Goal: Information Seeking & Learning: Learn about a topic

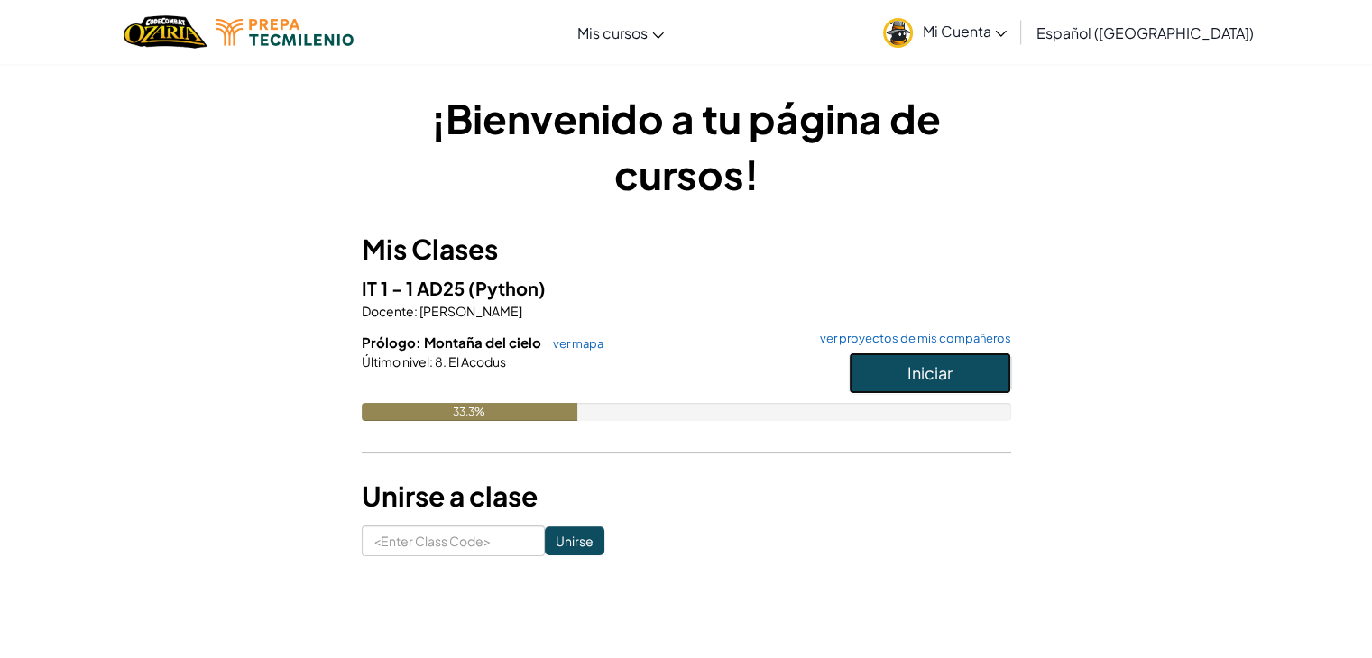
click at [947, 372] on span "Iniciar" at bounding box center [929, 373] width 45 height 21
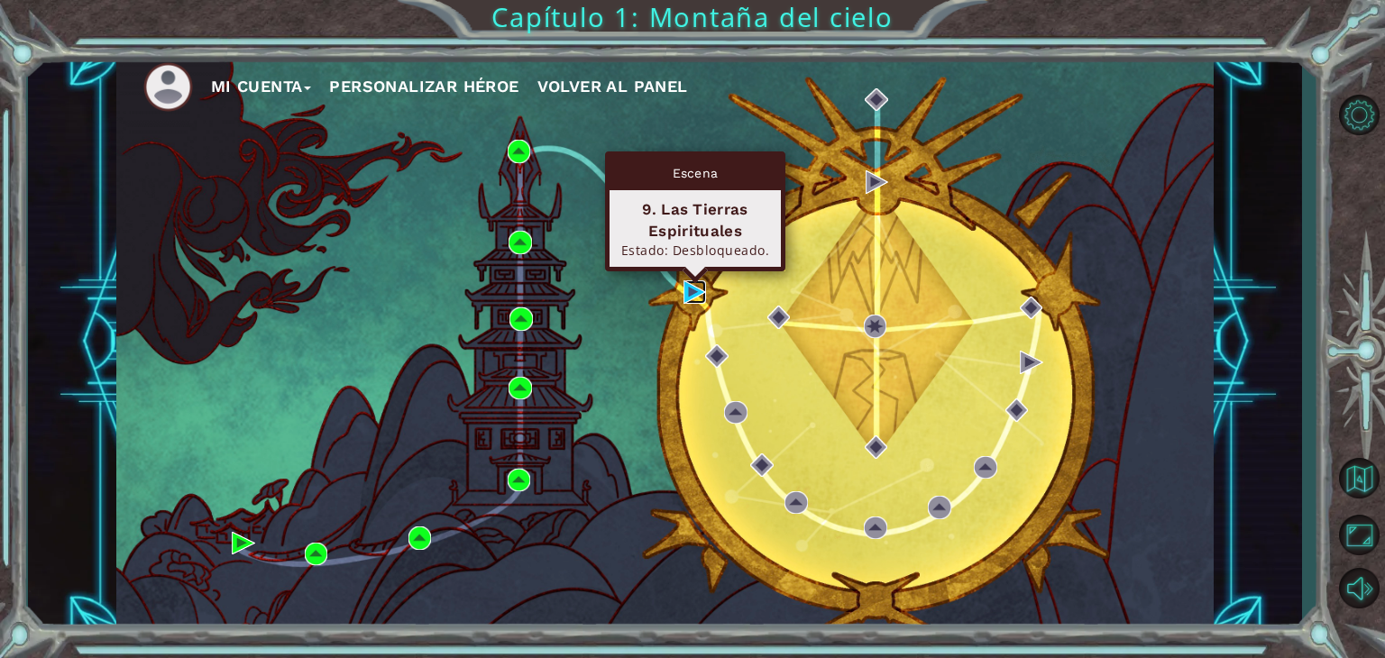
click at [684, 294] on img at bounding box center [695, 291] width 23 height 23
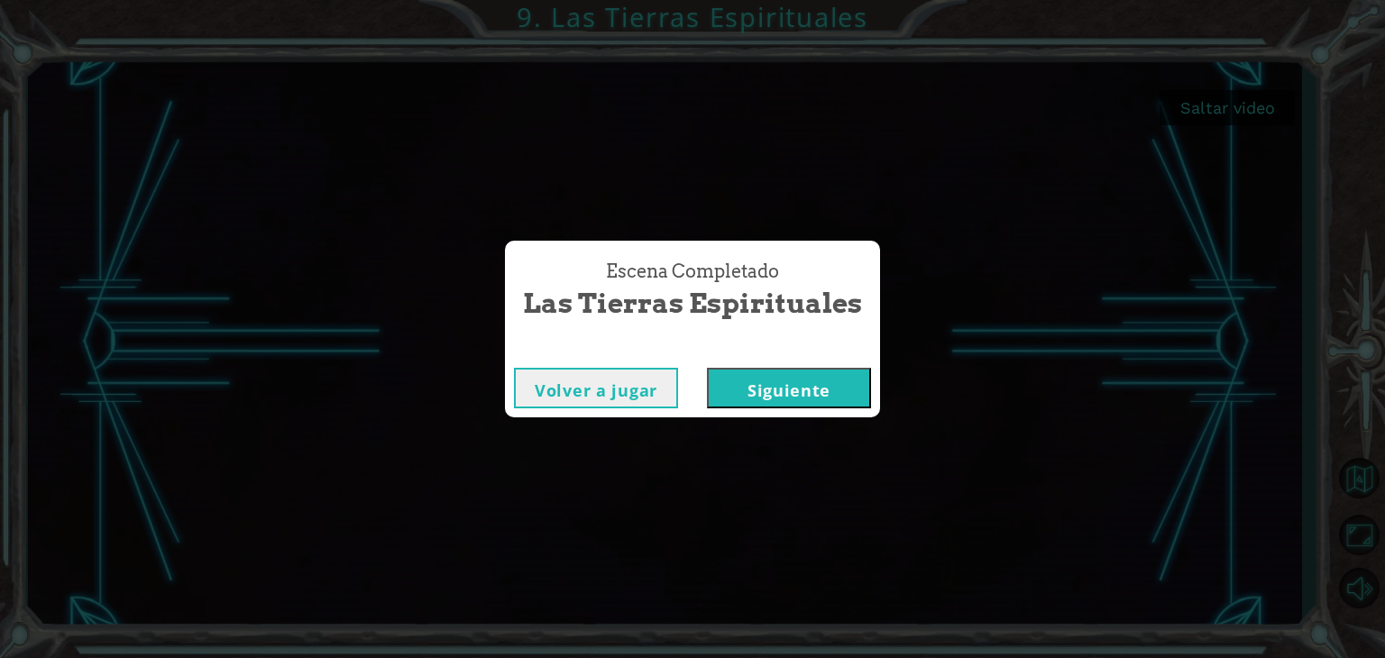
click at [812, 375] on button "Siguiente" at bounding box center [789, 388] width 164 height 41
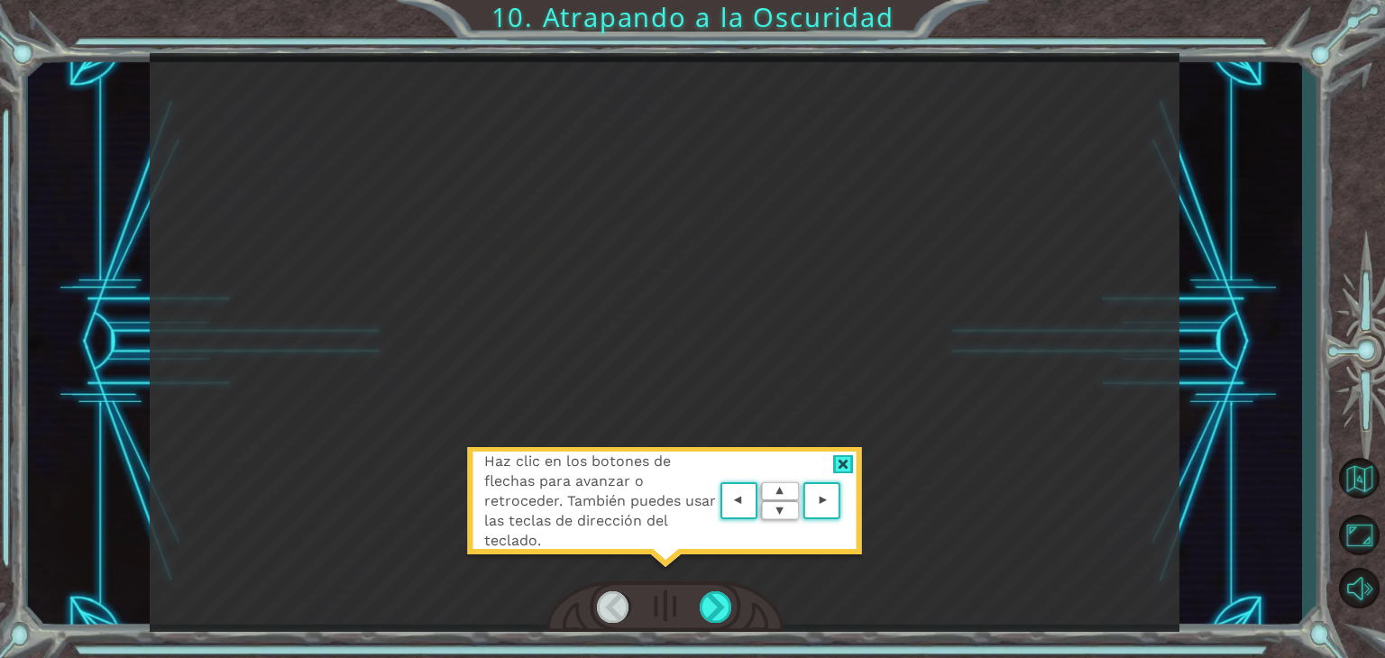
click at [848, 464] on div at bounding box center [843, 464] width 21 height 19
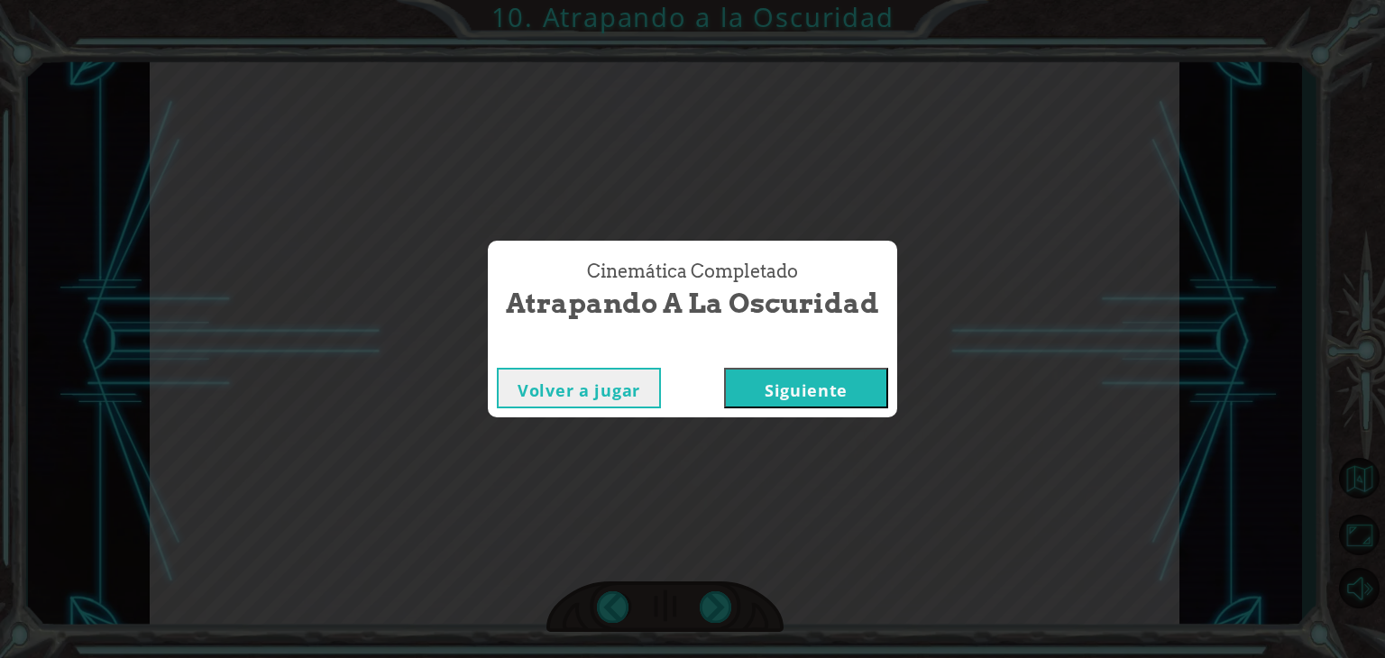
click at [804, 387] on button "Siguiente" at bounding box center [806, 388] width 164 height 41
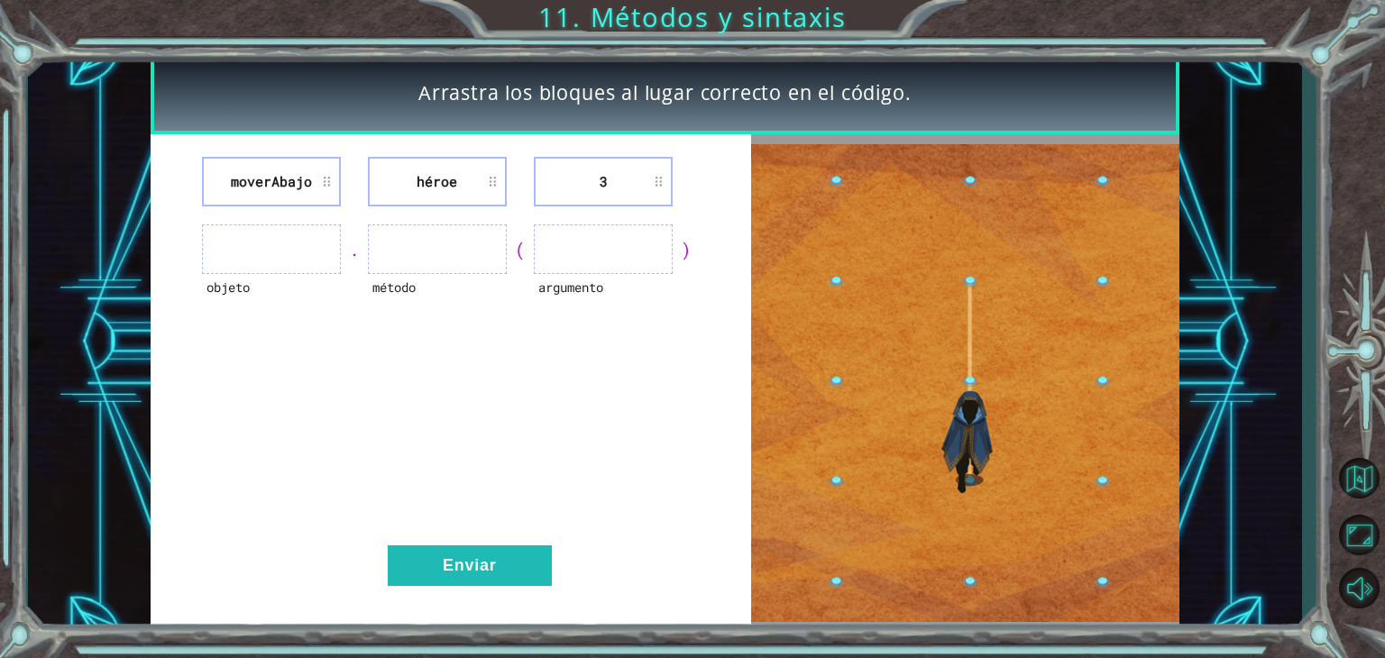
click at [320, 179] on li "moverAbajo" at bounding box center [271, 182] width 139 height 50
click at [299, 257] on ul at bounding box center [271, 250] width 139 height 50
click at [242, 257] on ul at bounding box center [271, 250] width 139 height 50
drag, startPoint x: 242, startPoint y: 257, endPoint x: 282, endPoint y: 256, distance: 40.6
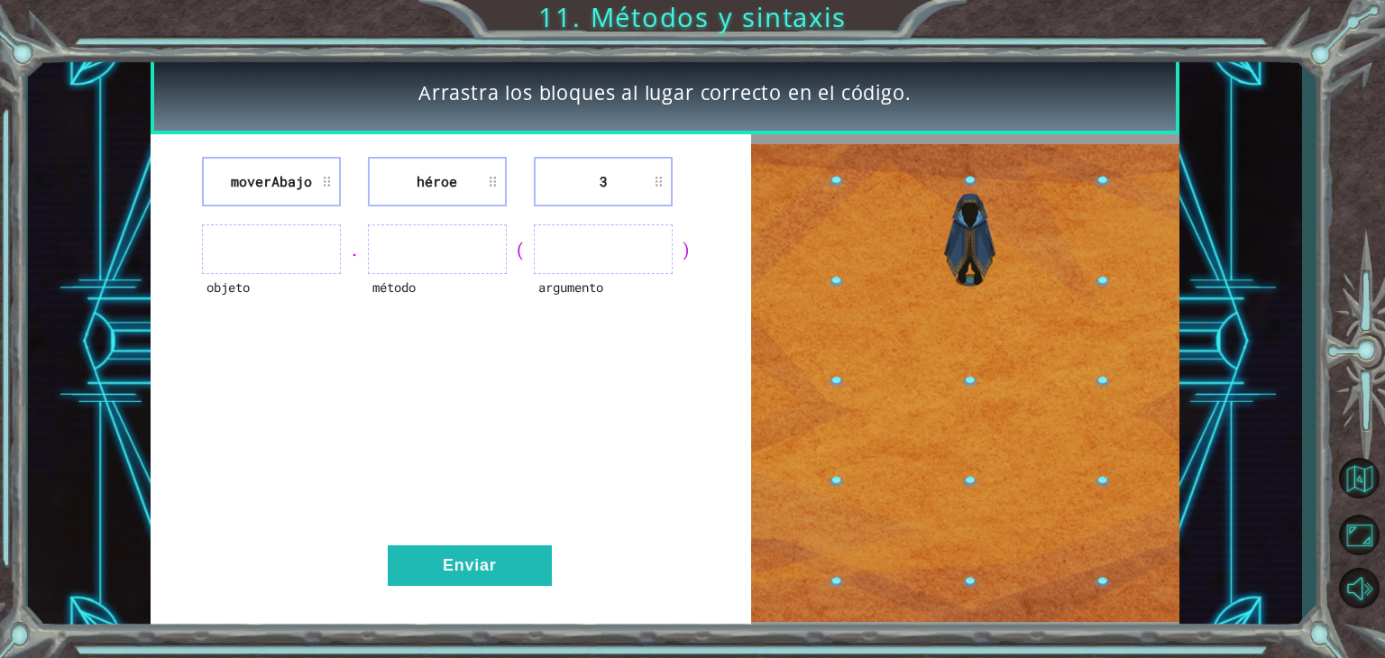
click at [257, 257] on ul at bounding box center [271, 250] width 139 height 50
click at [438, 261] on ul at bounding box center [437, 250] width 139 height 50
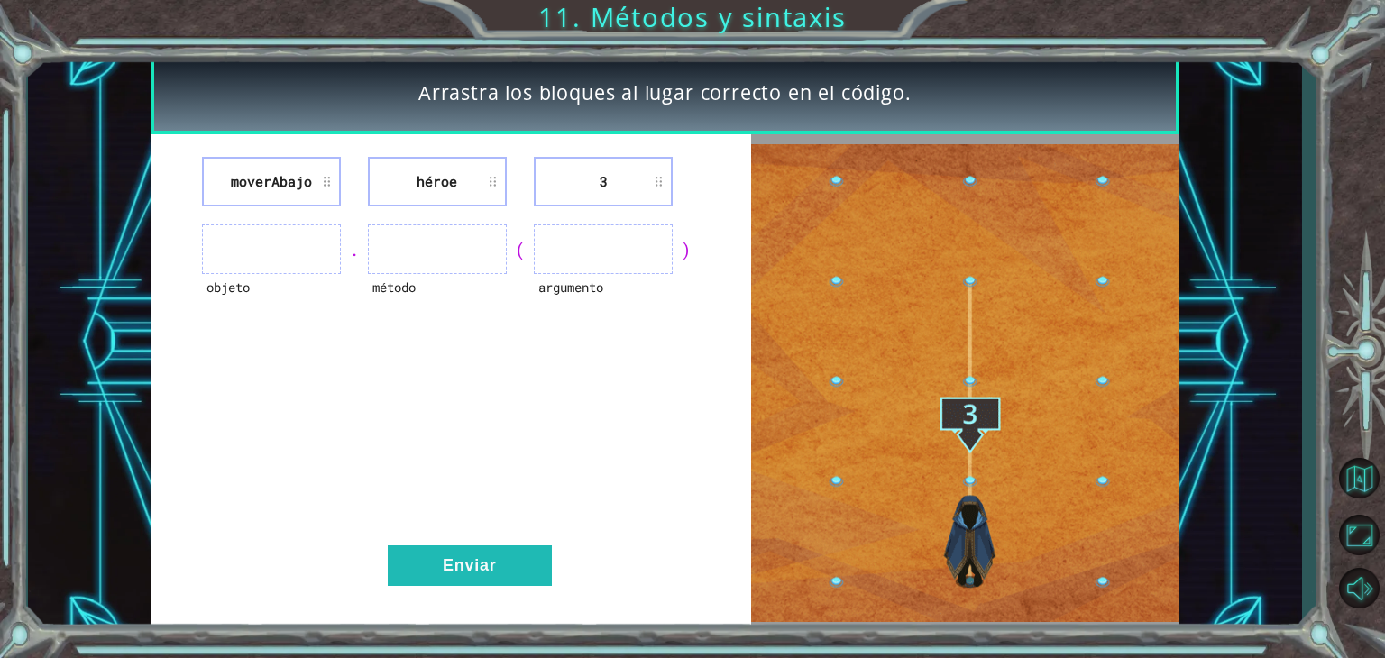
click at [438, 261] on ul at bounding box center [437, 250] width 139 height 50
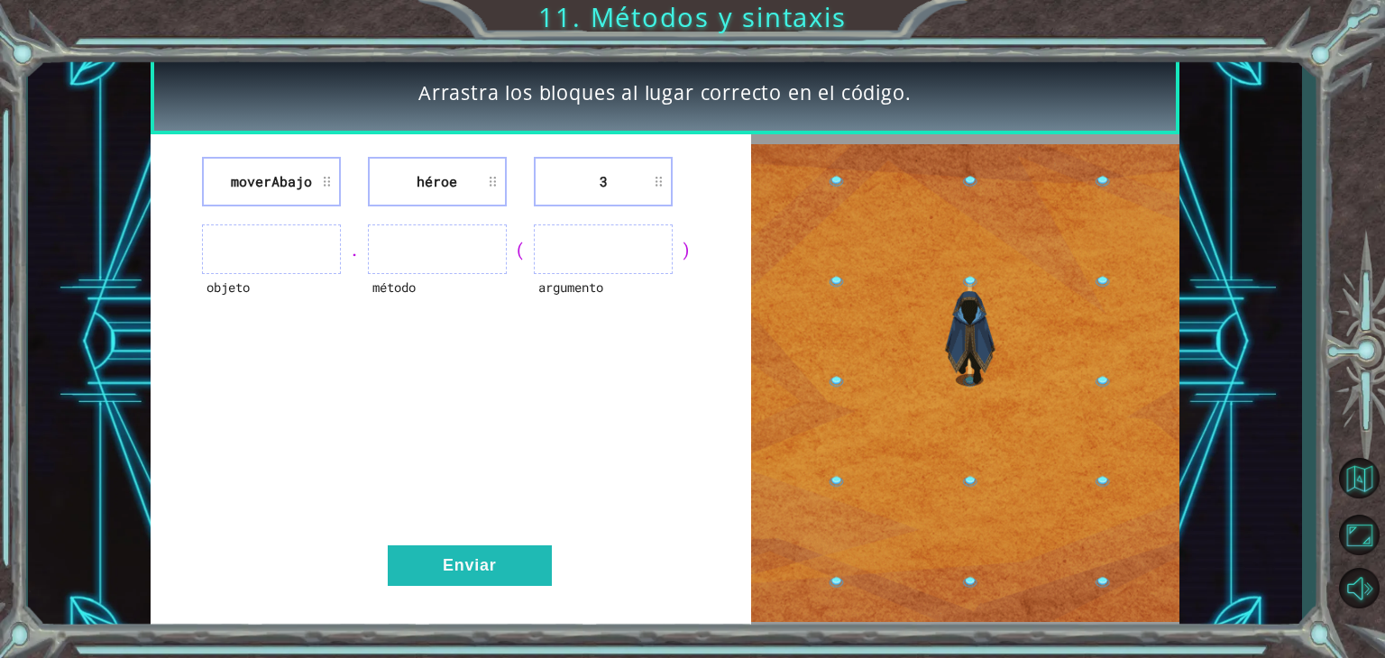
click at [586, 251] on ul at bounding box center [603, 250] width 139 height 50
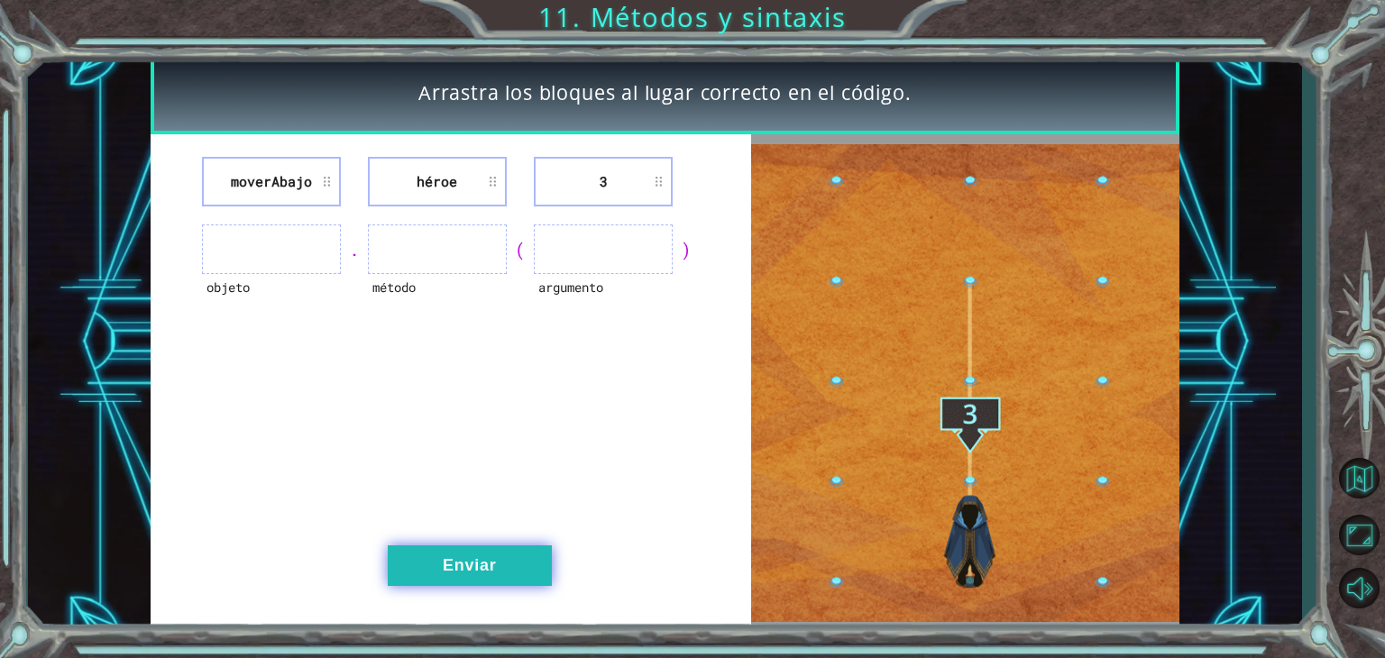
click at [519, 568] on button "Enviar" at bounding box center [470, 566] width 164 height 41
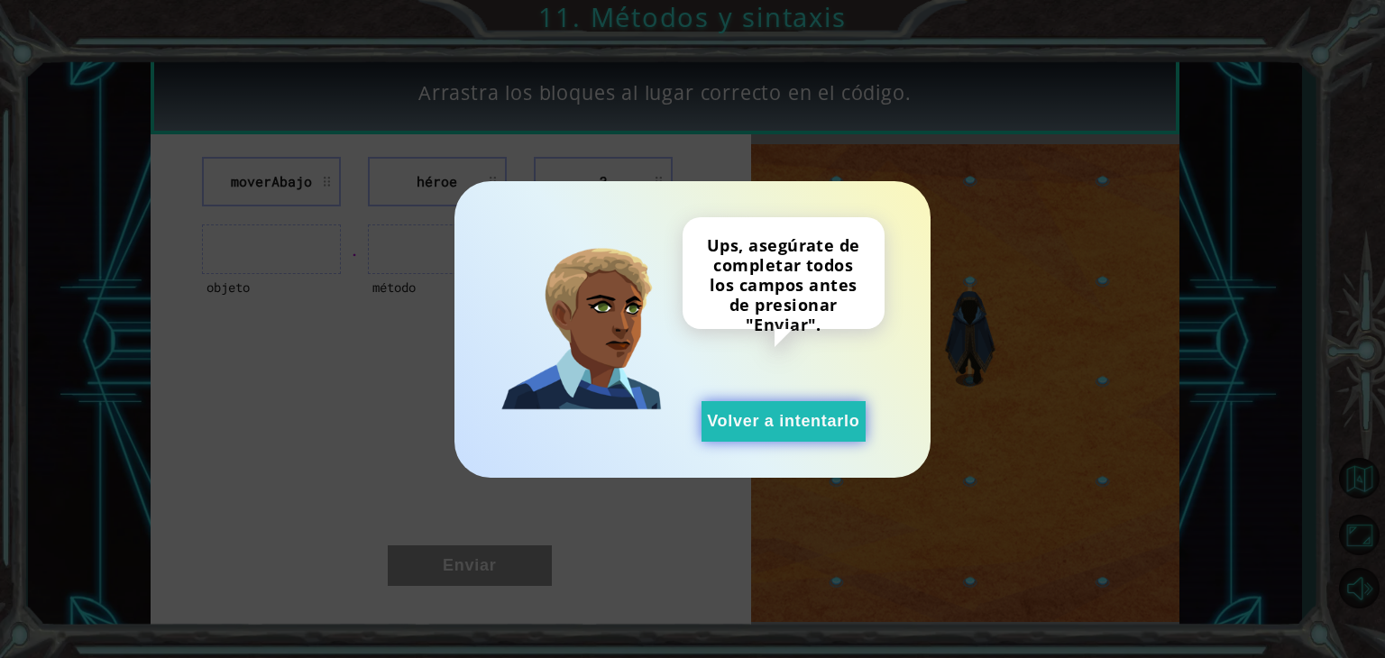
click at [770, 426] on button "Volver a intentarlo" at bounding box center [784, 421] width 164 height 41
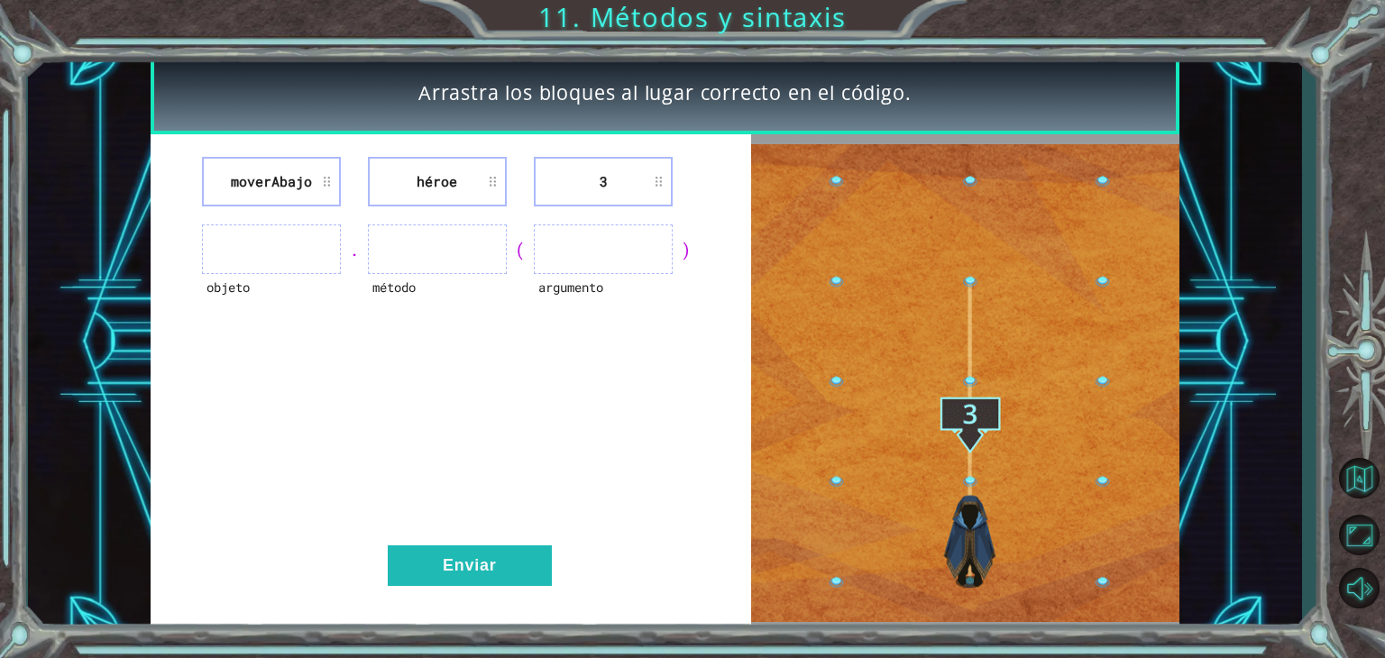
click at [581, 235] on ul at bounding box center [603, 250] width 139 height 50
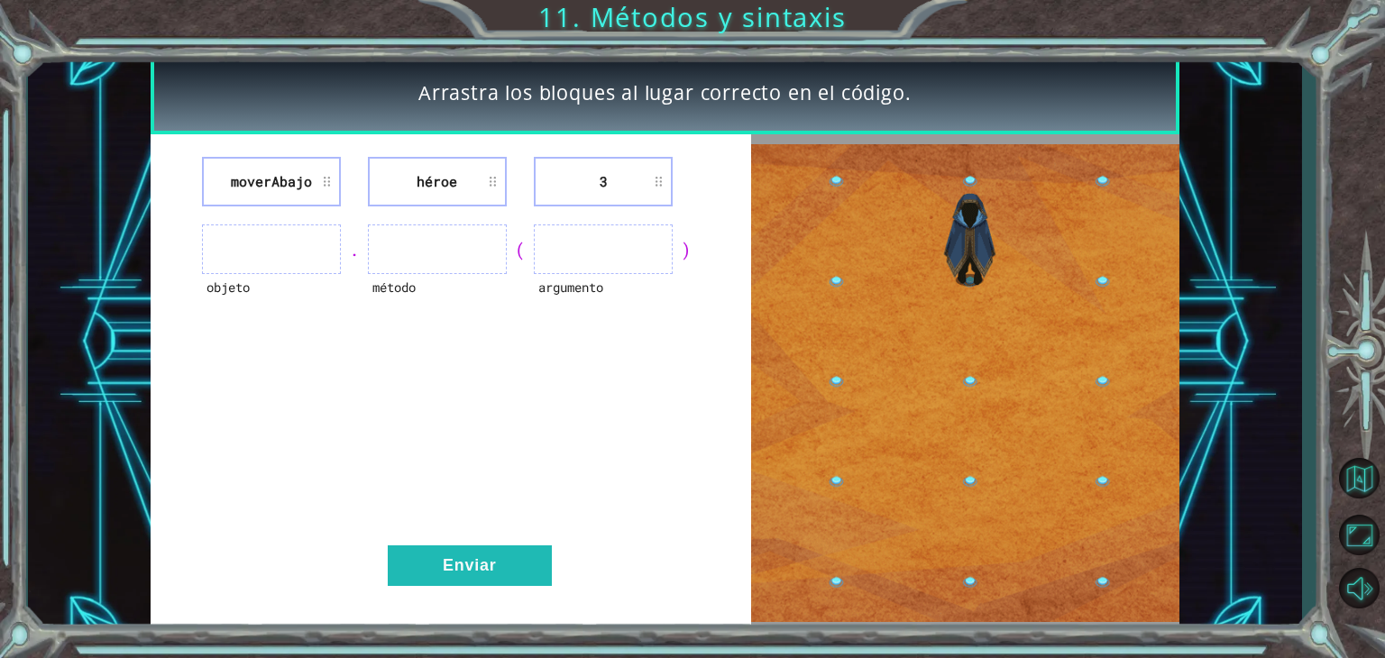
click at [581, 235] on ul at bounding box center [603, 250] width 139 height 50
click at [665, 197] on li "3" at bounding box center [603, 182] width 139 height 50
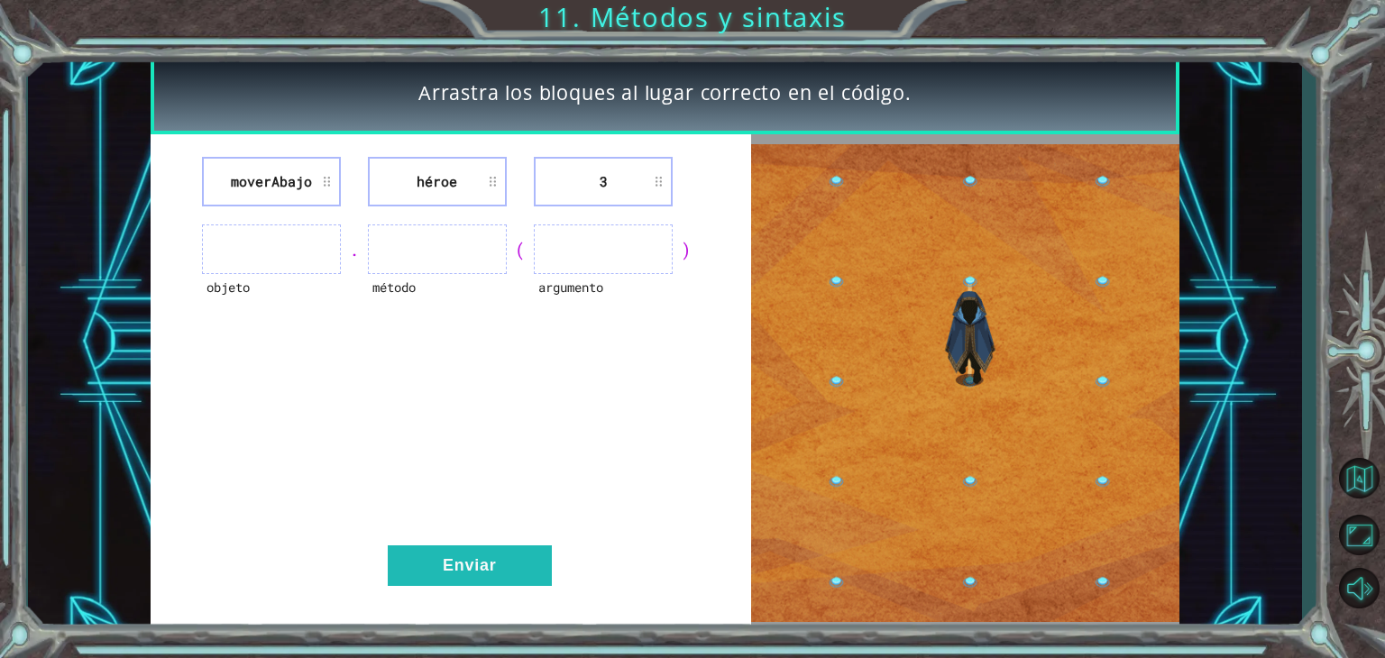
click at [658, 184] on li "3" at bounding box center [603, 182] width 139 height 50
click at [517, 189] on div "moverAbajo héroe 3" at bounding box center [451, 182] width 556 height 50
click at [623, 186] on li "3" at bounding box center [603, 182] width 139 height 50
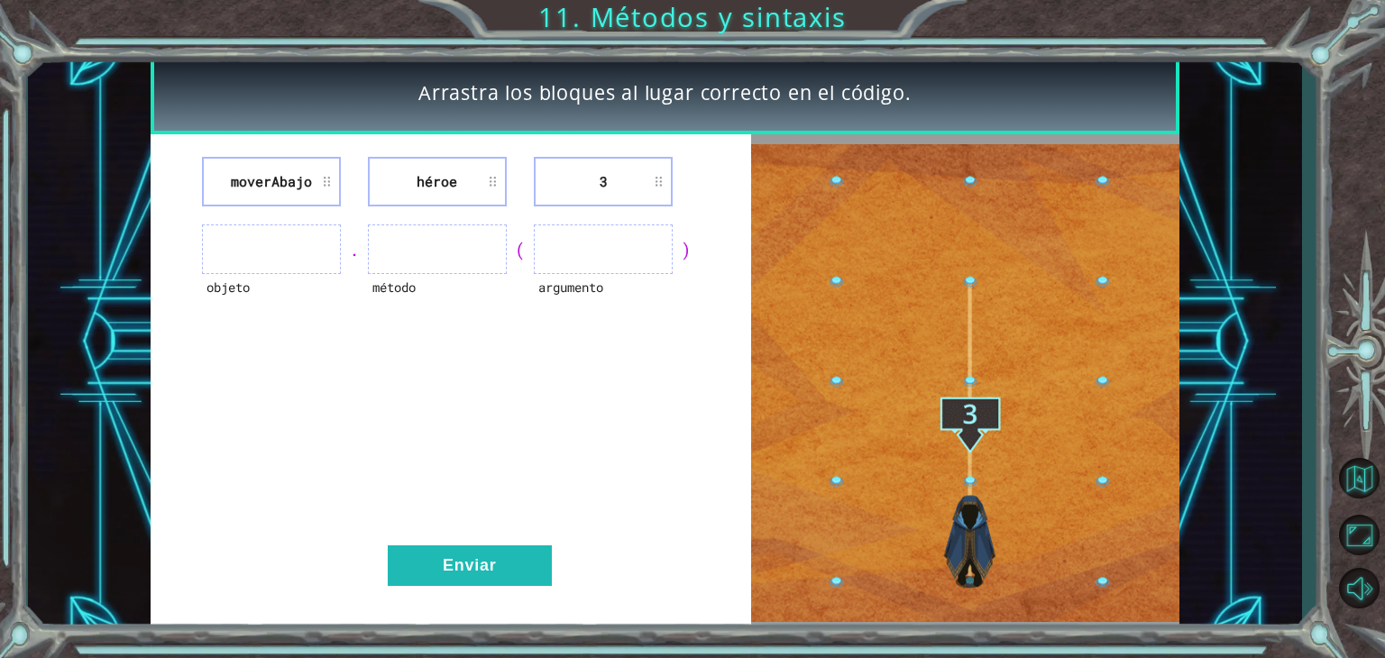
click at [415, 181] on li "héroe" at bounding box center [437, 182] width 139 height 50
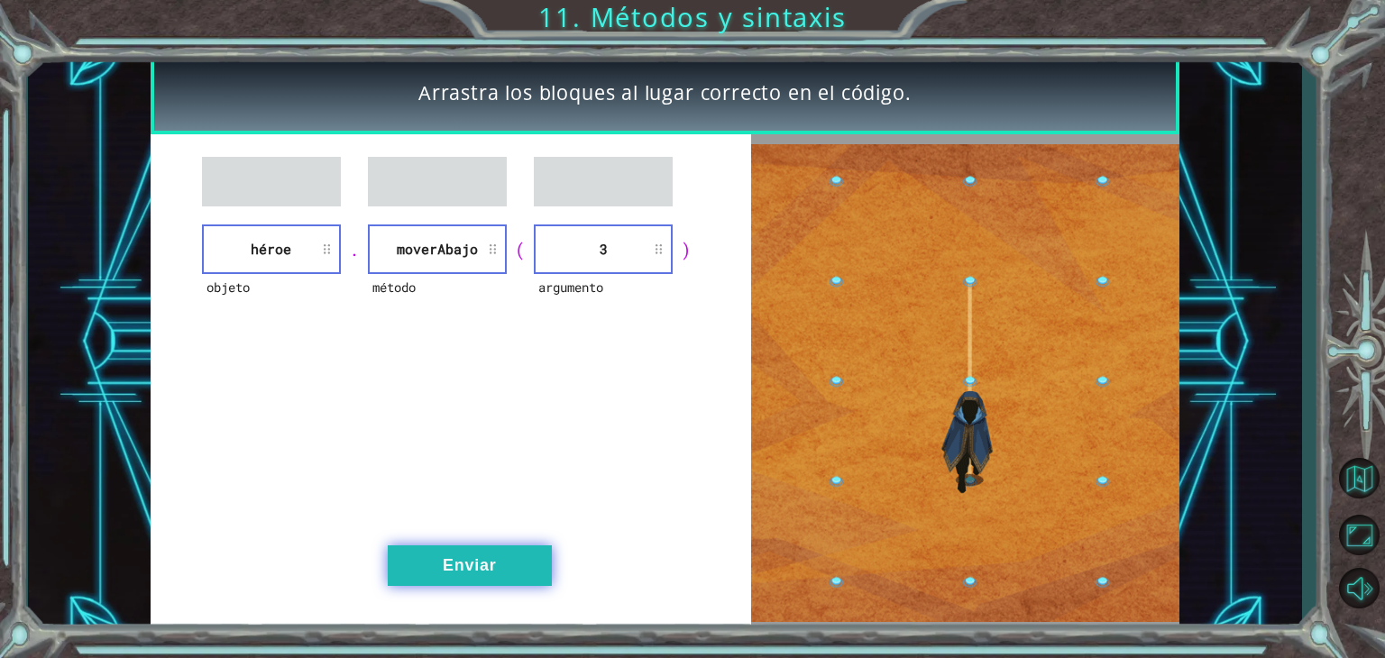
click at [545, 578] on button "Enviar" at bounding box center [470, 566] width 164 height 41
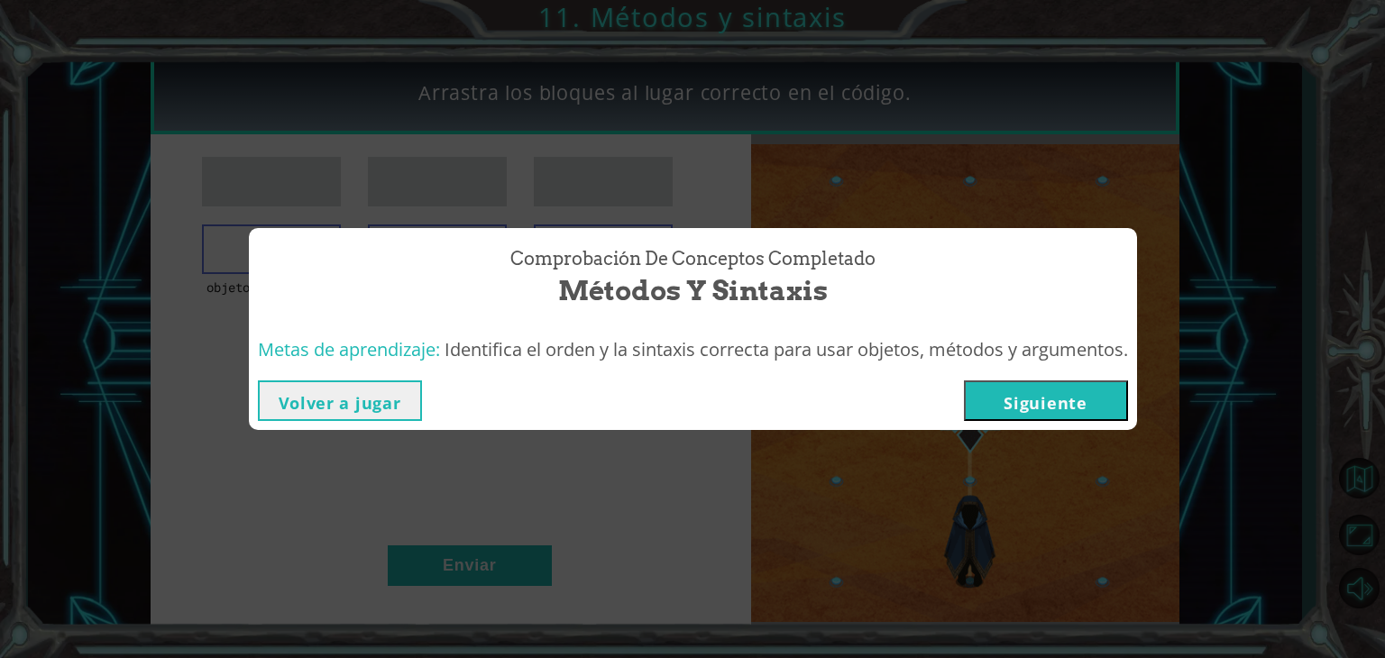
click at [1086, 409] on button "Siguiente" at bounding box center [1046, 401] width 164 height 41
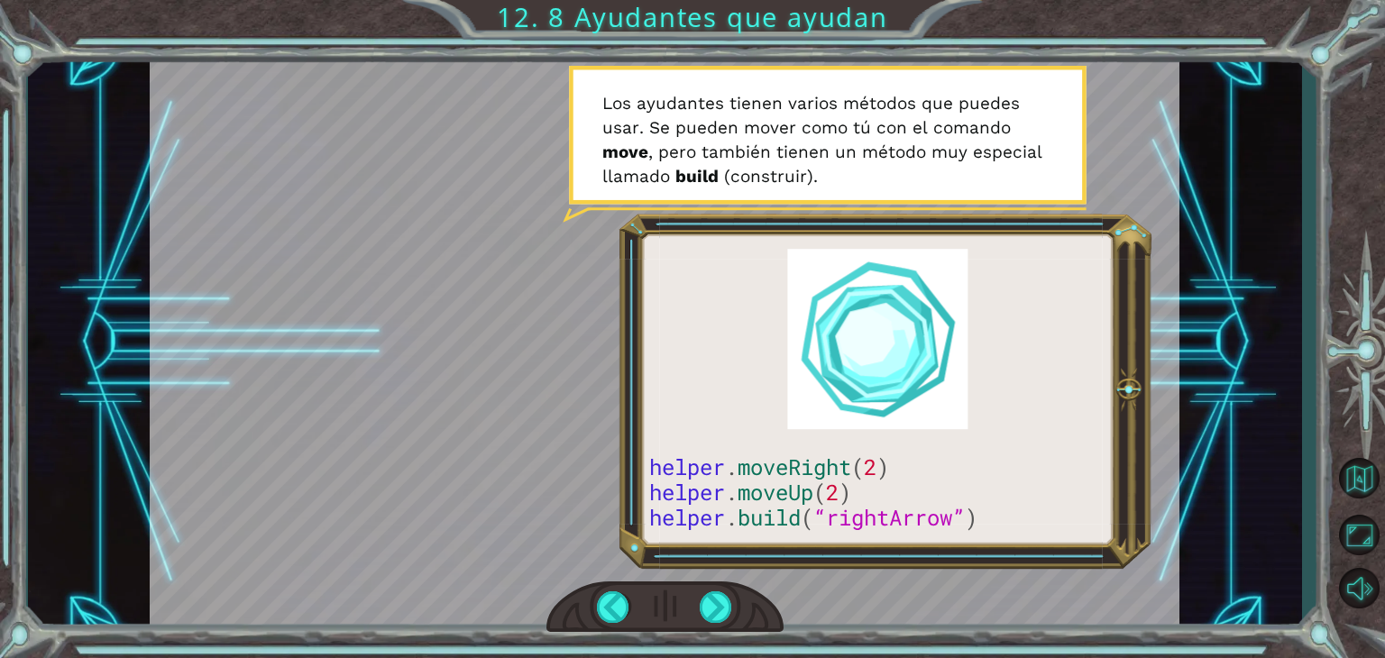
click at [1086, 409] on div at bounding box center [665, 342] width 1030 height 579
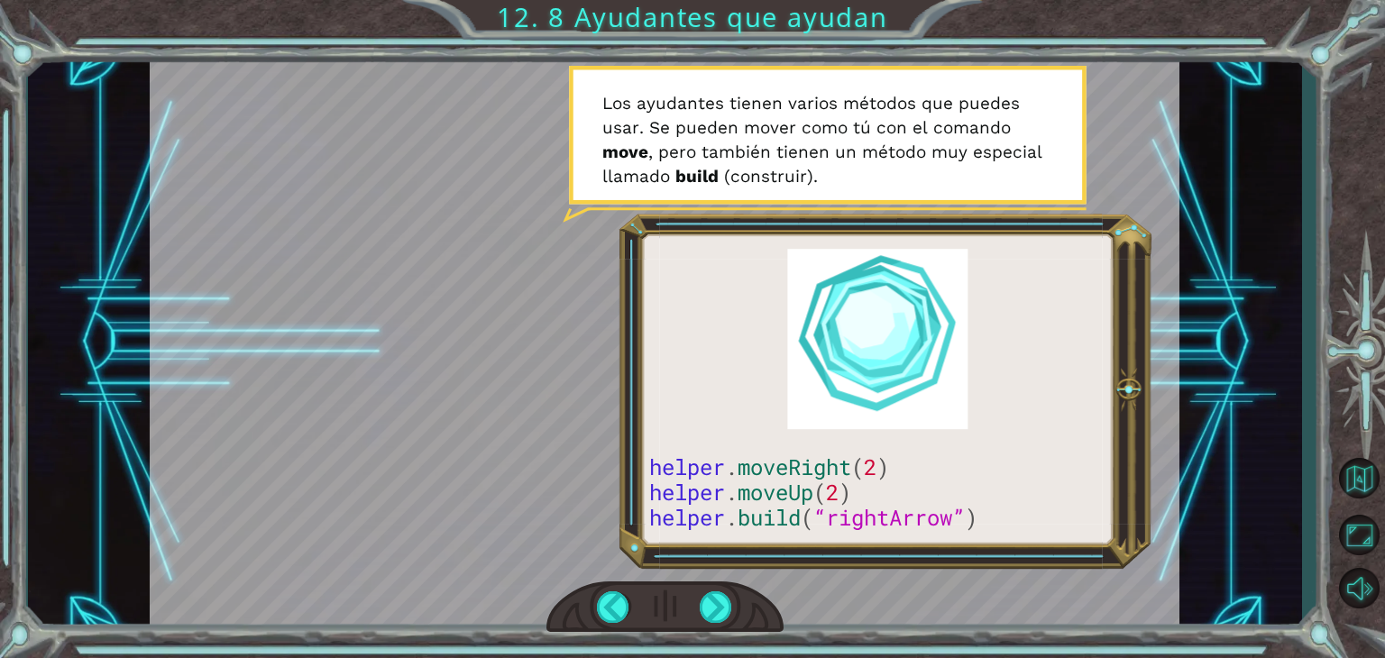
click at [1089, 372] on div at bounding box center [665, 342] width 1030 height 579
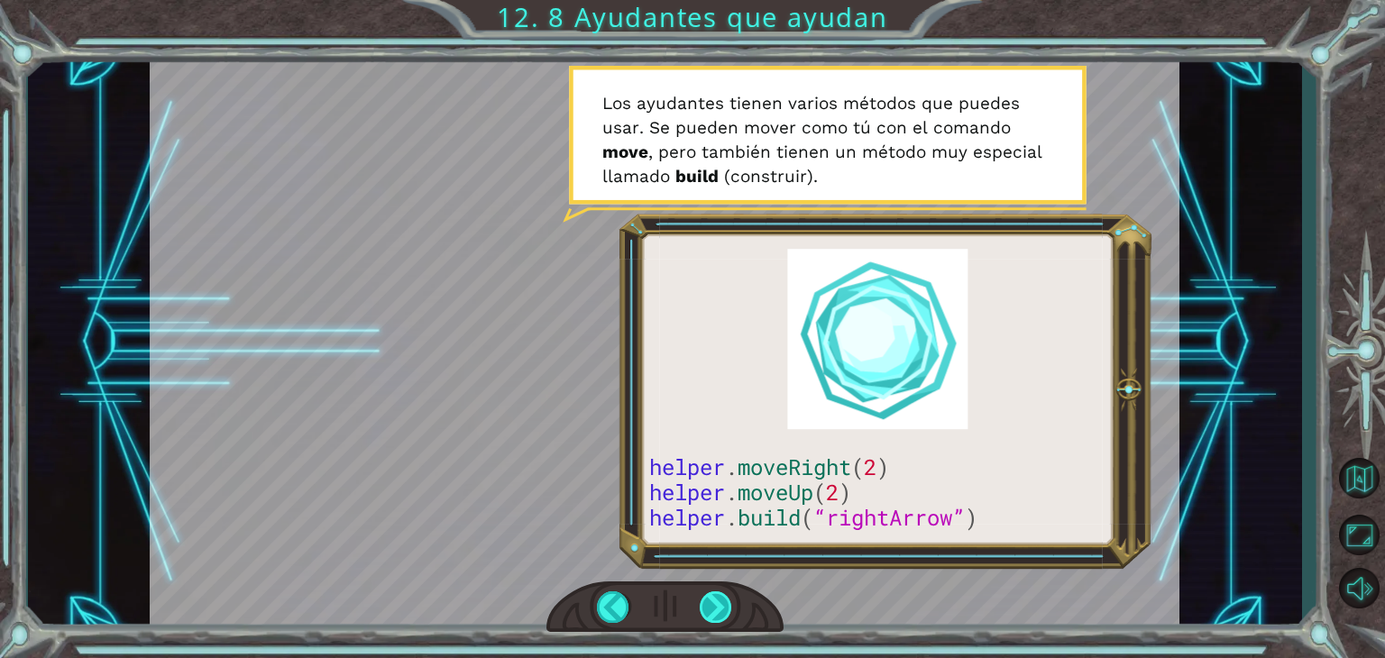
click at [718, 618] on div at bounding box center [716, 608] width 32 height 32
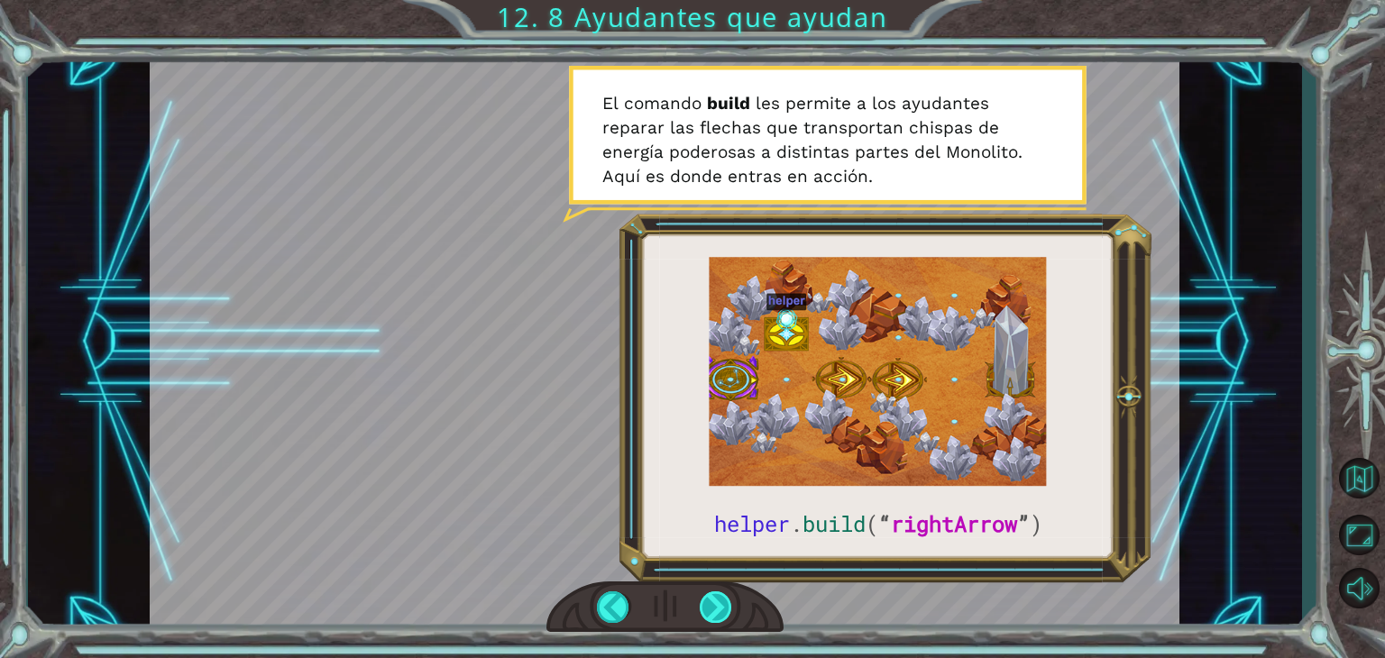
click at [721, 607] on div at bounding box center [716, 608] width 32 height 32
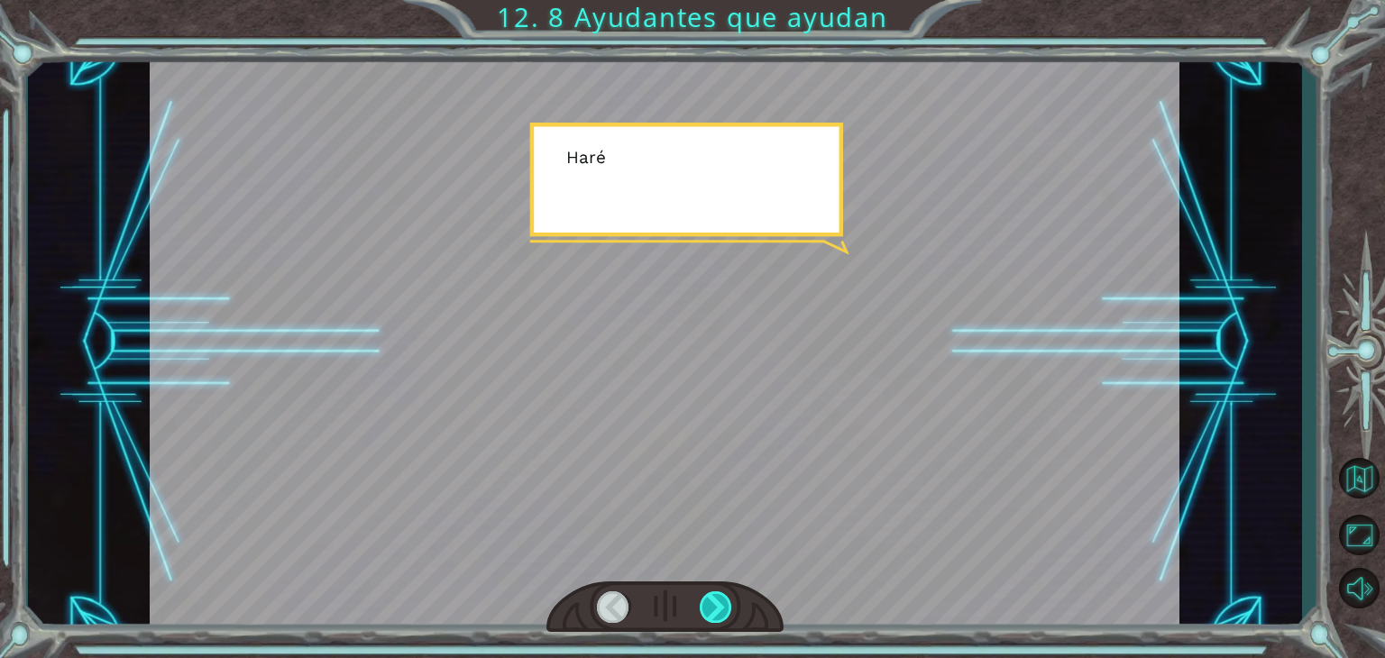
click at [721, 607] on div at bounding box center [716, 608] width 32 height 32
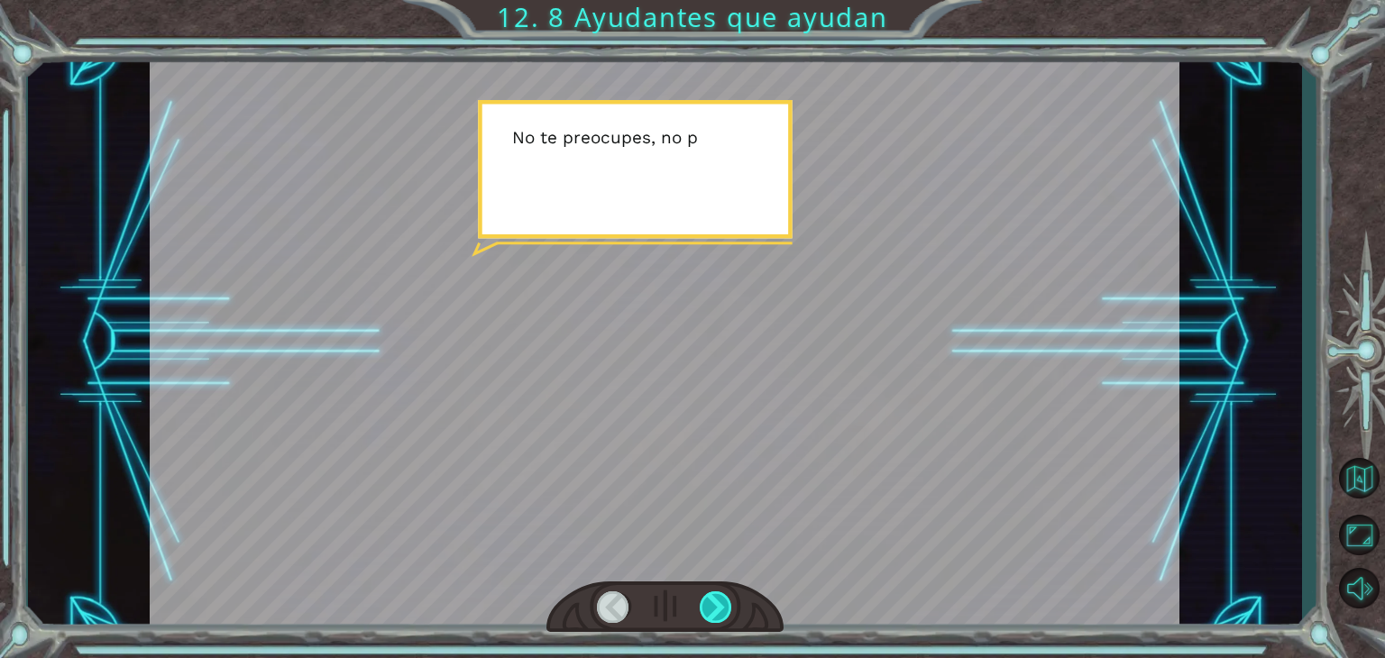
click at [721, 607] on div at bounding box center [716, 608] width 32 height 32
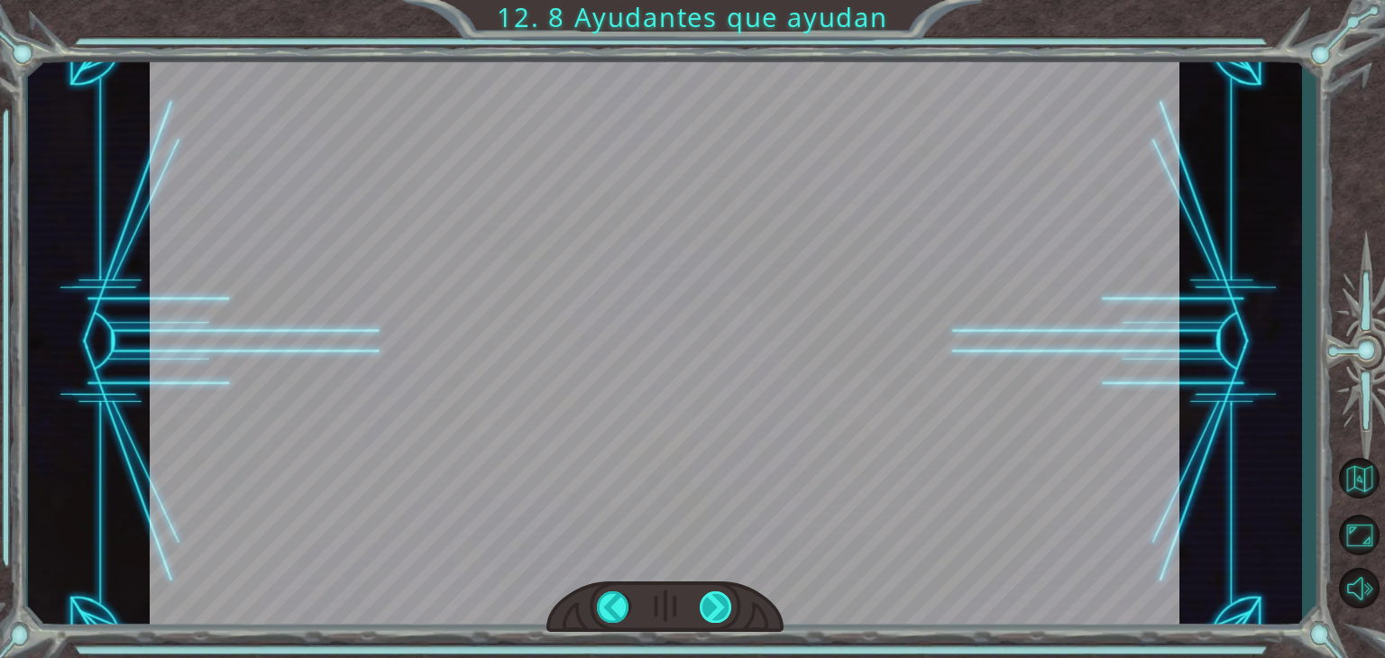
click at [721, 607] on div at bounding box center [716, 608] width 32 height 32
click at [721, 0] on div "helper . build ( “ rightArrow ” ) A h o r a d e b e s r e p a r a r e l M o n o…" at bounding box center [692, 0] width 1385 height 0
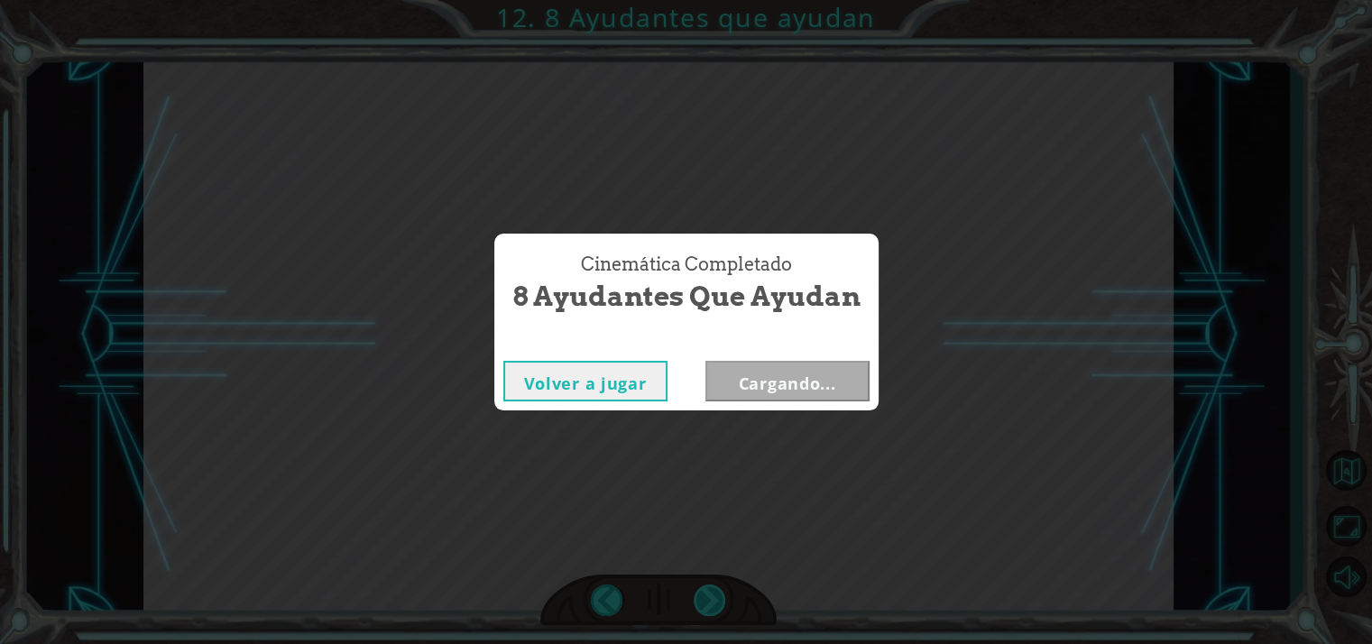
click at [721, 607] on div "Cinemática Completado 8 Ayudantes que ayudan Volver a jugar Cargando..." at bounding box center [686, 322] width 1372 height 644
drag, startPoint x: 721, startPoint y: 607, endPoint x: 768, endPoint y: 359, distance: 252.6
click at [768, 359] on div "Cinemática Completado 8 Ayudantes que ayudan Volver a jugar [GEOGRAPHIC_DATA]" at bounding box center [686, 322] width 1372 height 644
click at [785, 401] on div "Volver a jugar [GEOGRAPHIC_DATA]" at bounding box center [686, 381] width 384 height 59
drag, startPoint x: 872, startPoint y: 377, endPoint x: 830, endPoint y: 370, distance: 43.0
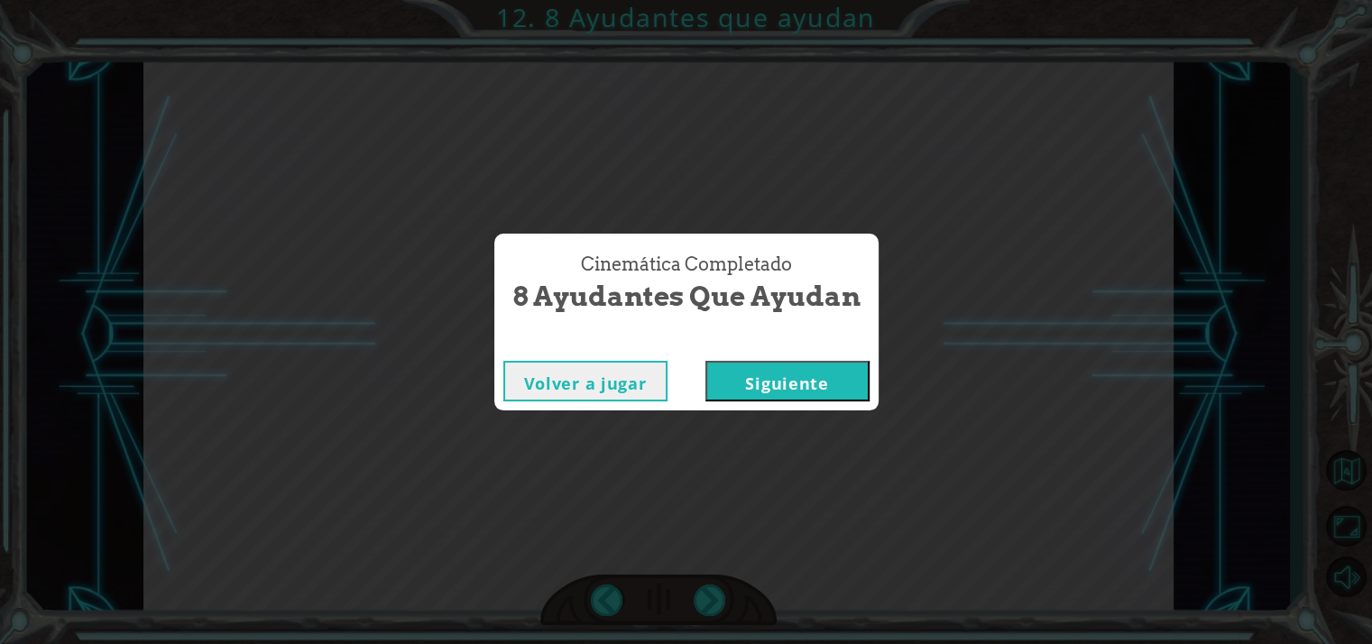
click at [830, 370] on div "Volver a jugar [GEOGRAPHIC_DATA]" at bounding box center [686, 381] width 384 height 59
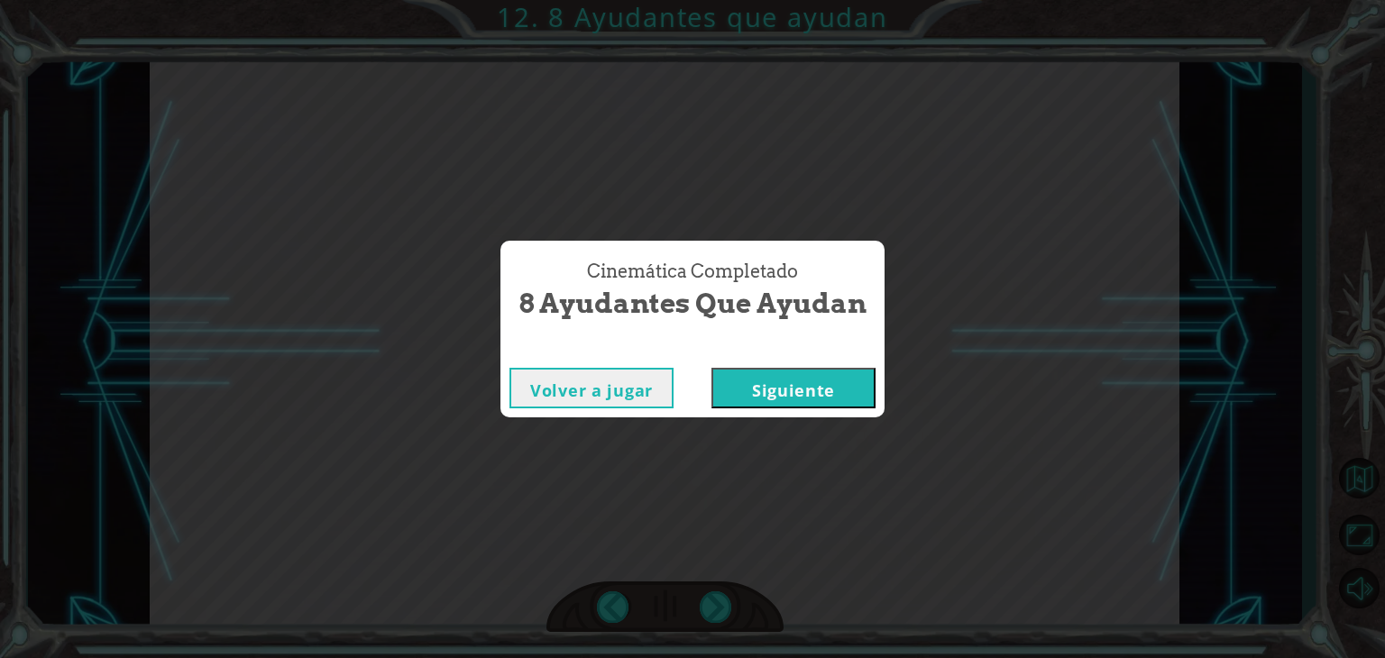
click at [830, 370] on button "Siguiente" at bounding box center [794, 388] width 164 height 41
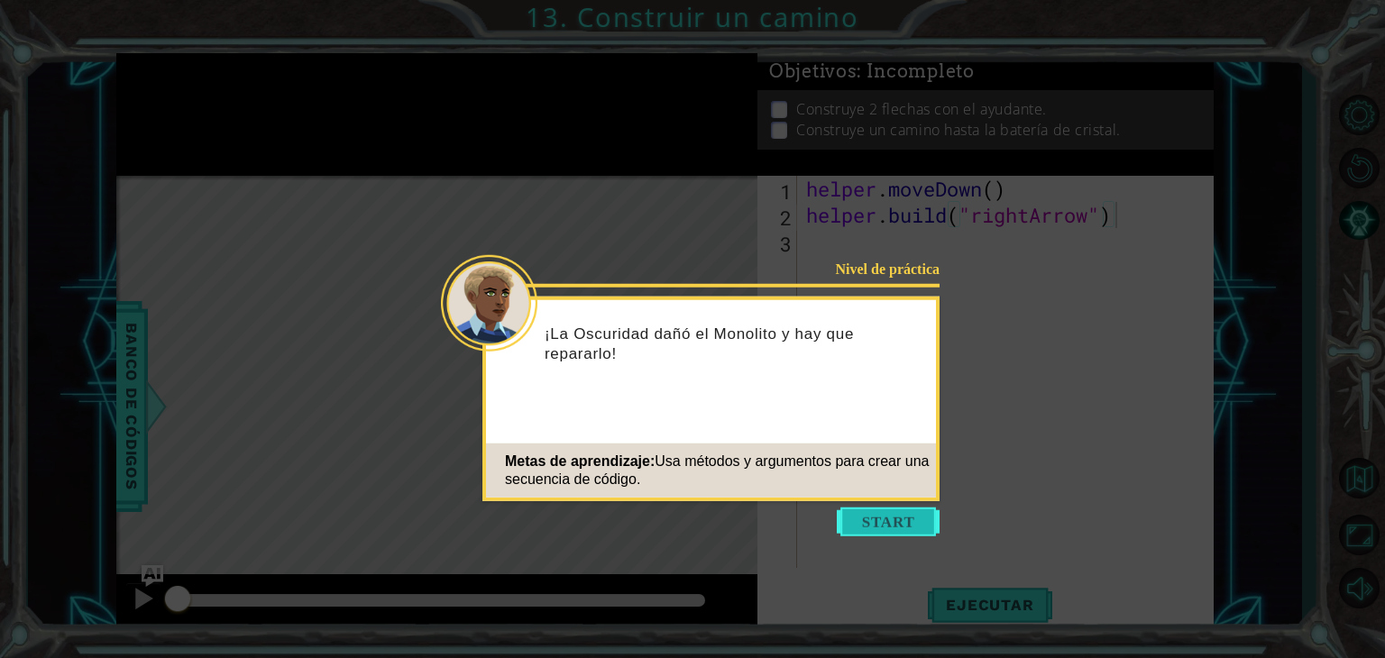
click at [895, 525] on button "Start" at bounding box center [888, 522] width 103 height 29
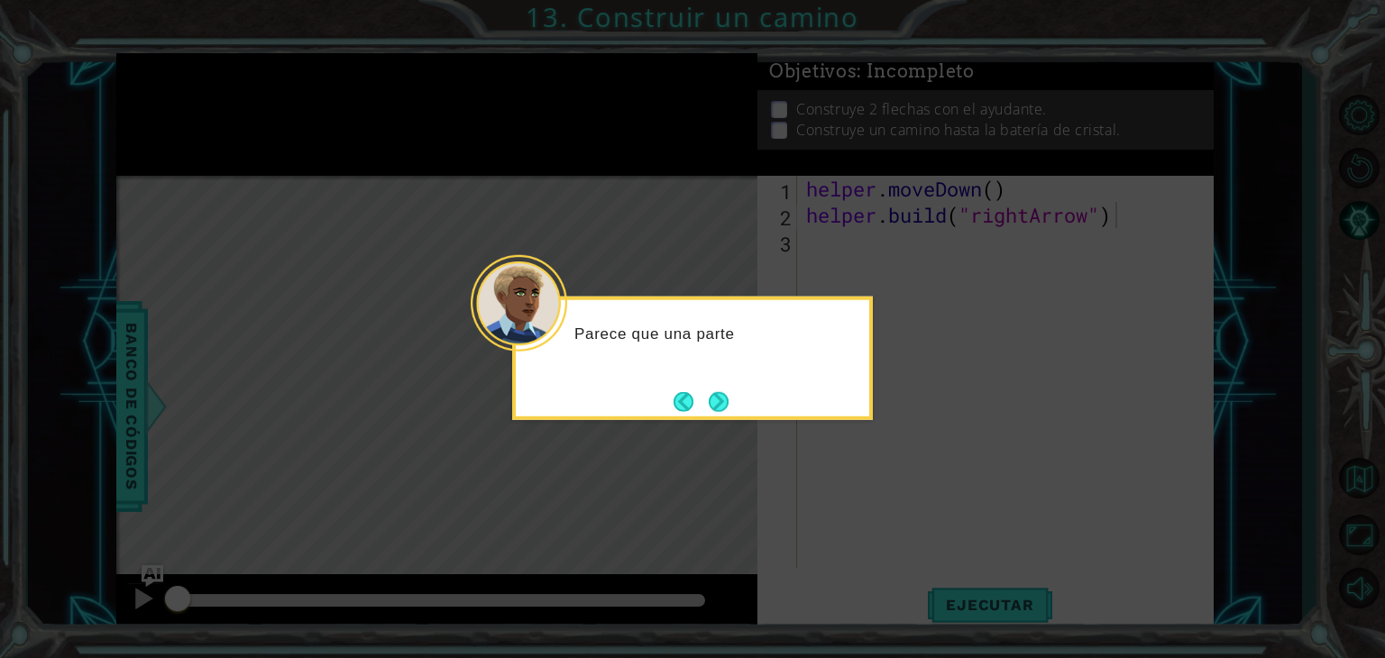
click at [868, 436] on icon at bounding box center [692, 329] width 1385 height 658
click at [716, 398] on button "Next" at bounding box center [719, 401] width 21 height 21
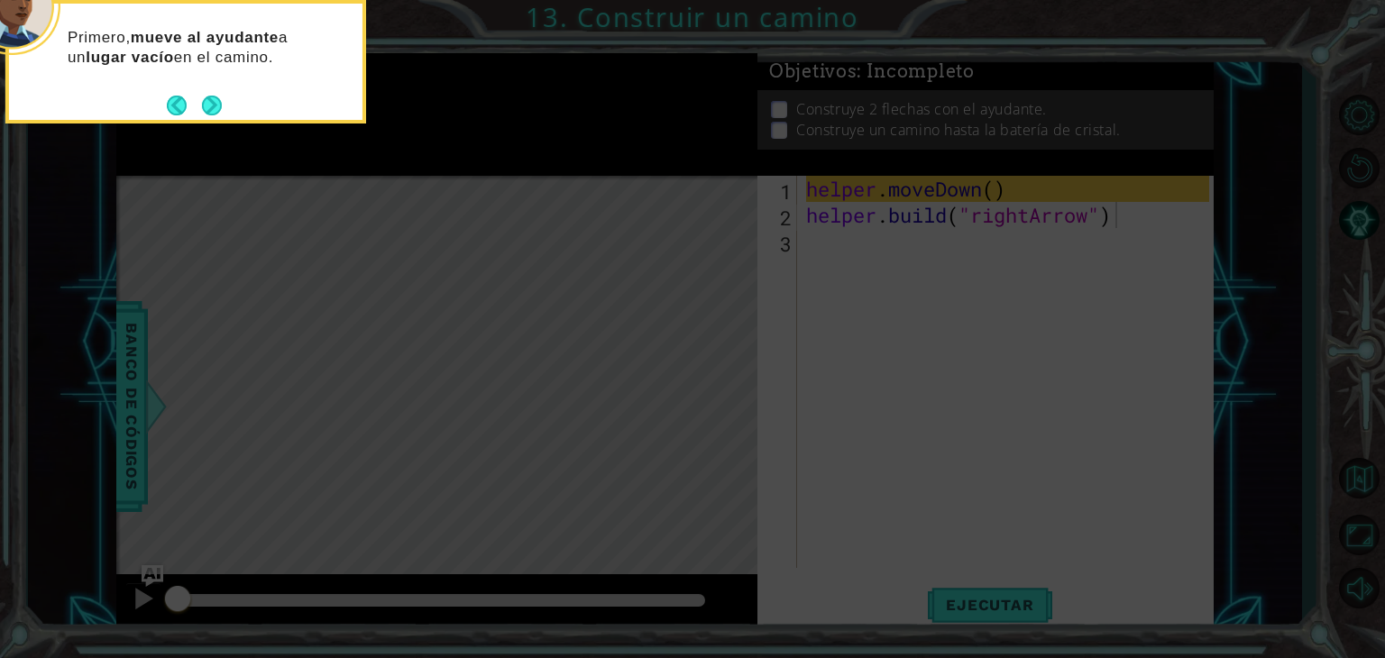
click at [1064, 251] on icon at bounding box center [692, 98] width 1385 height 1119
click at [1002, 187] on icon at bounding box center [692, 98] width 1385 height 1119
click at [1132, 227] on icon at bounding box center [692, 98] width 1385 height 1119
click at [213, 109] on button "Next" at bounding box center [212, 106] width 20 height 20
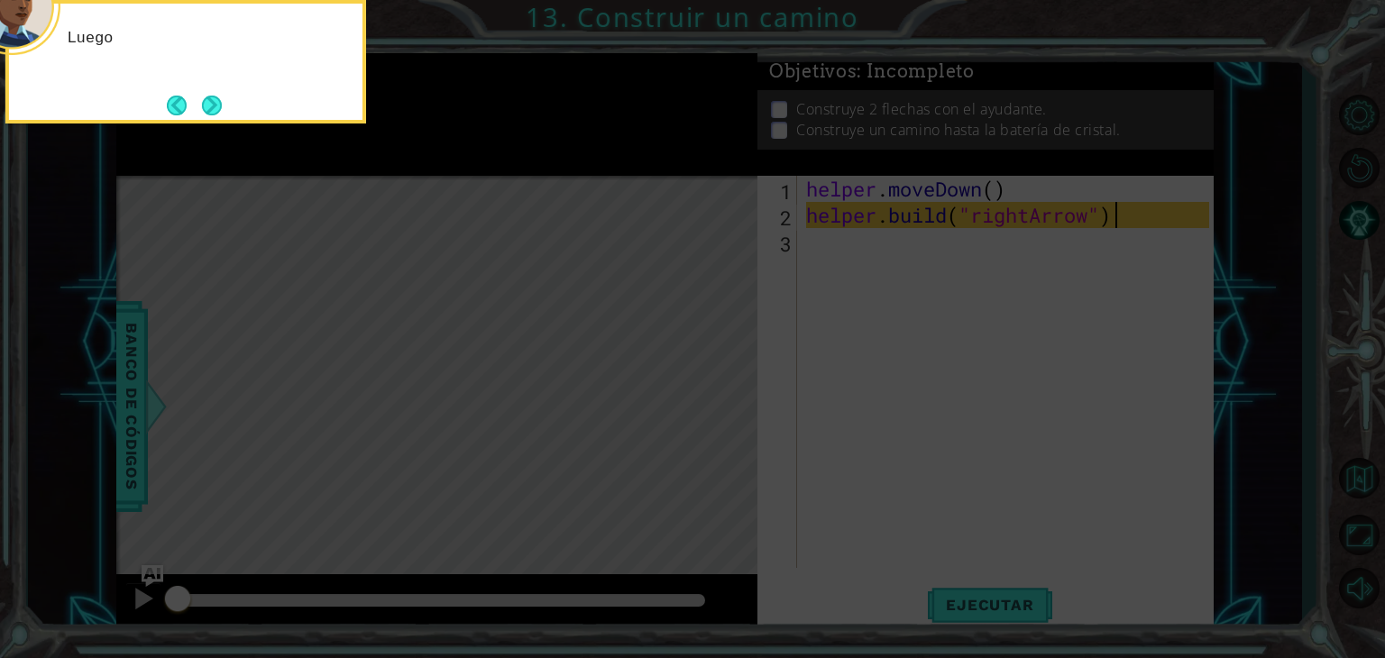
click at [213, 109] on button "Next" at bounding box center [212, 106] width 20 height 20
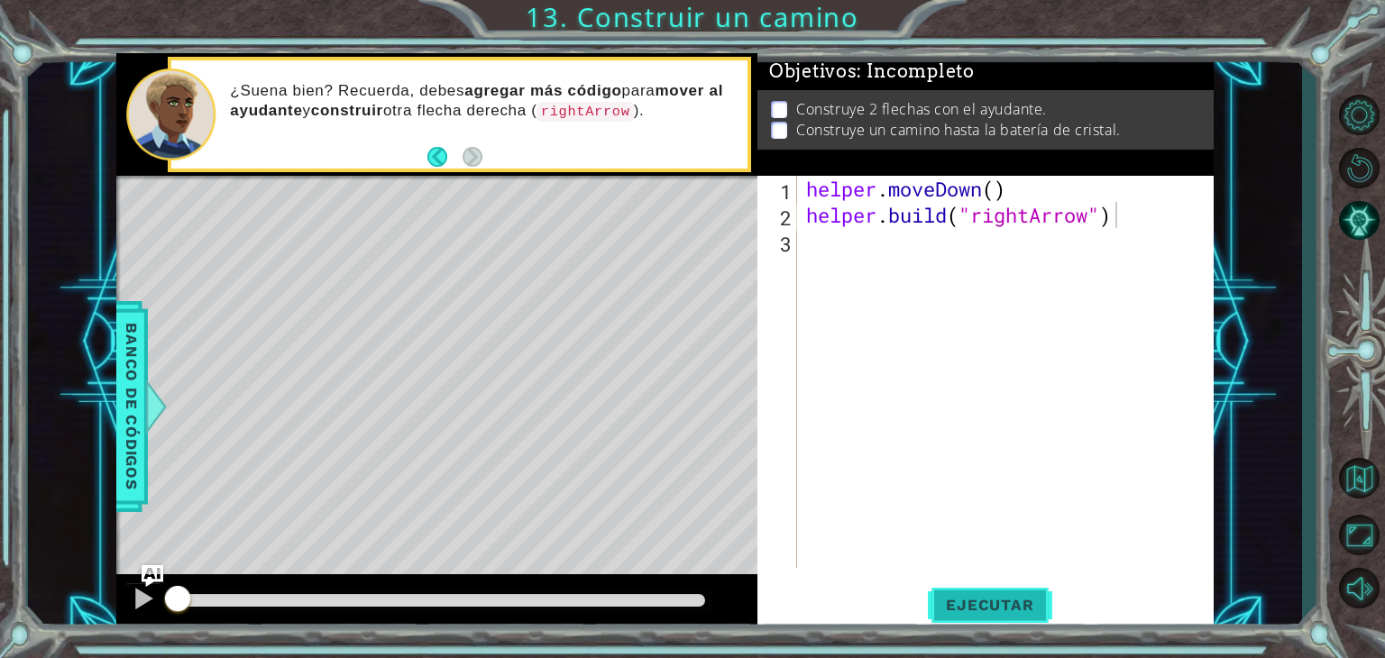
click at [996, 617] on button "Ejecutar" at bounding box center [990, 606] width 124 height 46
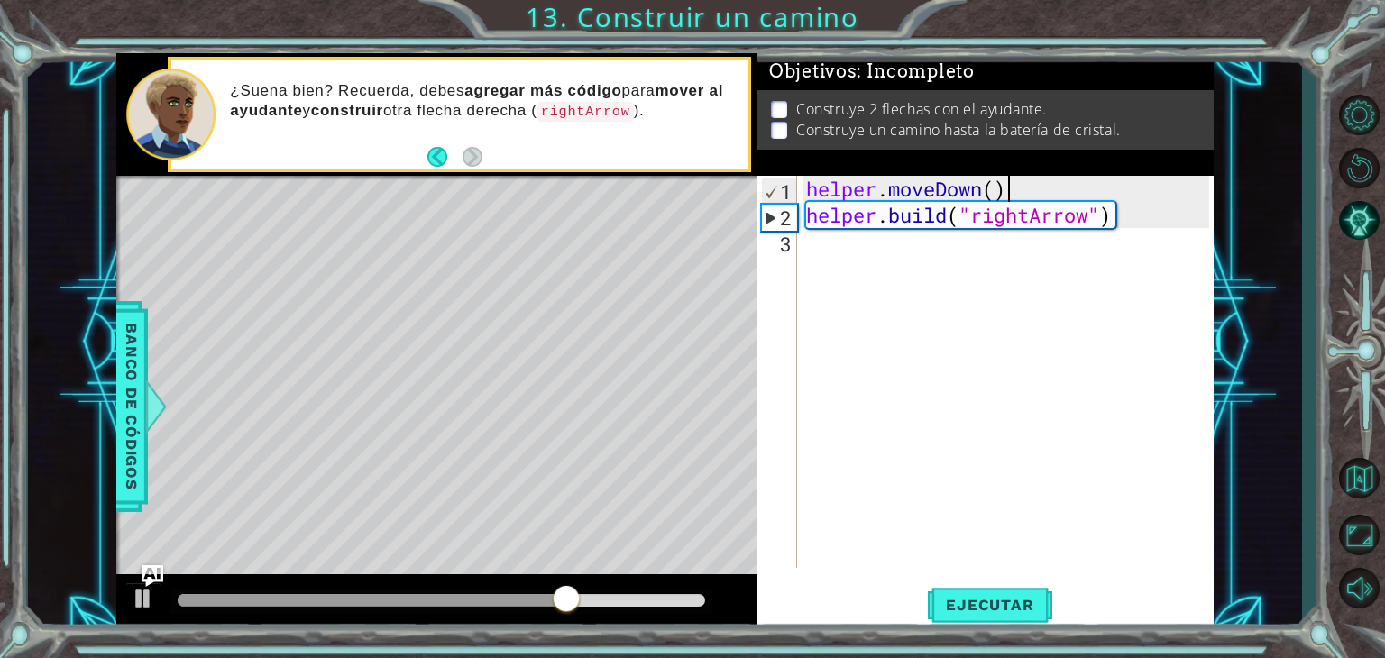
click at [1003, 185] on div "helper . moveDown ( ) helper . build ( "rightArrow" )" at bounding box center [1011, 398] width 416 height 445
click at [999, 185] on div "helper . moveDown ( ) helper . build ( "rightArrow" )" at bounding box center [1011, 398] width 416 height 445
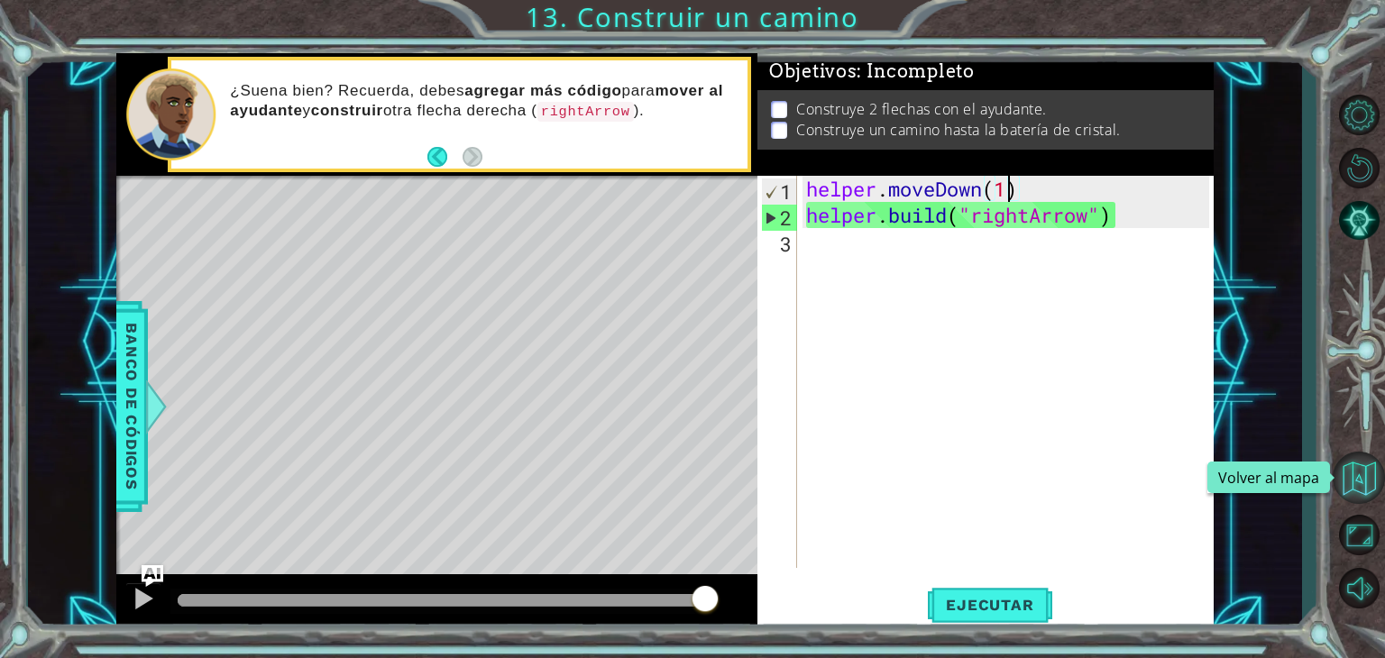
type textarea "helper.moveDown(1)"
click at [1353, 483] on button "Volver al mapa" at bounding box center [1359, 478] width 52 height 52
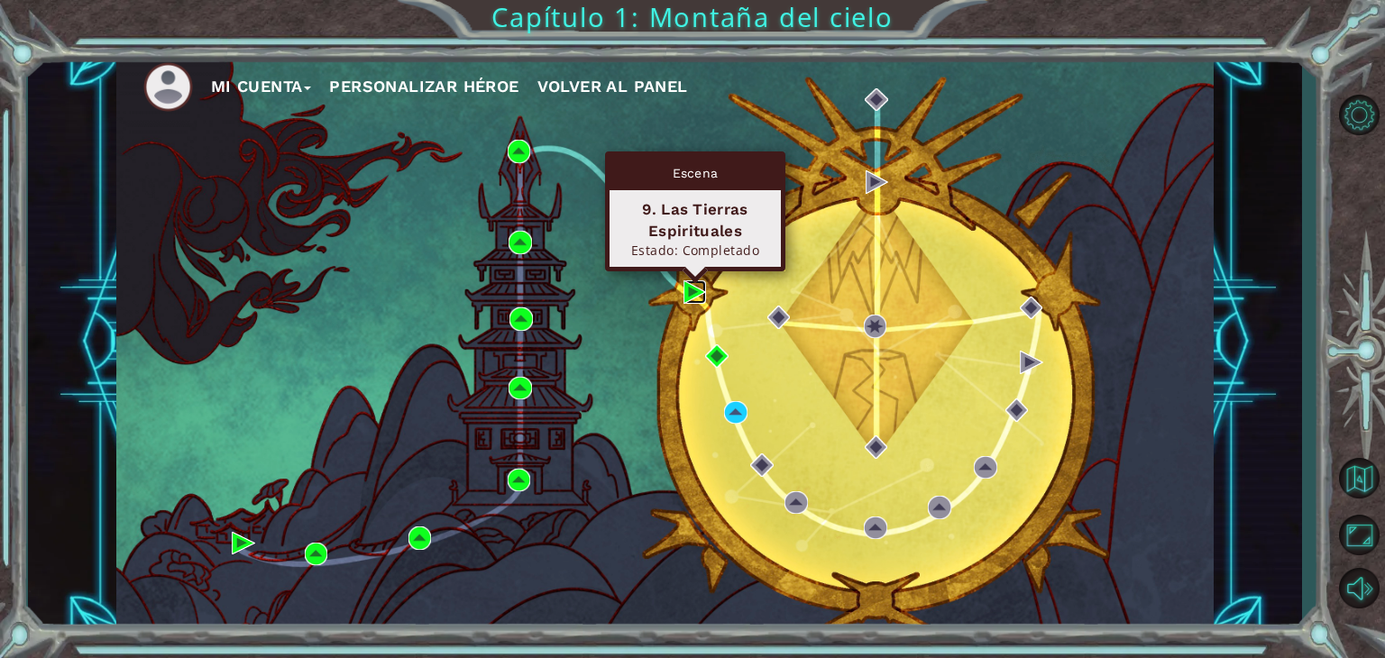
click at [689, 289] on img at bounding box center [695, 291] width 23 height 23
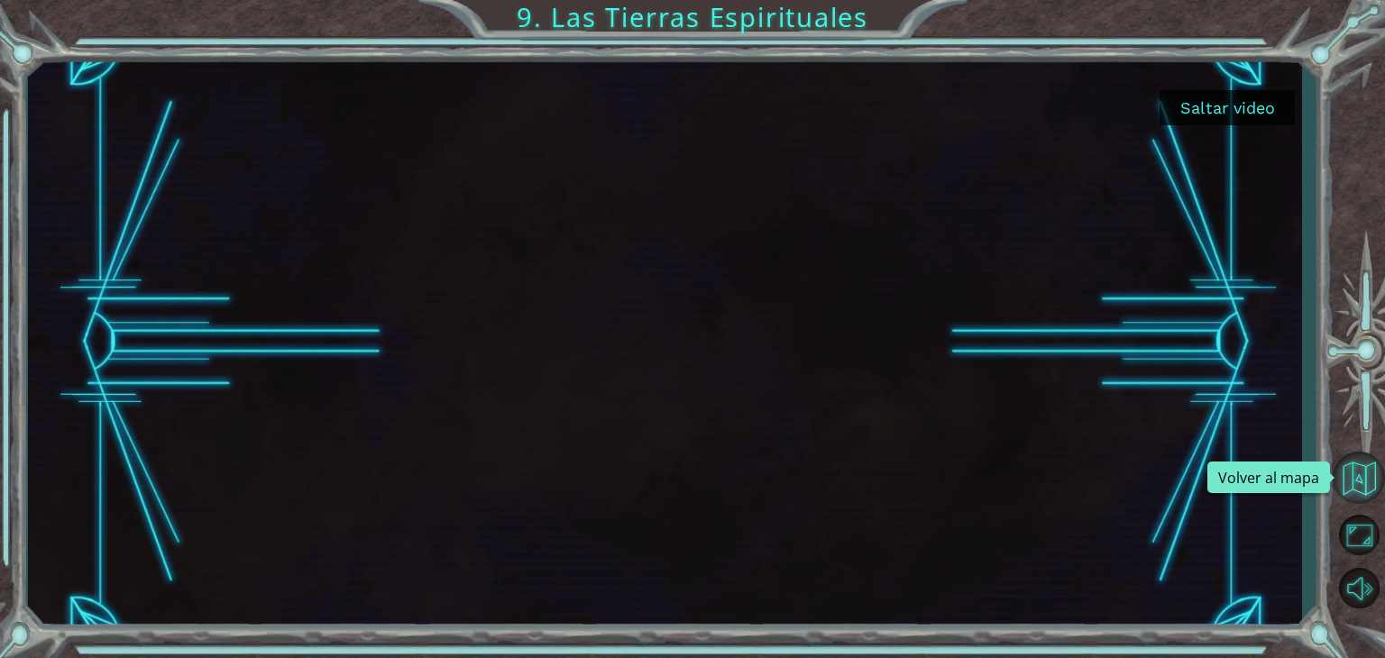
click at [1344, 464] on button "Volver al mapa" at bounding box center [1359, 478] width 52 height 52
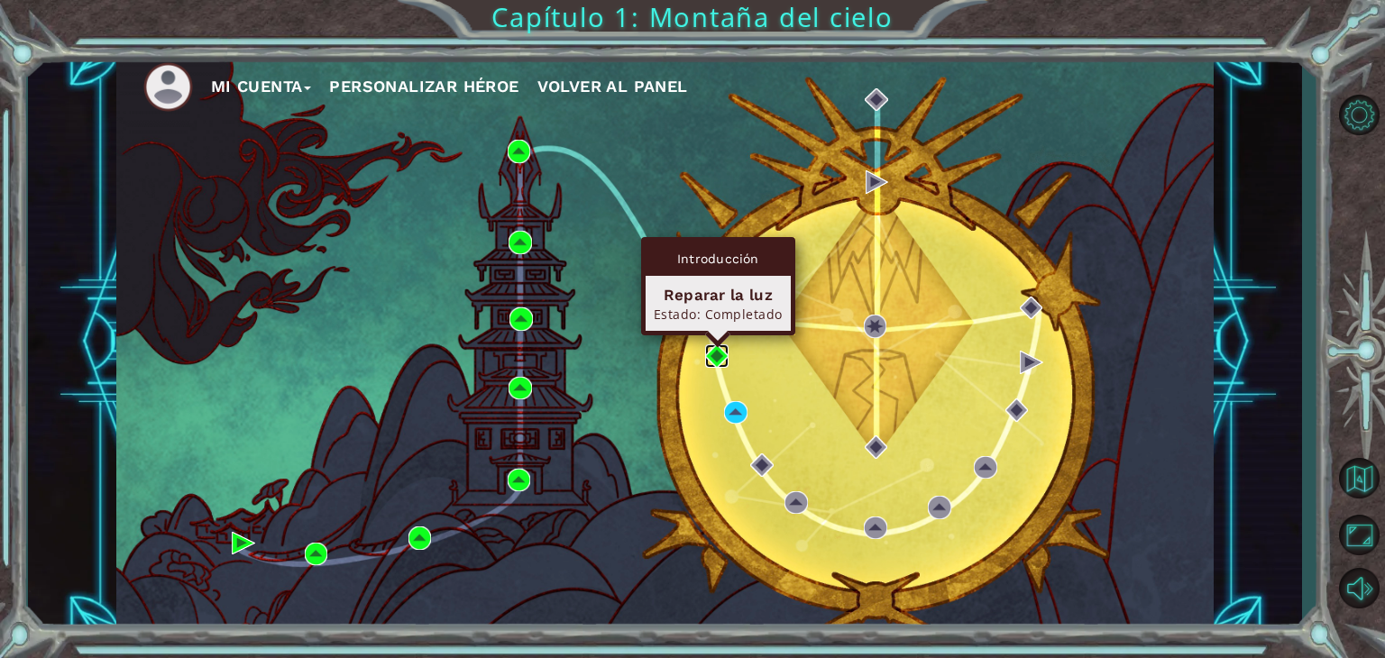
click at [720, 353] on img at bounding box center [716, 355] width 23 height 23
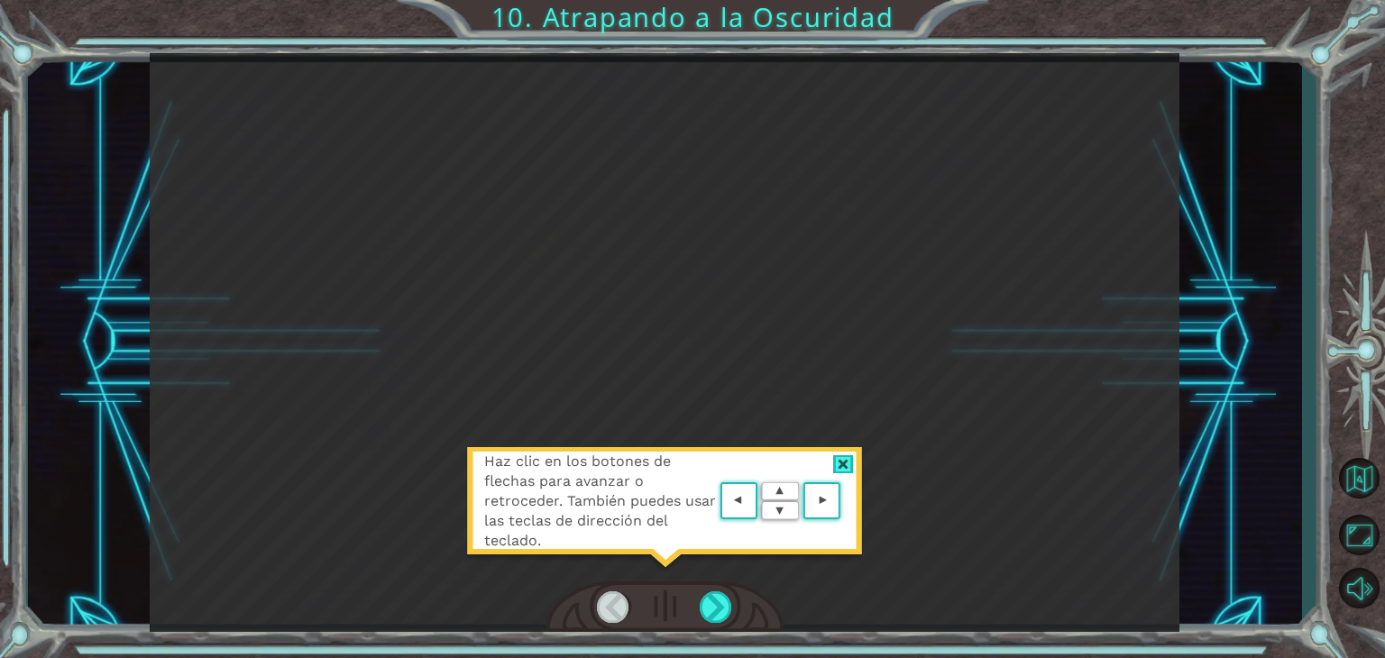
click at [831, 470] on div "Haz clic en los botones de flechas para avanzar o retroceder. También puedes us…" at bounding box center [664, 510] width 397 height 126
click at [837, 456] on div at bounding box center [843, 464] width 21 height 19
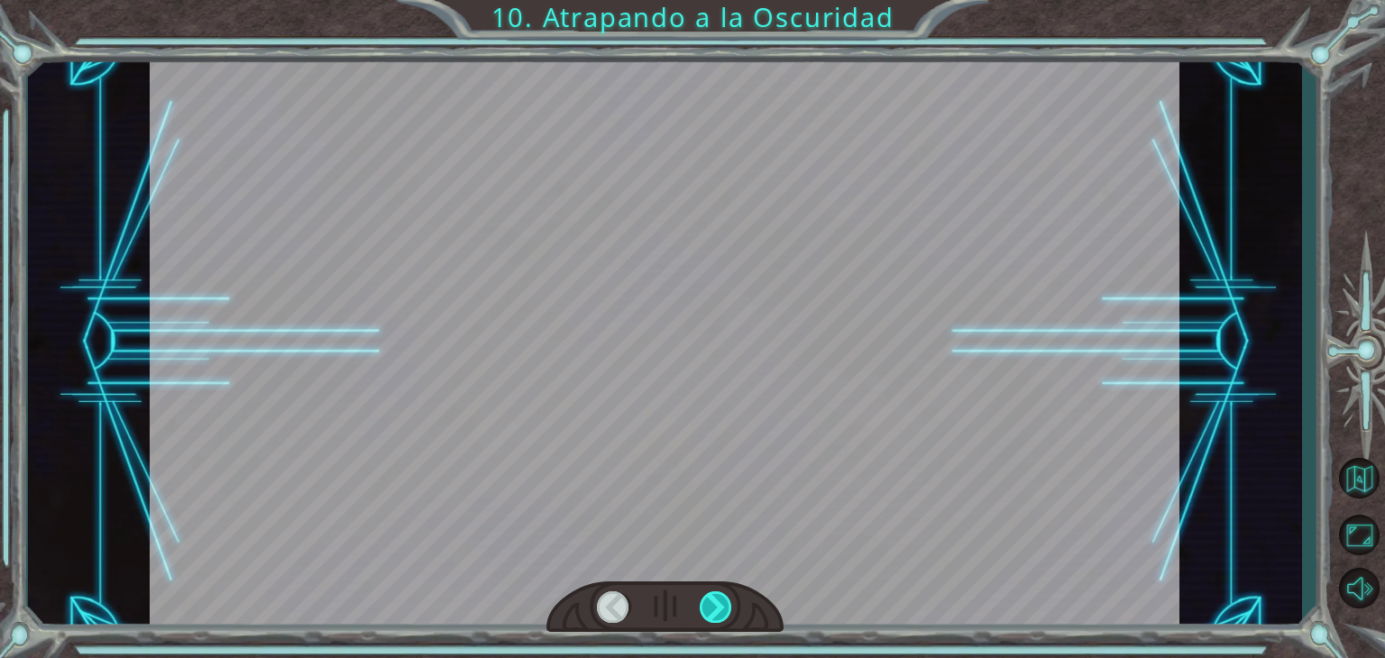
click at [703, 614] on div at bounding box center [716, 608] width 32 height 32
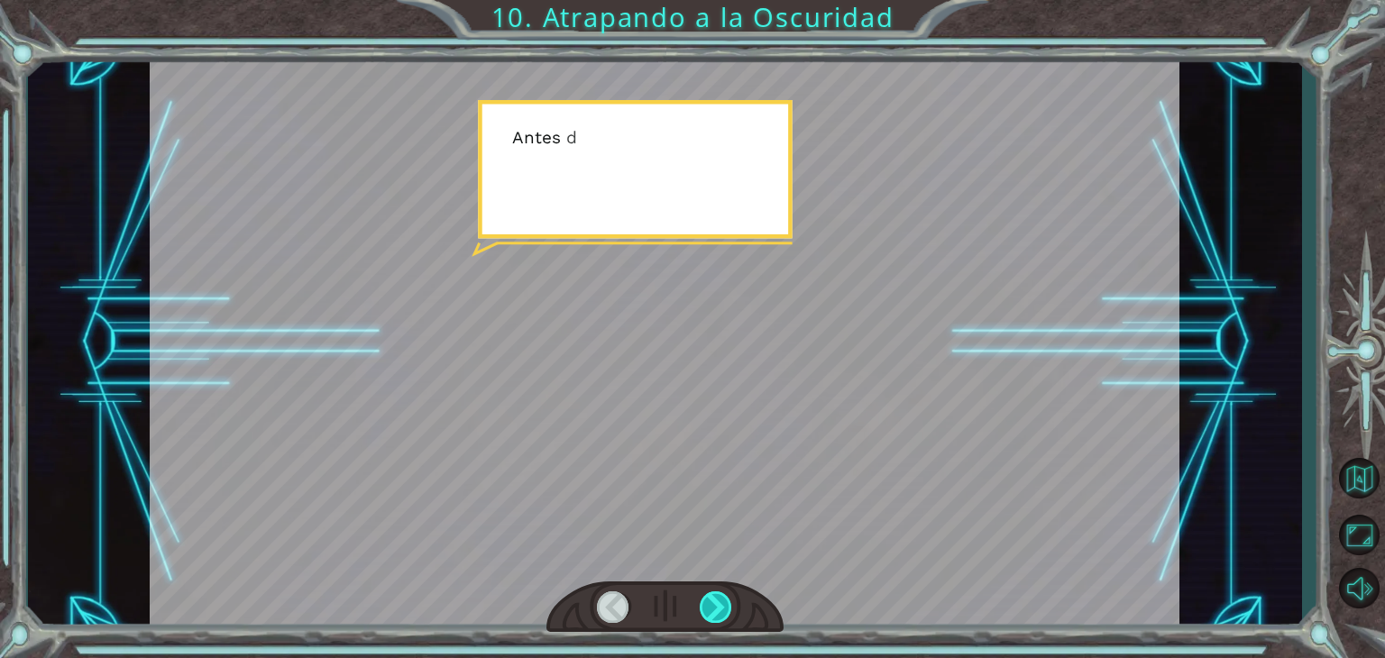
click at [703, 614] on div at bounding box center [716, 608] width 32 height 32
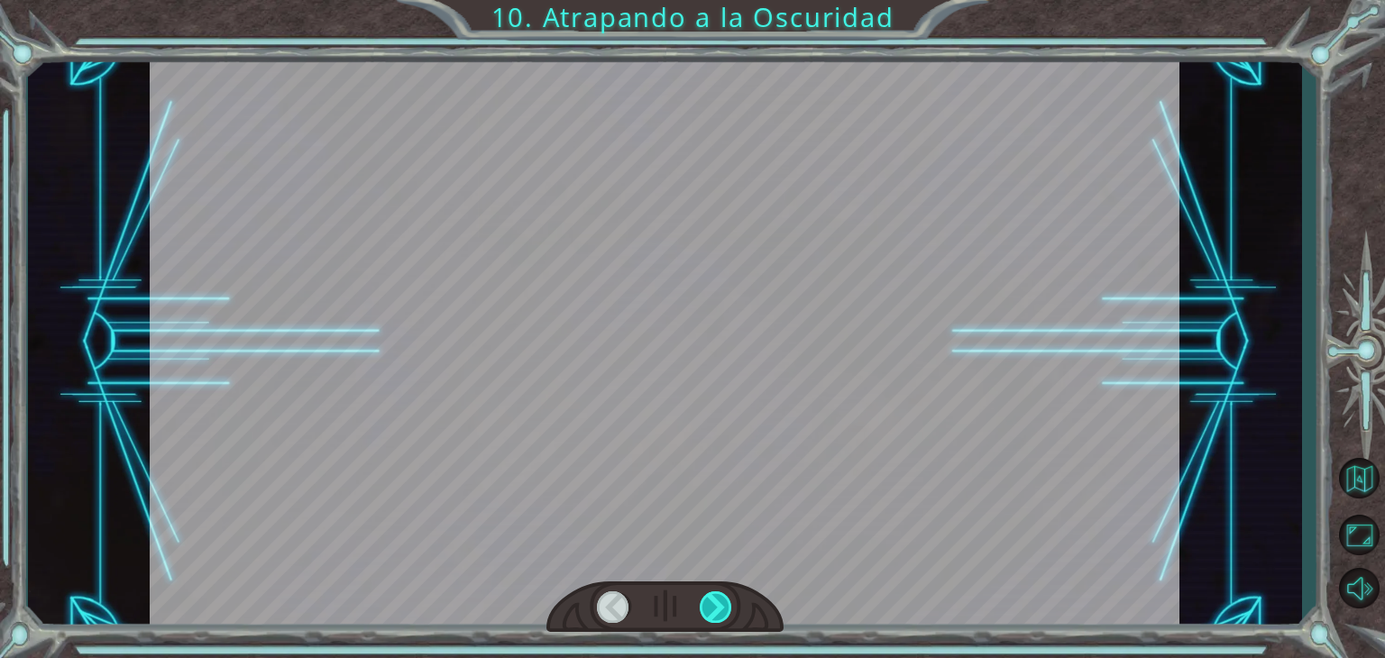
click at [703, 614] on div at bounding box center [716, 608] width 32 height 32
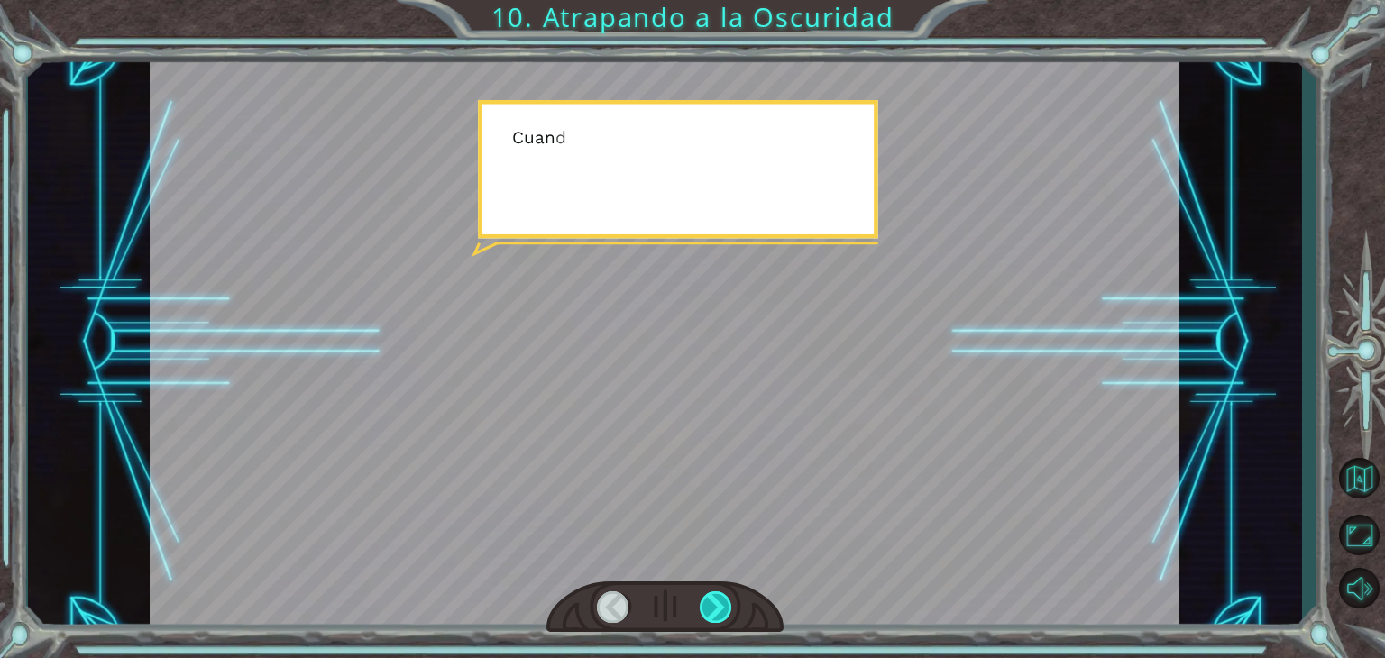
click at [703, 614] on div at bounding box center [716, 608] width 32 height 32
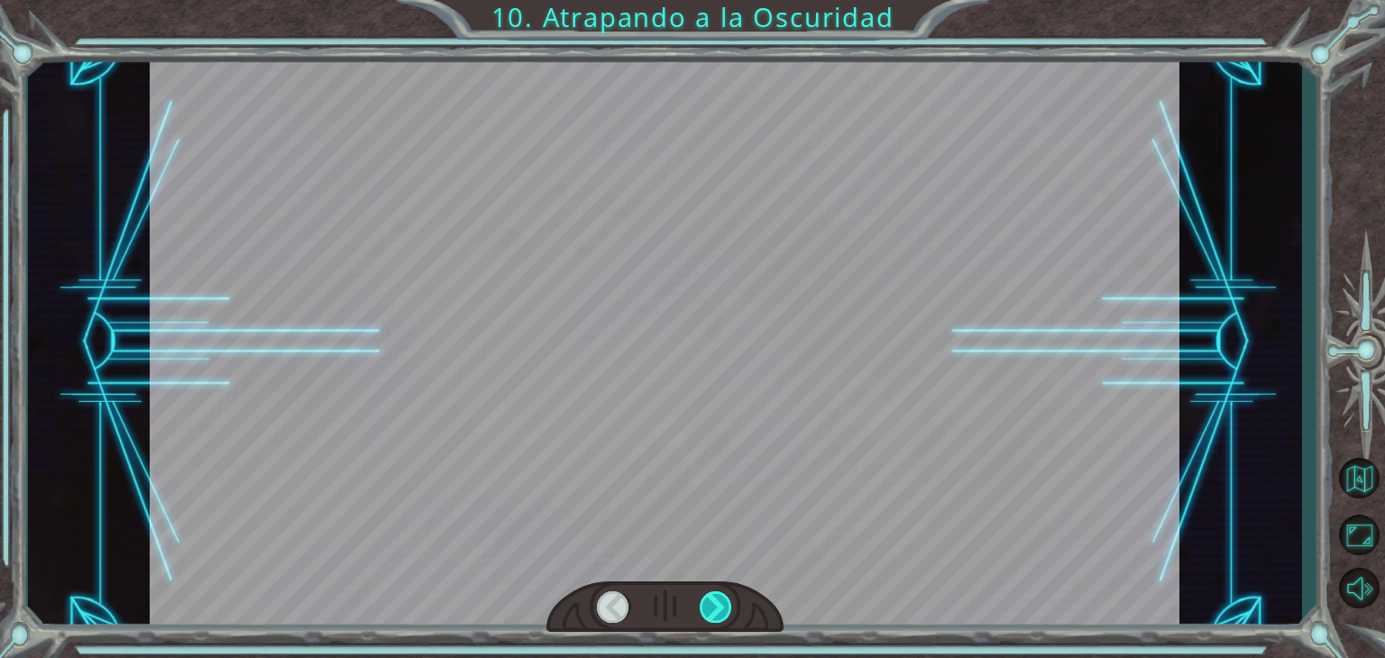
click at [703, 614] on div at bounding box center [716, 608] width 32 height 32
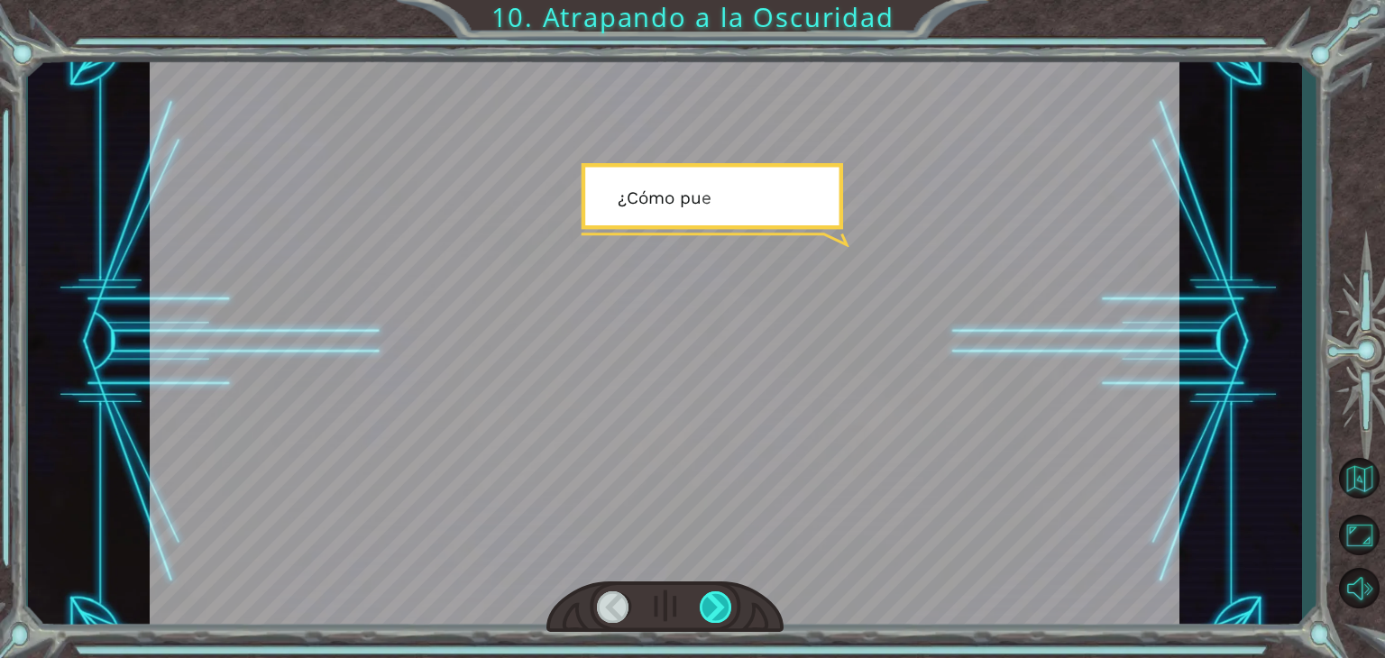
click at [703, 614] on div at bounding box center [716, 608] width 32 height 32
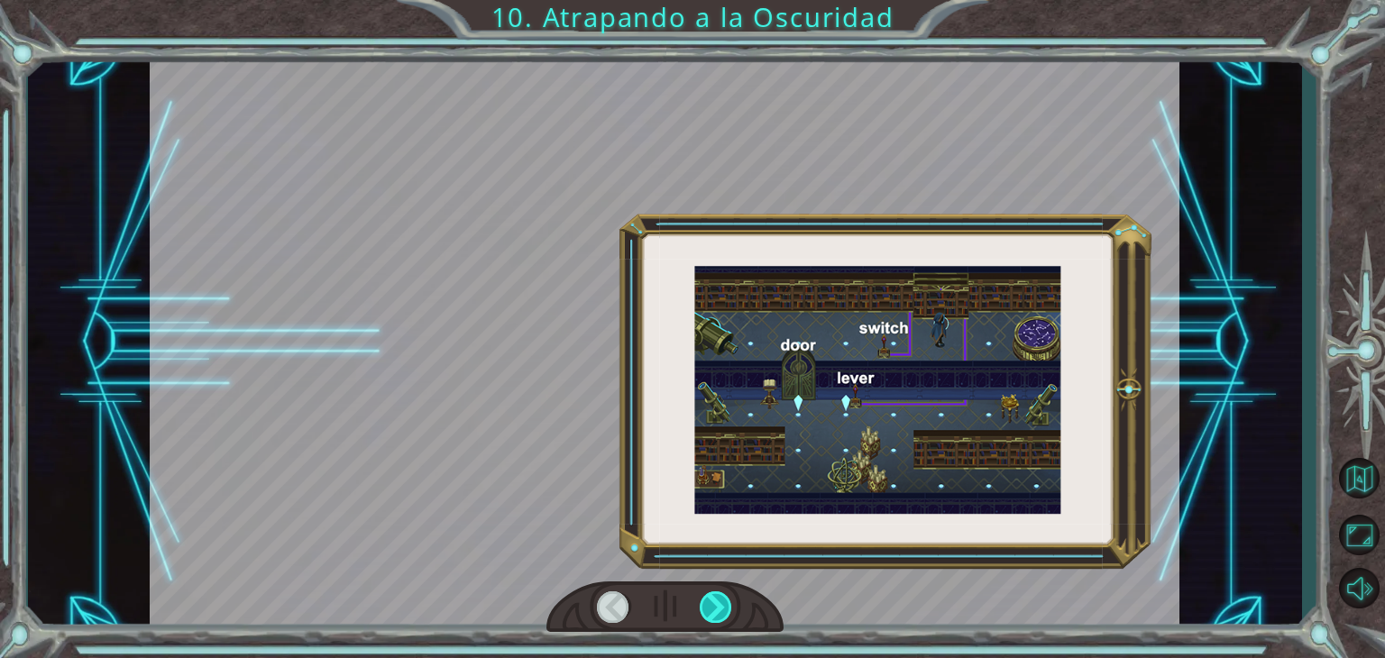
click at [703, 614] on div at bounding box center [716, 608] width 32 height 32
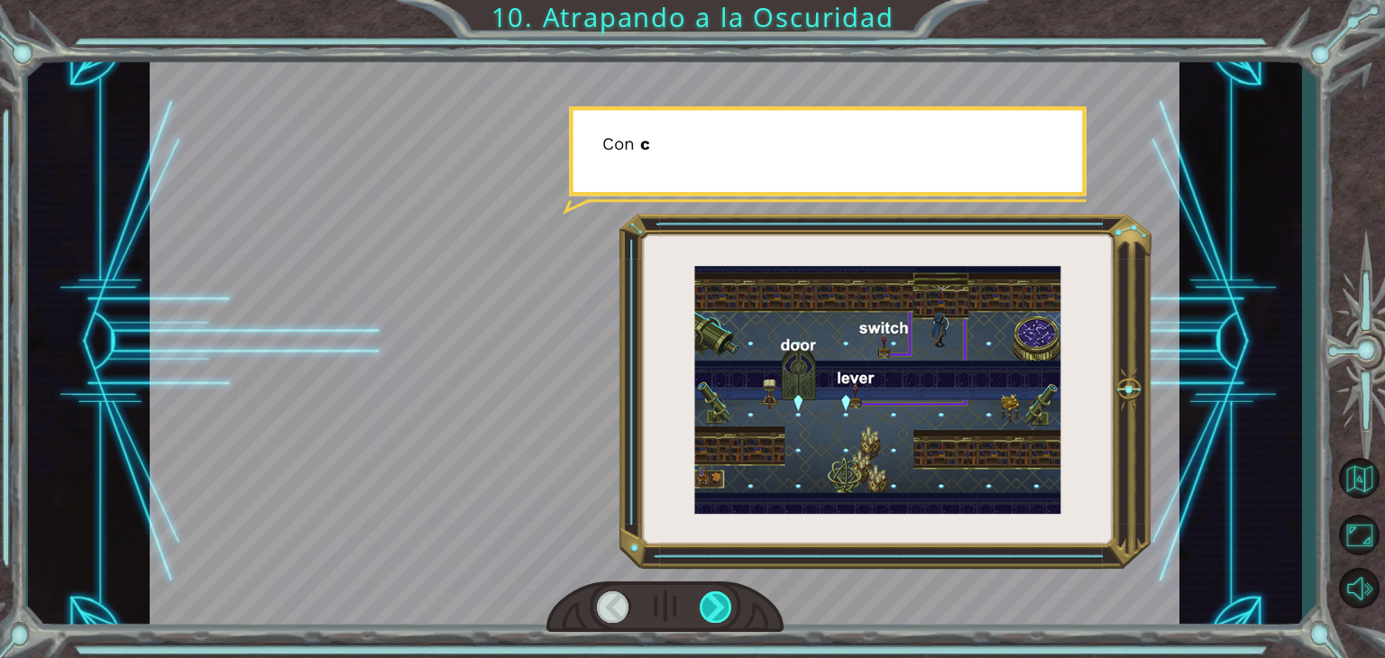
click at [703, 614] on div at bounding box center [716, 608] width 32 height 32
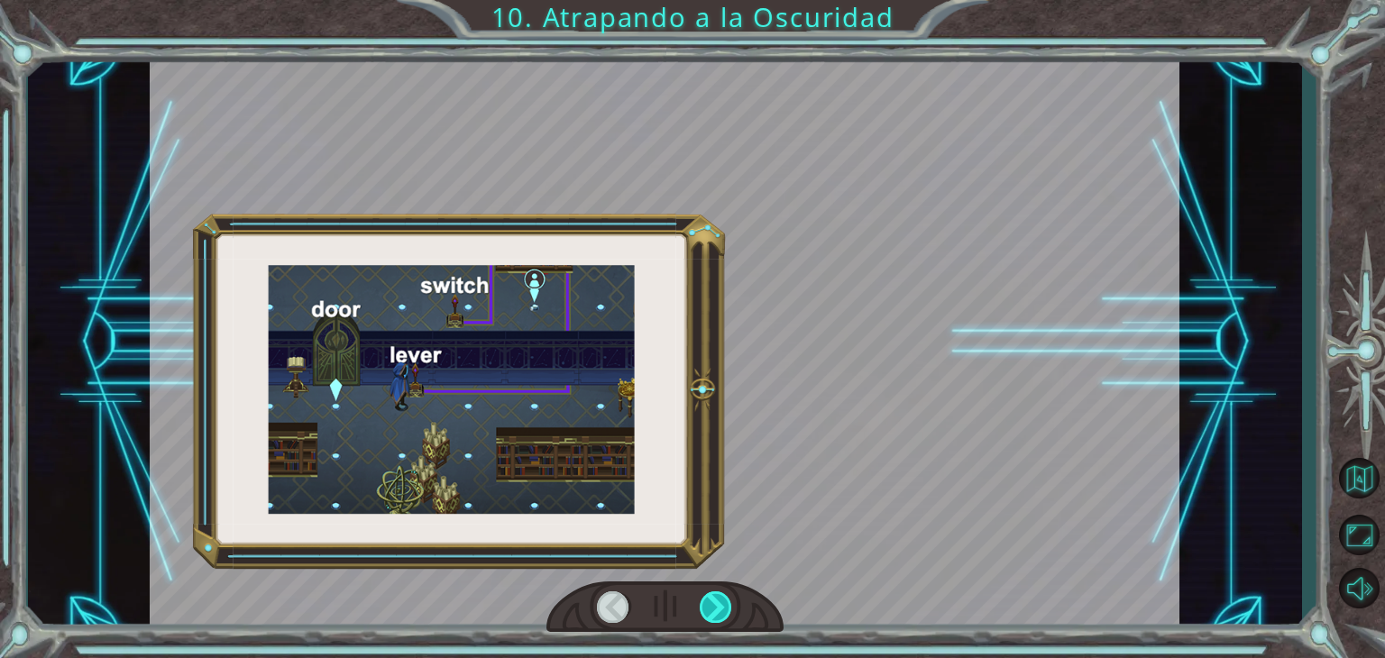
click at [703, 614] on div at bounding box center [716, 608] width 32 height 32
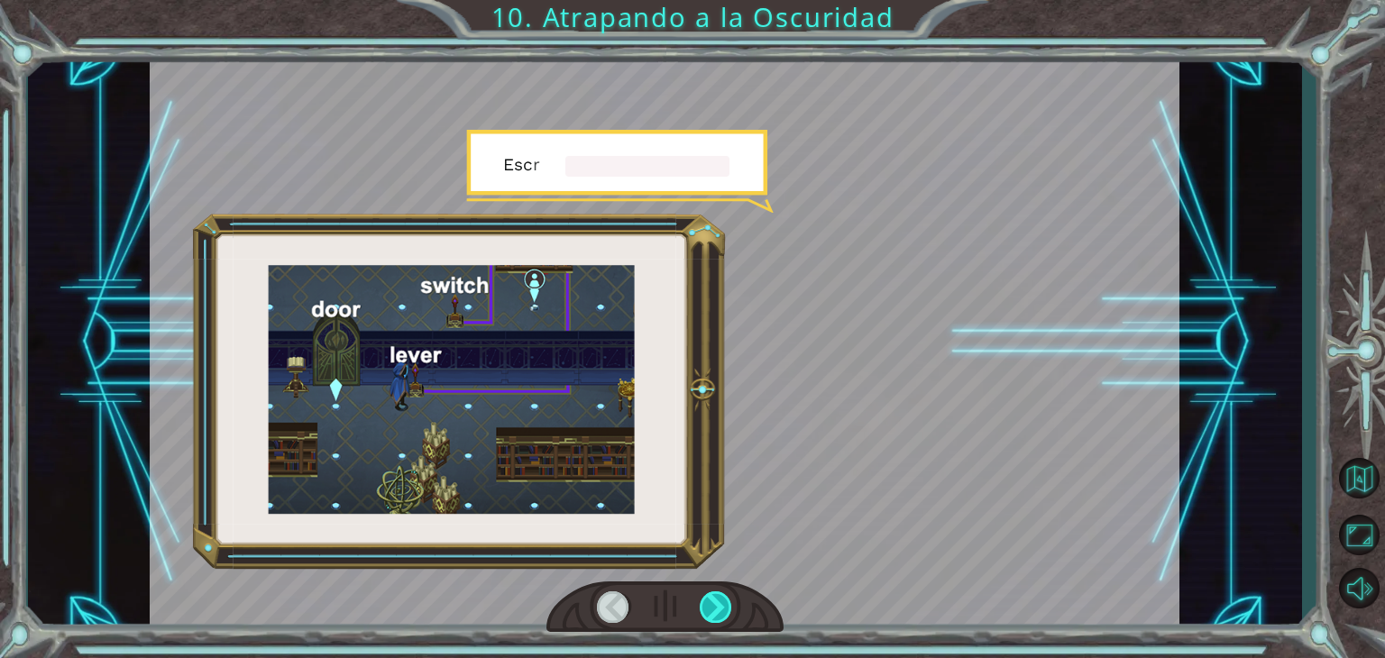
click at [703, 614] on div at bounding box center [716, 608] width 32 height 32
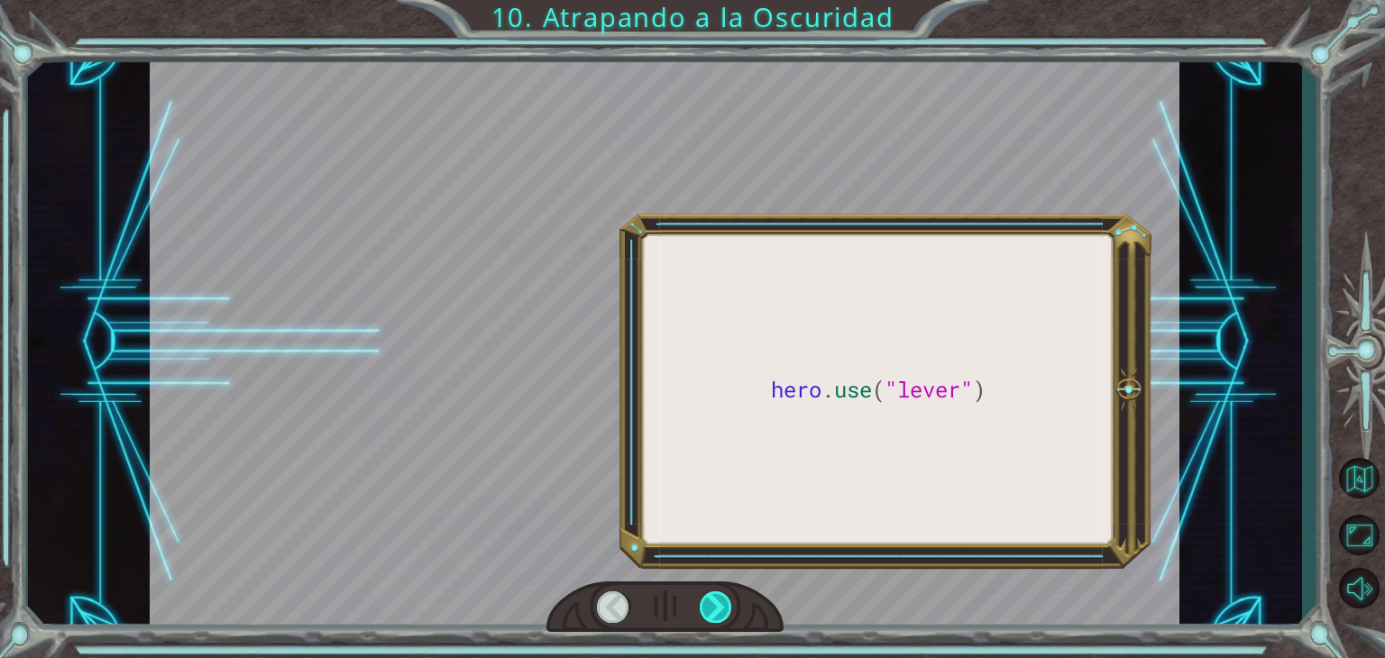
click at [703, 614] on div at bounding box center [716, 608] width 32 height 32
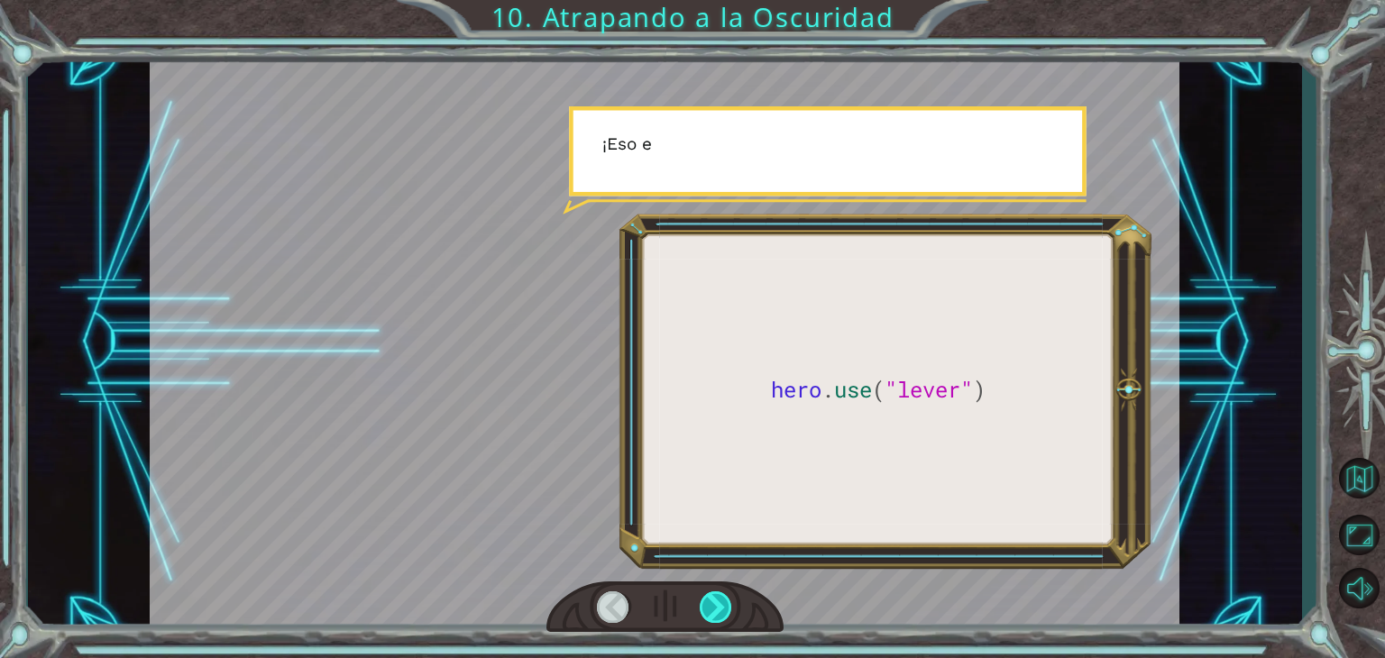
click at [703, 614] on div at bounding box center [716, 608] width 32 height 32
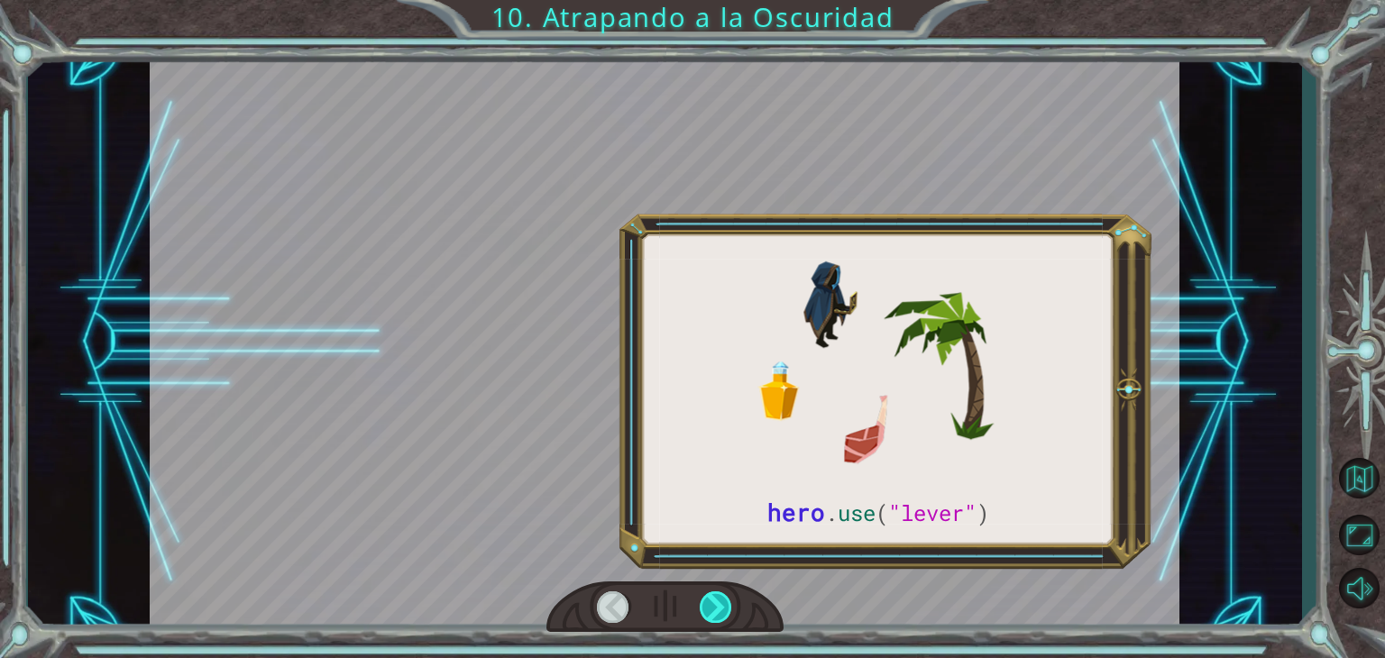
click at [703, 614] on div at bounding box center [716, 608] width 32 height 32
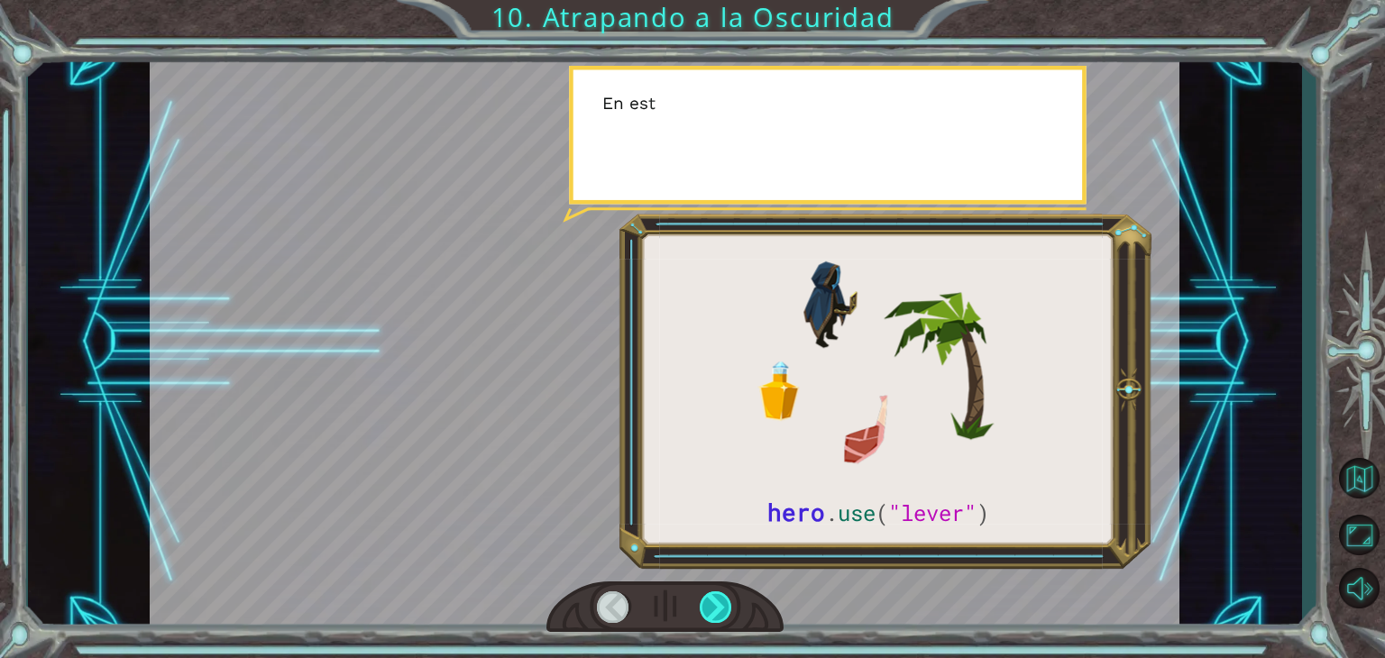
click at [703, 614] on div at bounding box center [716, 608] width 32 height 32
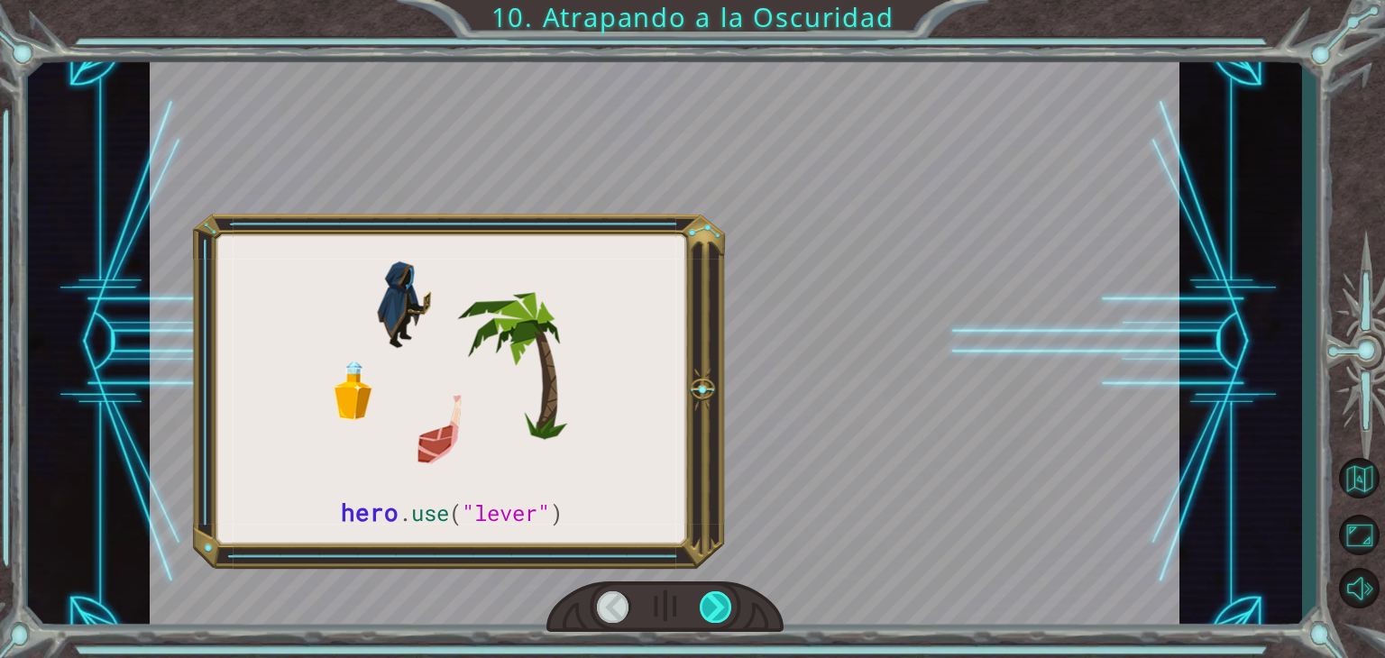
click at [703, 614] on div at bounding box center [716, 608] width 32 height 32
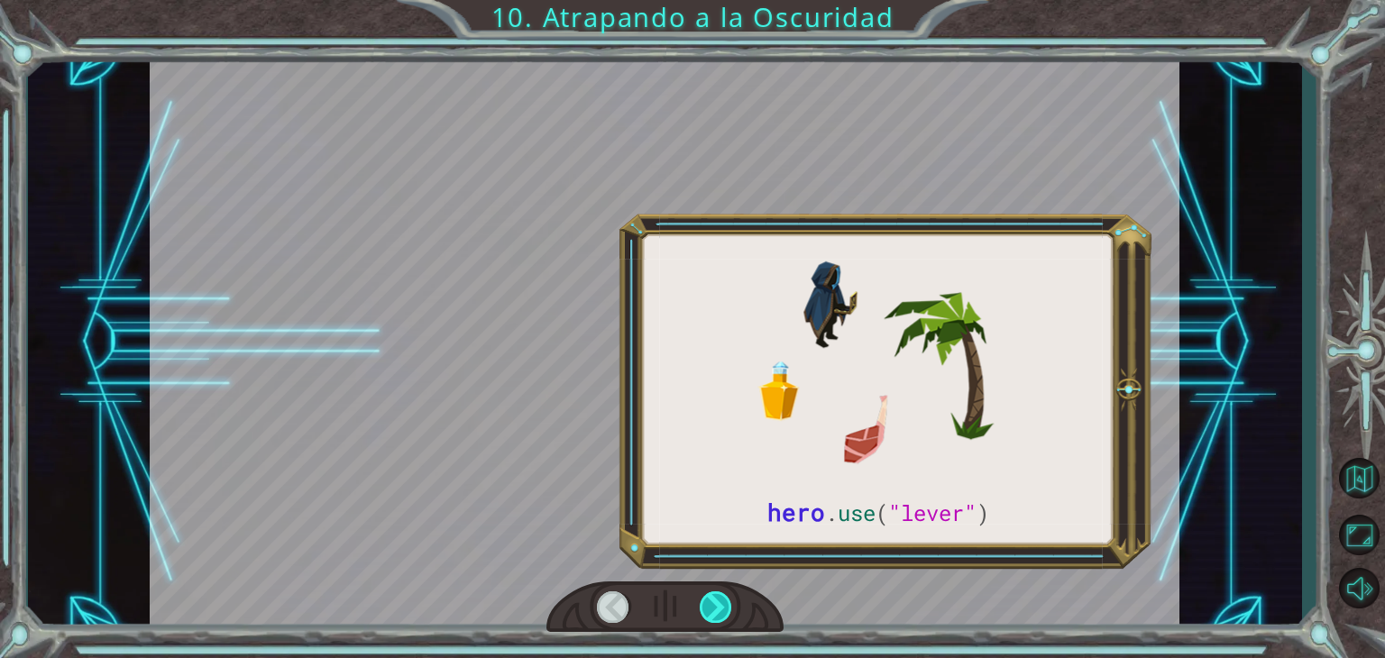
click at [703, 614] on div at bounding box center [716, 608] width 32 height 32
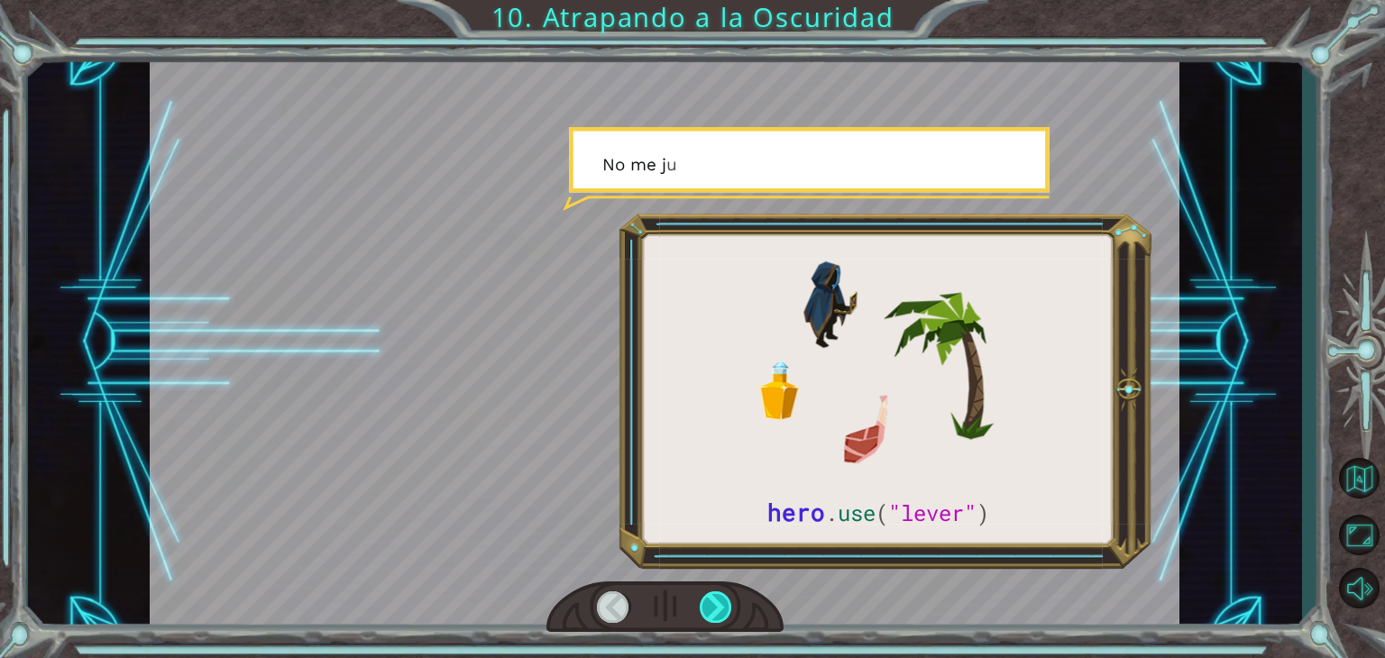
click at [703, 614] on div at bounding box center [716, 608] width 32 height 32
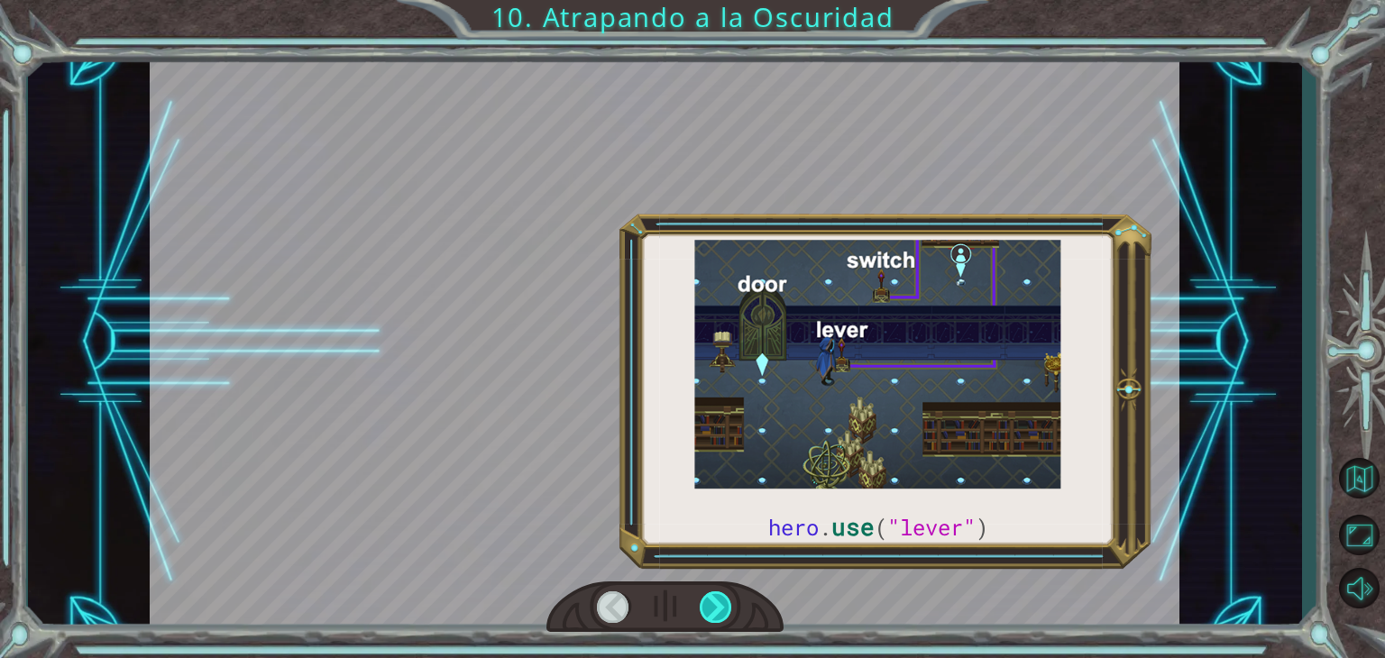
click at [703, 614] on div at bounding box center [716, 608] width 32 height 32
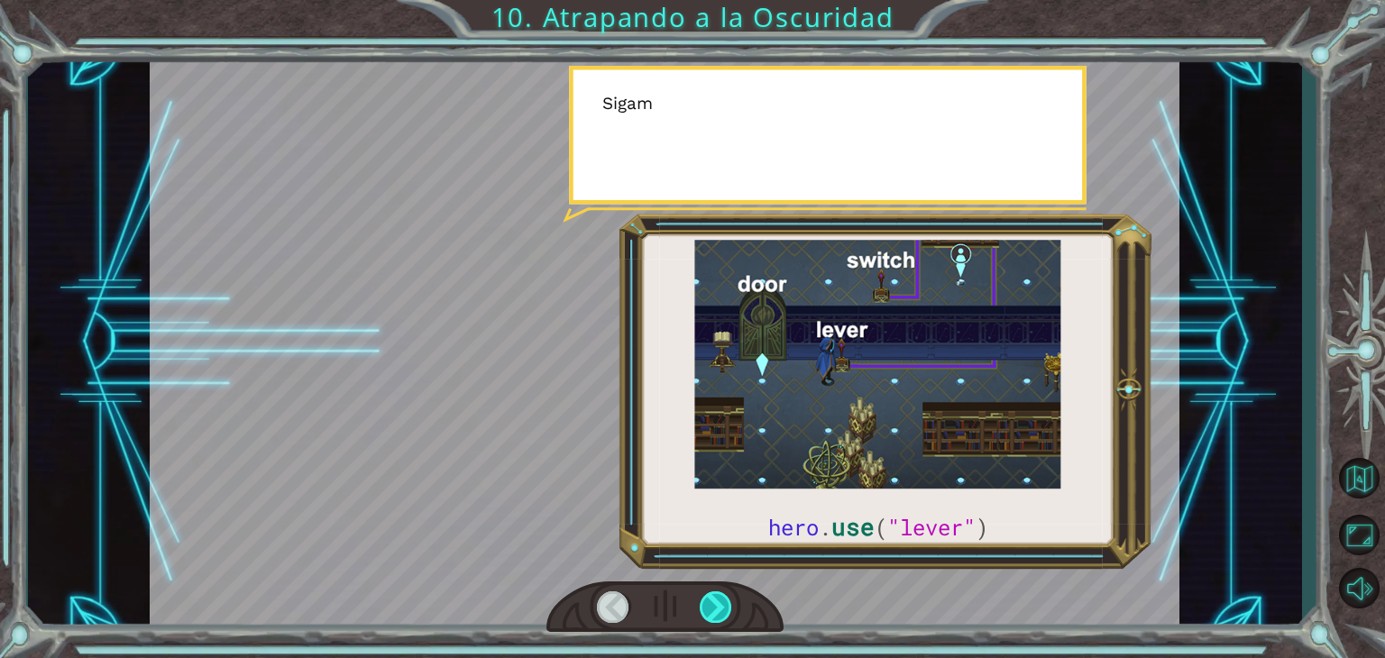
click at [703, 614] on div at bounding box center [716, 608] width 32 height 32
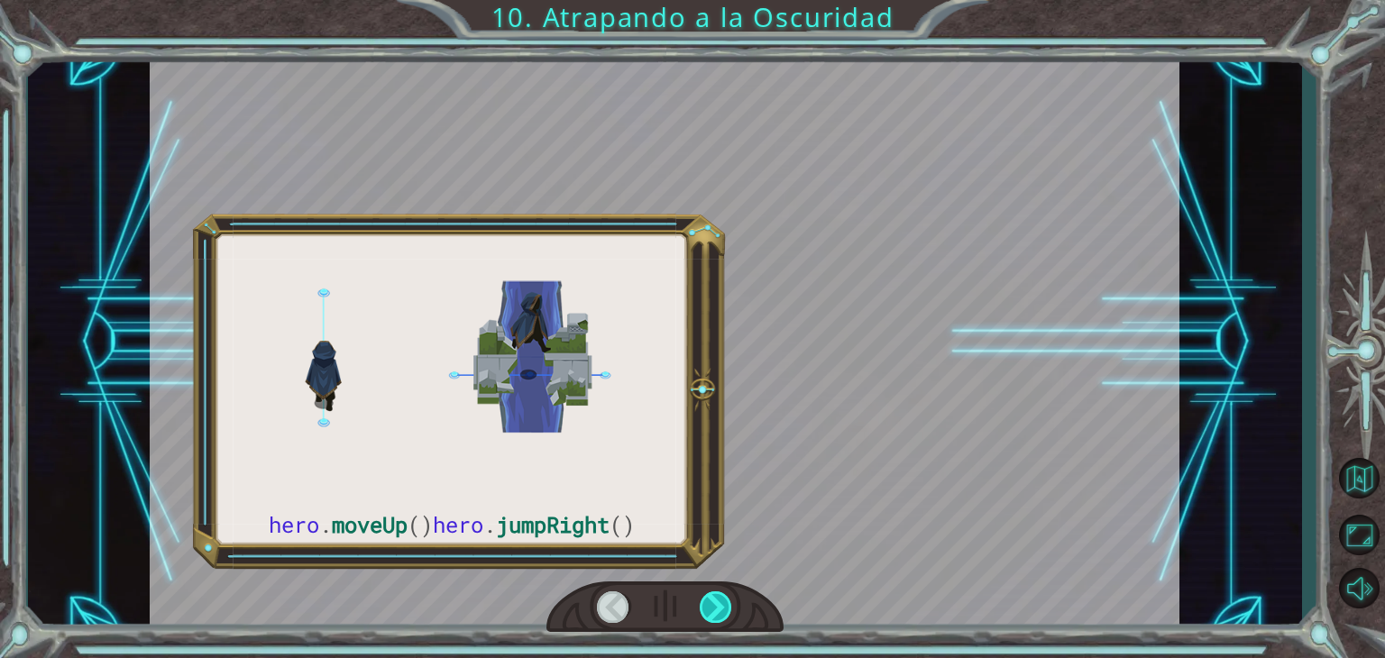
click at [703, 614] on div at bounding box center [716, 608] width 32 height 32
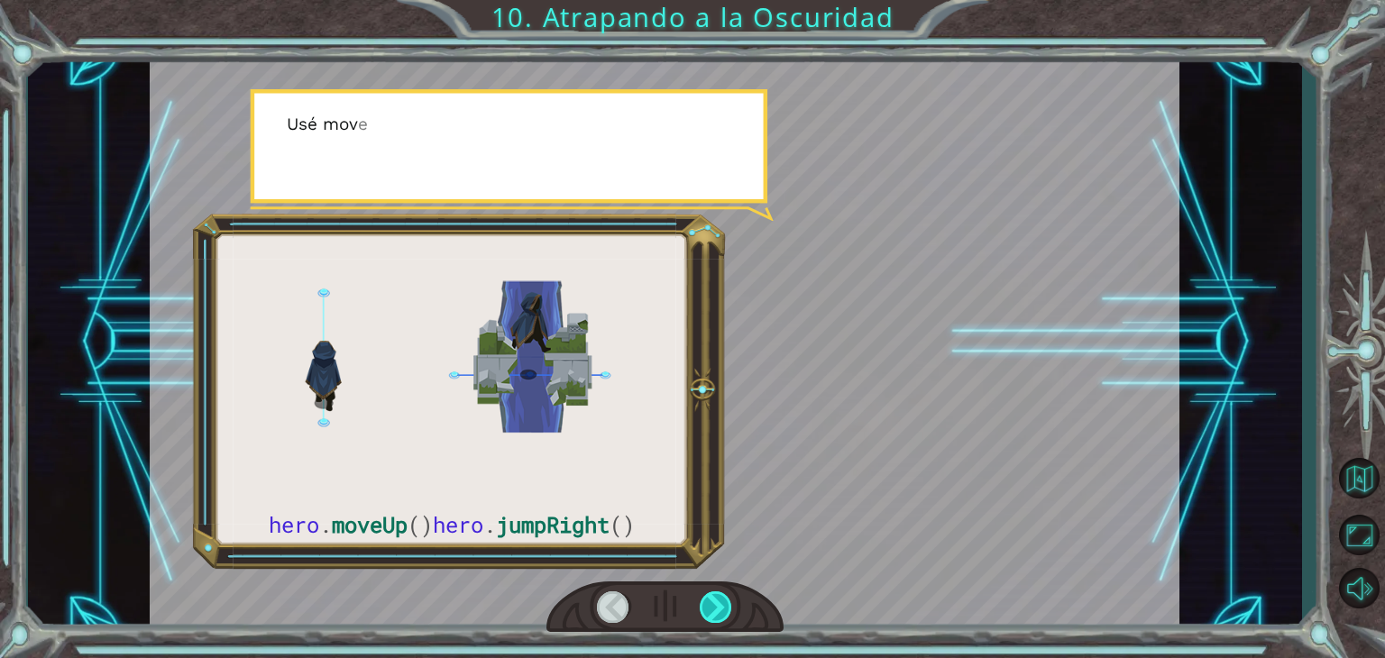
click at [703, 614] on div at bounding box center [716, 608] width 32 height 32
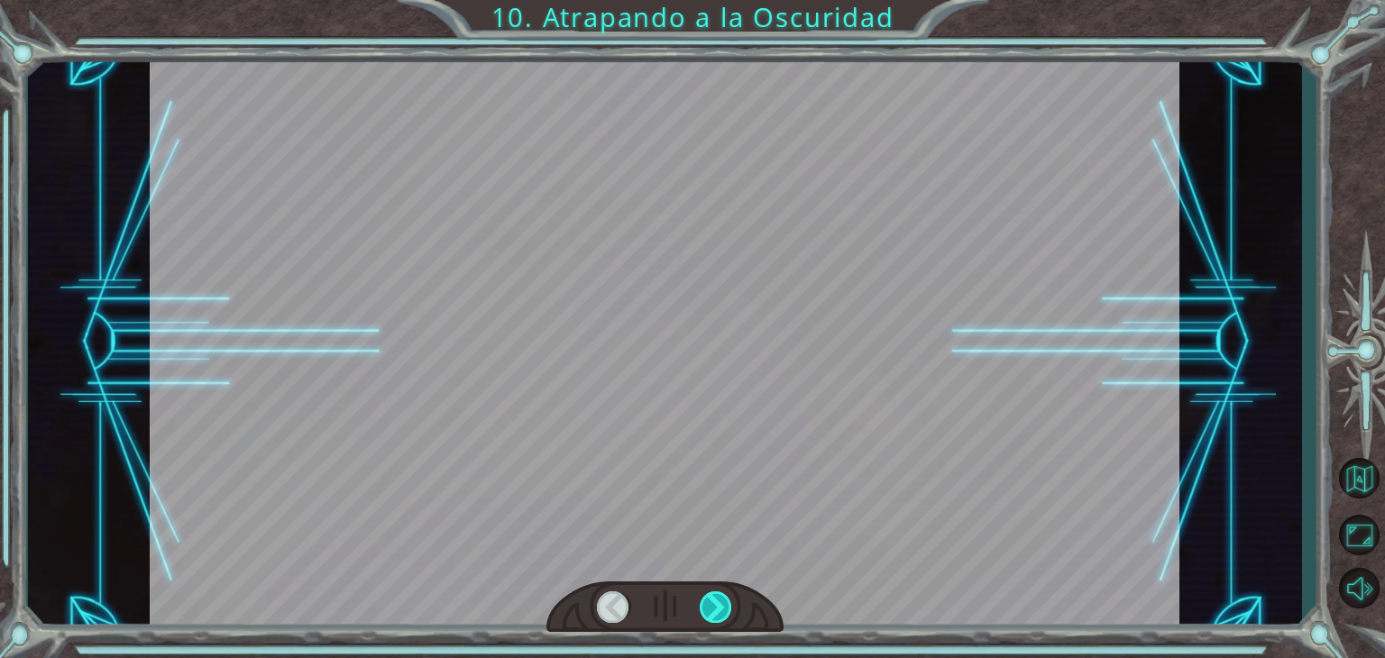
click at [703, 614] on div at bounding box center [716, 608] width 32 height 32
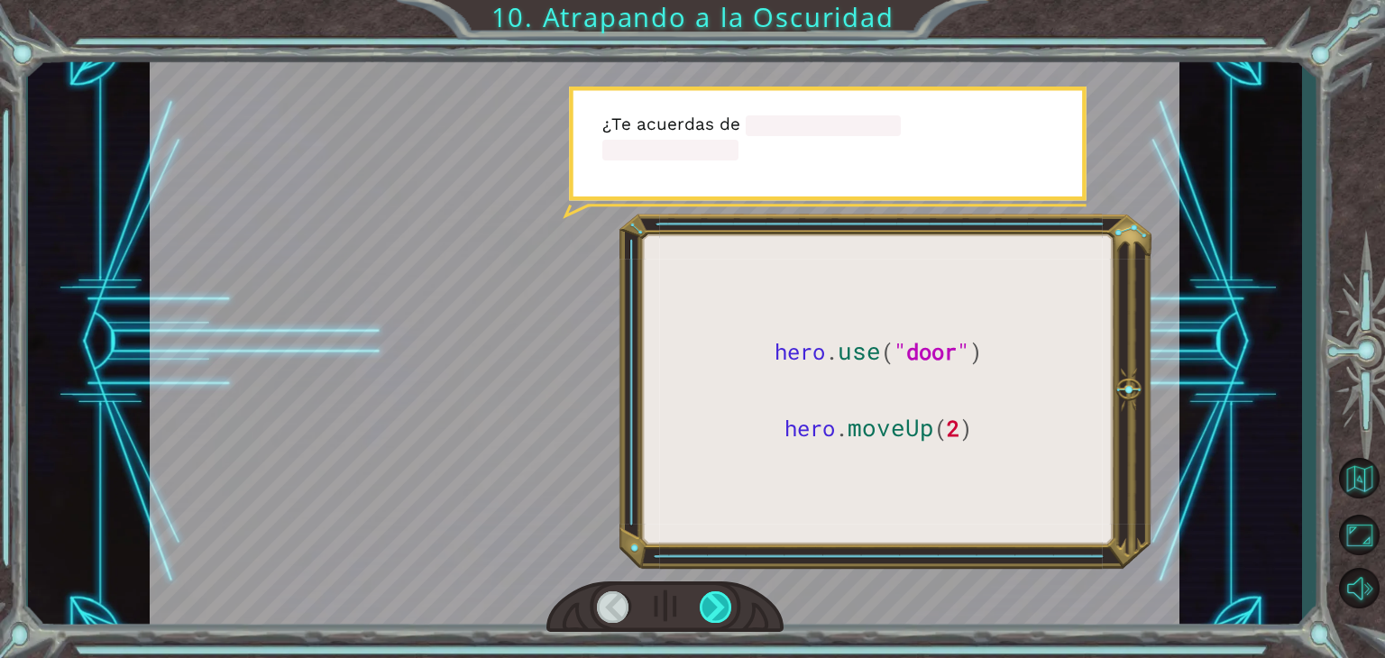
click at [703, 614] on div at bounding box center [716, 608] width 32 height 32
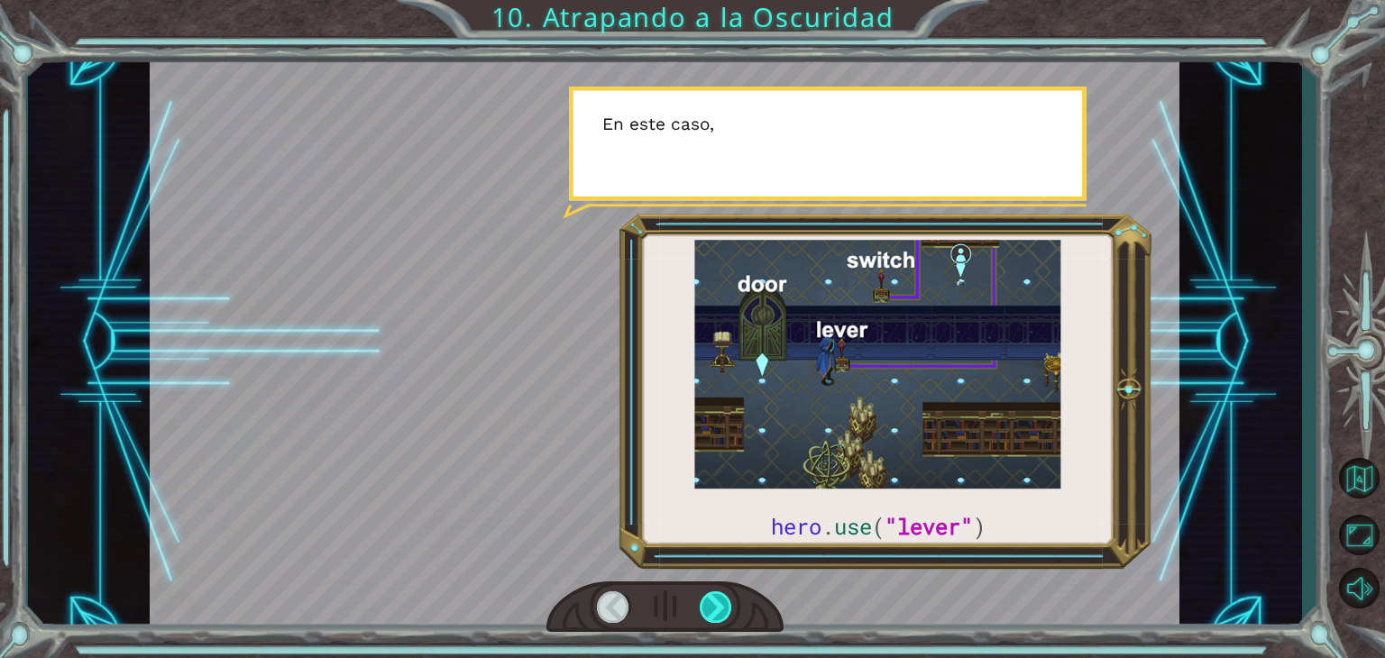
click at [703, 614] on div at bounding box center [716, 608] width 32 height 32
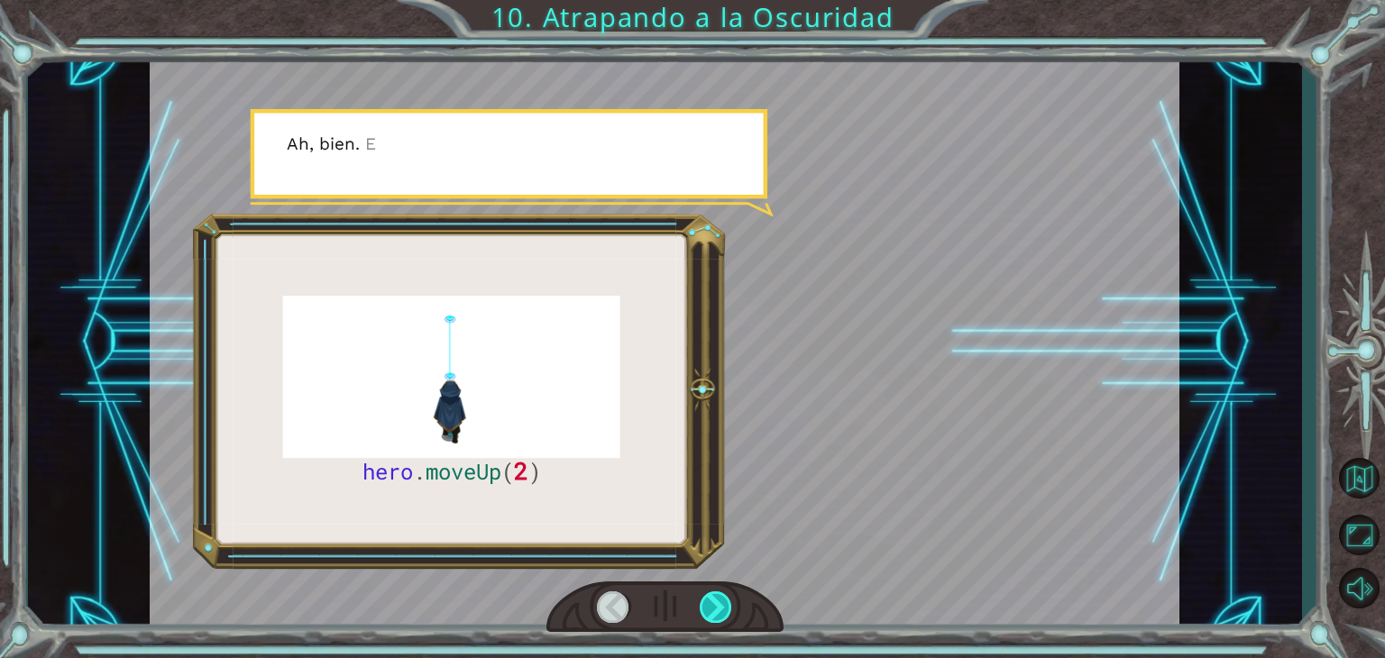
click at [707, 611] on div at bounding box center [716, 608] width 32 height 32
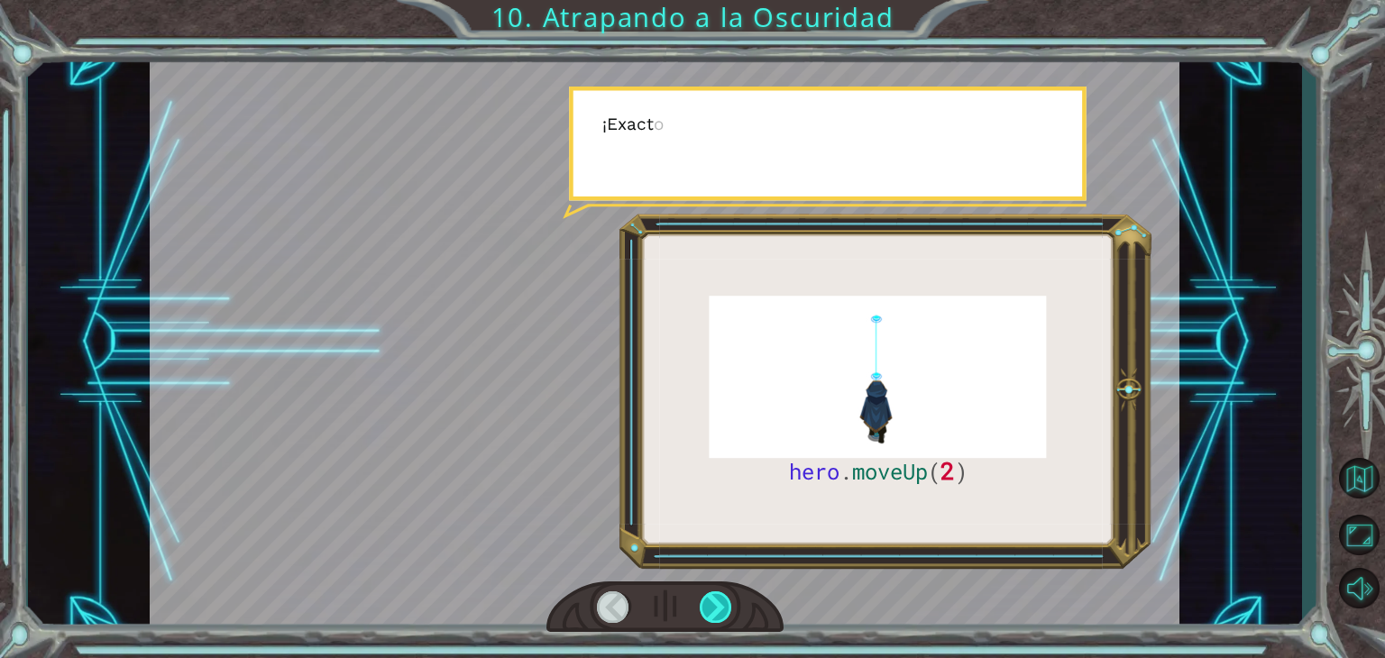
click at [707, 611] on div at bounding box center [716, 608] width 32 height 32
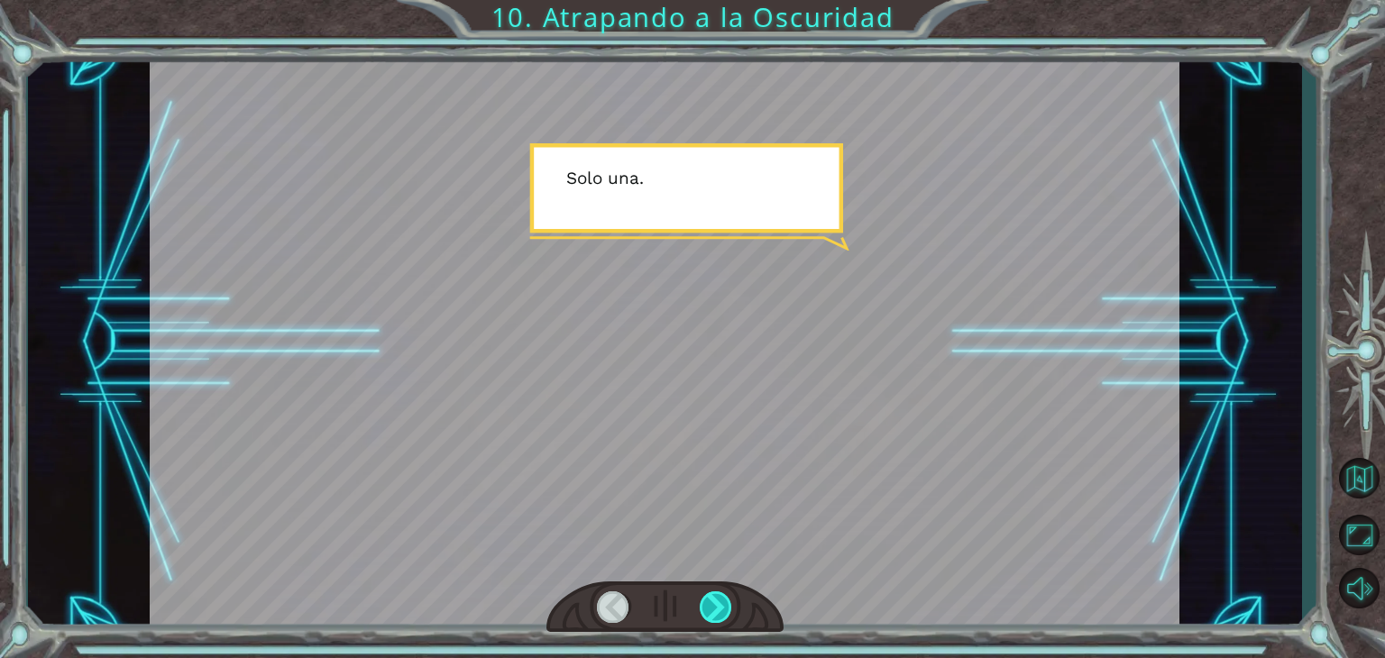
click at [707, 611] on div at bounding box center [716, 608] width 32 height 32
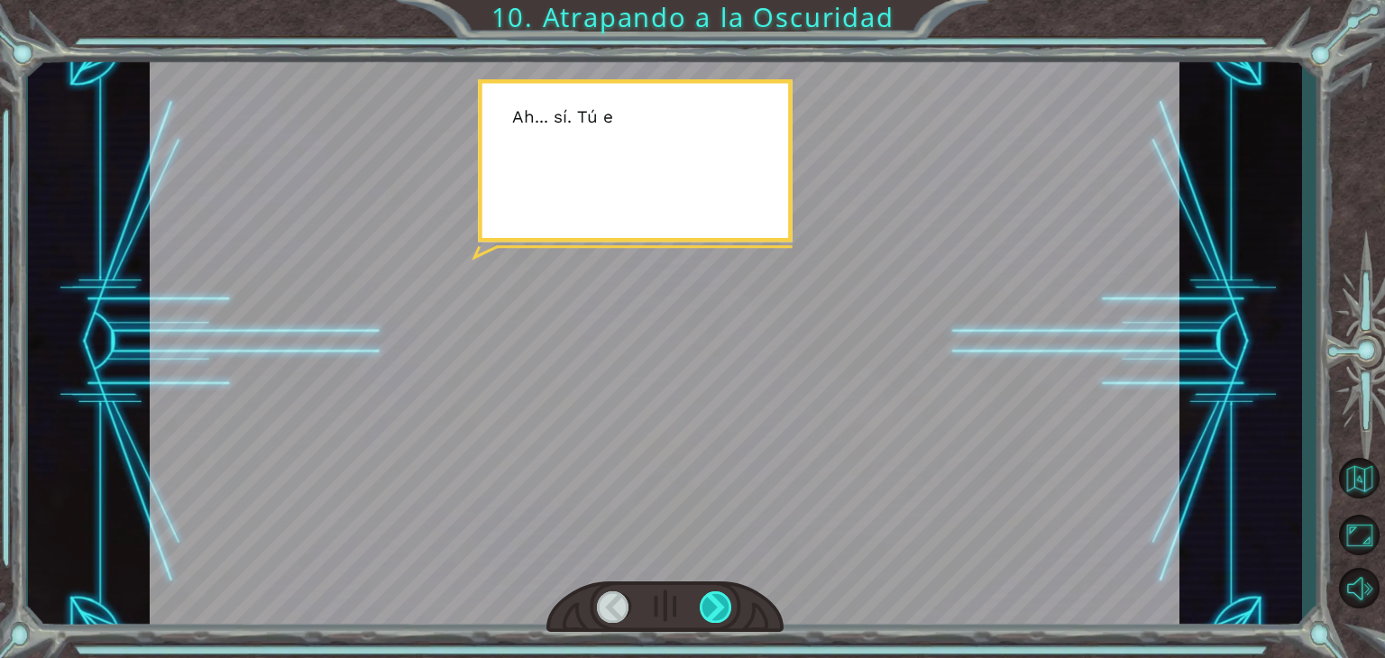
click at [707, 611] on div at bounding box center [716, 608] width 32 height 32
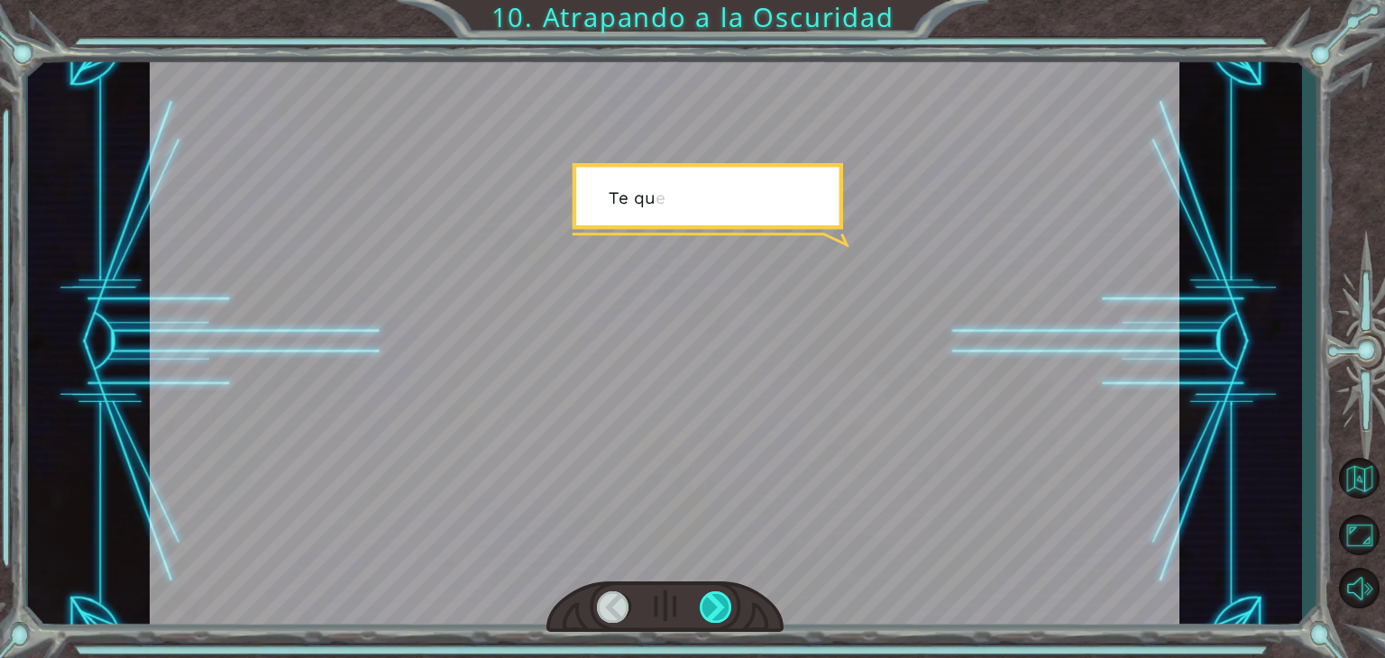
click at [707, 611] on div at bounding box center [716, 608] width 32 height 32
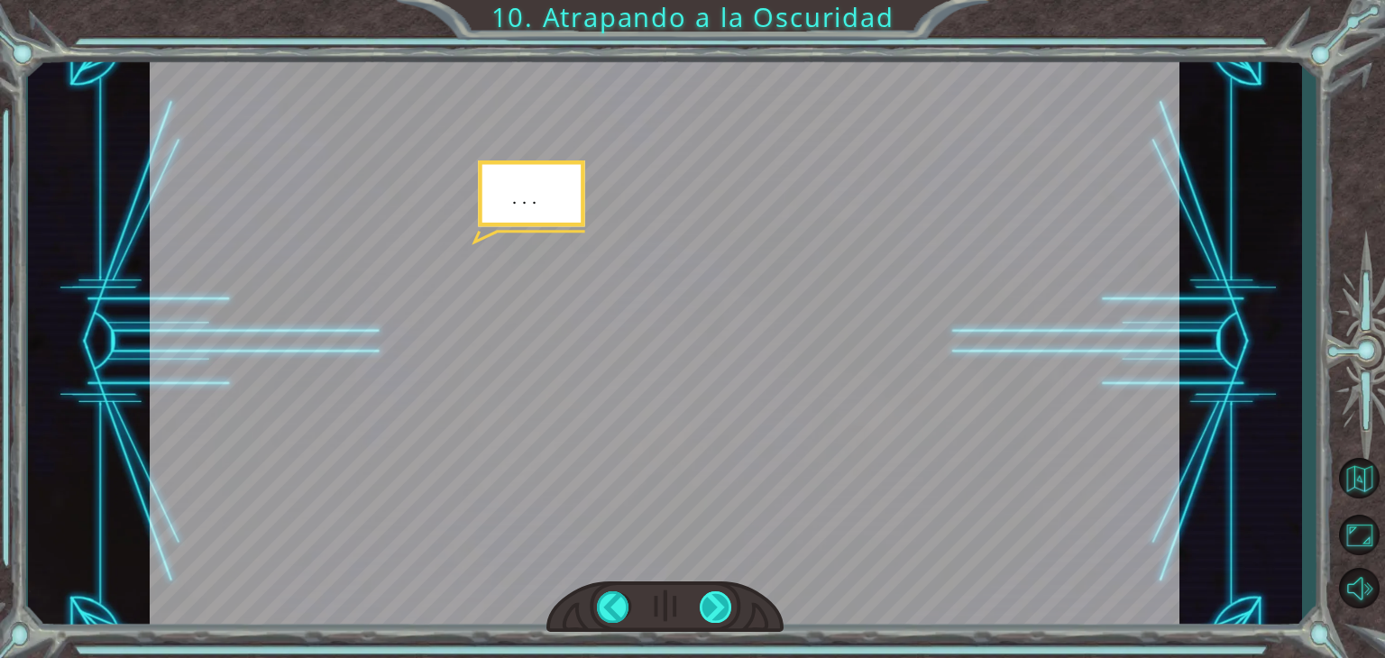
click at [707, 611] on div at bounding box center [716, 608] width 32 height 32
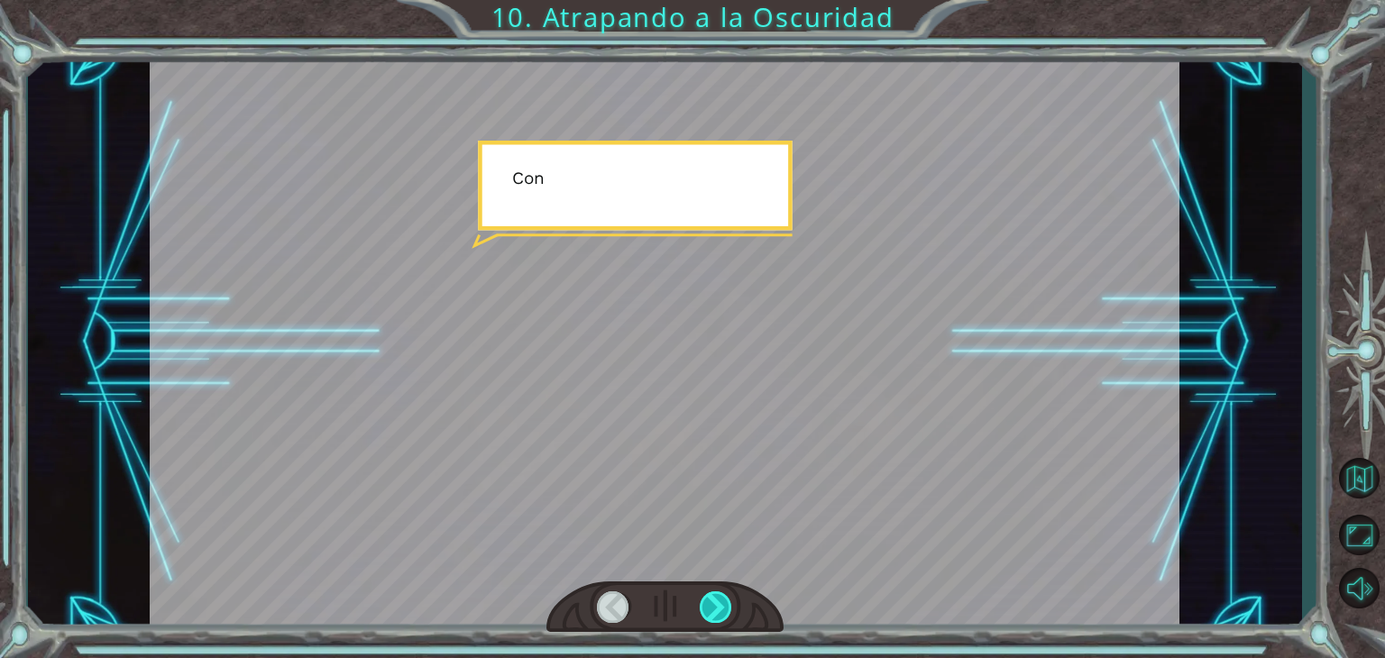
click at [707, 611] on div at bounding box center [716, 608] width 32 height 32
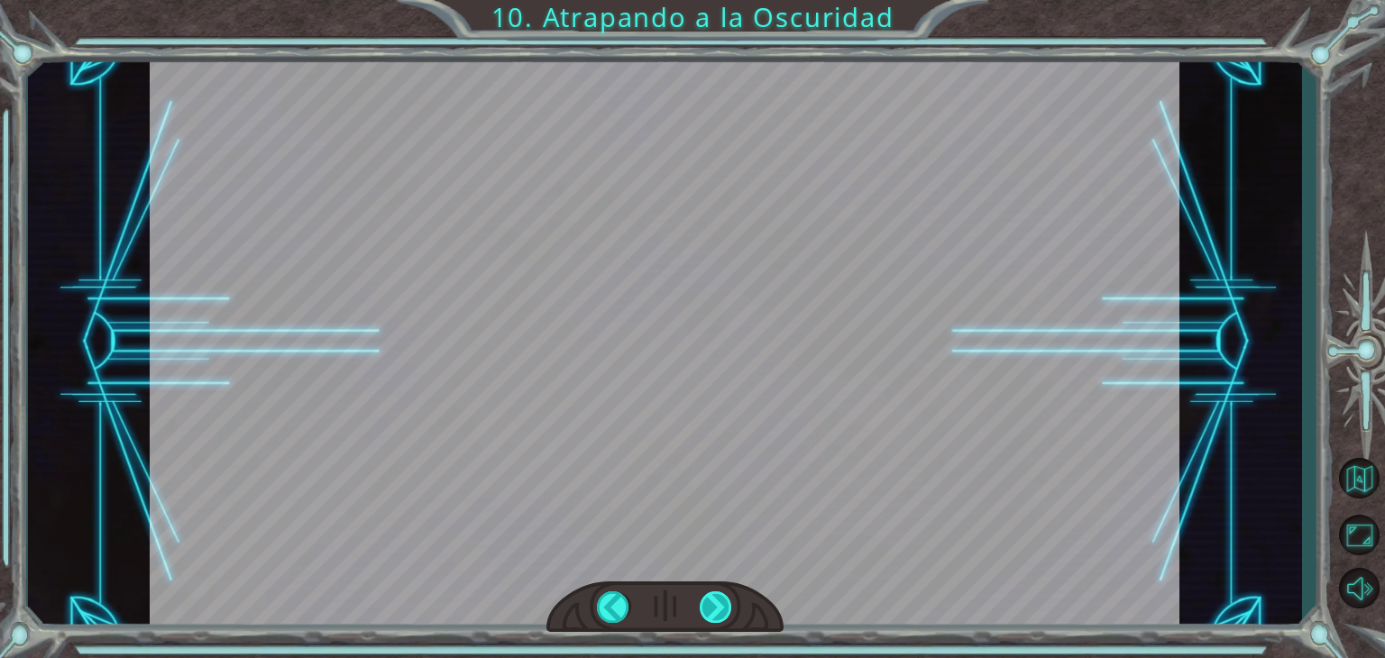
click at [707, 611] on div at bounding box center [716, 608] width 32 height 32
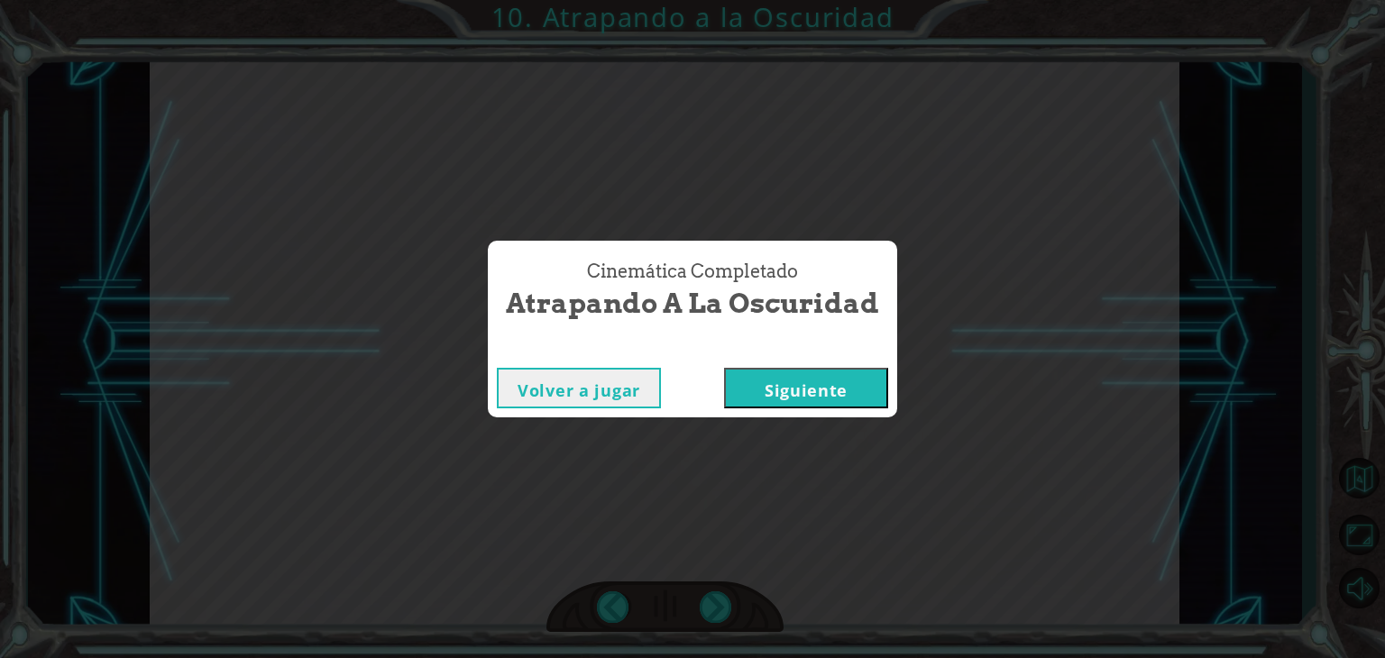
click at [813, 370] on button "Siguiente" at bounding box center [806, 388] width 164 height 41
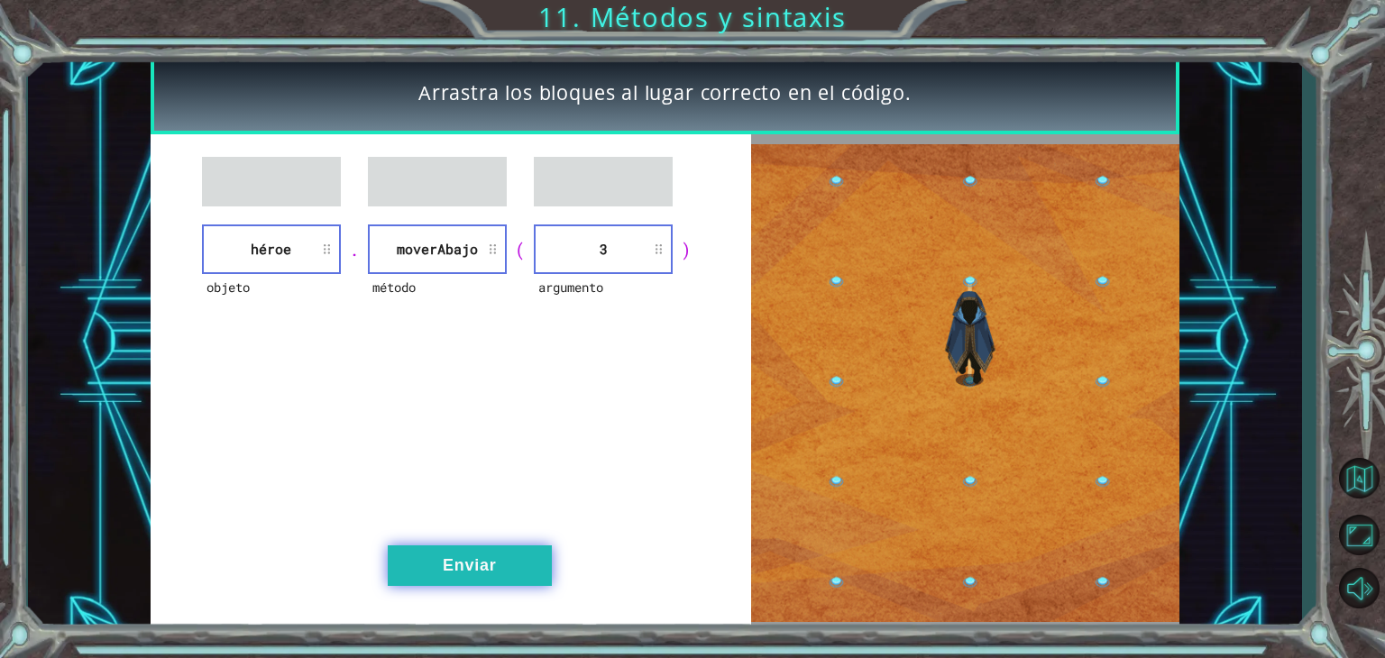
click at [476, 582] on button "Enviar" at bounding box center [470, 566] width 164 height 41
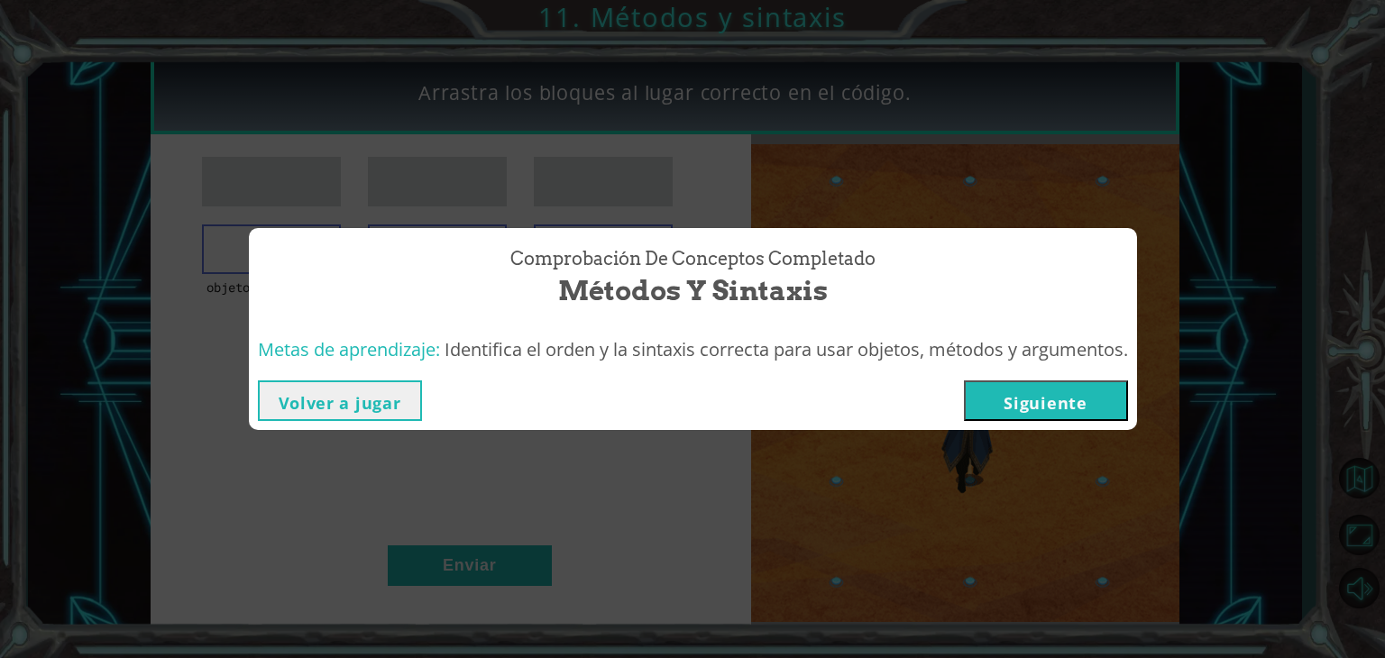
click at [1043, 399] on button "Siguiente" at bounding box center [1046, 401] width 164 height 41
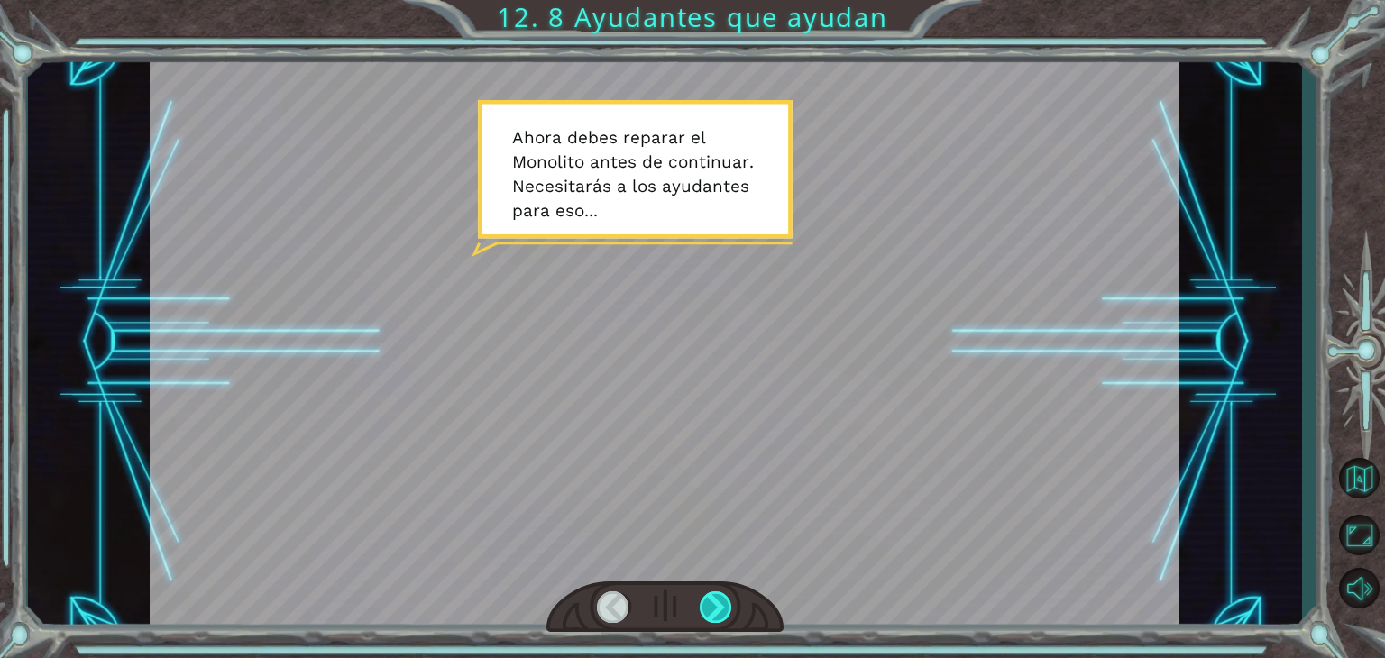
click at [712, 606] on div at bounding box center [716, 608] width 32 height 32
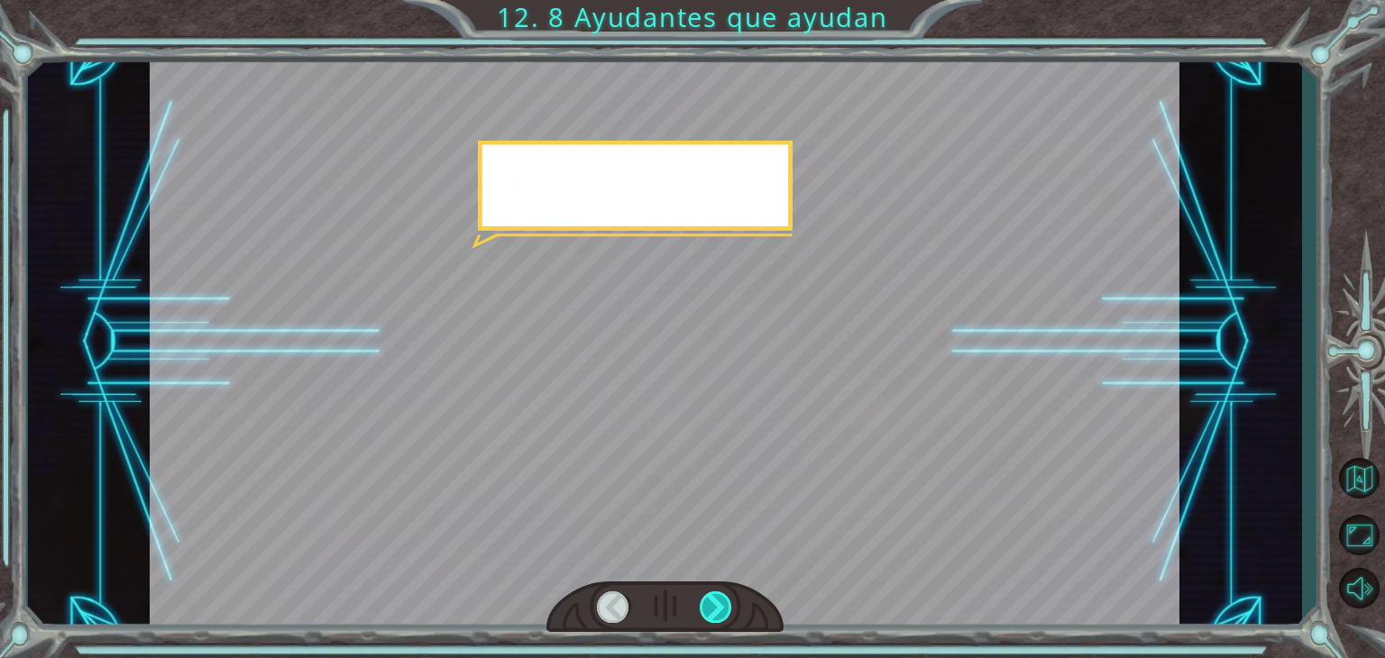
click at [712, 606] on div at bounding box center [716, 608] width 32 height 32
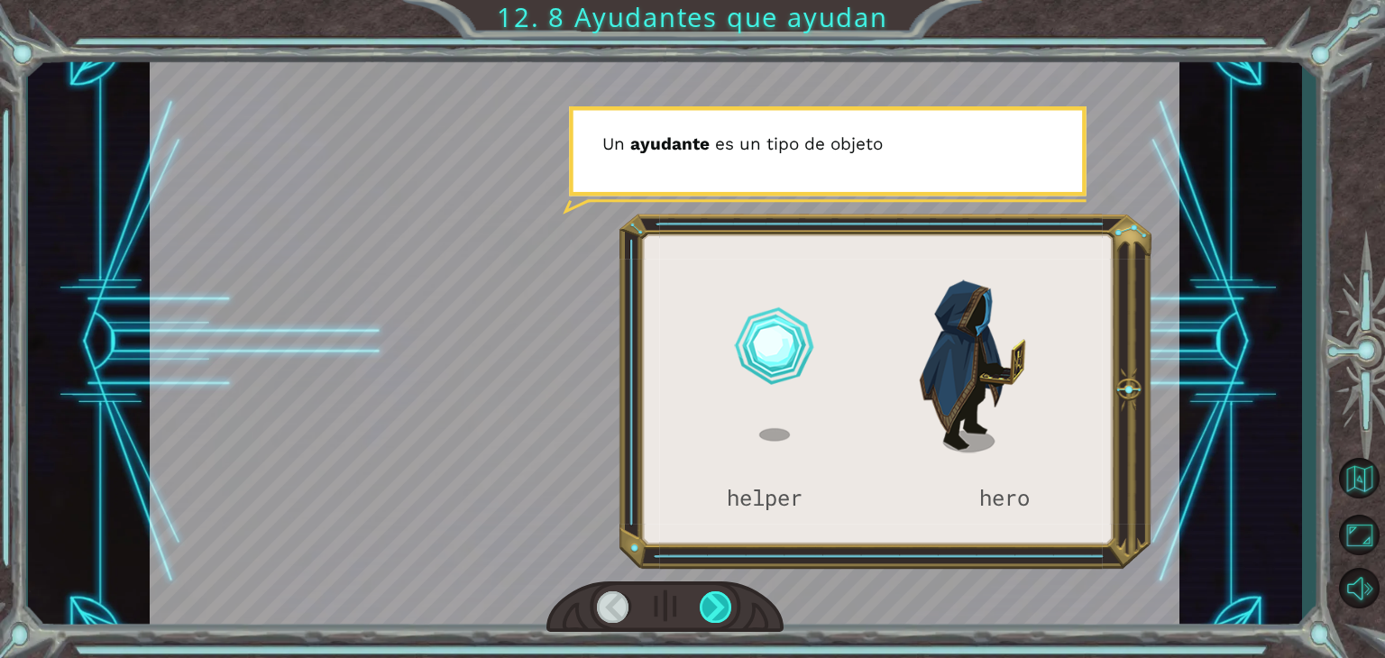
click at [712, 606] on div at bounding box center [716, 608] width 32 height 32
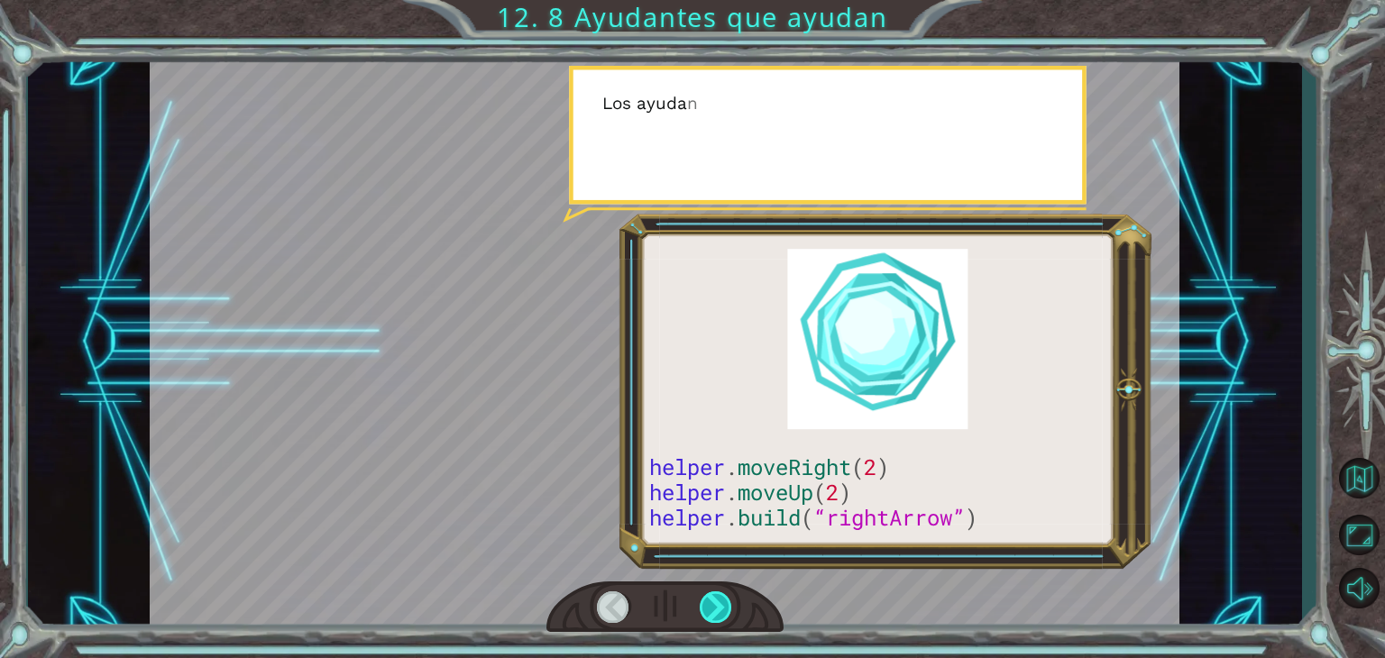
click at [712, 606] on div at bounding box center [716, 608] width 32 height 32
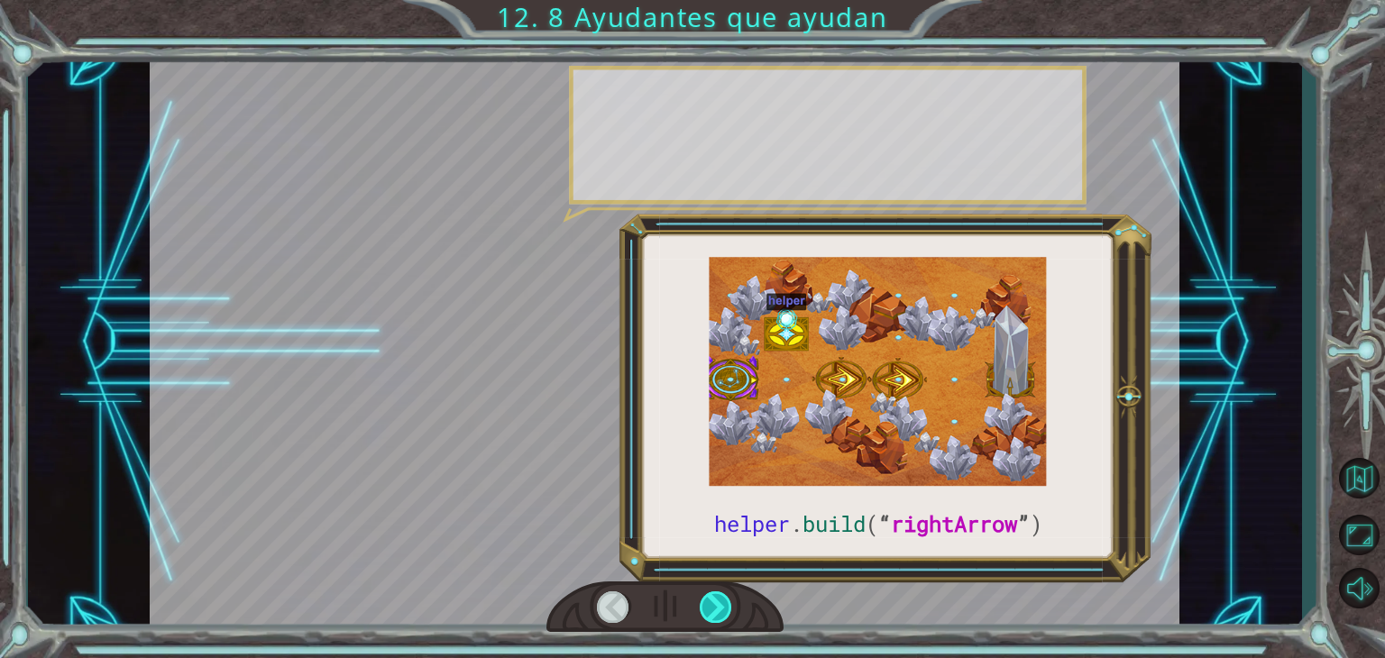
click at [712, 606] on div at bounding box center [716, 608] width 32 height 32
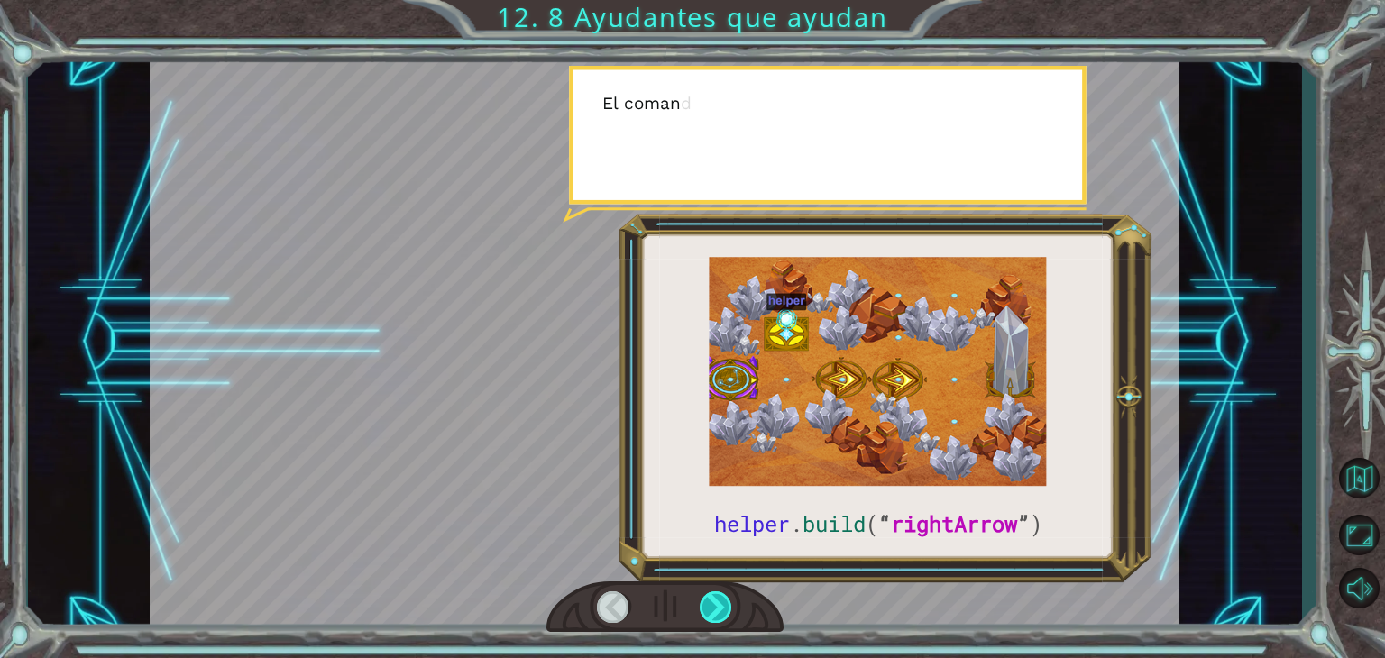
click at [712, 606] on div at bounding box center [716, 608] width 32 height 32
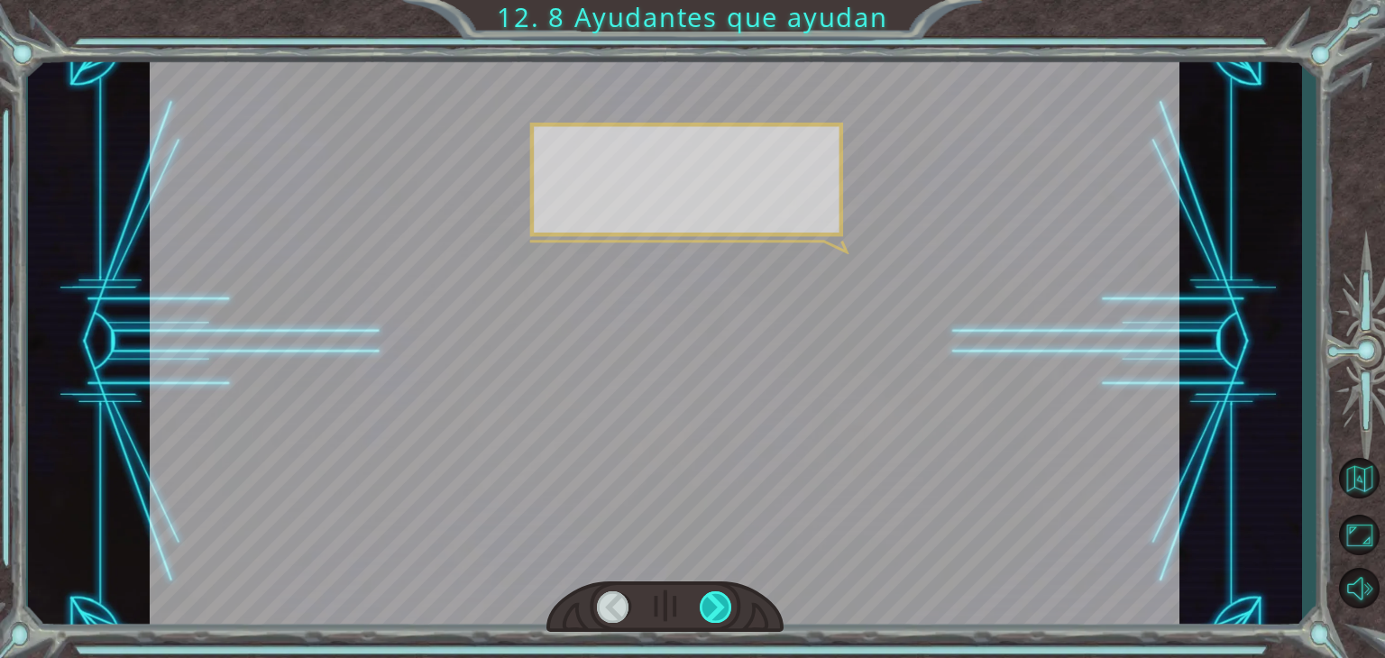
click at [712, 606] on div at bounding box center [716, 608] width 32 height 32
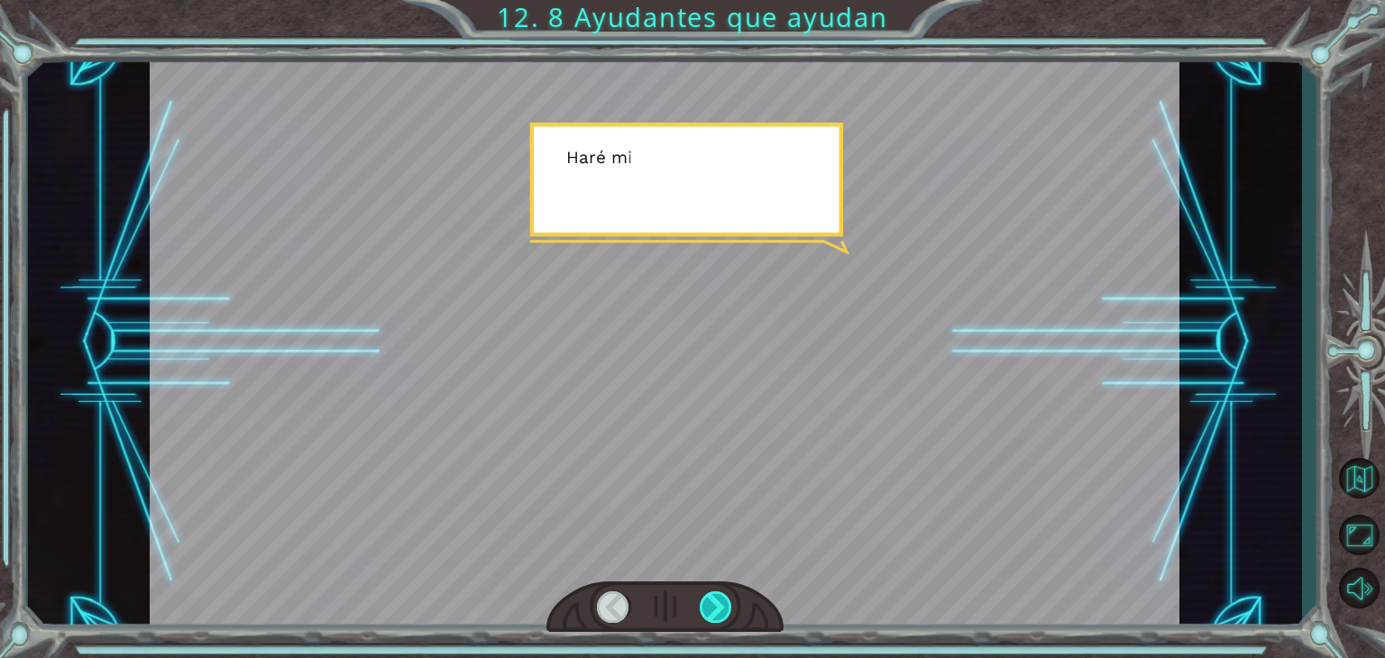
click at [712, 606] on div at bounding box center [716, 608] width 32 height 32
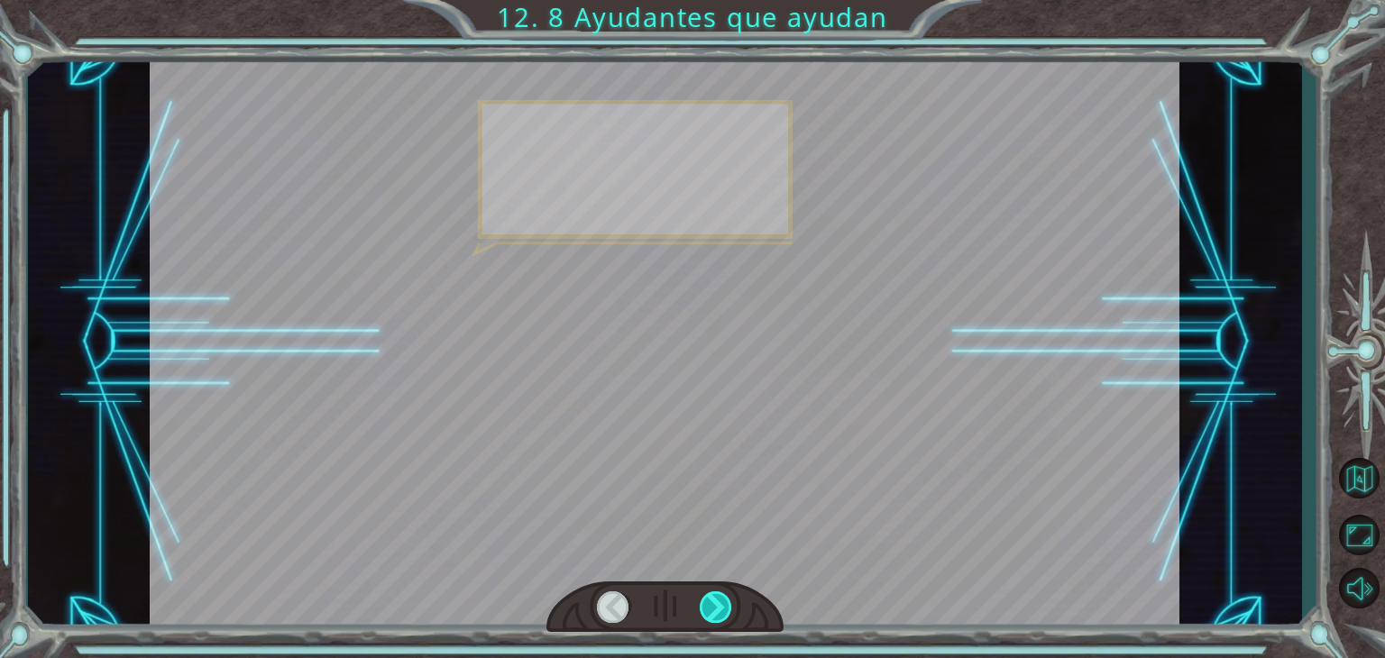
click at [712, 606] on div at bounding box center [716, 608] width 32 height 32
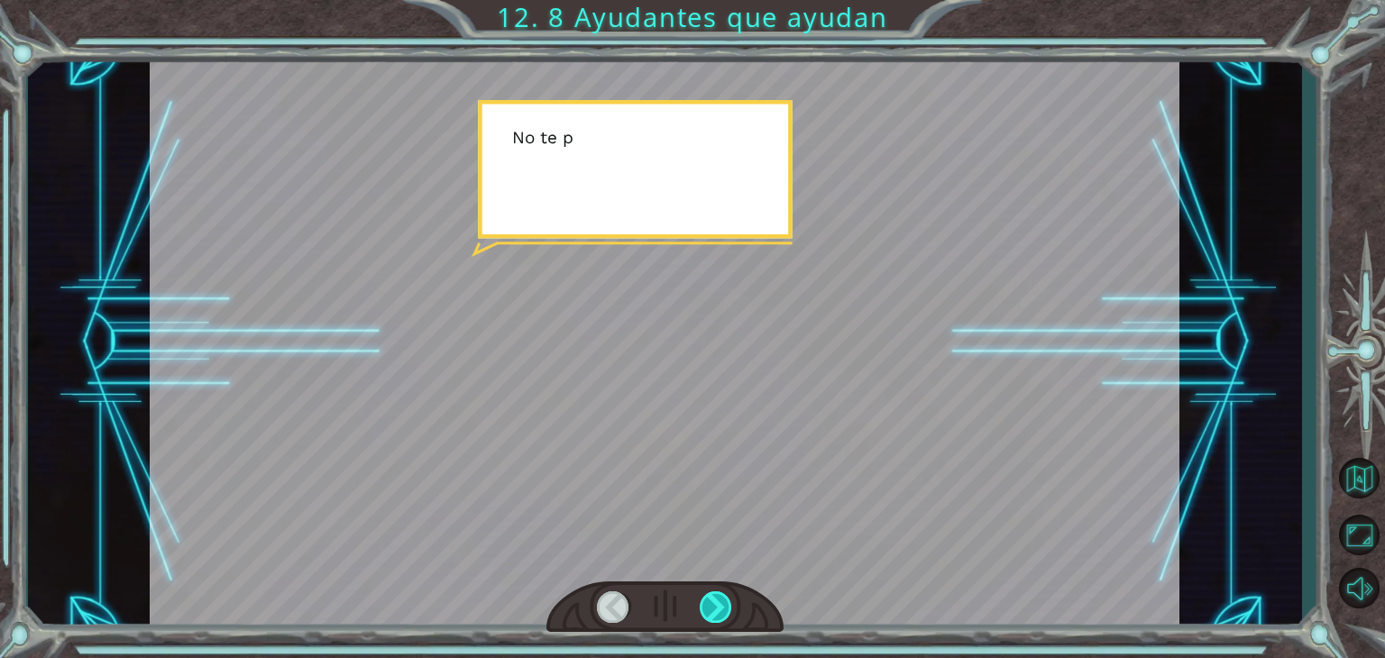
click at [712, 606] on div at bounding box center [716, 608] width 32 height 32
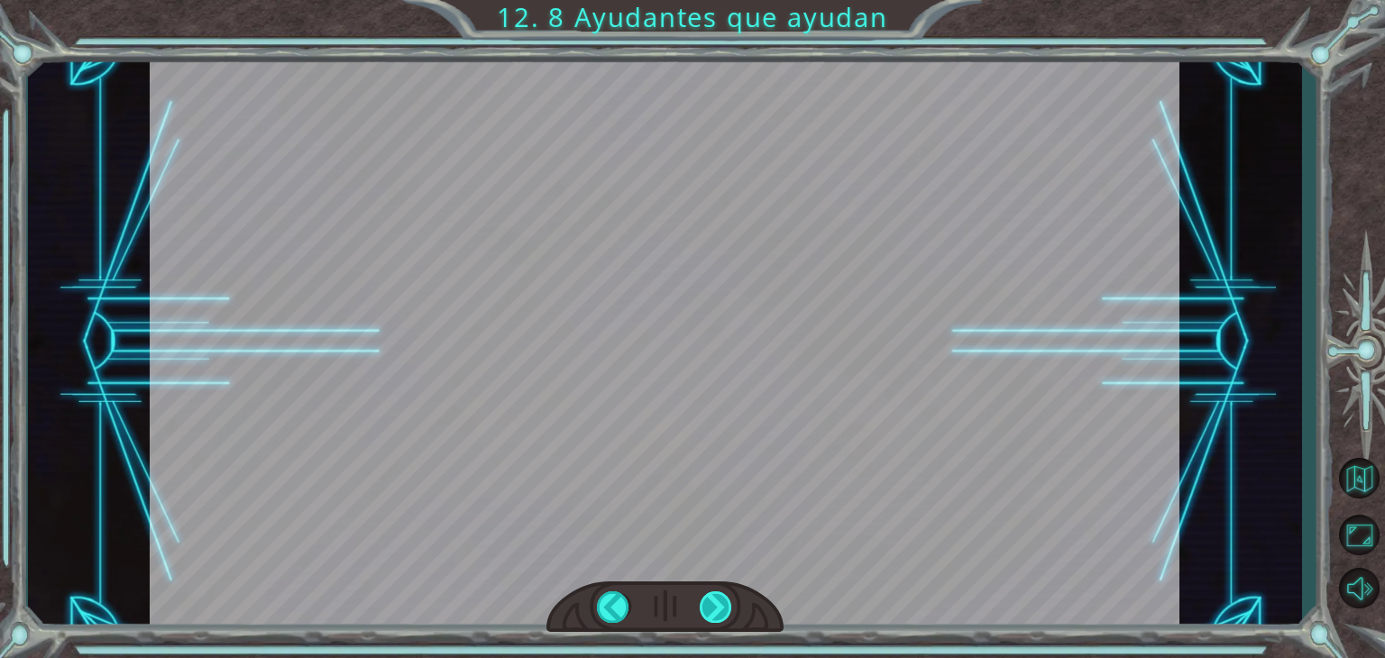
click at [712, 606] on div at bounding box center [716, 608] width 32 height 32
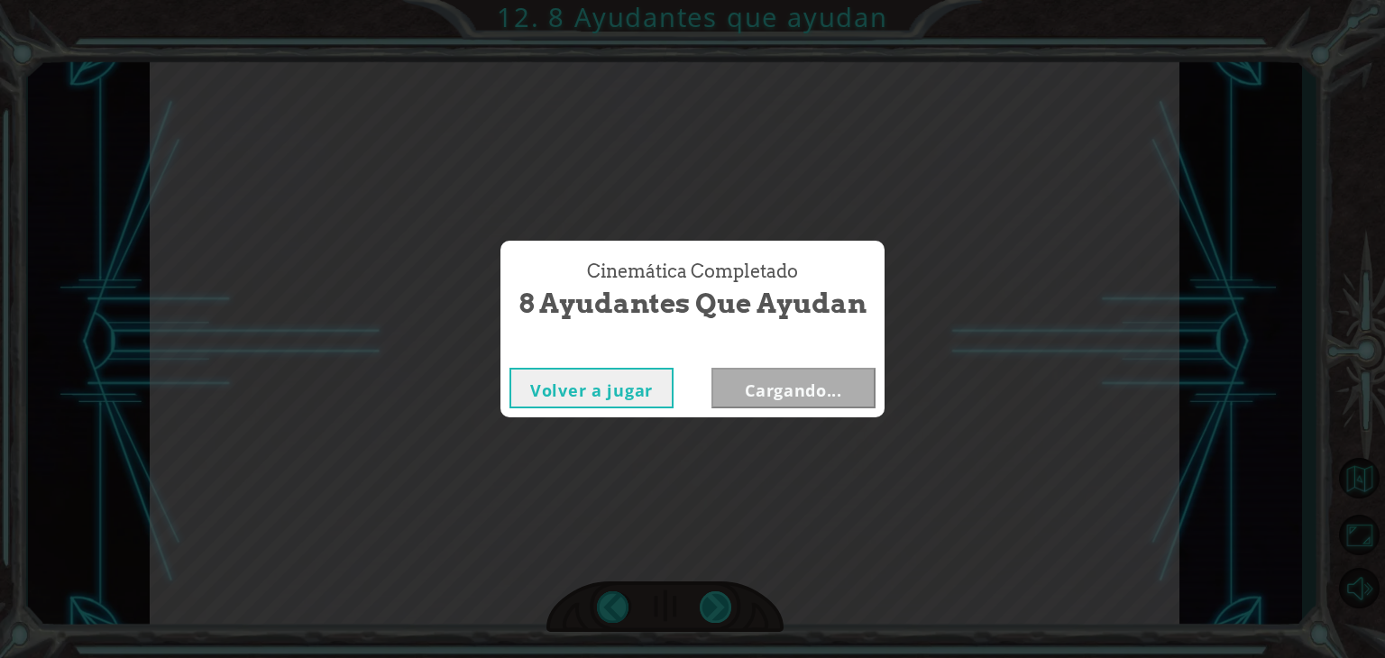
click at [712, 606] on div "Cinemática Completado 8 Ayudantes que ayudan Volver a jugar Cargando..." at bounding box center [692, 329] width 1385 height 658
click at [786, 394] on button "Siguiente" at bounding box center [794, 388] width 164 height 41
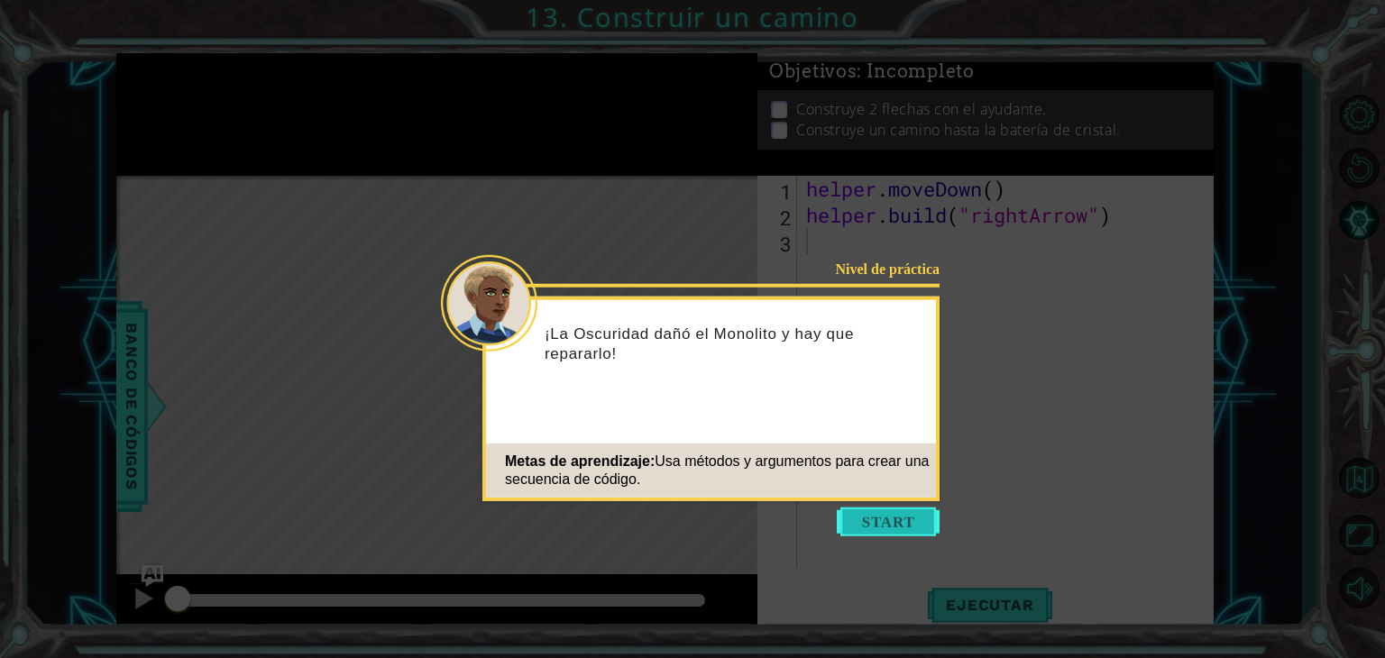
click at [892, 510] on button "Start" at bounding box center [888, 522] width 103 height 29
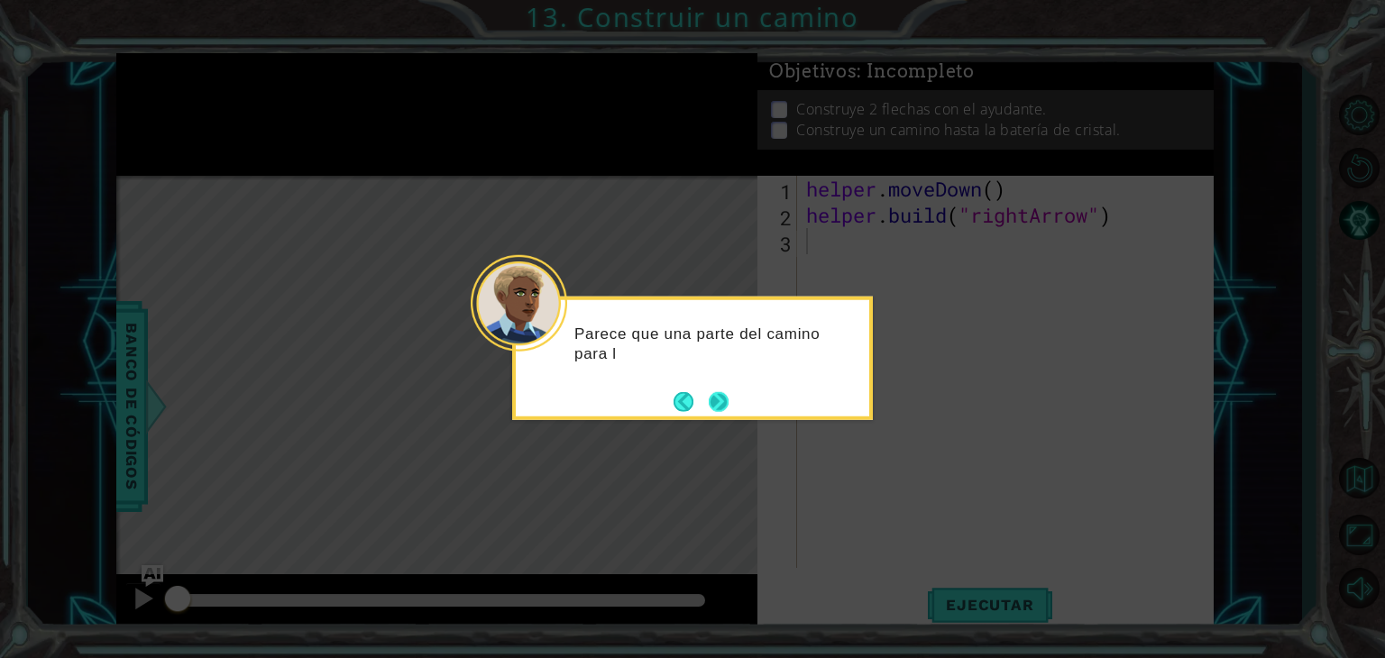
click at [709, 391] on button "Next" at bounding box center [719, 401] width 20 height 20
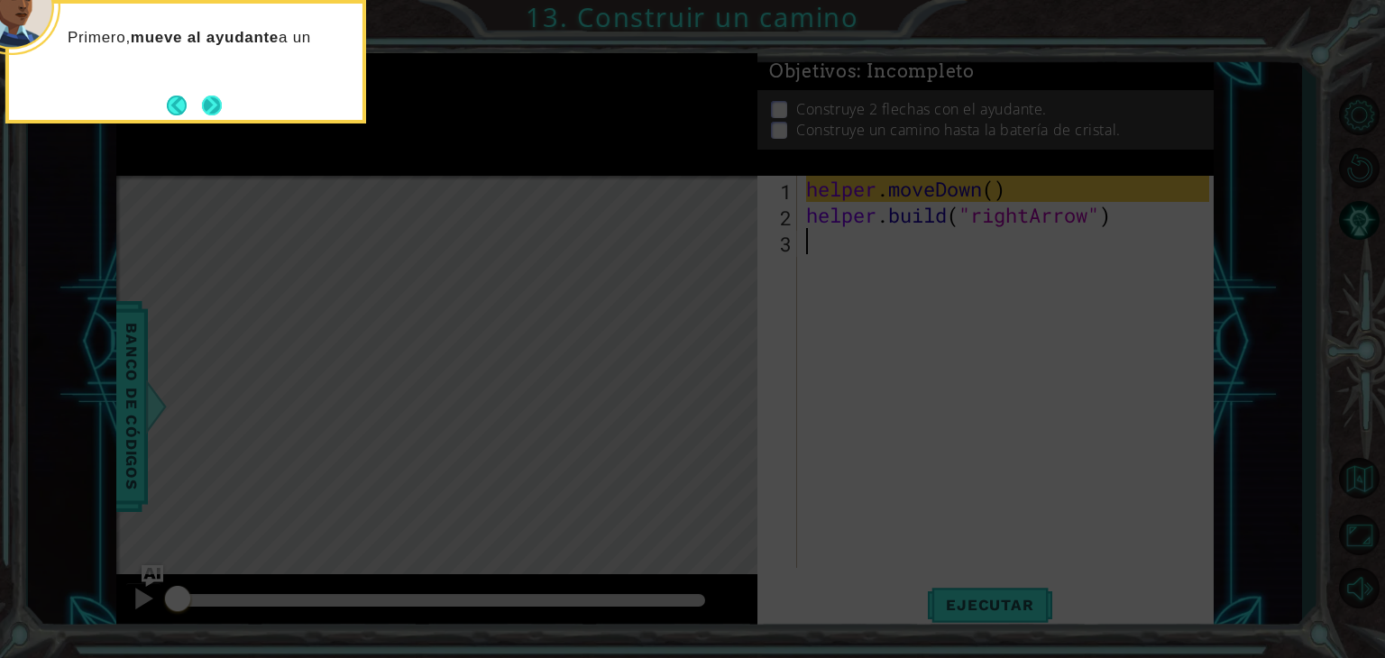
click at [206, 107] on button "Next" at bounding box center [212, 106] width 20 height 20
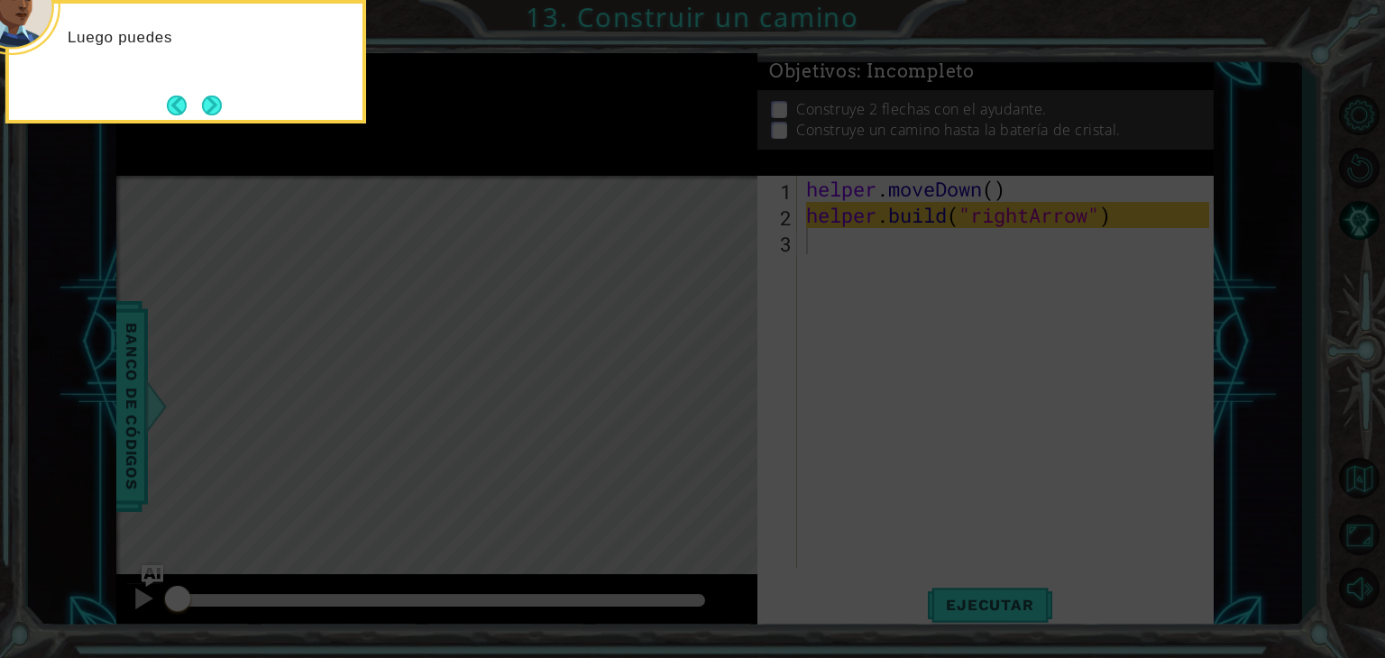
click at [206, 107] on button "Next" at bounding box center [212, 106] width 20 height 20
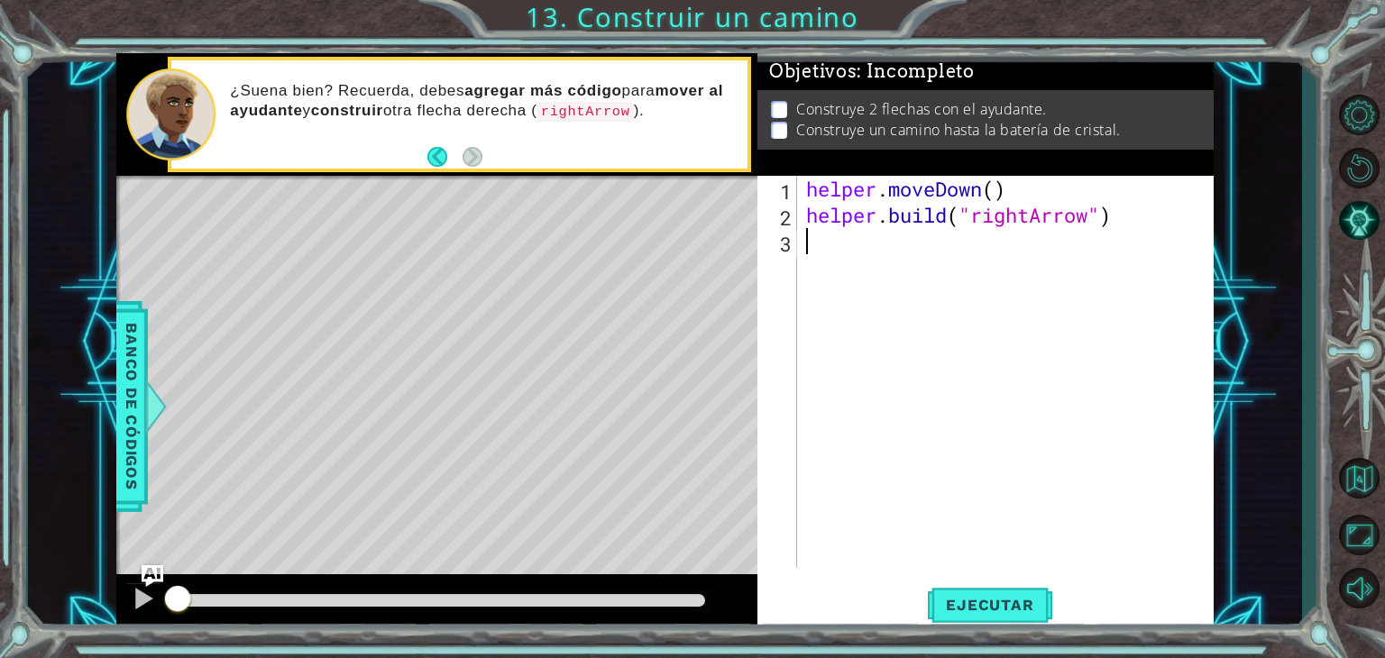
click at [985, 196] on div "helper . moveDown ( ) helper . build ( "rightArrow" )" at bounding box center [1011, 398] width 416 height 445
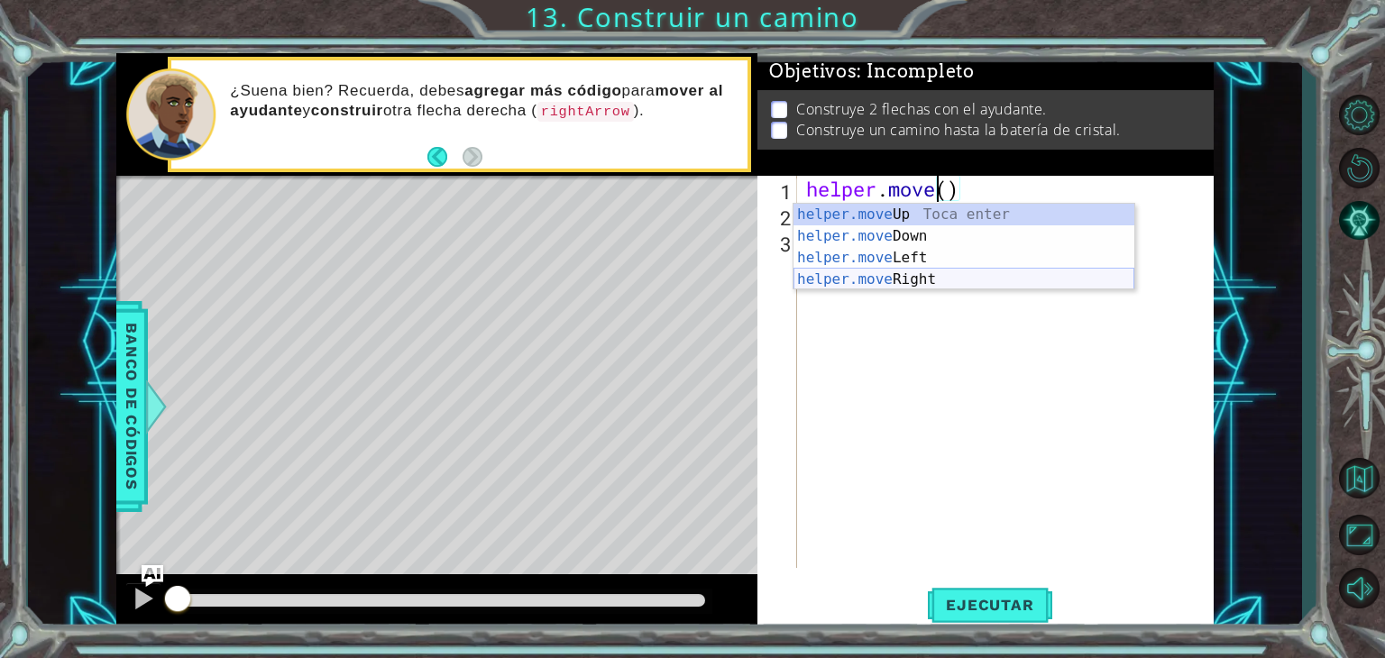
click at [933, 289] on div "helper.move Up Toca enter helper.move Down Toca enter helper.move Left Toca ent…" at bounding box center [964, 269] width 341 height 130
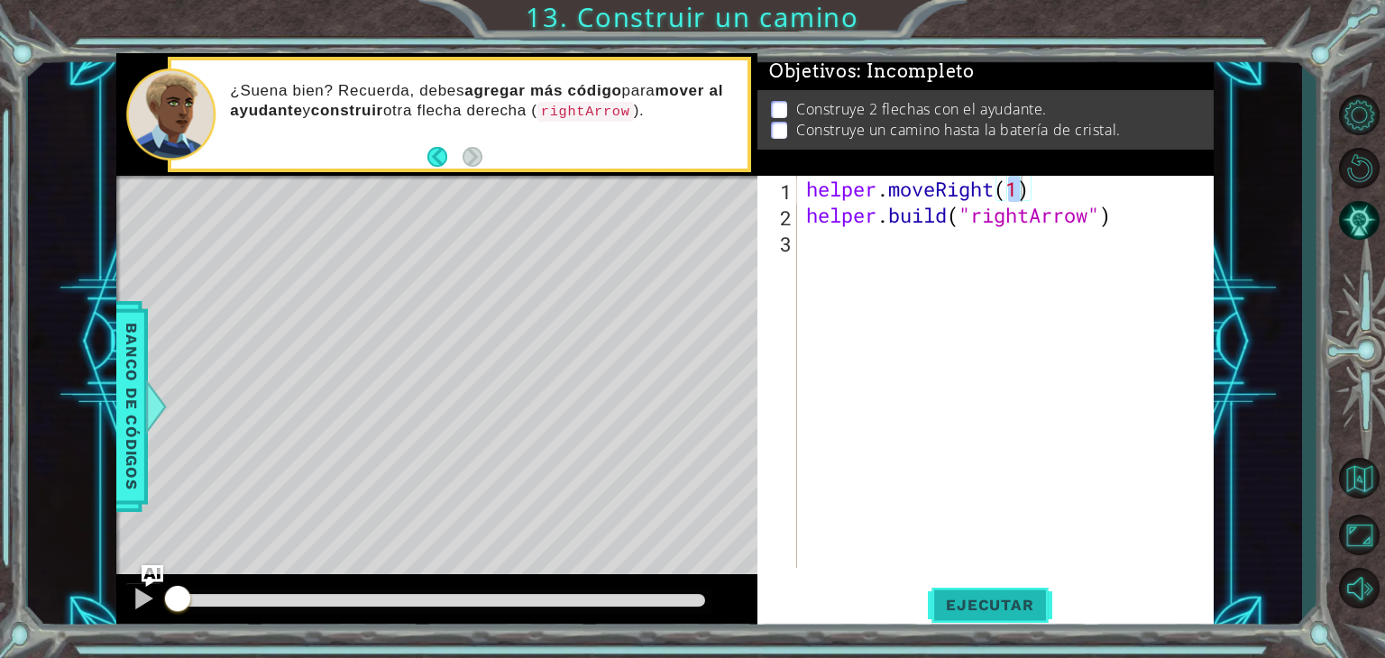
click at [992, 603] on span "Ejecutar" at bounding box center [990, 605] width 124 height 18
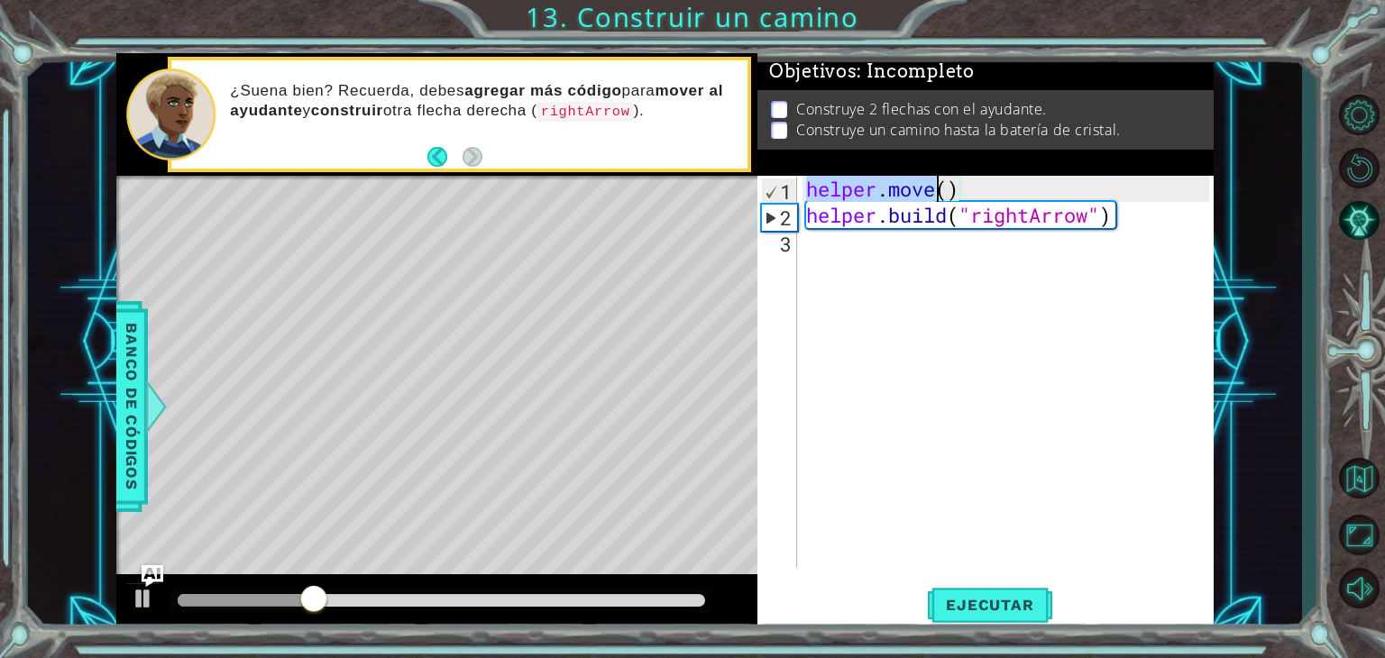
type textarea "helper.moveDown()"
click at [994, 287] on div "helper . moveDown ( ) helper . build ( "rightArrow" )" at bounding box center [1011, 398] width 416 height 445
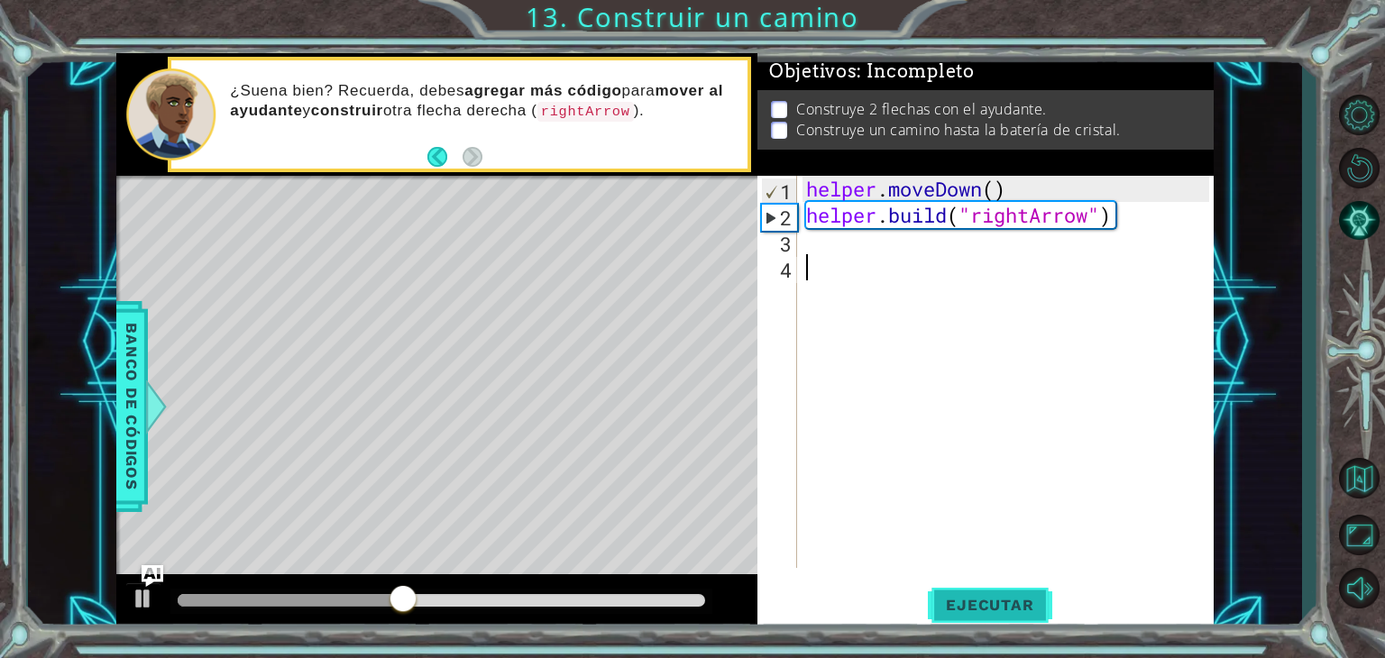
click at [996, 593] on button "Ejecutar" at bounding box center [990, 606] width 124 height 46
click at [847, 247] on div "helper . moveDown ( ) helper . build ( "rightArrow" )" at bounding box center [1011, 398] width 416 height 445
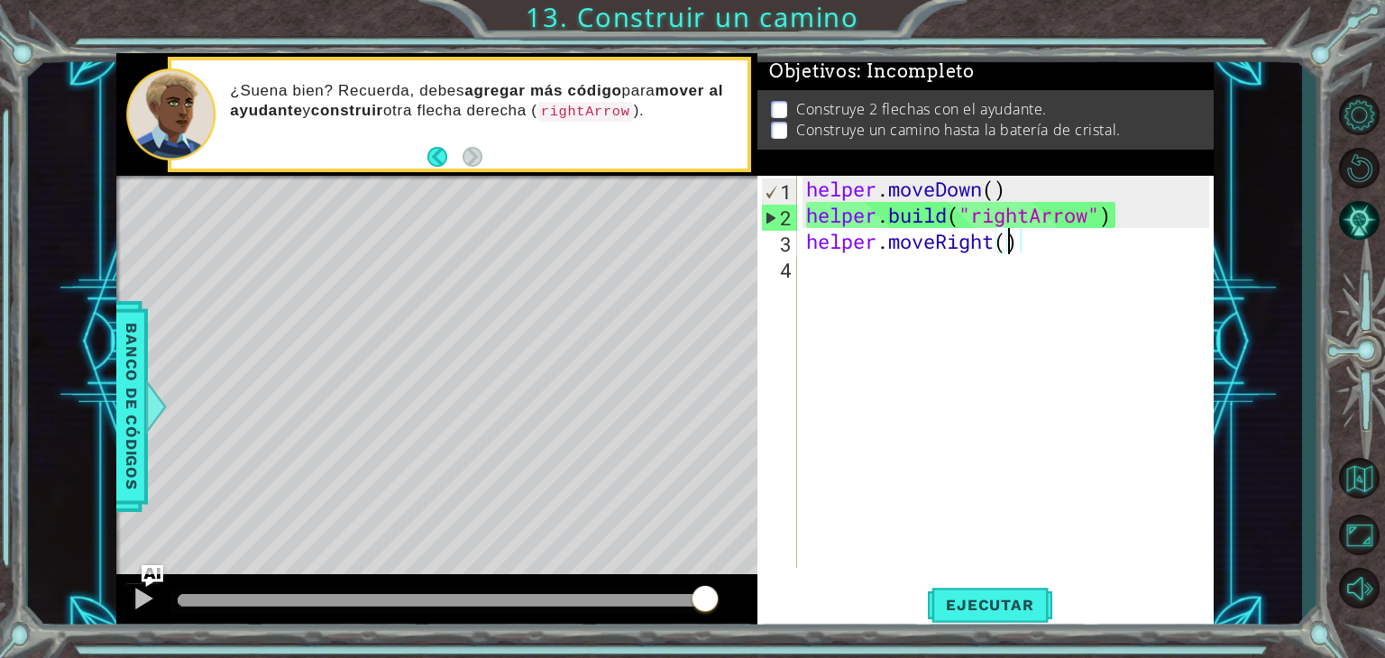
type textarea "helper.moveRight(4)"
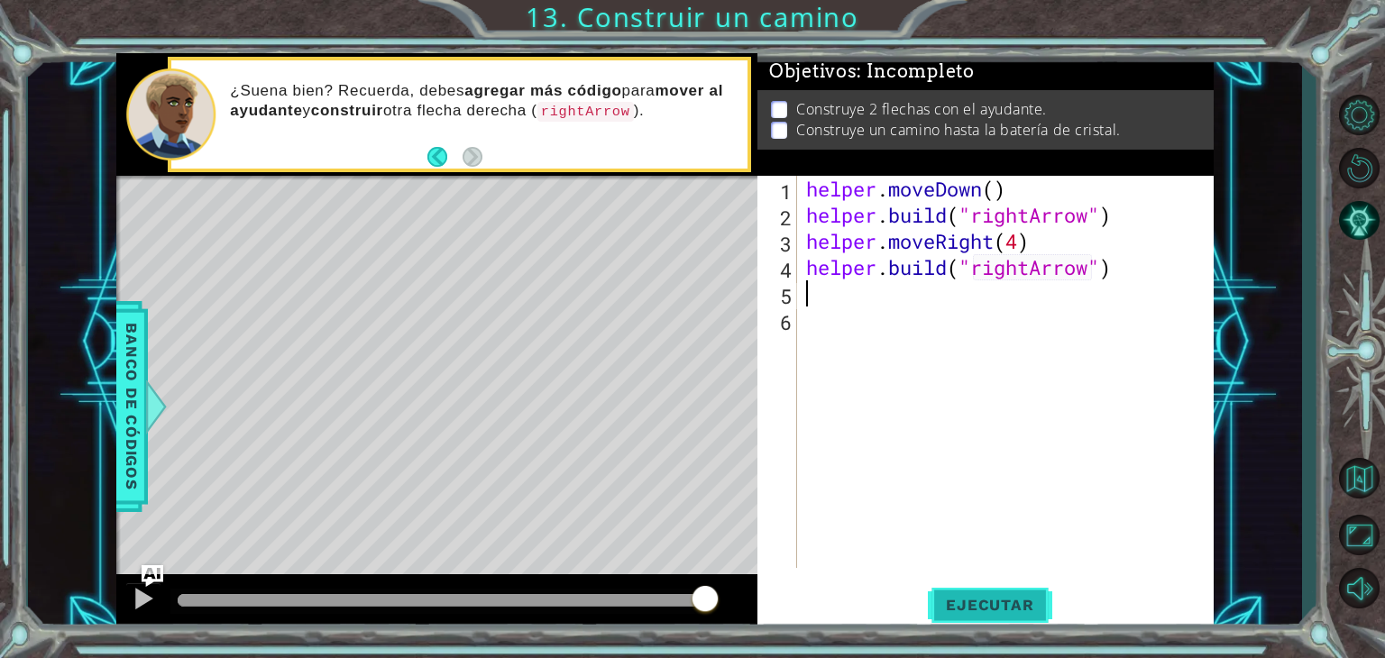
type textarea "[DOMAIN_NAME]("rightArrow")"
click at [999, 612] on span "Ejecutar" at bounding box center [990, 605] width 124 height 18
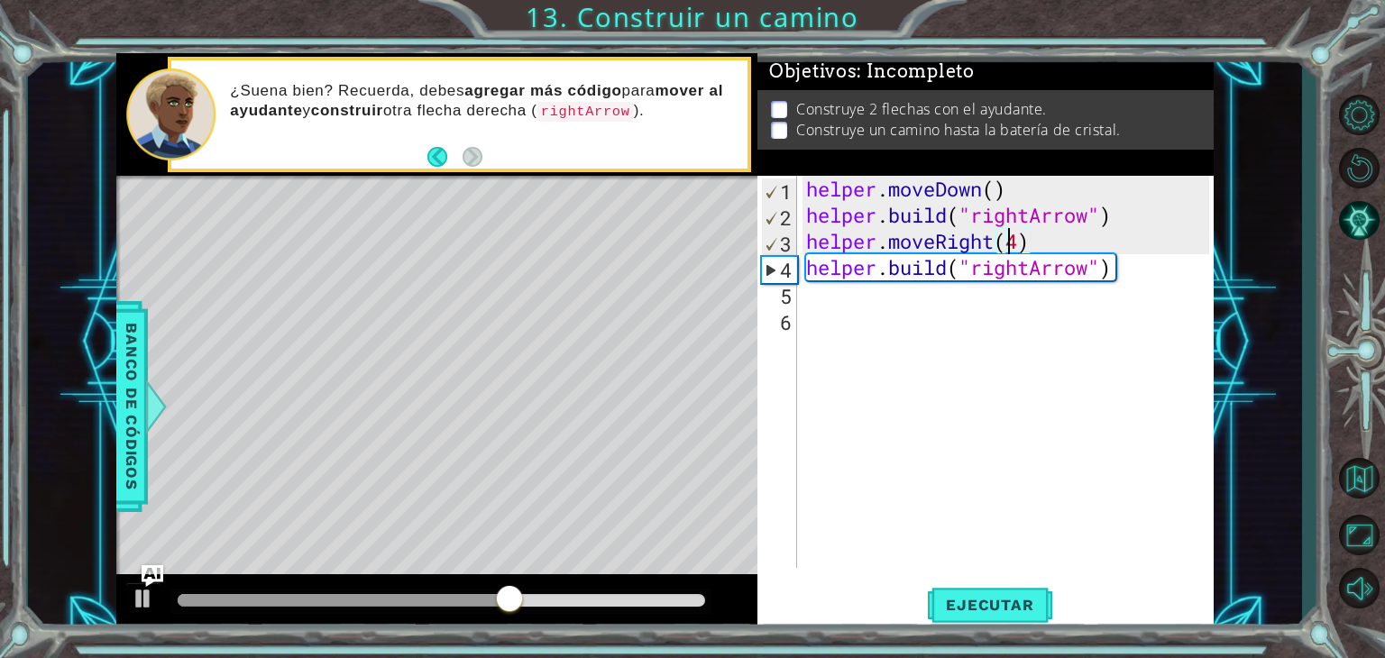
click at [1003, 232] on div "helper . moveDown ( ) helper . build ( "rightArrow" ) helper . moveRight ( 4 ) …" at bounding box center [1011, 398] width 416 height 445
type textarea "helper.moveRight(3)"
click at [974, 612] on span "Ejecutar" at bounding box center [990, 605] width 124 height 18
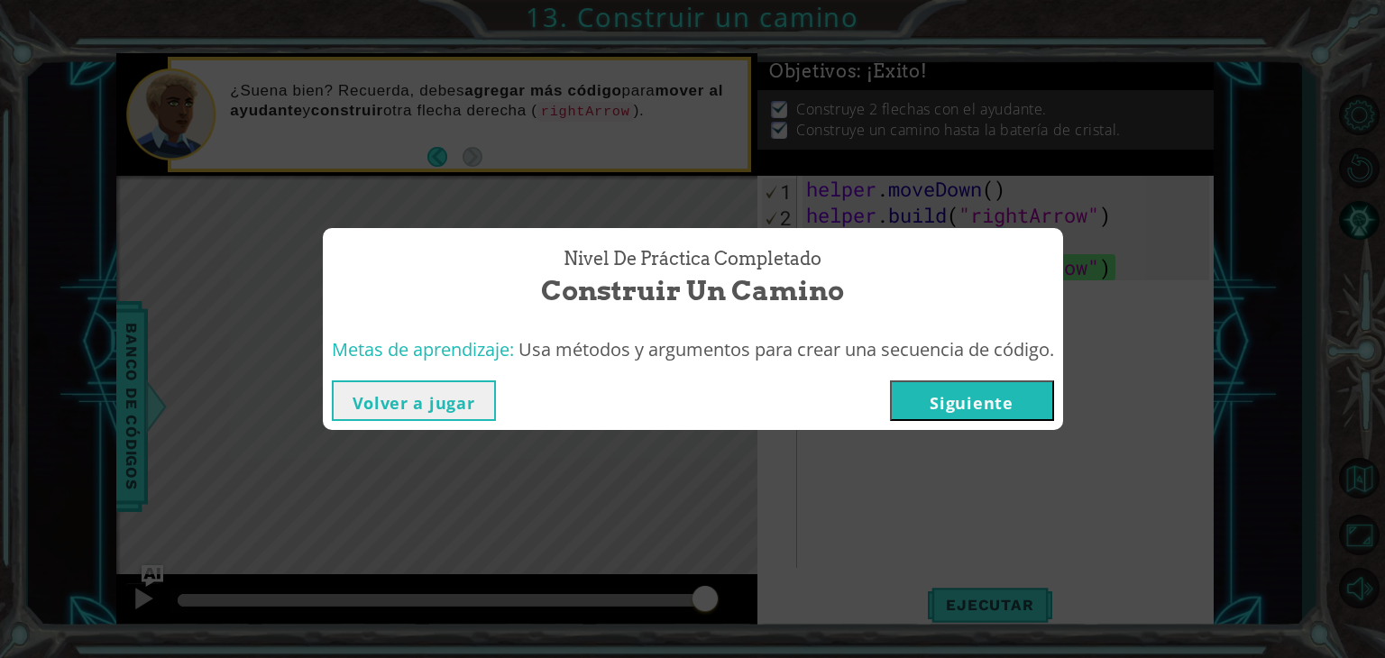
click at [1024, 406] on button "Siguiente" at bounding box center [972, 401] width 164 height 41
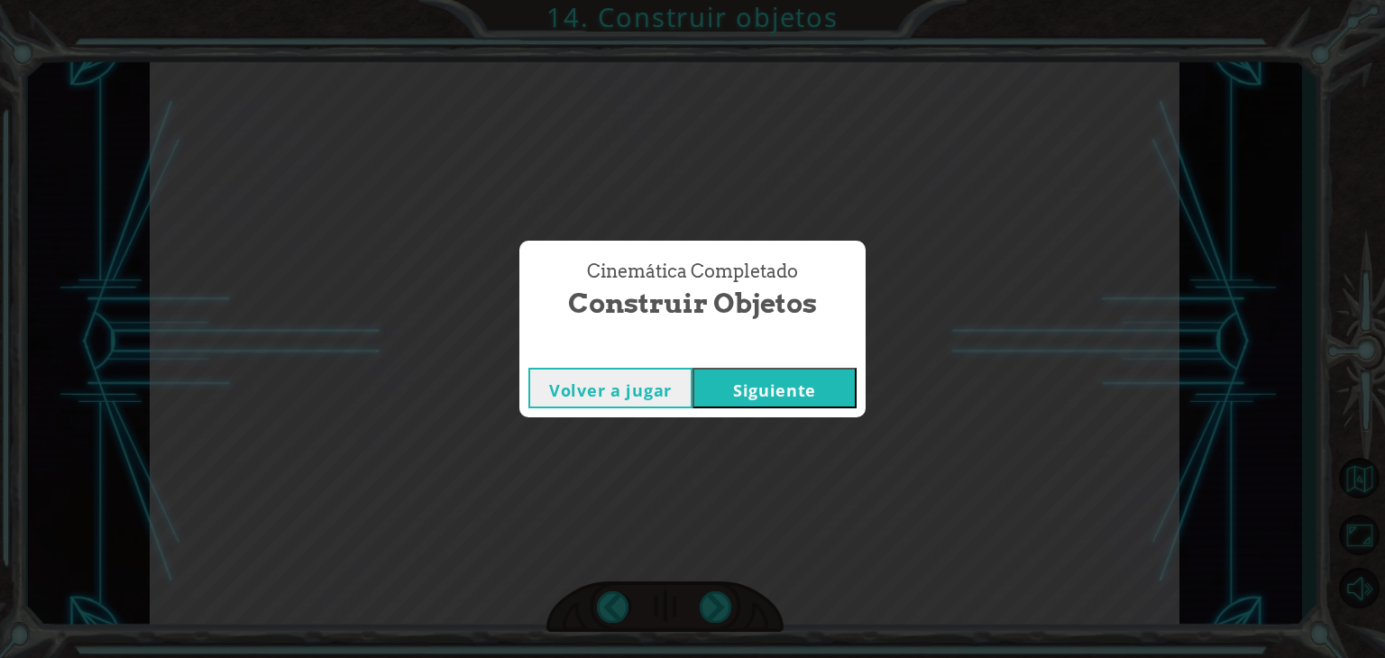
click at [716, 401] on button "Siguiente" at bounding box center [775, 388] width 164 height 41
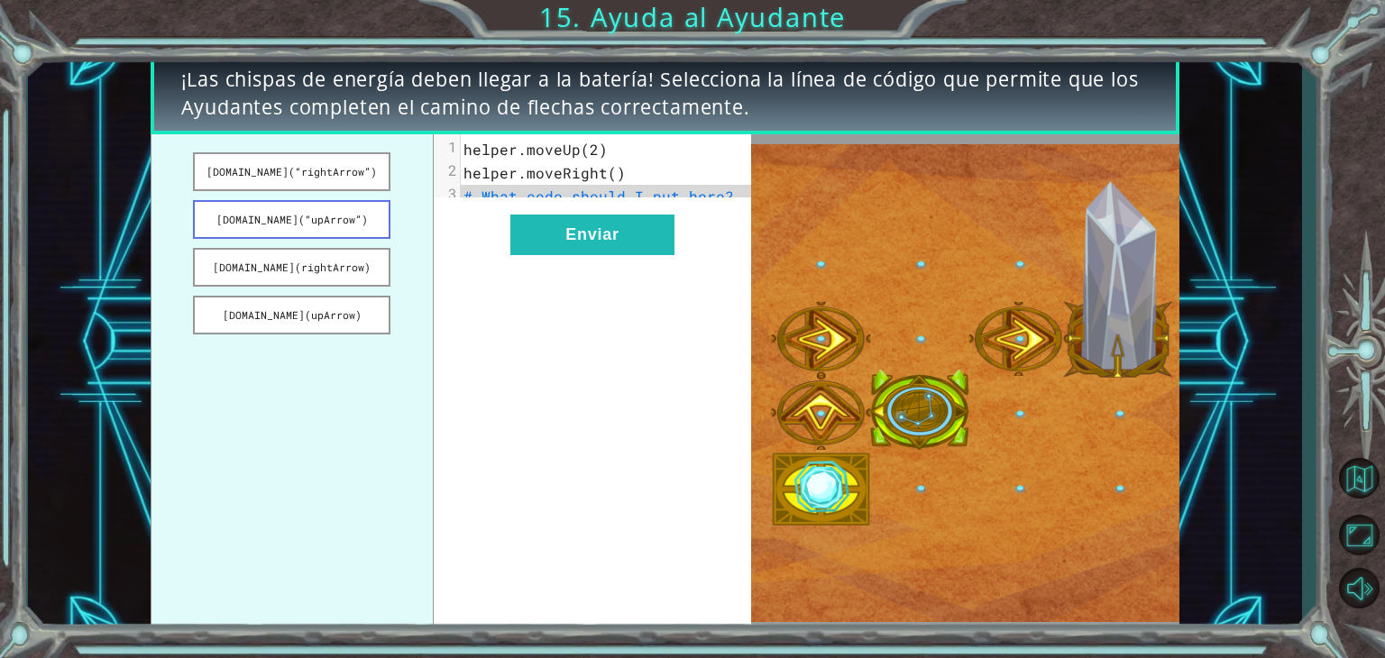
drag, startPoint x: 301, startPoint y: 180, endPoint x: 343, endPoint y: 208, distance: 50.0
click at [343, 208] on ul "[DOMAIN_NAME](“rightArrow”) [DOMAIN_NAME](“upArrow”) [DOMAIN_NAME](rightArrow) …" at bounding box center [292, 383] width 283 height 498
drag, startPoint x: 349, startPoint y: 182, endPoint x: 432, endPoint y: 234, distance: 98.1
click at [432, 234] on ul "[DOMAIN_NAME](“rightArrow”) [DOMAIN_NAME](“upArrow”) [DOMAIN_NAME](rightArrow) …" at bounding box center [292, 383] width 283 height 498
drag, startPoint x: 513, startPoint y: 204, endPoint x: 421, endPoint y: 209, distance: 92.1
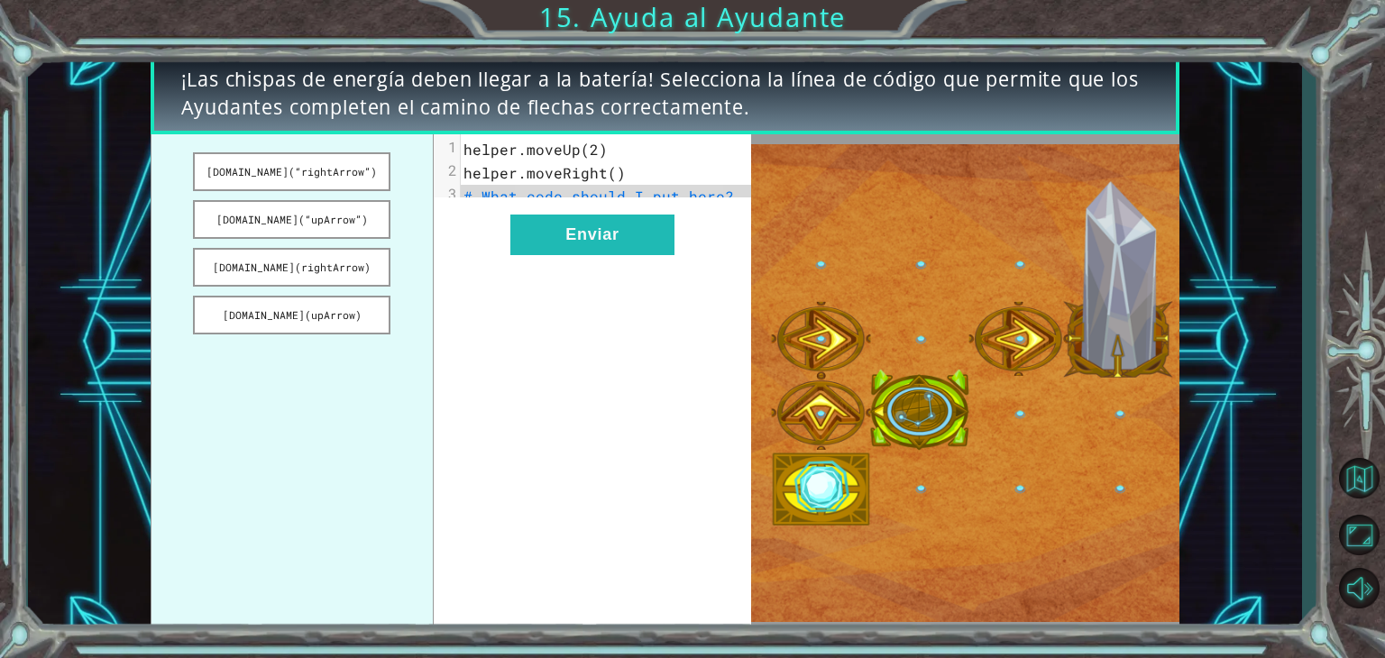
click at [421, 209] on div "[DOMAIN_NAME](“rightArrow”) [DOMAIN_NAME](“upArrow”) [DOMAIN_NAME](rightArrow) …" at bounding box center [452, 383] width 602 height 498
drag, startPoint x: 290, startPoint y: 174, endPoint x: 468, endPoint y: 228, distance: 185.7
click at [456, 226] on div "[DOMAIN_NAME](“rightArrow”) [DOMAIN_NAME](“upArrow”) [DOMAIN_NAME](rightArrow) …" at bounding box center [452, 383] width 602 height 498
click at [554, 248] on button "Enviar" at bounding box center [592, 235] width 164 height 41
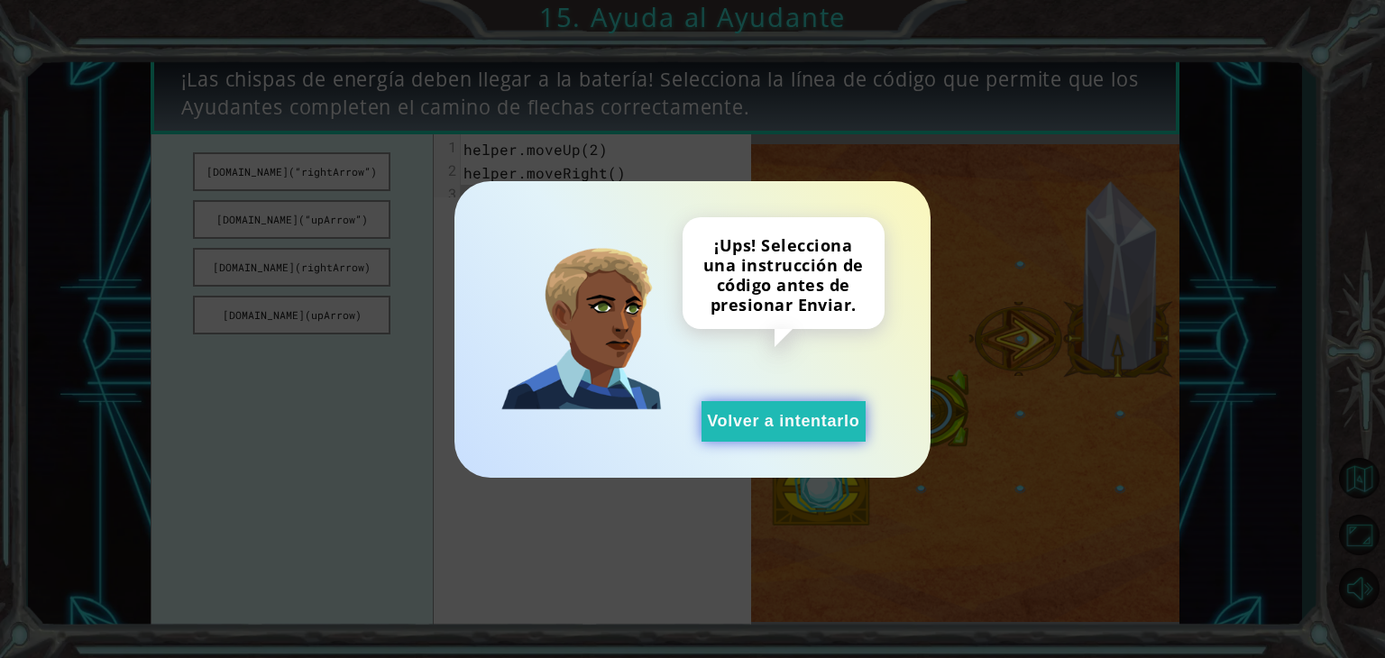
click at [788, 430] on button "Volver a intentarlo" at bounding box center [784, 421] width 164 height 41
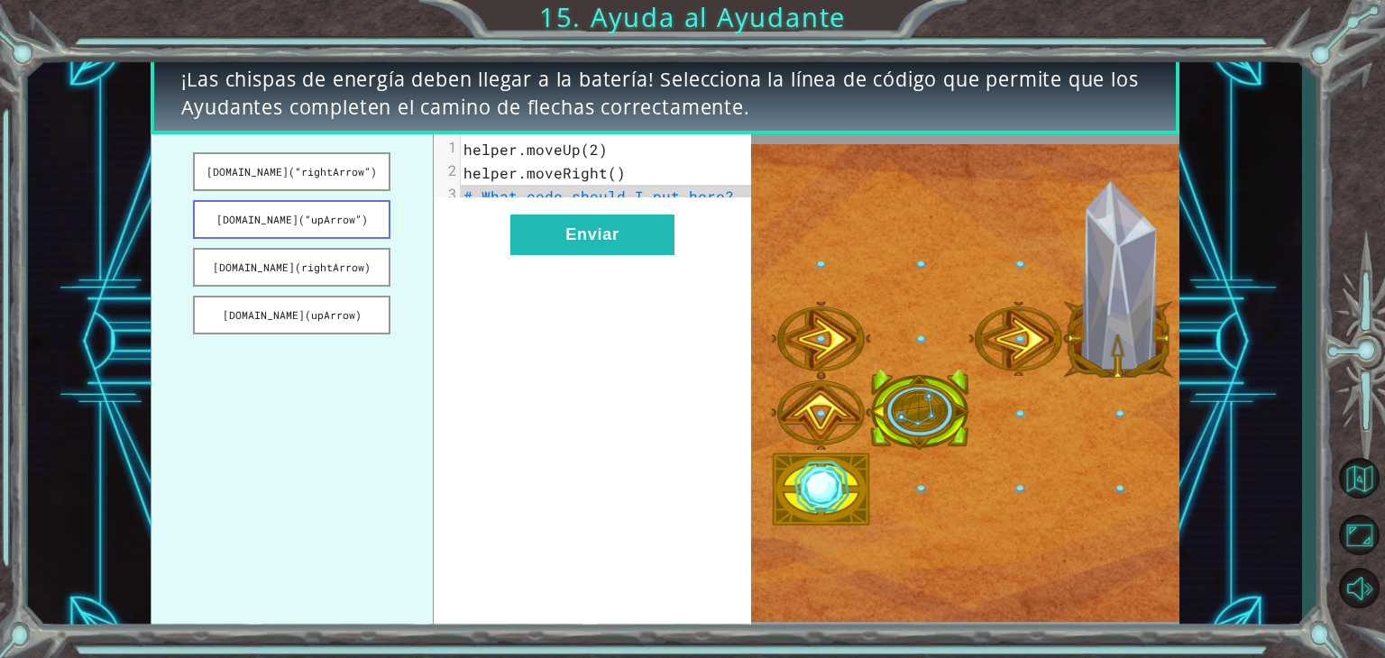
click at [353, 207] on button "[DOMAIN_NAME](“upArrow”)" at bounding box center [291, 219] width 197 height 39
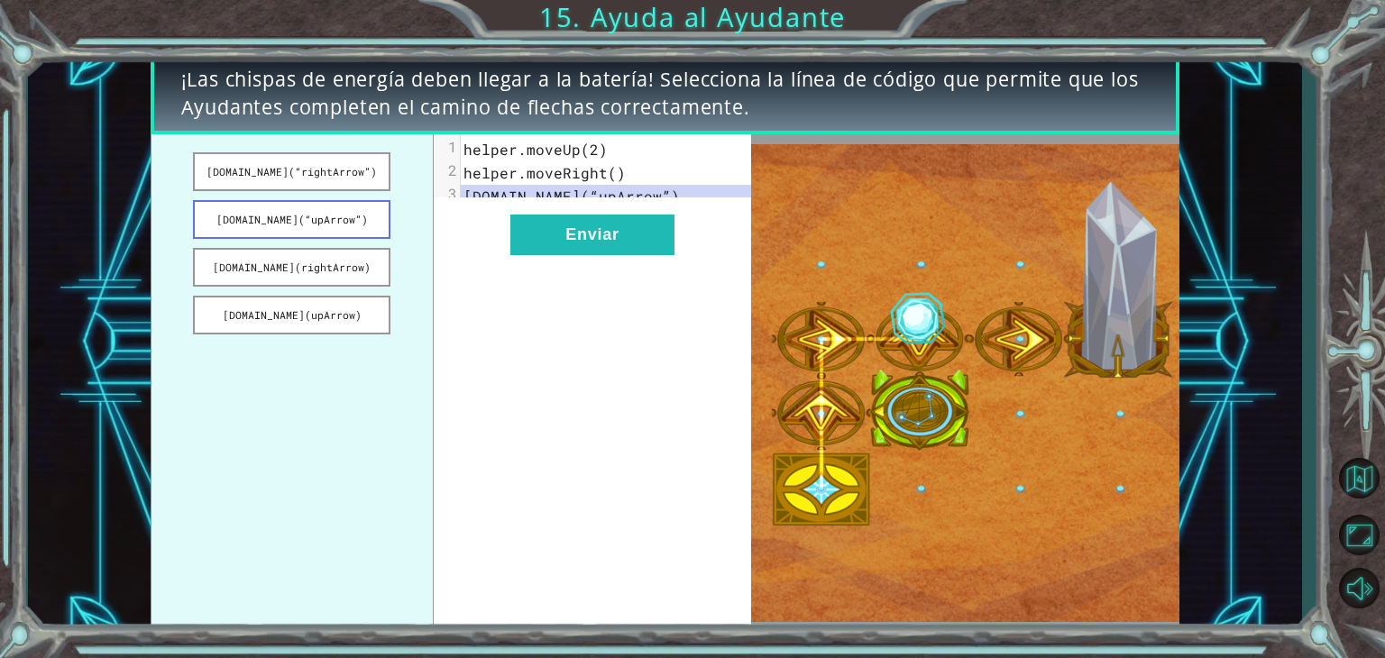
click at [353, 207] on button "[DOMAIN_NAME](“upArrow”)" at bounding box center [291, 219] width 197 height 39
click at [326, 285] on ul "[DOMAIN_NAME](“rightArrow”) [DOMAIN_NAME](“upArrow”) [DOMAIN_NAME](rightArrow) …" at bounding box center [292, 383] width 283 height 498
click at [544, 160] on pre "helper.moveUp(2)" at bounding box center [613, 149] width 305 height 23
click at [328, 163] on button "[DOMAIN_NAME](“rightArrow”)" at bounding box center [291, 171] width 197 height 39
click at [566, 282] on div "x 1 helper.moveUp(2) 2 helper.moveRight() 3 [DOMAIN_NAME](“rightArrow”) Enviar" at bounding box center [592, 383] width 317 height 498
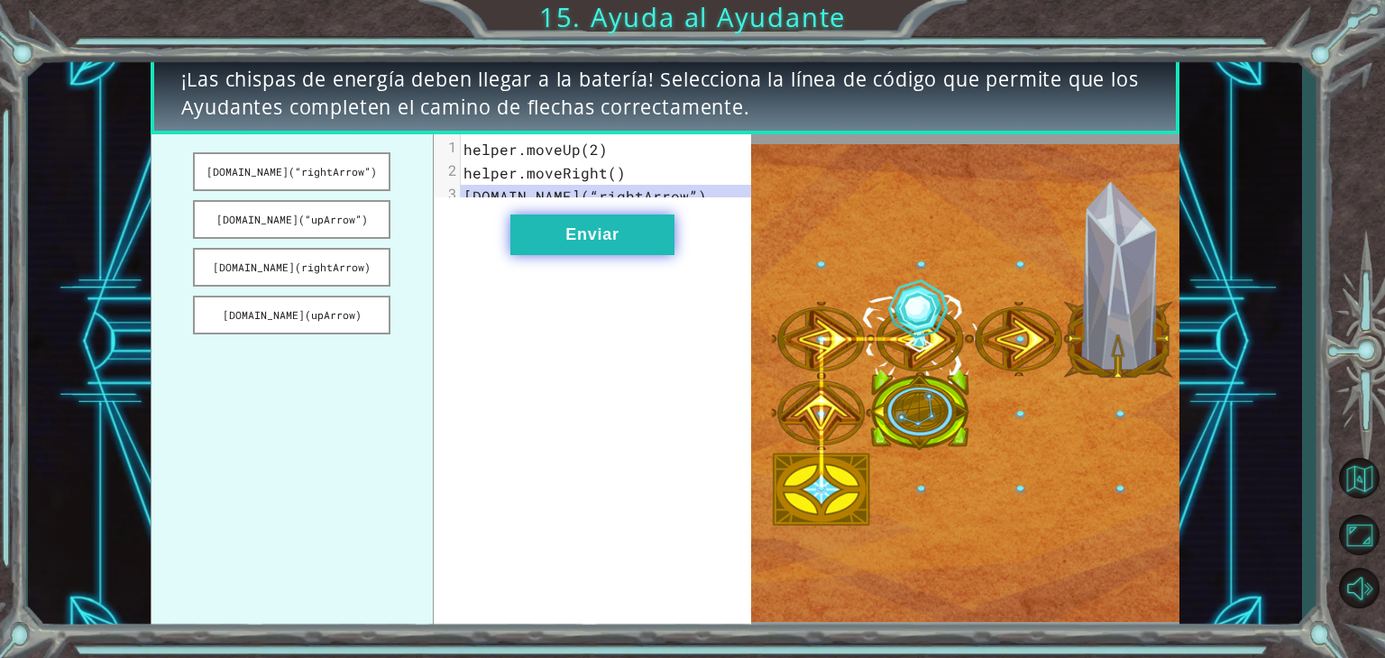
click at [614, 238] on button "Enviar" at bounding box center [592, 235] width 164 height 41
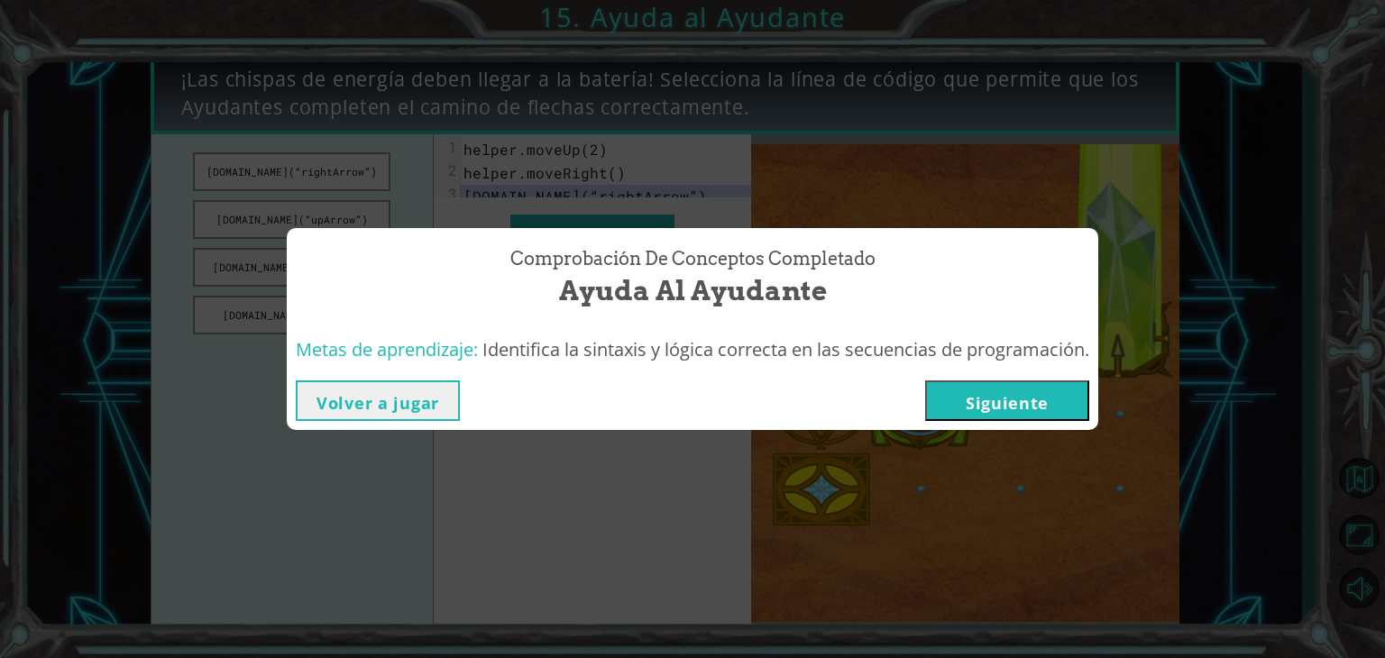
click at [1010, 395] on button "Siguiente" at bounding box center [1007, 401] width 164 height 41
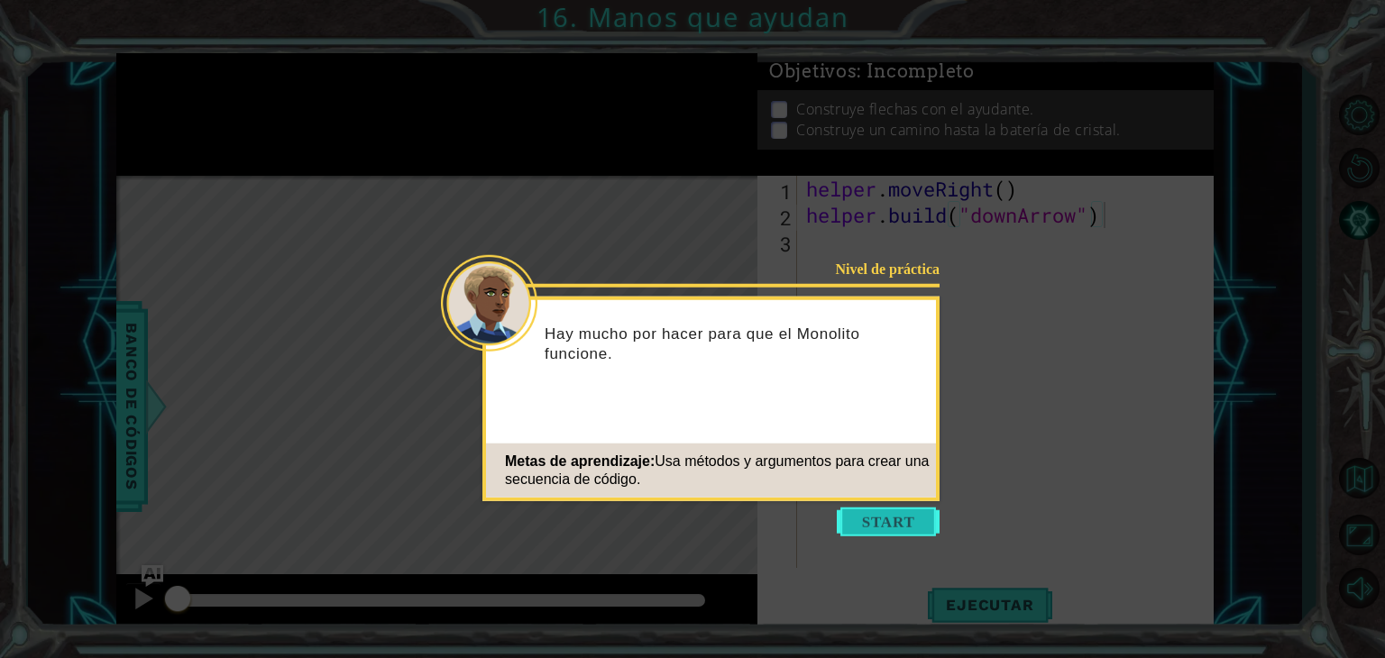
click at [909, 529] on button "Start" at bounding box center [888, 522] width 103 height 29
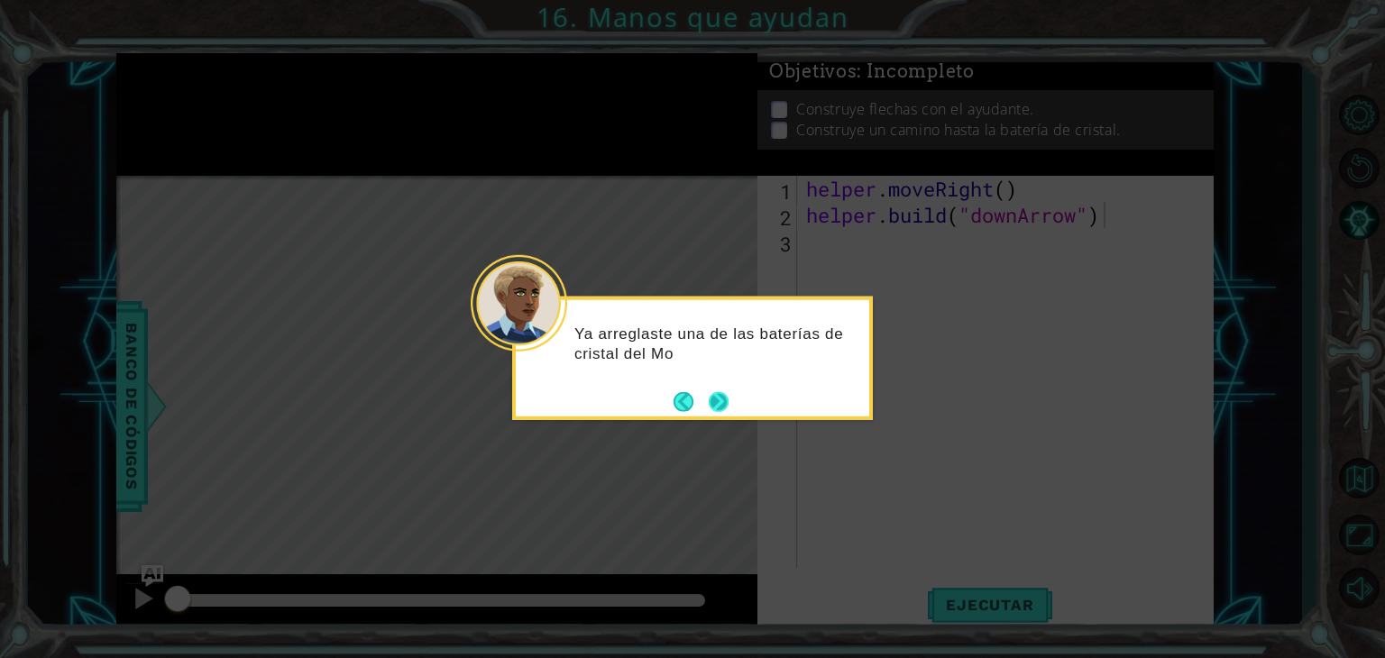
click at [712, 396] on button "Next" at bounding box center [719, 401] width 20 height 20
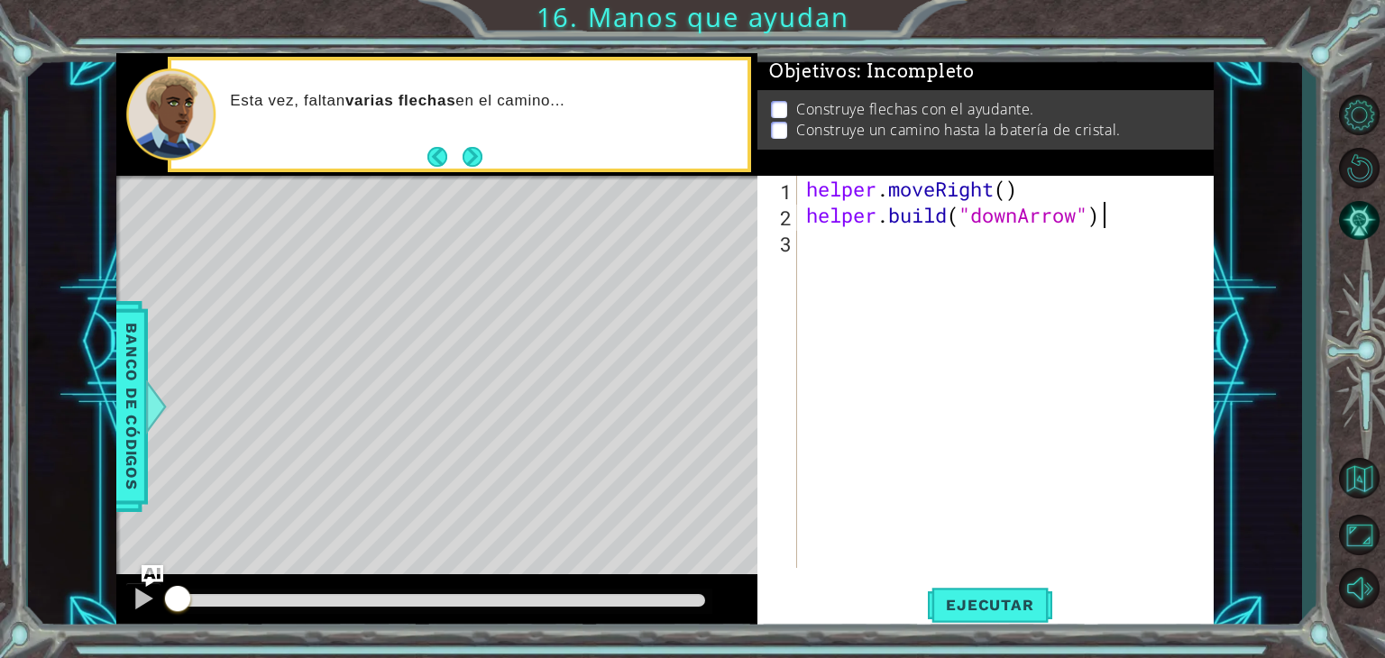
click at [815, 299] on div "helper . moveRight ( ) helper . build ( "downArrow" )" at bounding box center [1011, 398] width 416 height 445
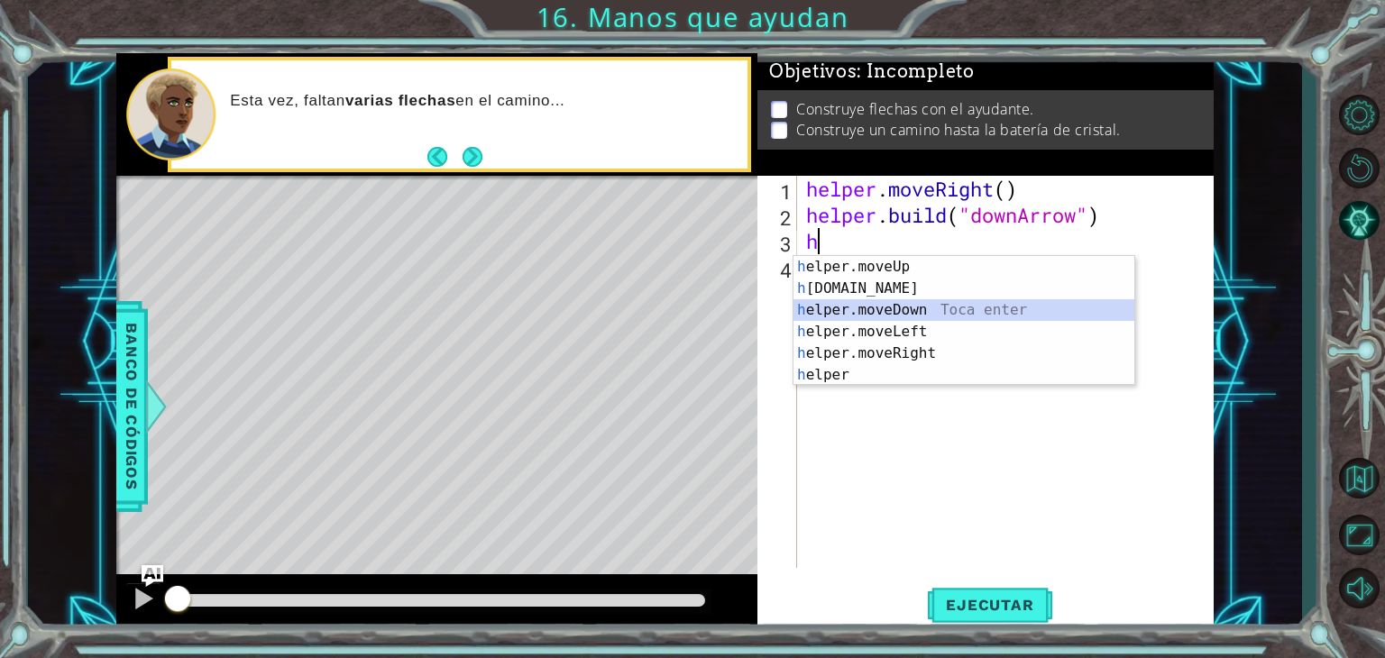
type textarea "helper.moveDown(1)"
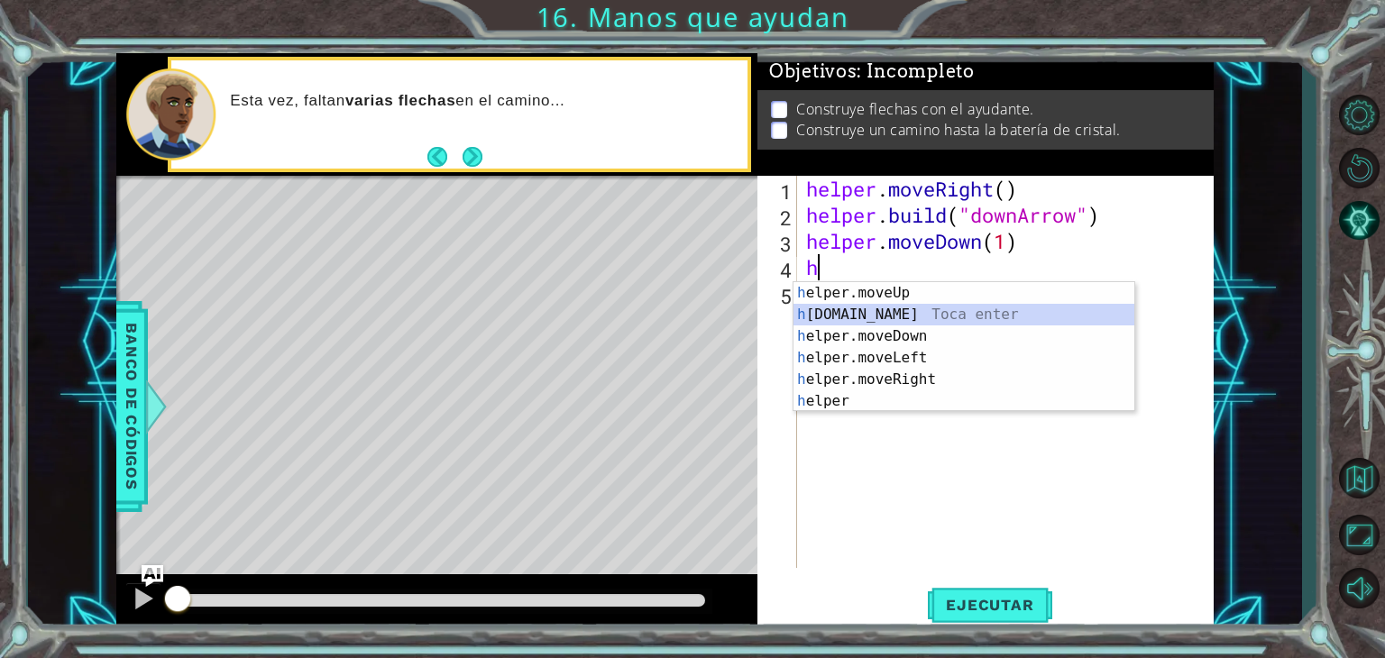
type textarea "[DOMAIN_NAME]("rightArrow")"
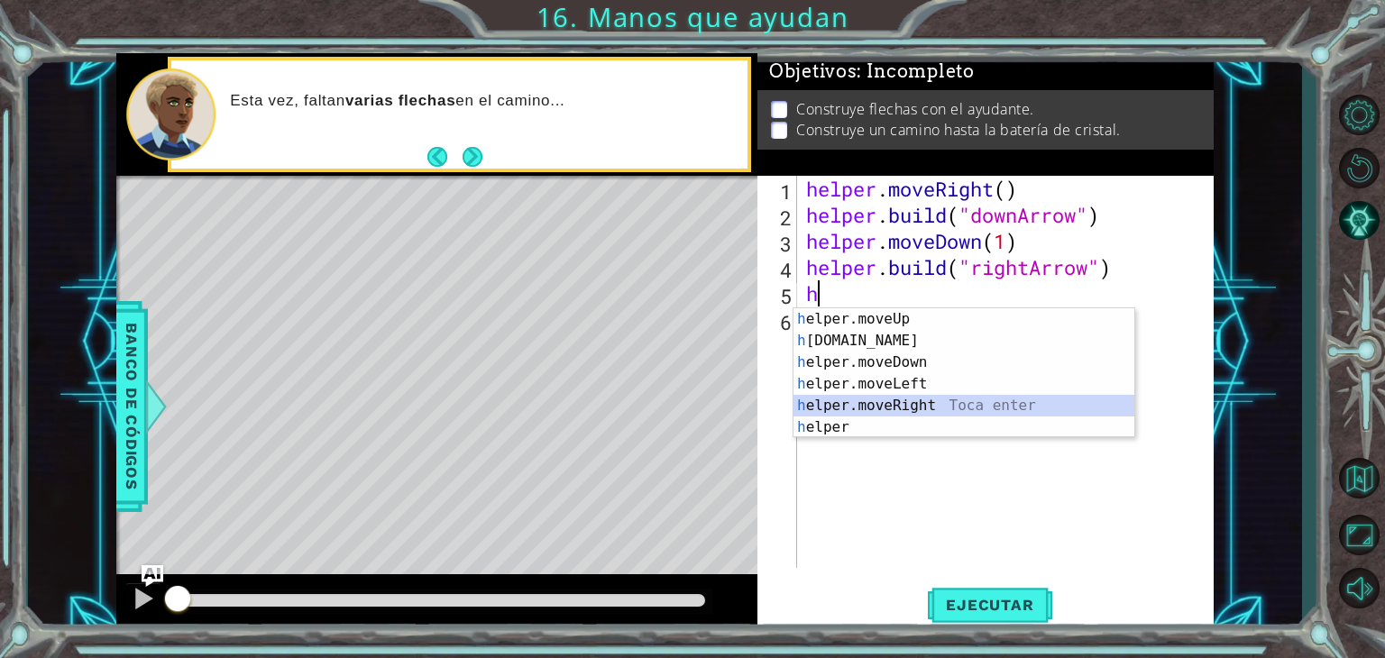
type textarea "helper.moveRight(1)"
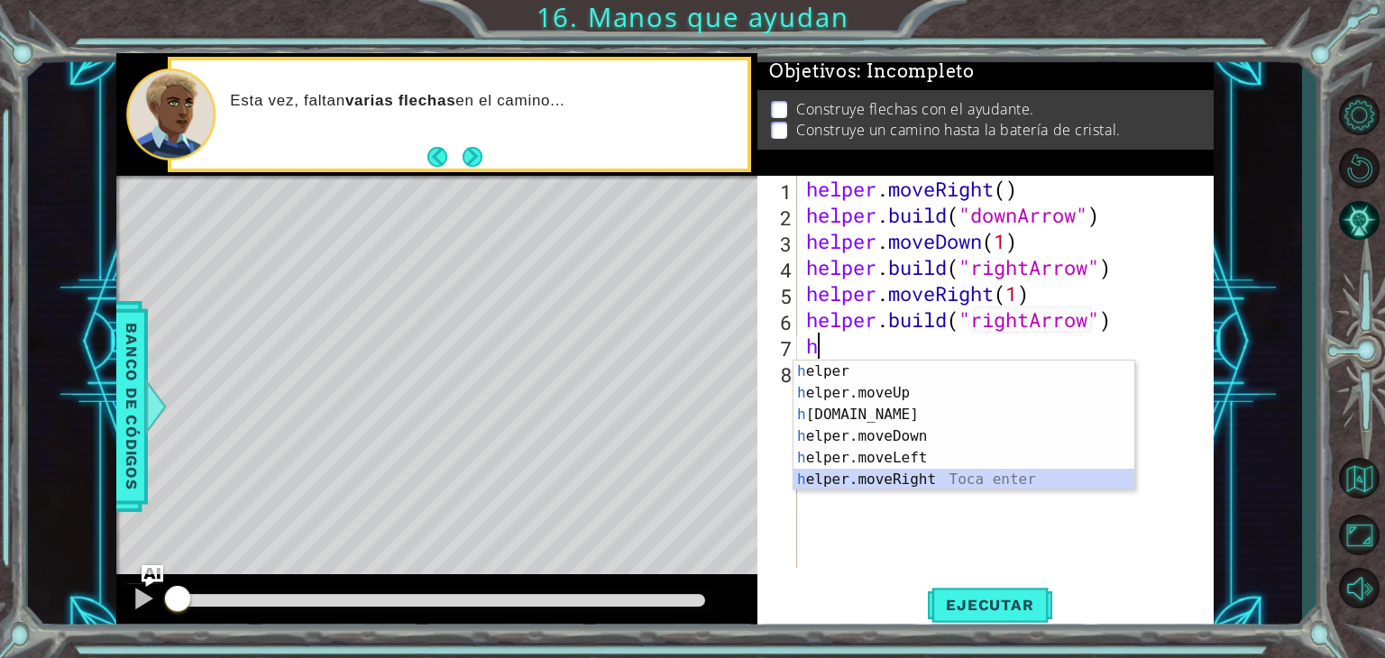
type textarea "helper.moveRight(1)"
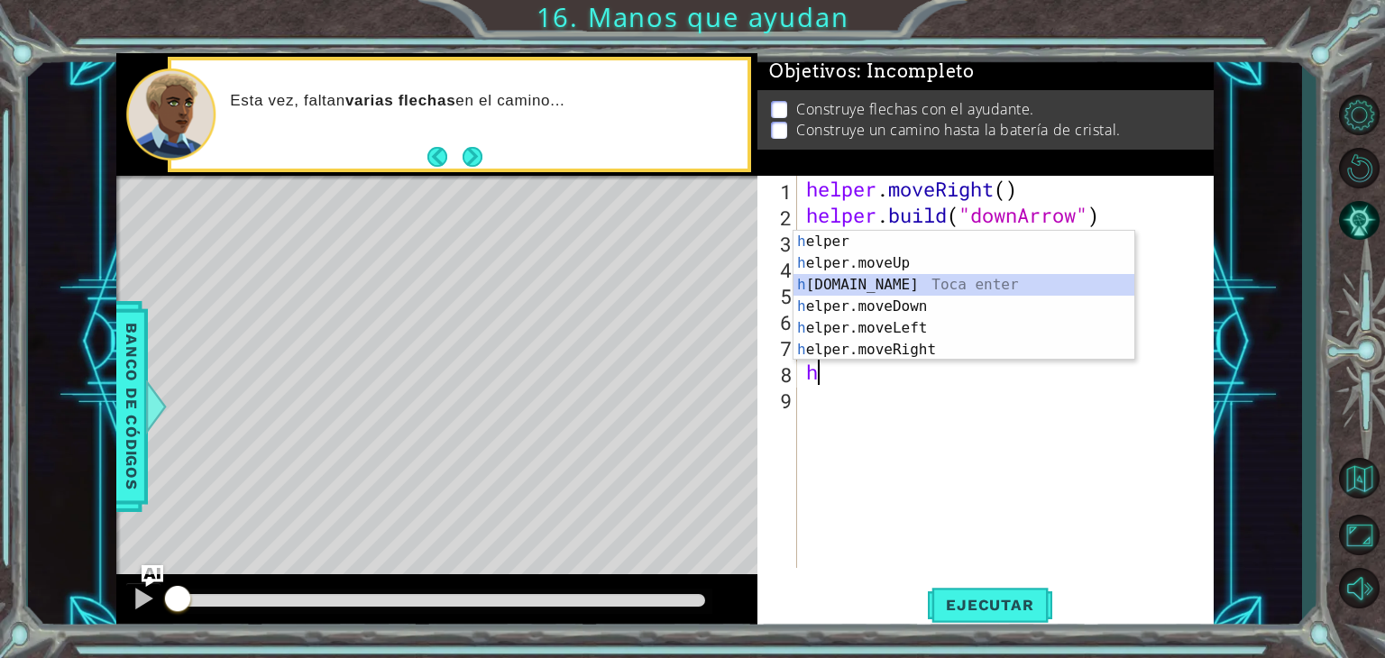
type textarea "[DOMAIN_NAME]("rightArrow")"
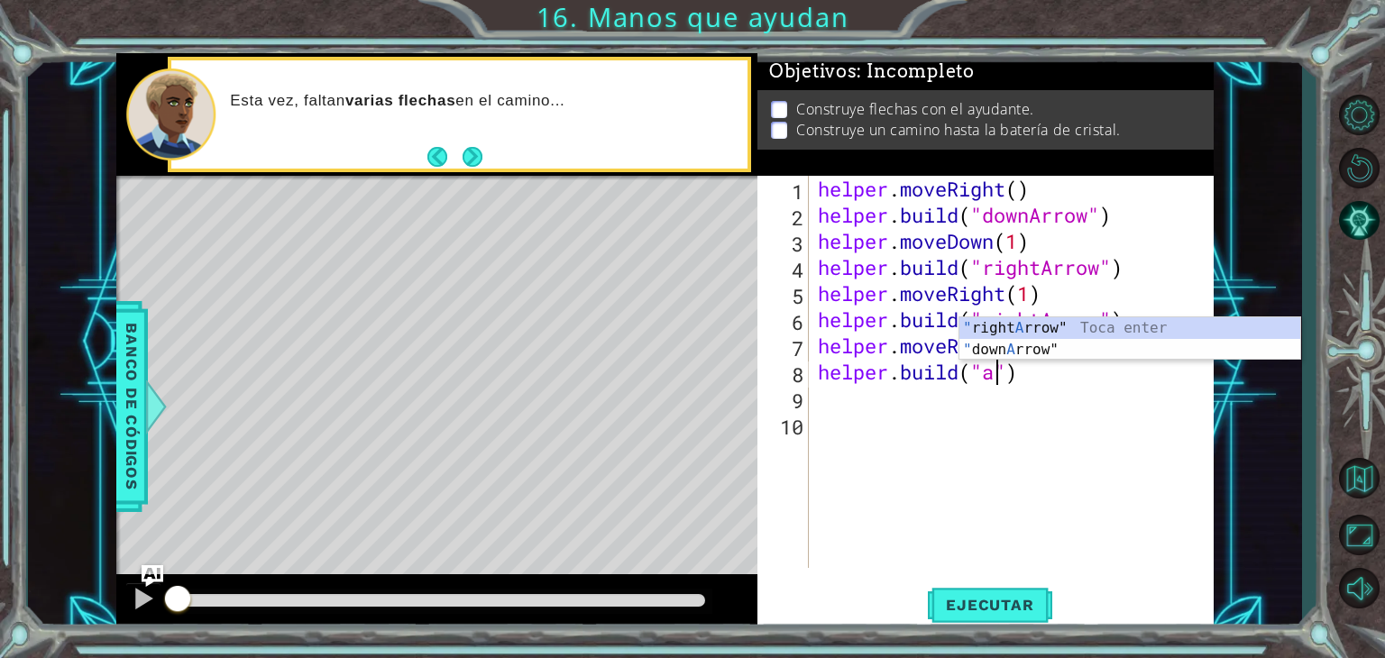
scroll to position [0, 7]
type textarea "[DOMAIN_NAME]("")"
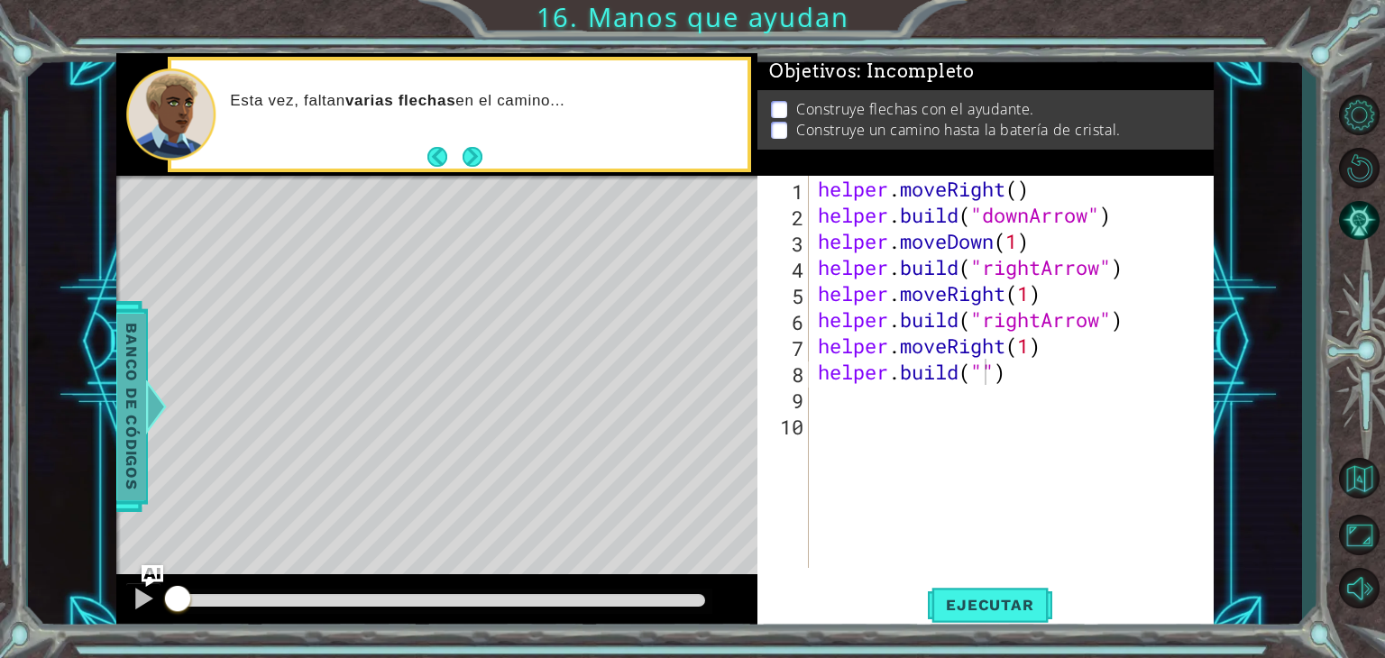
click at [134, 466] on span "Banco de códigos" at bounding box center [131, 406] width 29 height 187
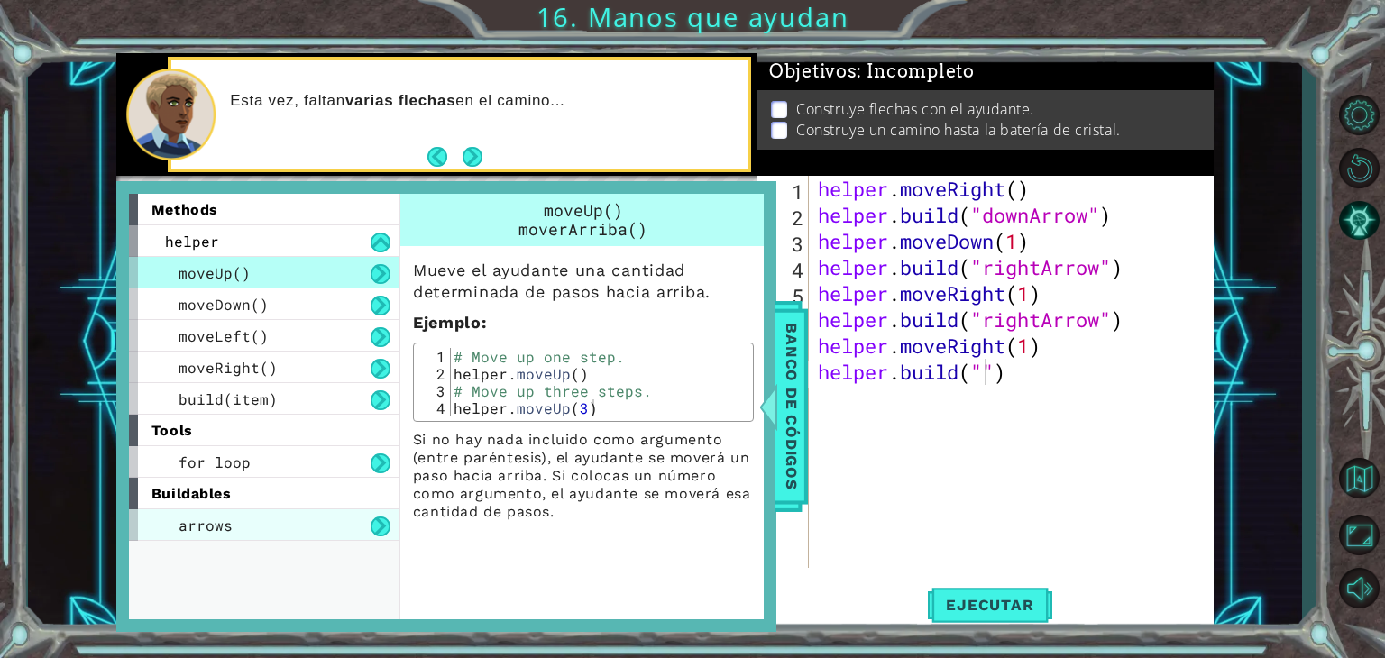
click at [321, 535] on div "arrows" at bounding box center [264, 526] width 271 height 32
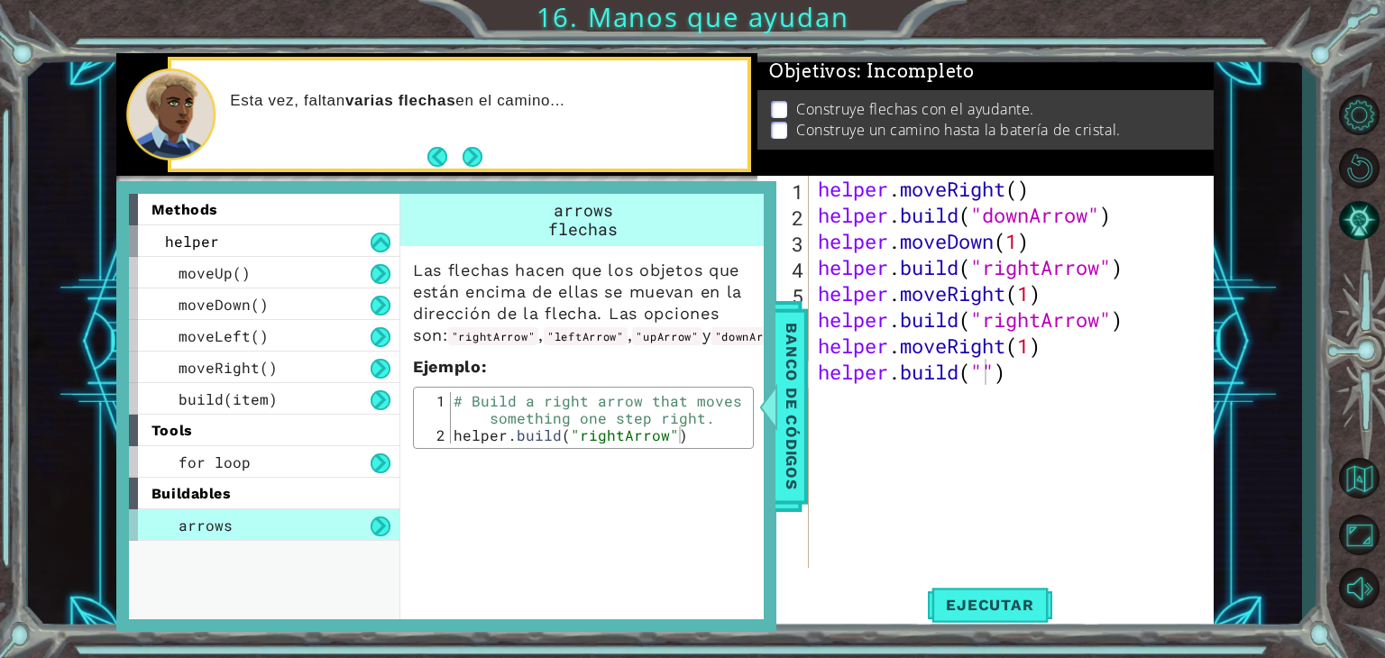
scroll to position [0, 0]
click at [920, 420] on div "helper . moveRight ( ) helper . build ( "downArrow" ) helper . moveDown ( 1 ) h…" at bounding box center [1016, 398] width 405 height 445
click at [1000, 319] on div "helper . moveRight ( ) helper . build ( "downArrow" ) helper . moveDown ( 1 ) h…" at bounding box center [1016, 398] width 405 height 445
type textarea "[DOMAIN_NAME]("")"
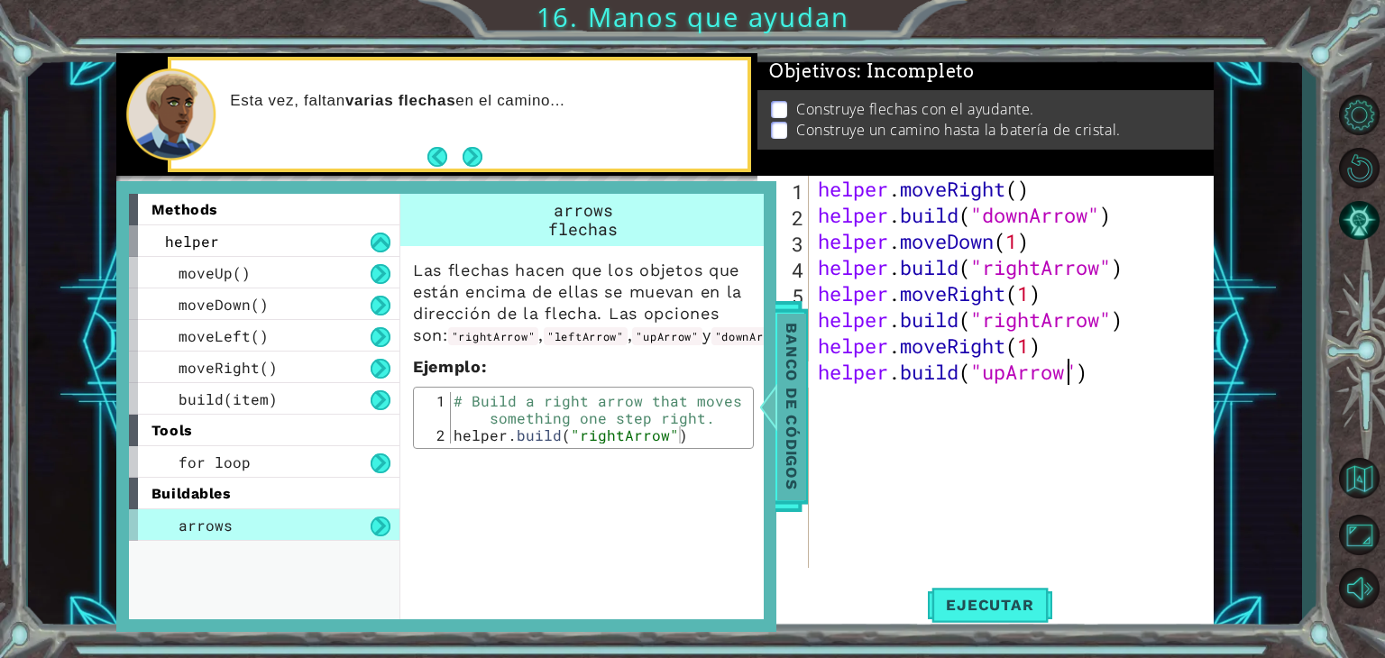
type textarea "[DOMAIN_NAME]("upArrow")"
click at [786, 399] on span "Banco de códigos" at bounding box center [791, 406] width 29 height 187
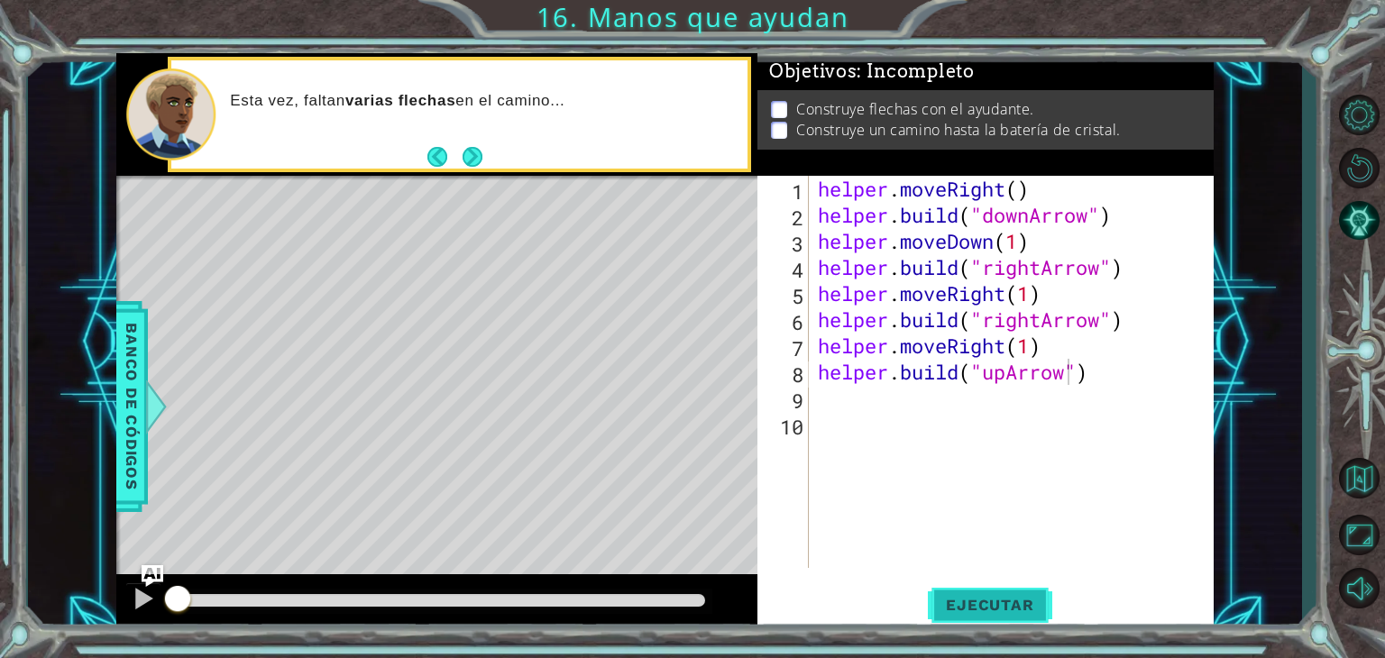
click at [985, 614] on span "Ejecutar" at bounding box center [990, 605] width 124 height 18
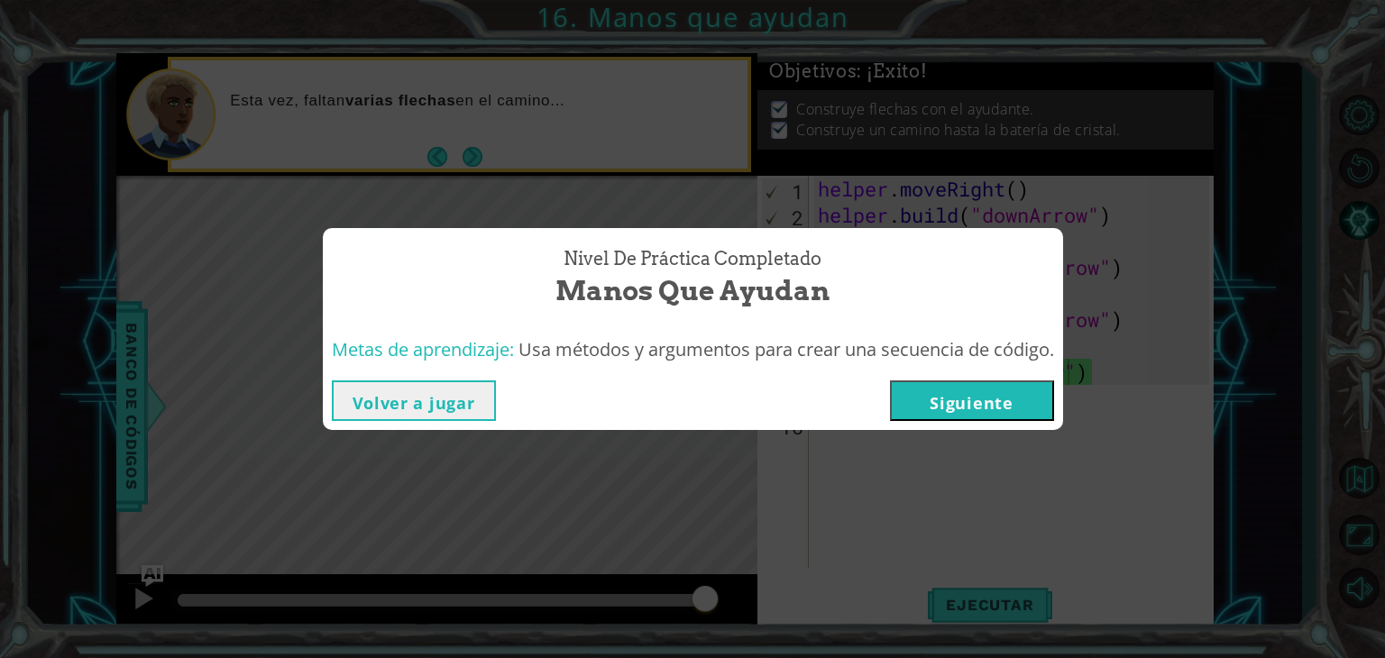
click at [924, 408] on button "Siguiente" at bounding box center [972, 401] width 164 height 41
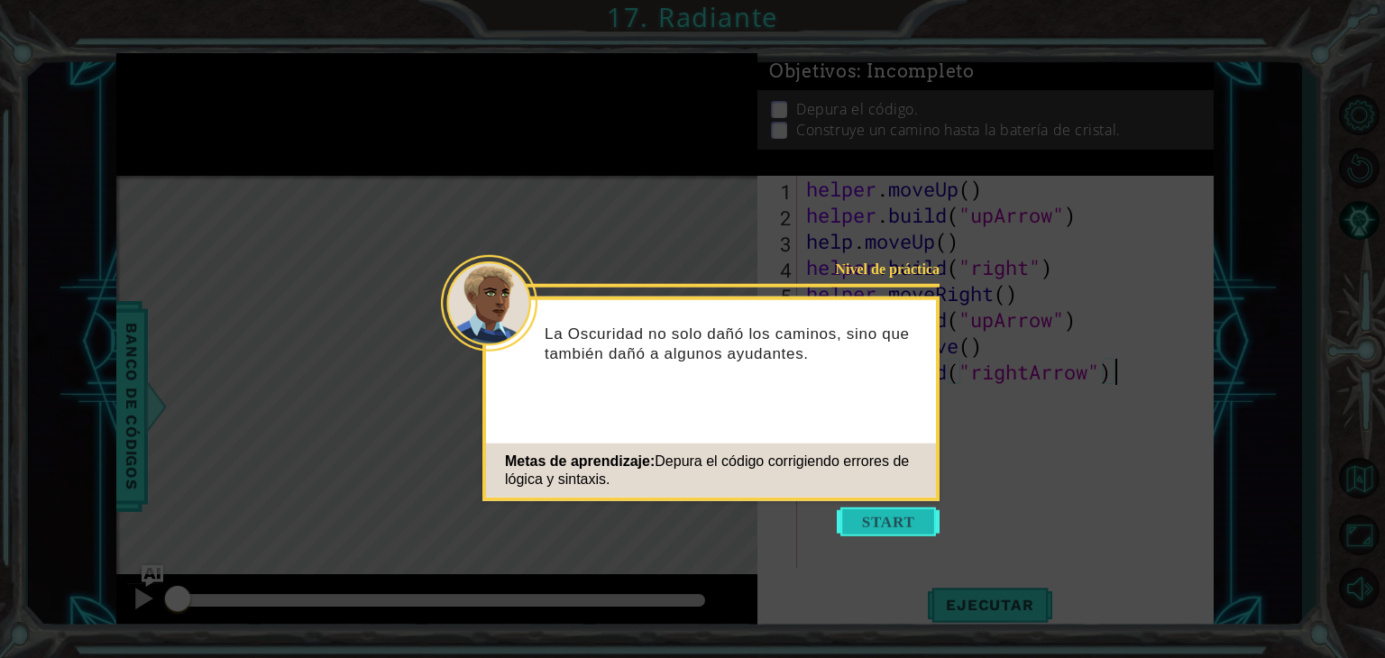
click at [881, 535] on button "Start" at bounding box center [888, 522] width 103 height 29
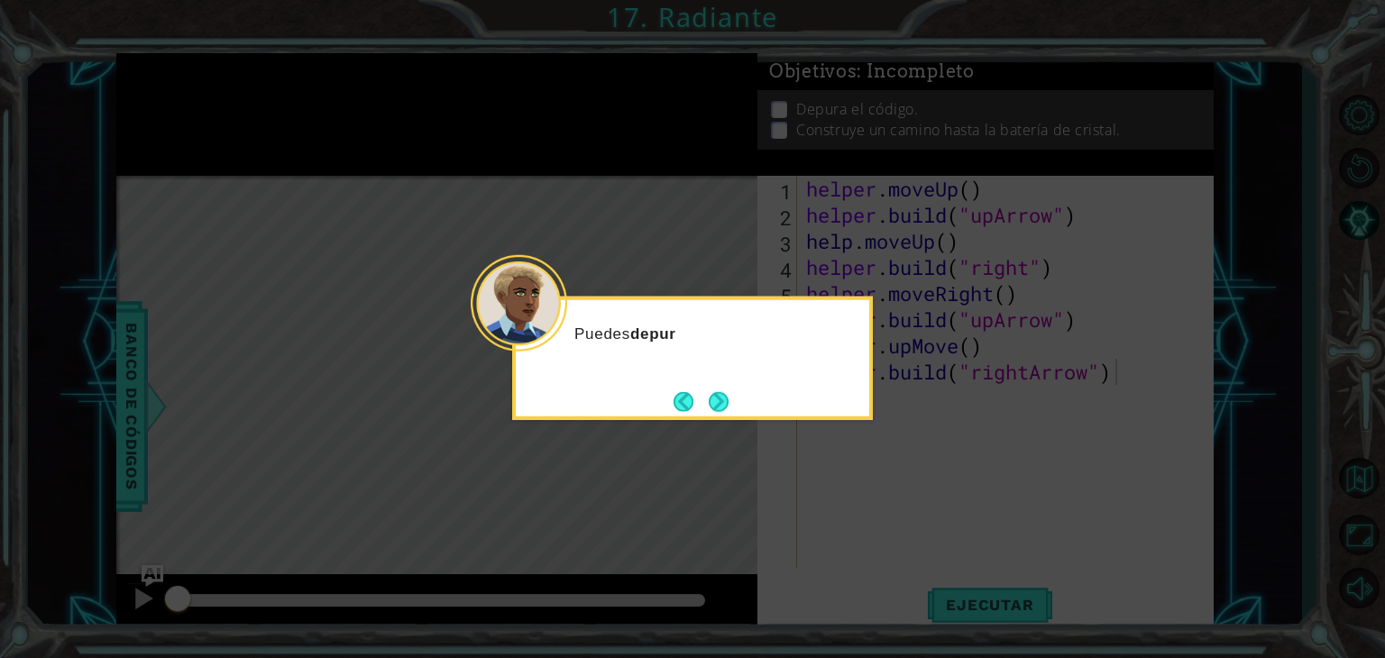
click at [703, 375] on div "Puedes depur" at bounding box center [693, 342] width 354 height 71
click at [714, 378] on div "Puedes depurar el código del ayuda" at bounding box center [693, 342] width 354 height 71
click at [723, 396] on button "Next" at bounding box center [719, 401] width 20 height 20
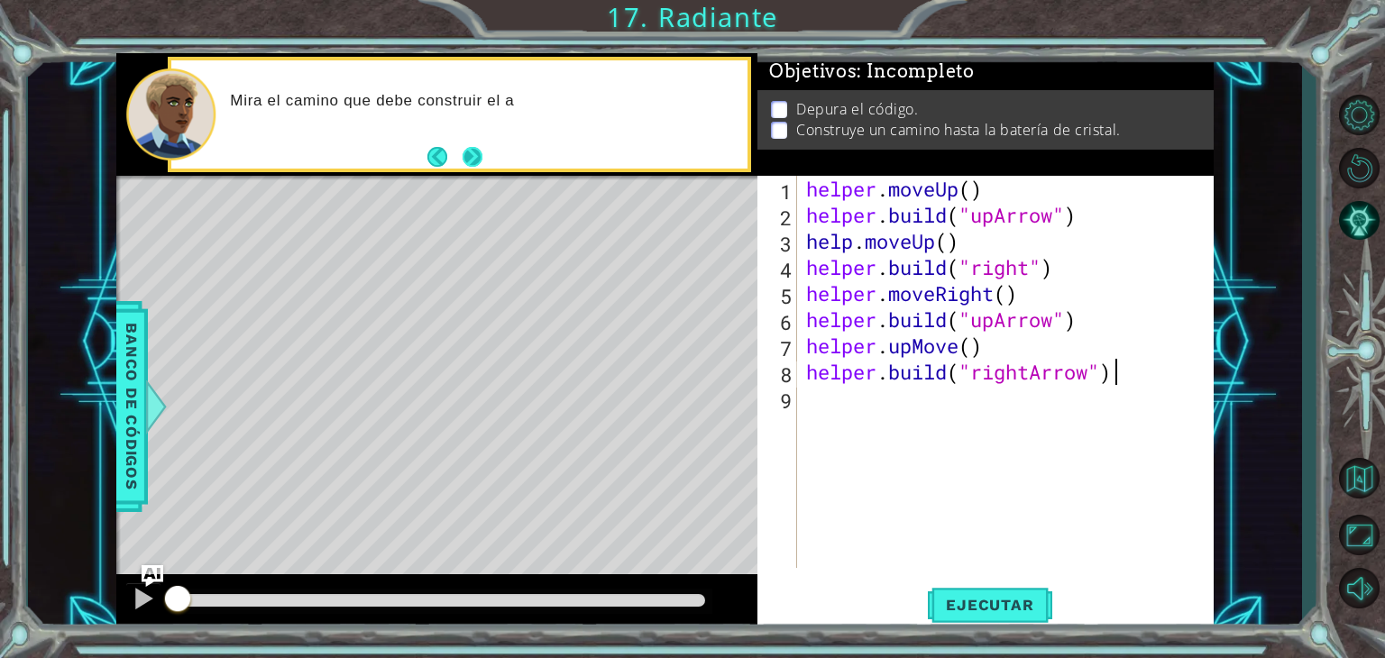
click at [465, 152] on button "Next" at bounding box center [473, 156] width 20 height 20
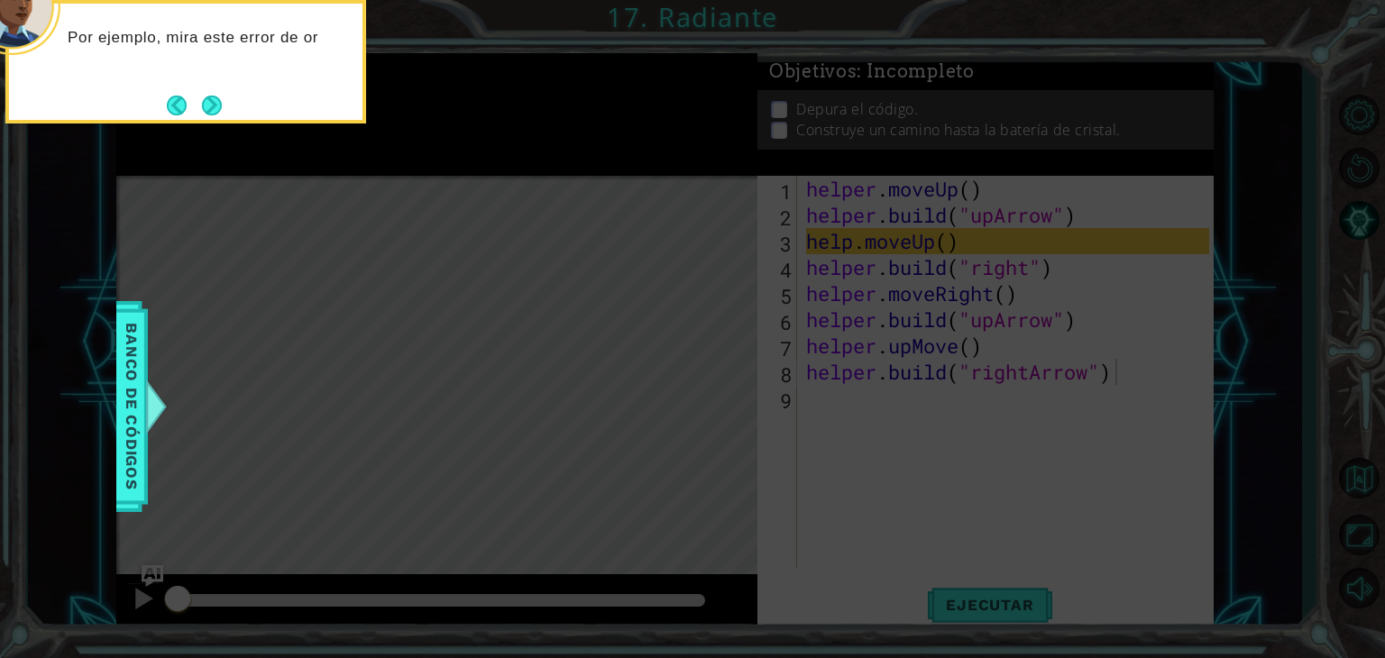
click at [218, 127] on icon at bounding box center [692, 98] width 1385 height 1119
click at [218, 109] on button "Next" at bounding box center [212, 106] width 20 height 20
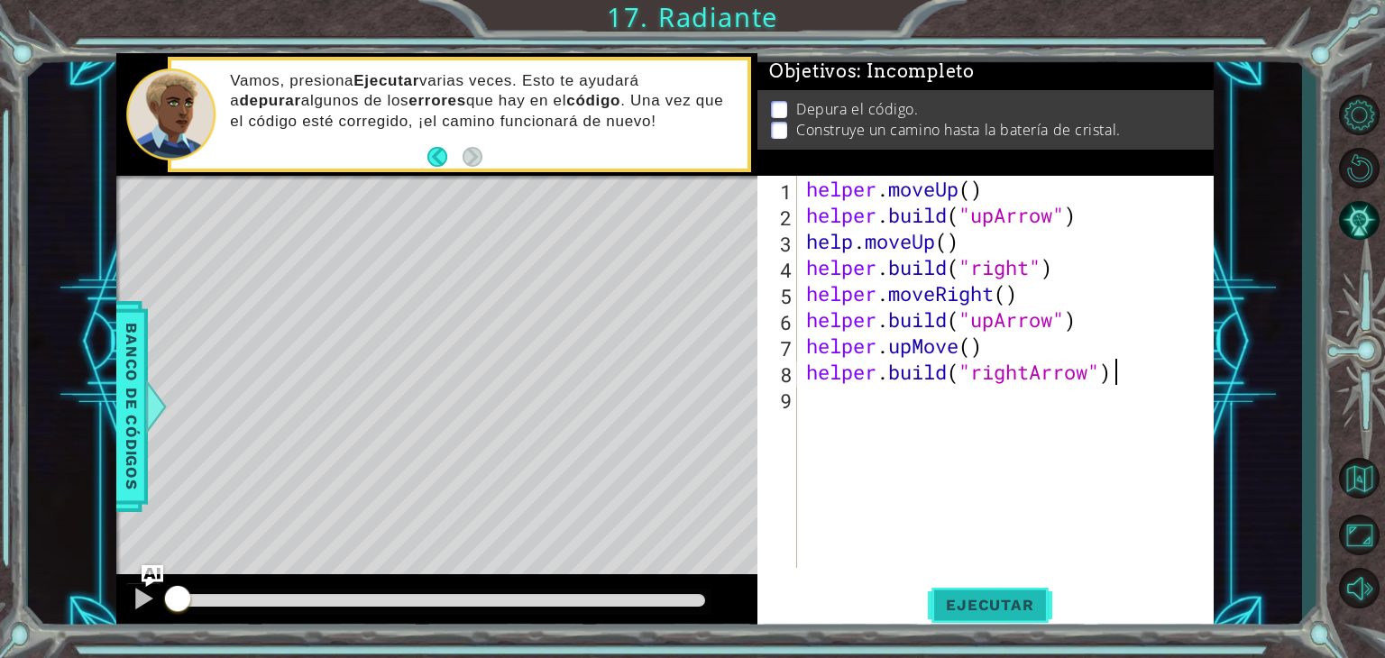
click at [1017, 618] on button "Ejecutar" at bounding box center [990, 606] width 124 height 46
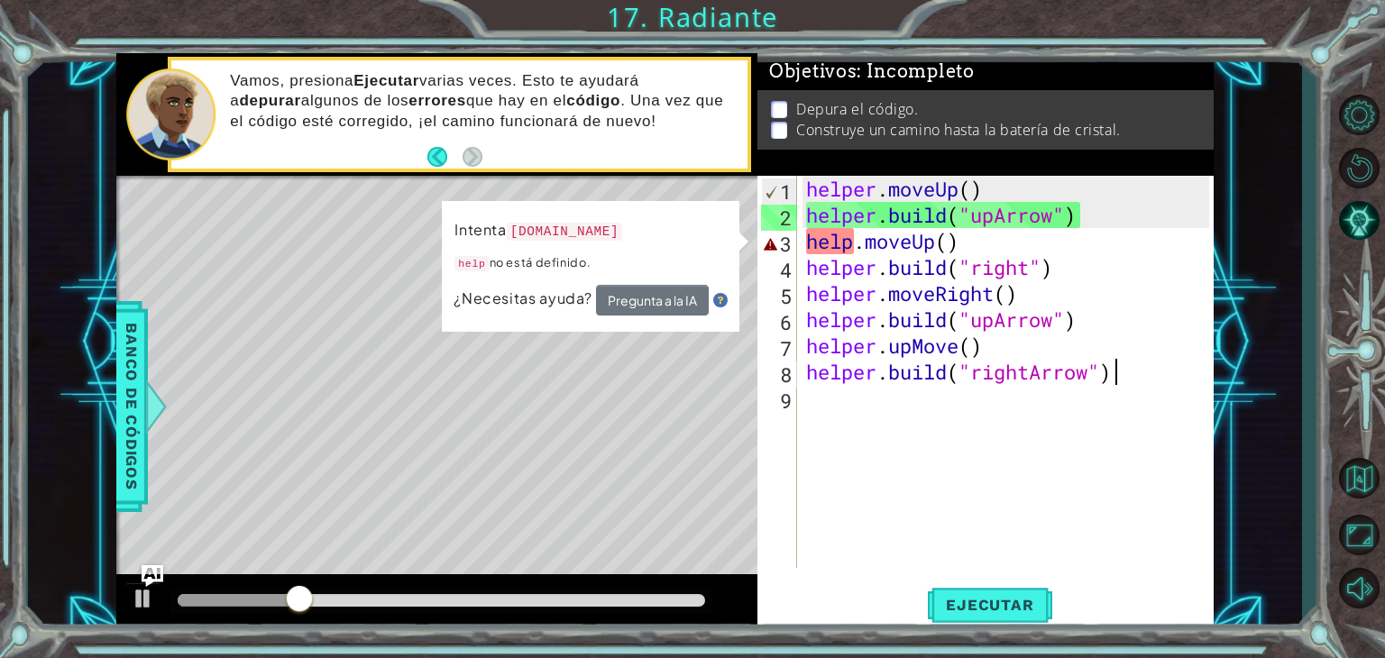
click at [852, 243] on div "helper . moveUp ( ) helper . build ( "upArrow" ) help . moveUp ( ) helper . bui…" at bounding box center [1011, 398] width 416 height 445
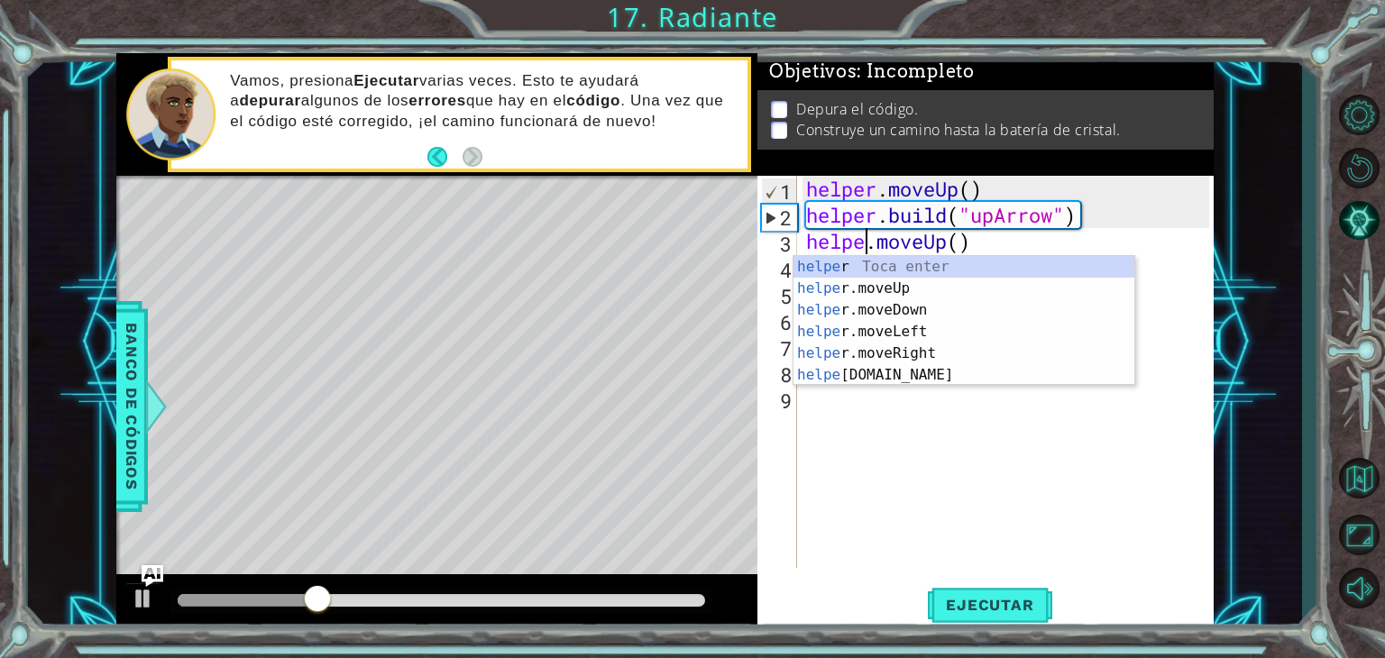
scroll to position [0, 3]
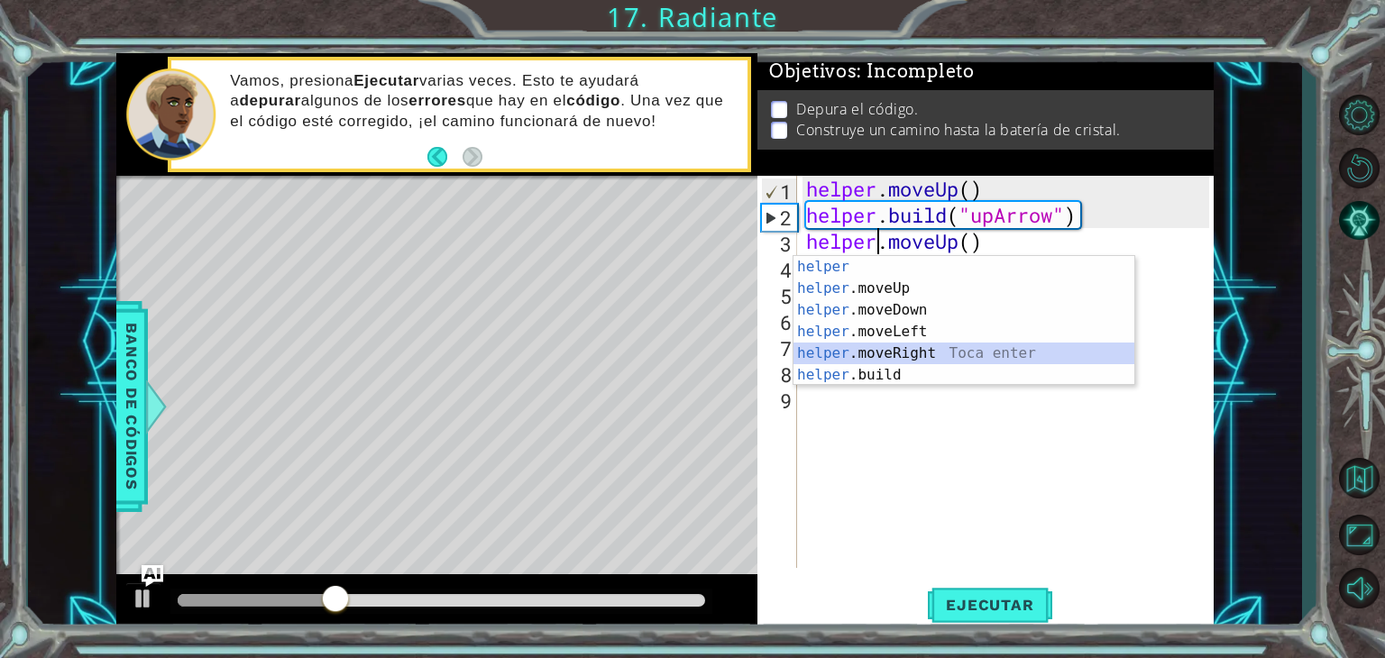
click at [918, 347] on div "helper Toca enter helper .moveUp Toca enter helper .moveDown Toca enter helper …" at bounding box center [964, 342] width 341 height 173
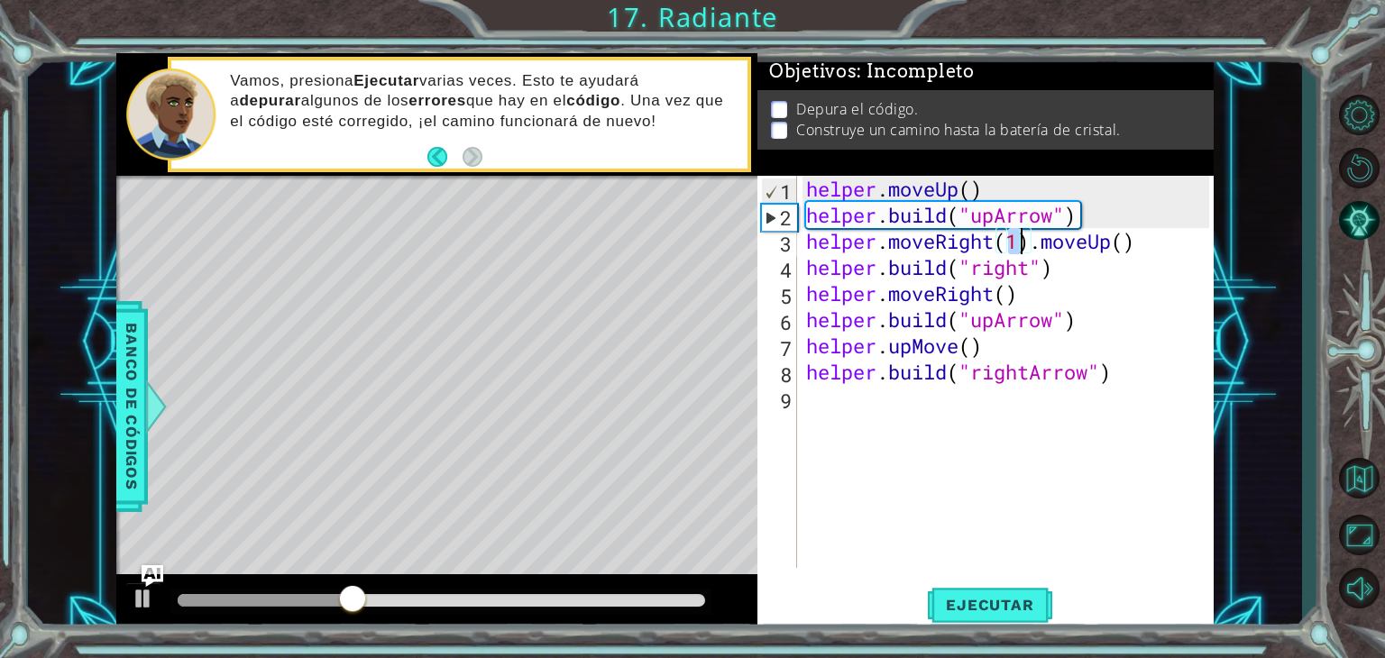
type textarea "helper.moveUp()"
click at [941, 429] on div "helper . moveUp ( ) helper . build ( "upArrow" ) helper . moveUp ( ) helper . b…" at bounding box center [1011, 398] width 416 height 445
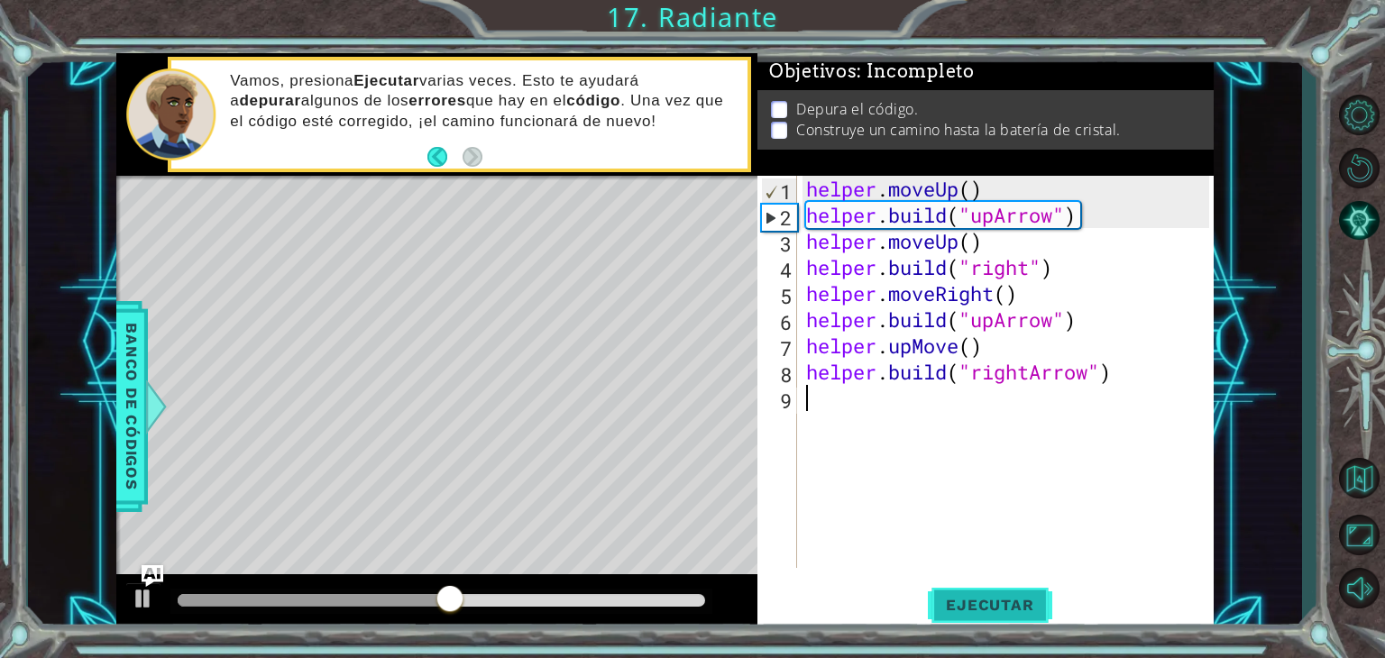
click at [1008, 598] on span "Ejecutar" at bounding box center [990, 605] width 124 height 18
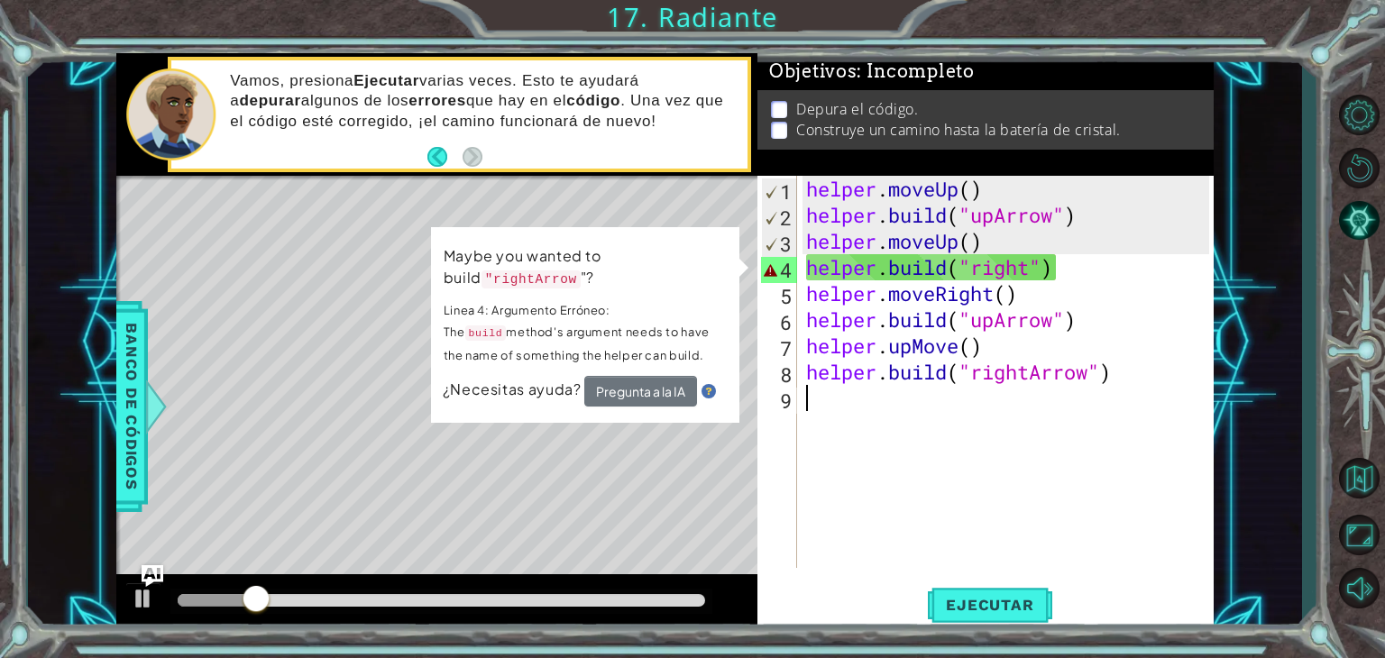
click at [1080, 251] on div "helper . moveUp ( ) helper . build ( "upArrow" ) helper . moveUp ( ) helper . b…" at bounding box center [1011, 398] width 416 height 445
click at [1036, 265] on div "helper . moveUp ( ) helper . build ( "upArrow" ) helper . moveUp ( ) helper . b…" at bounding box center [1011, 398] width 416 height 445
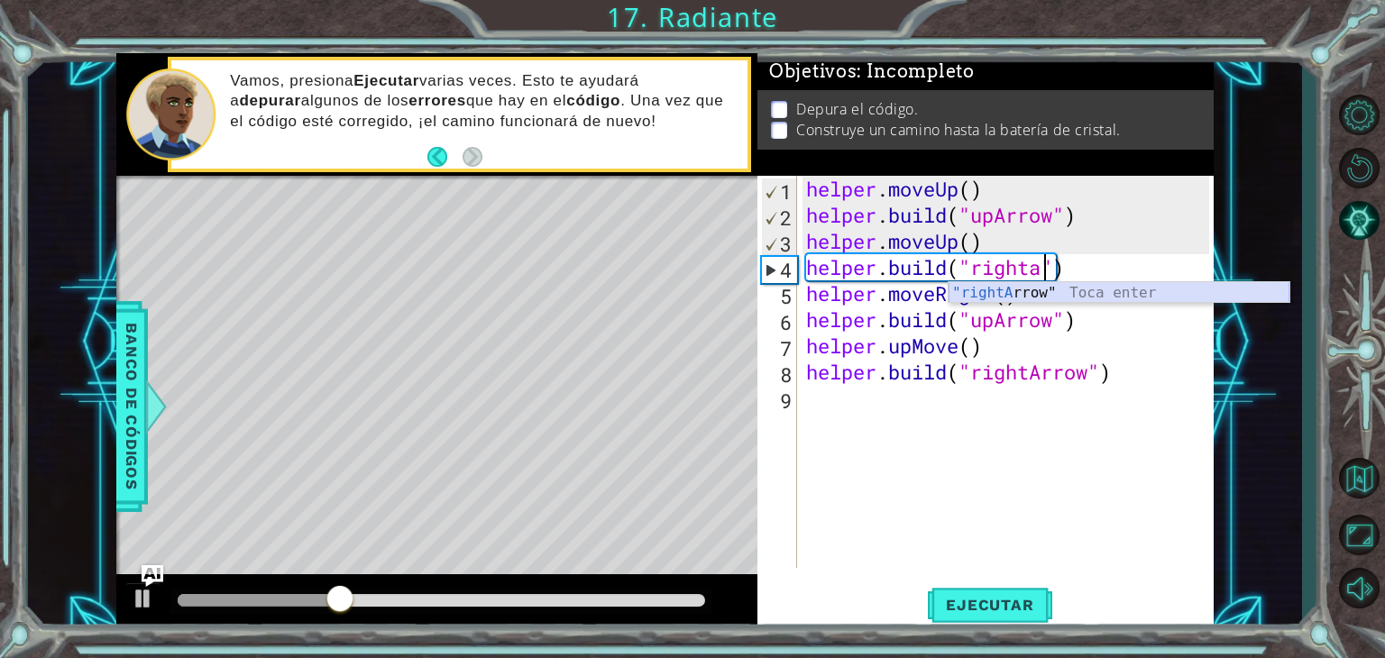
click at [1035, 285] on div ""rightA rrow" Toca enter" at bounding box center [1119, 314] width 341 height 65
type textarea "[DOMAIN_NAME]("rightArrow")"
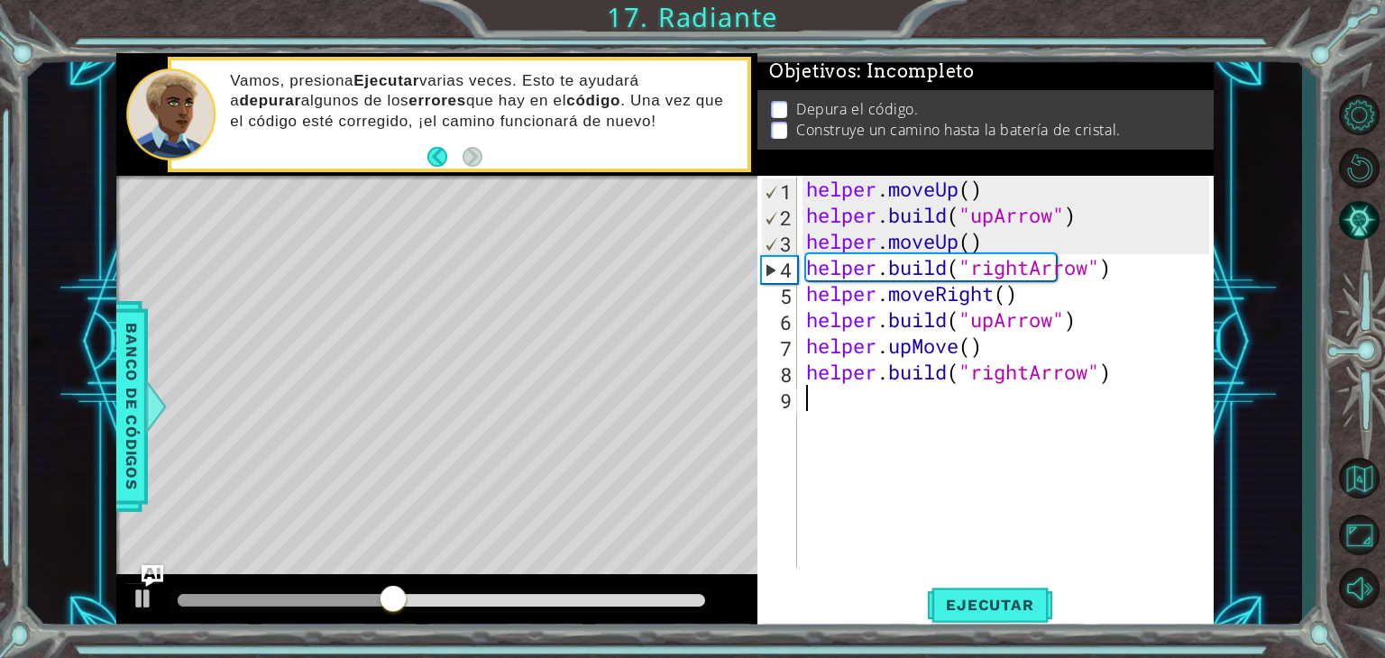
click at [974, 560] on div "helper . moveUp ( ) helper . build ( "upArrow" ) helper . moveUp ( ) helper . b…" at bounding box center [1011, 398] width 416 height 445
click at [953, 585] on button "Ejecutar" at bounding box center [990, 606] width 124 height 46
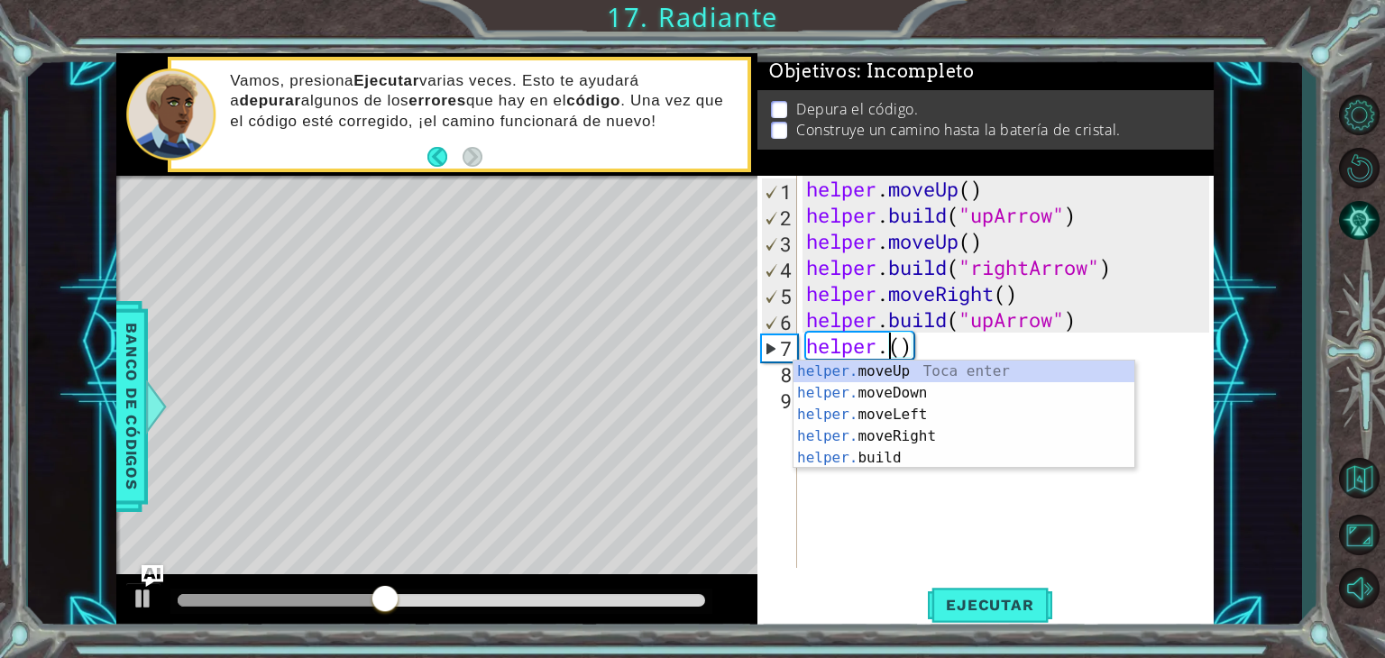
type textarea "helper.moveUp(1)"
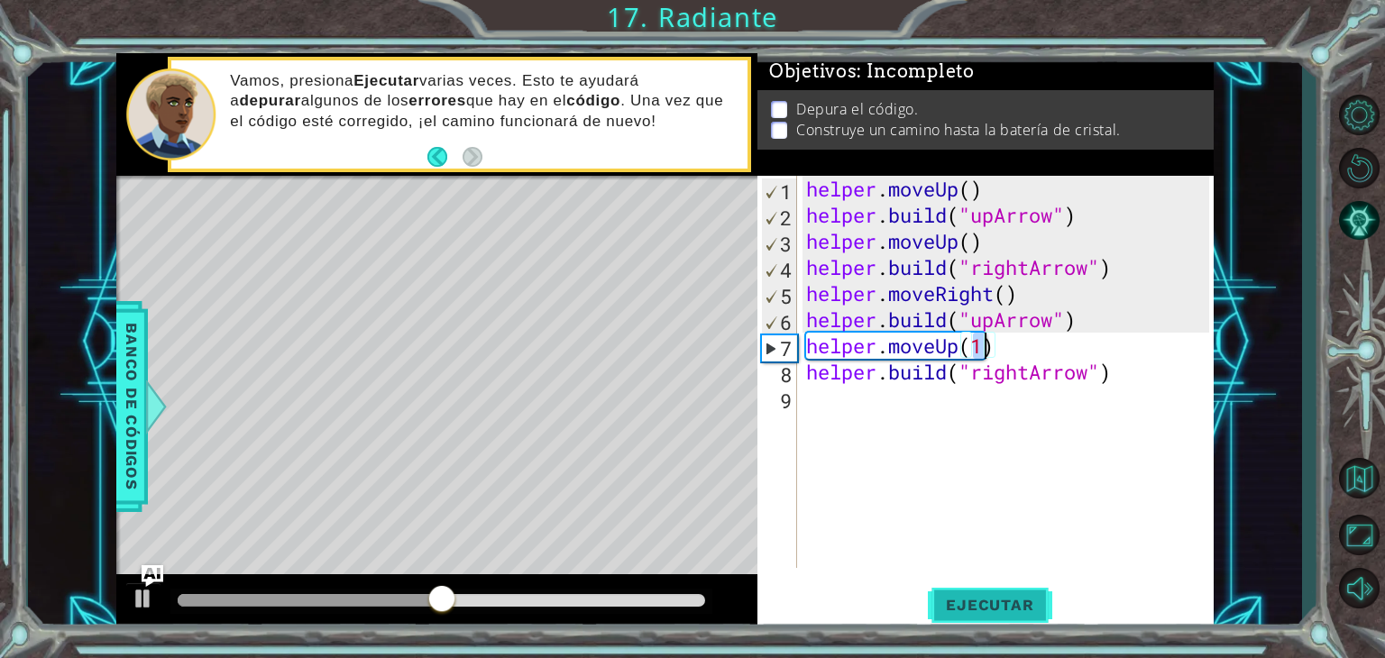
click at [998, 600] on span "Ejecutar" at bounding box center [990, 605] width 124 height 18
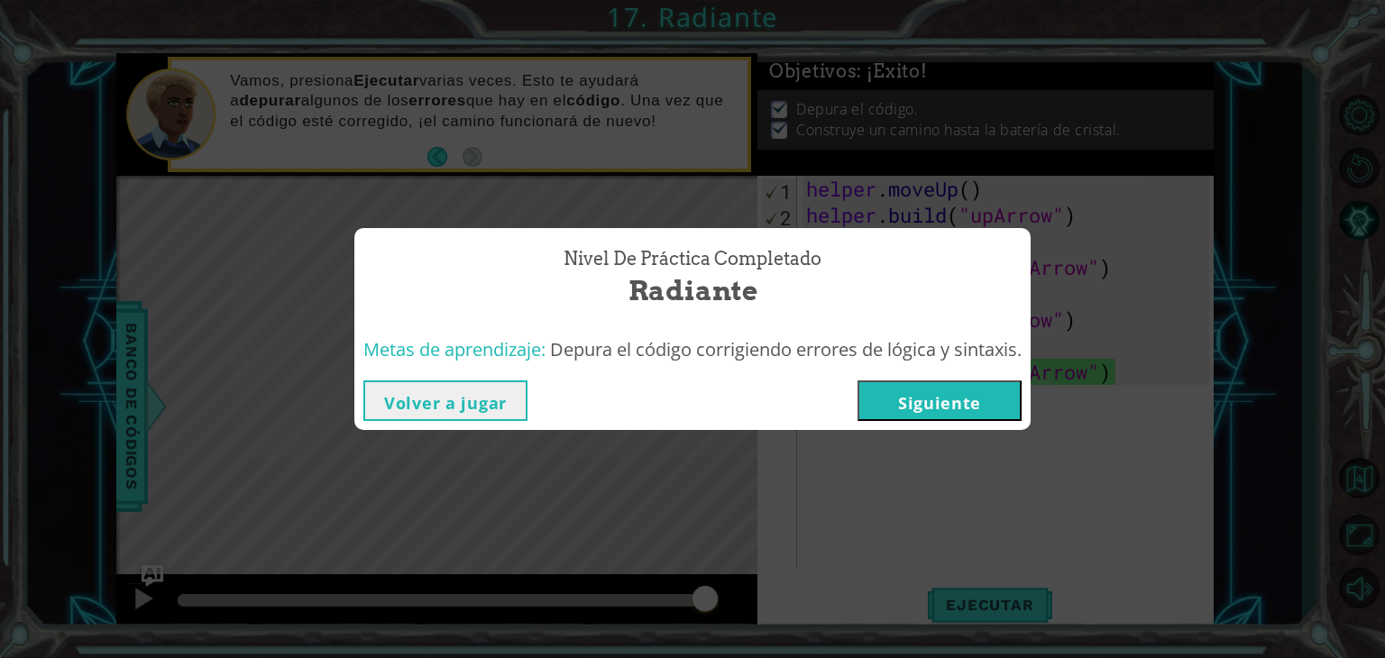
click at [929, 409] on button "Siguiente" at bounding box center [940, 401] width 164 height 41
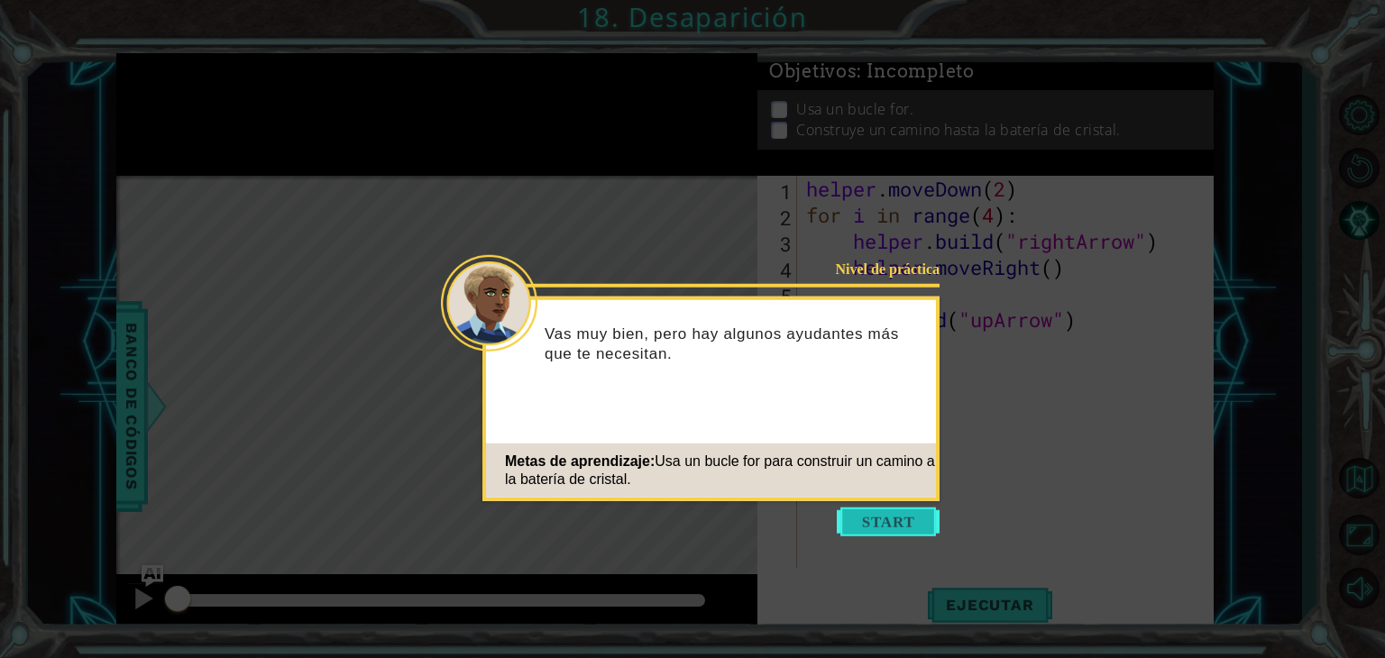
click at [895, 525] on button "Start" at bounding box center [888, 522] width 103 height 29
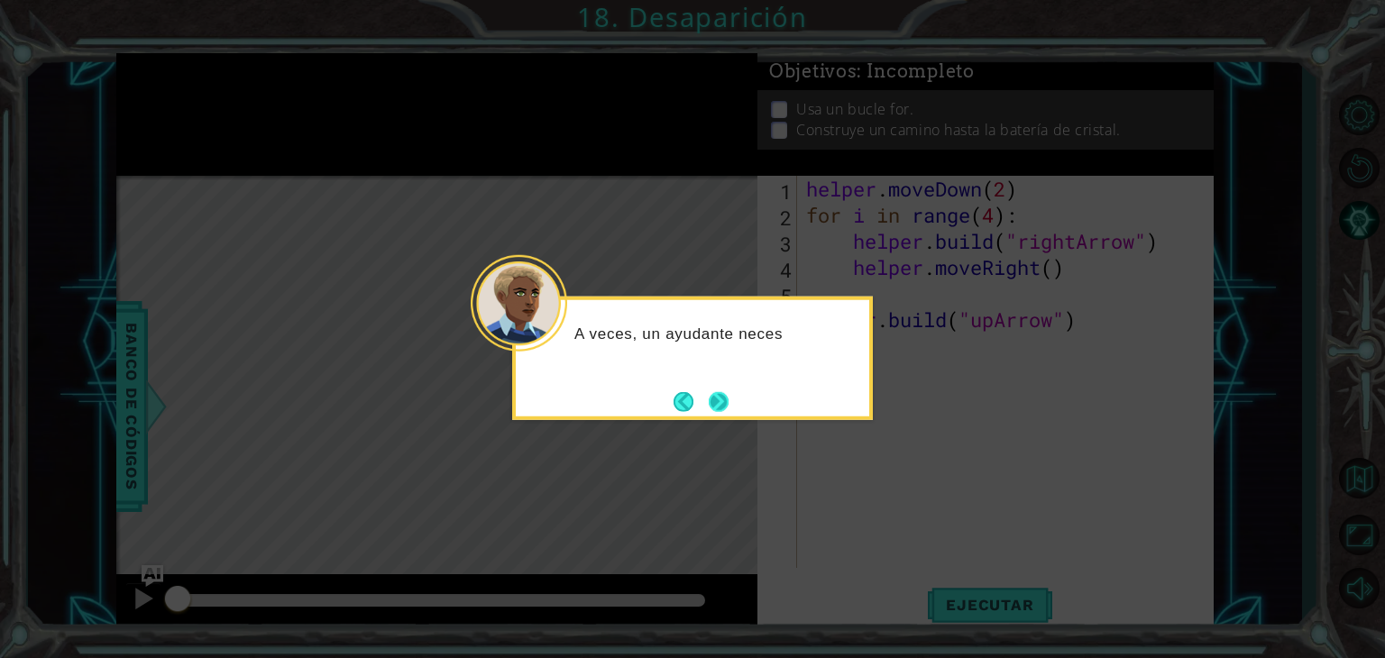
click at [721, 401] on button "Next" at bounding box center [719, 401] width 20 height 20
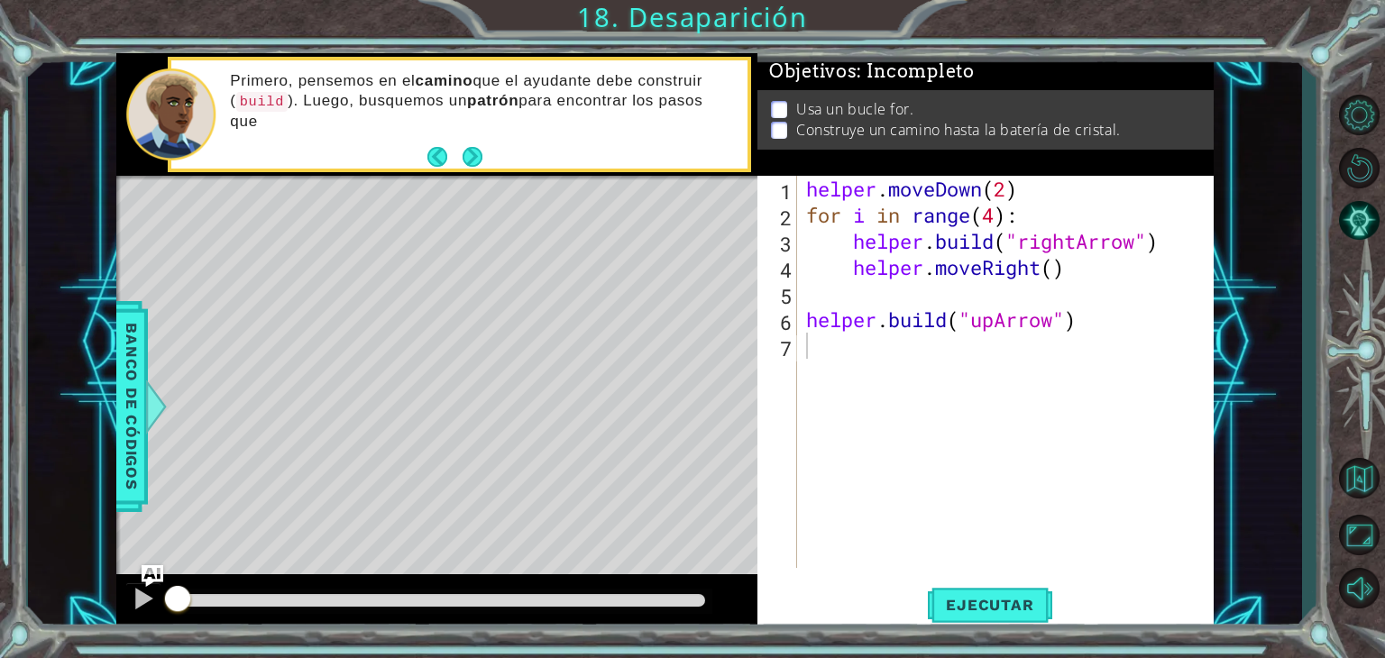
click at [471, 138] on div "Primero, pensemos en el camino que el ayudante debe construir ( build ). Luego,…" at bounding box center [482, 114] width 530 height 105
click at [479, 160] on button "Next" at bounding box center [473, 156] width 20 height 20
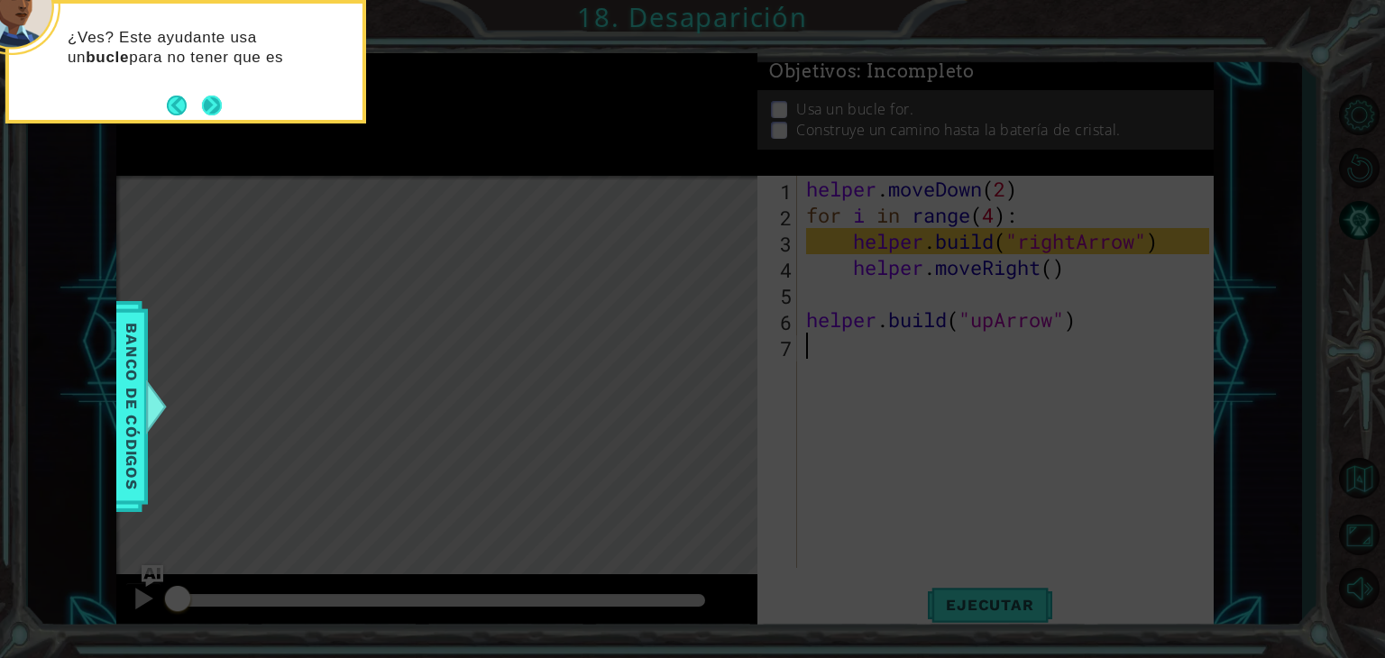
click at [216, 105] on button "Next" at bounding box center [212, 106] width 20 height 20
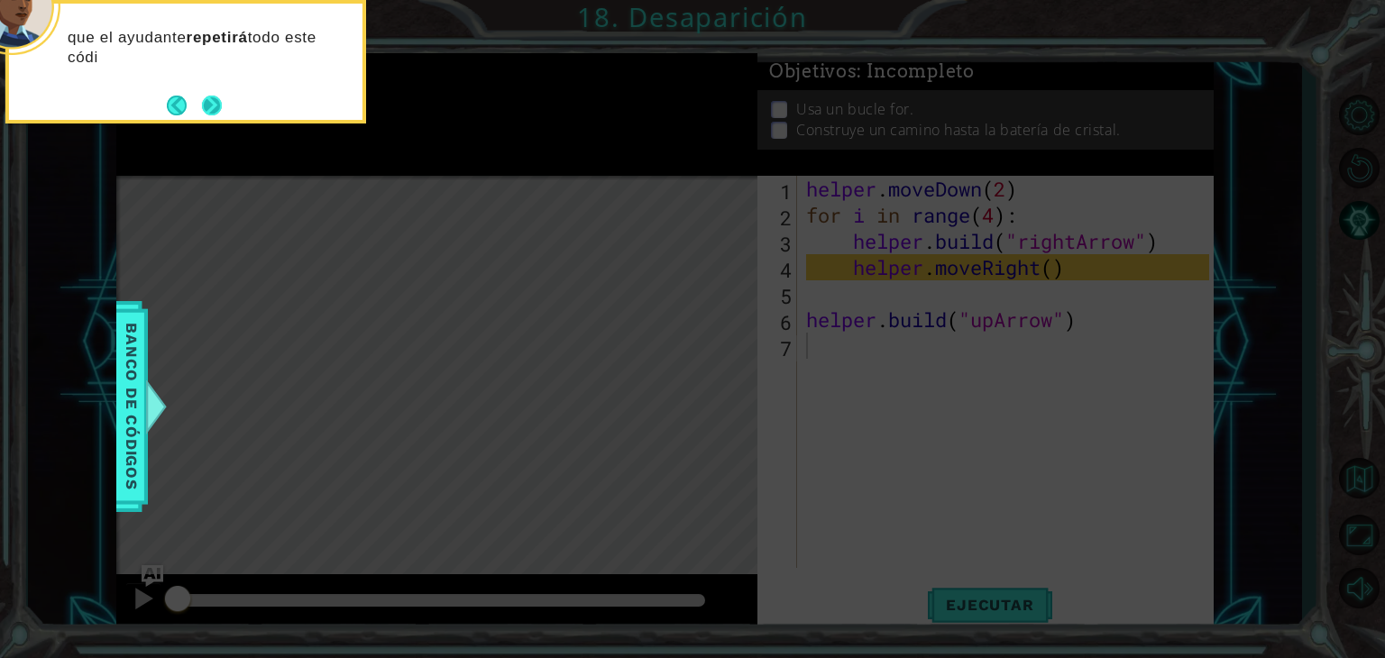
click at [204, 105] on button "Next" at bounding box center [212, 106] width 20 height 20
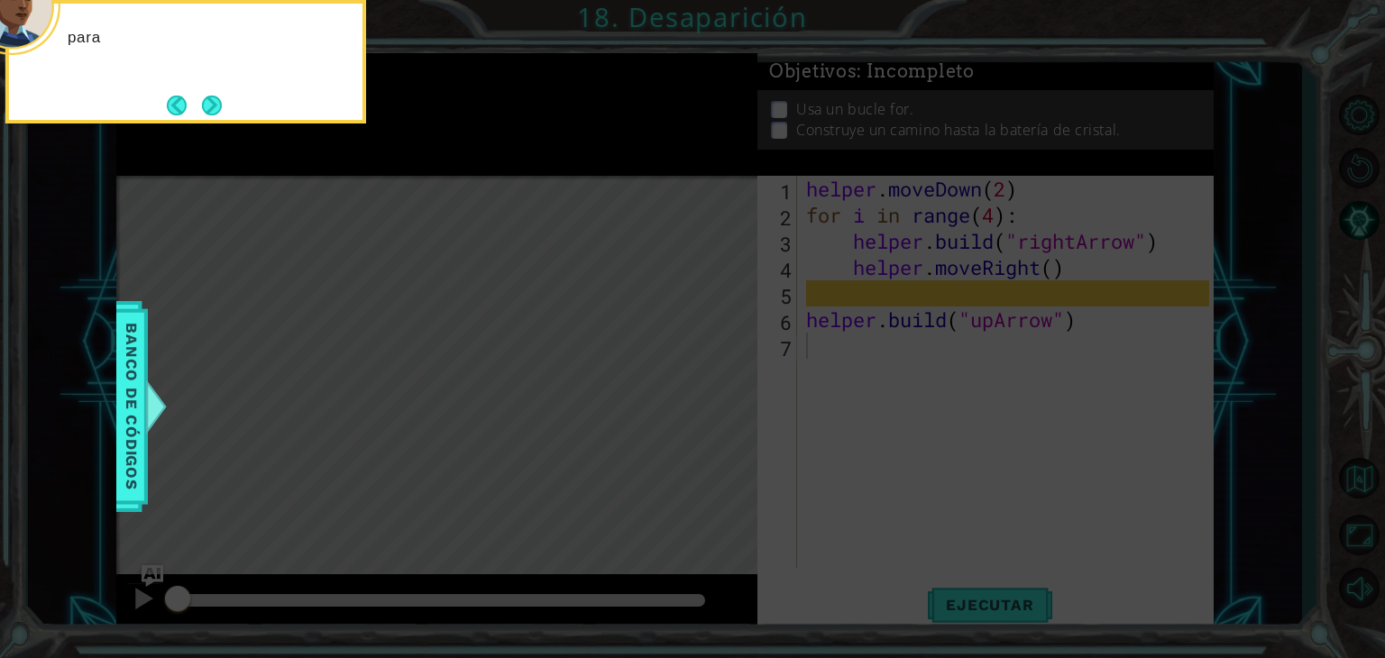
click at [204, 105] on button "Next" at bounding box center [212, 106] width 20 height 20
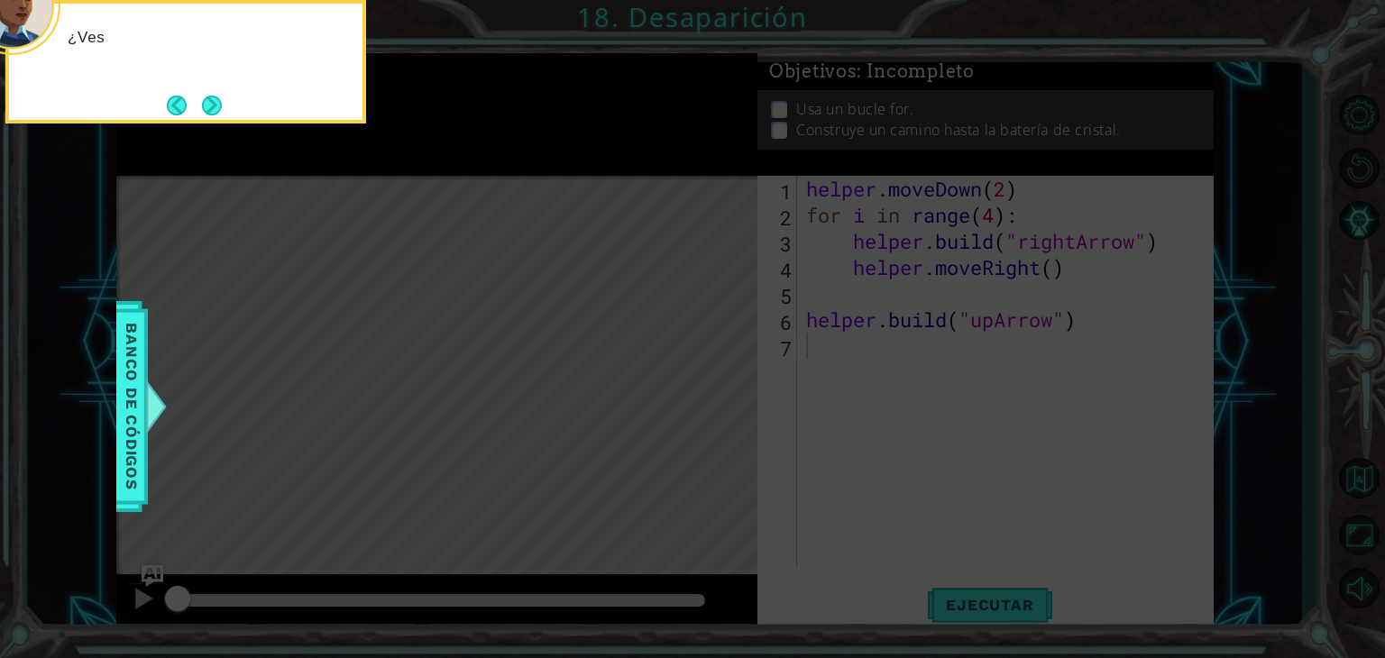
click at [204, 105] on button "Next" at bounding box center [212, 106] width 20 height 20
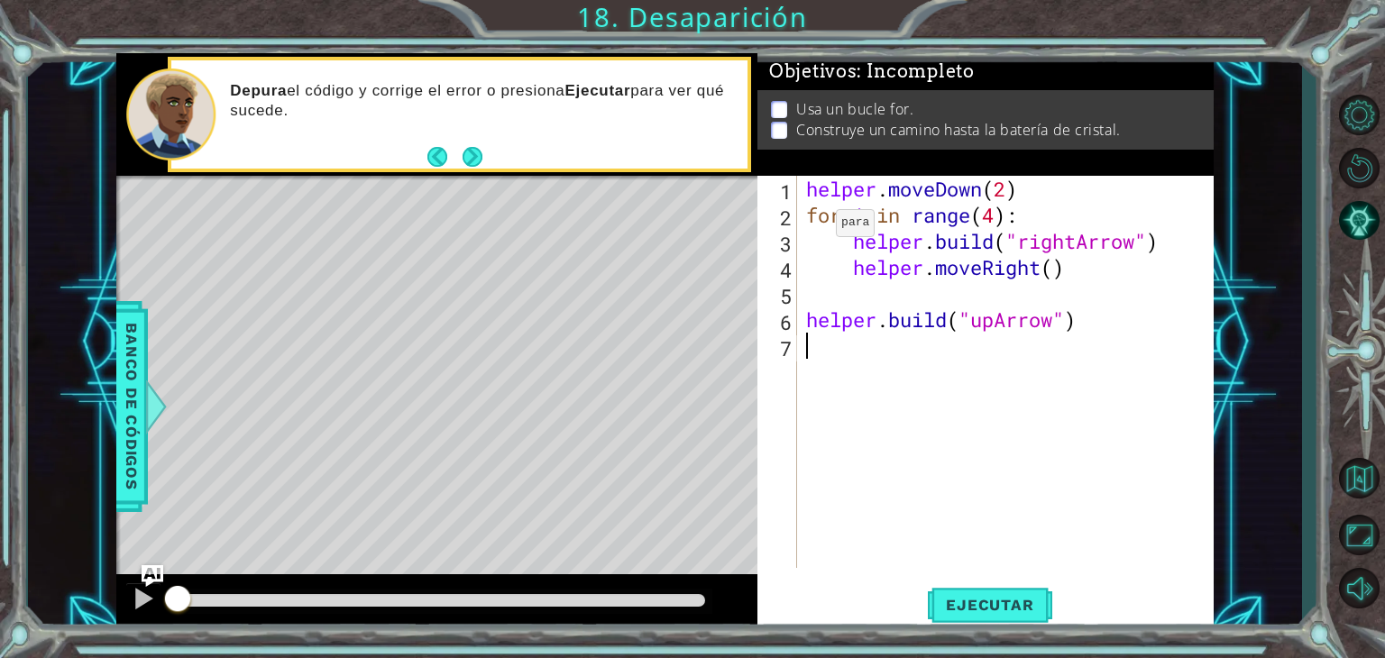
type textarea "[DOMAIN_NAME]("upArrow")"
type textarea "helper.moveRight()"
click at [999, 619] on button "Ejecutar" at bounding box center [990, 606] width 124 height 46
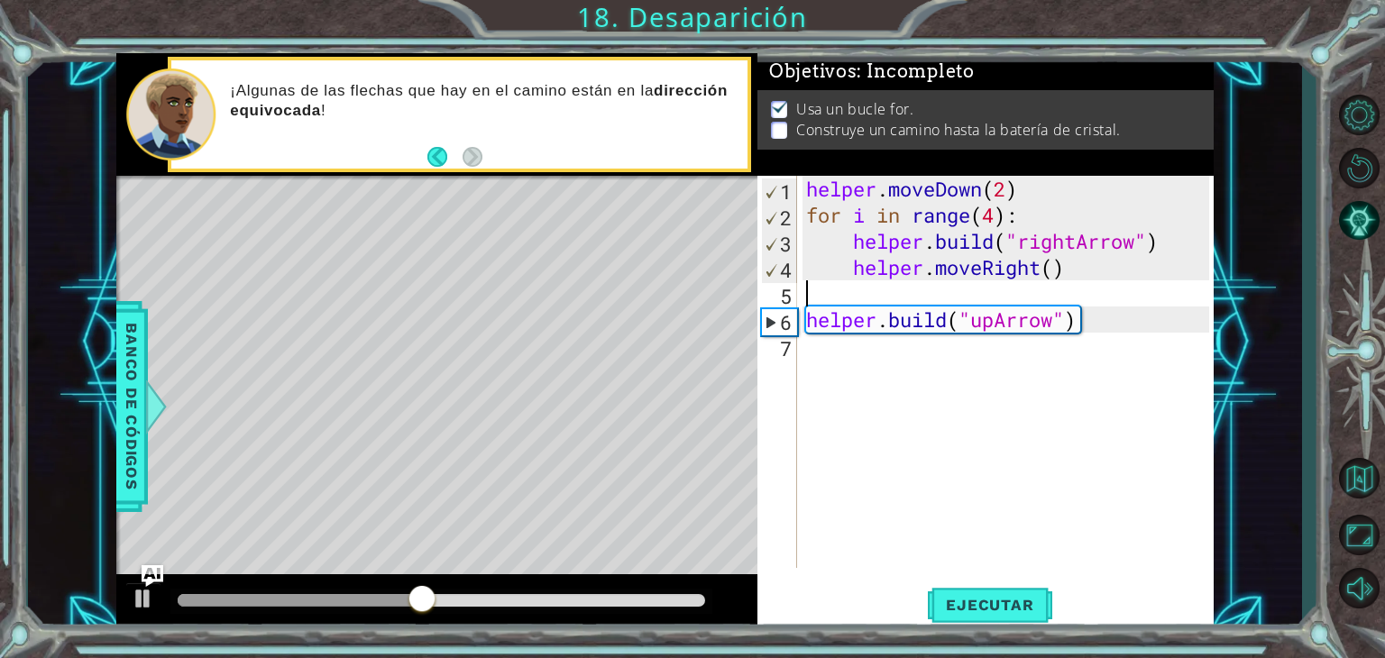
type textarea "[DOMAIN_NAME]("upArrow")"
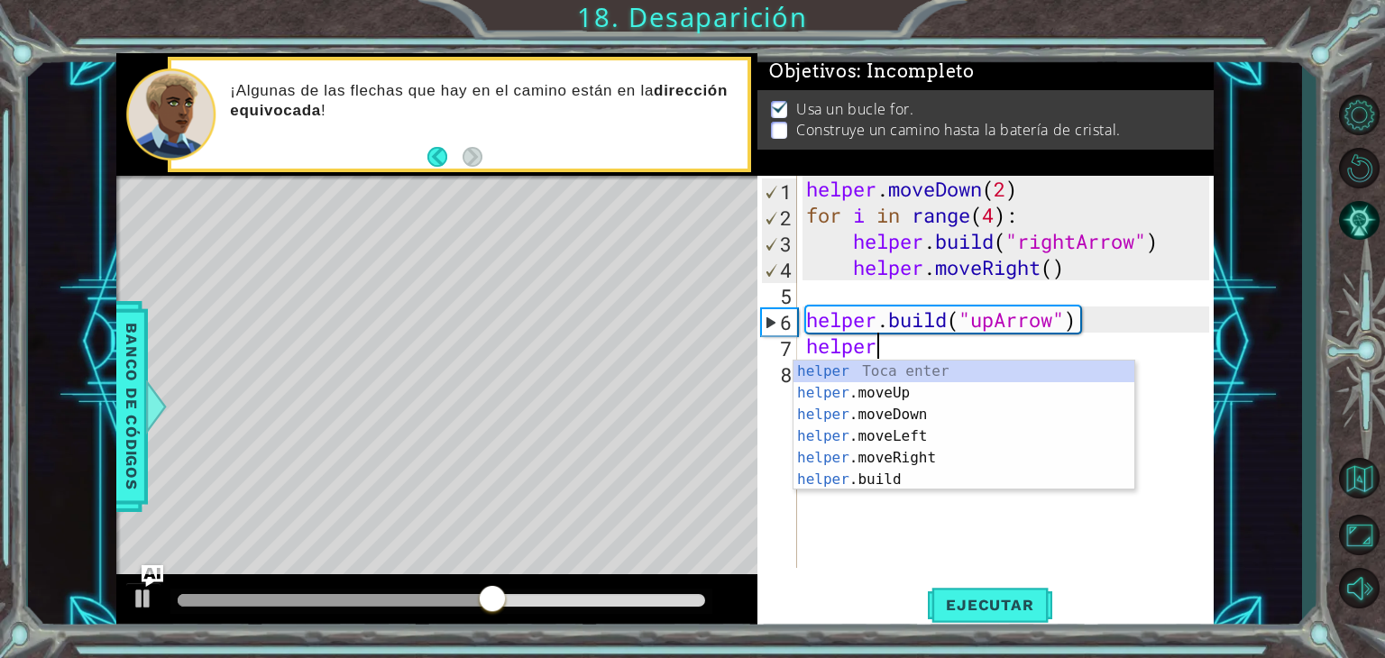
scroll to position [0, 2]
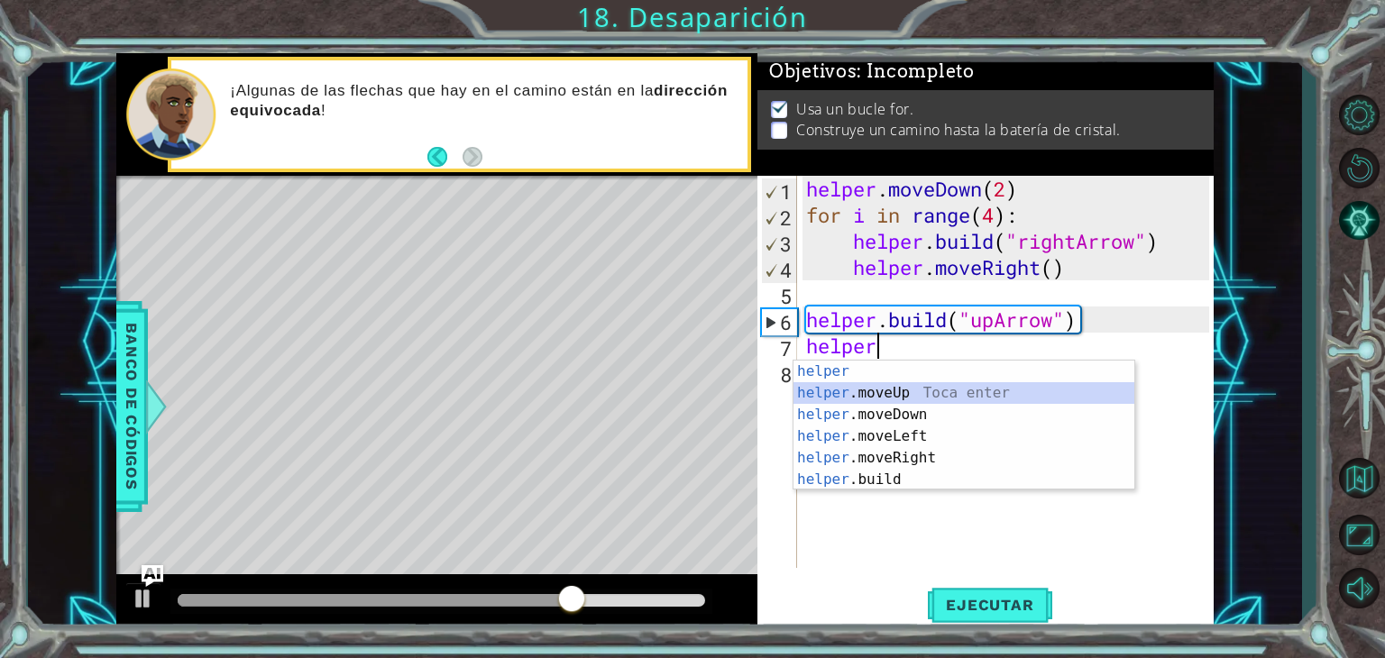
type textarea "helper.moveUp(1)"
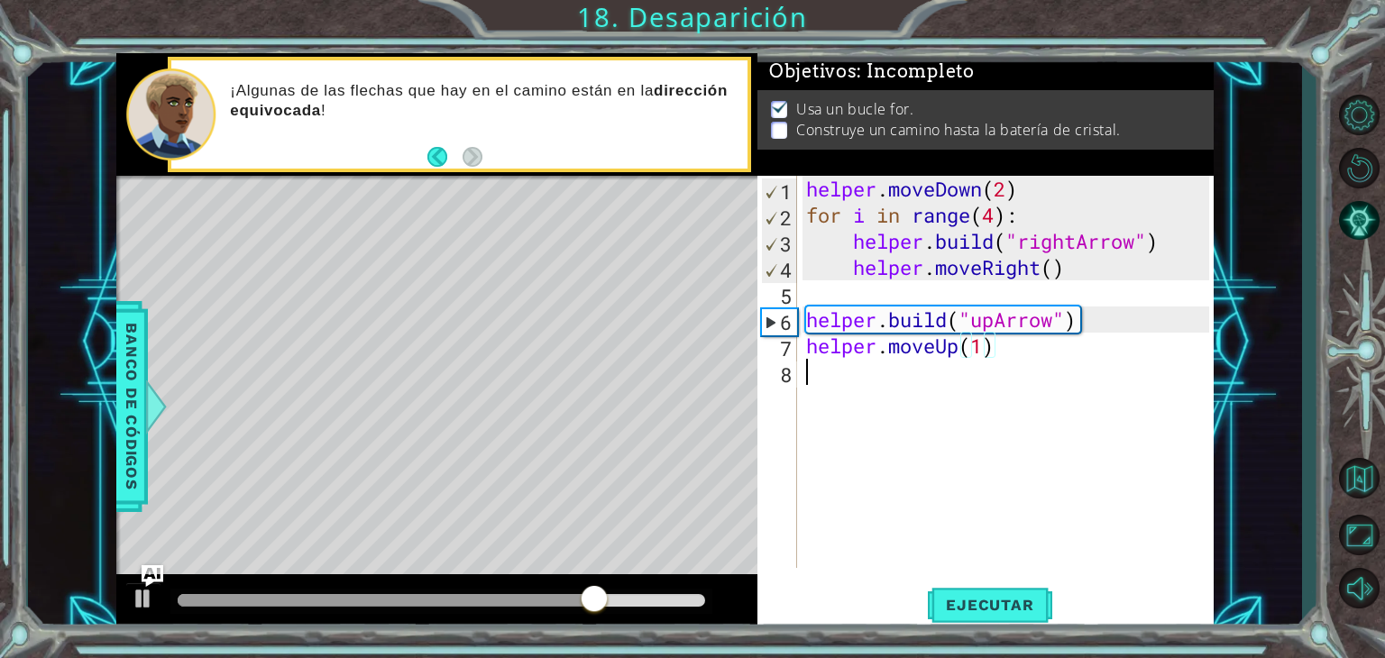
scroll to position [0, 0]
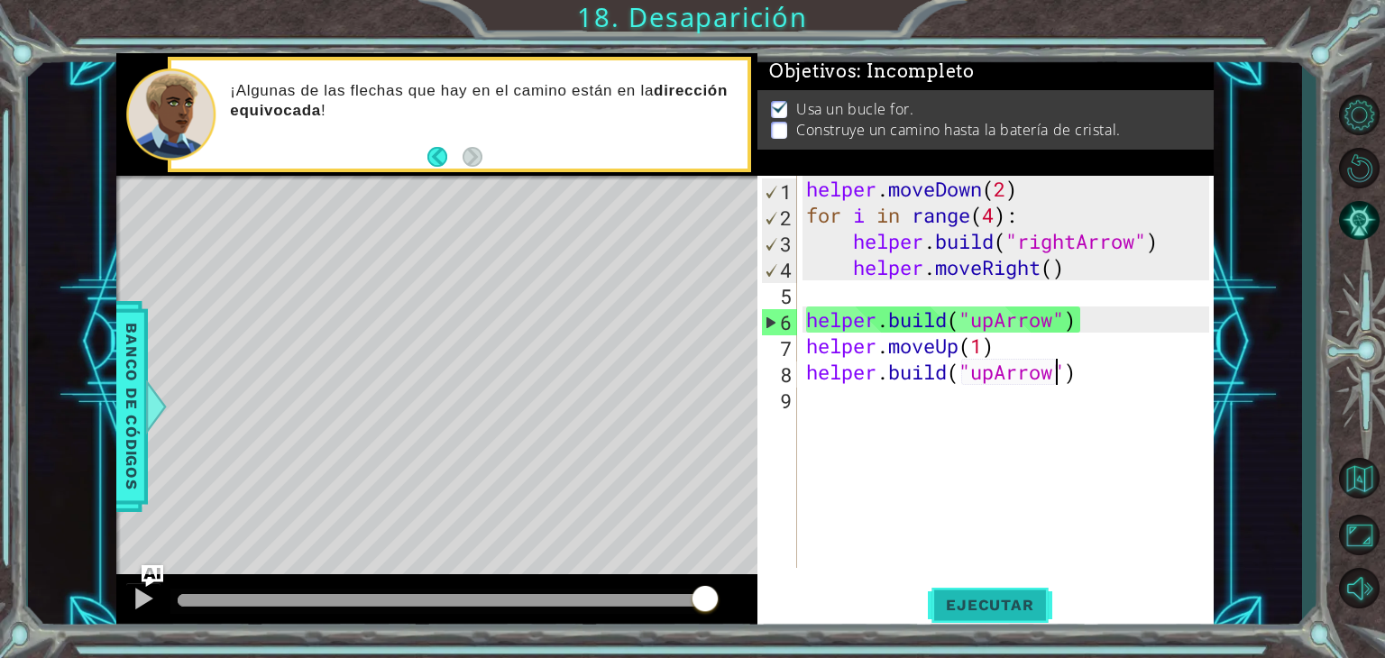
type textarea "[DOMAIN_NAME]("upArrow")"
click at [982, 620] on button "Ejecutar" at bounding box center [990, 606] width 124 height 46
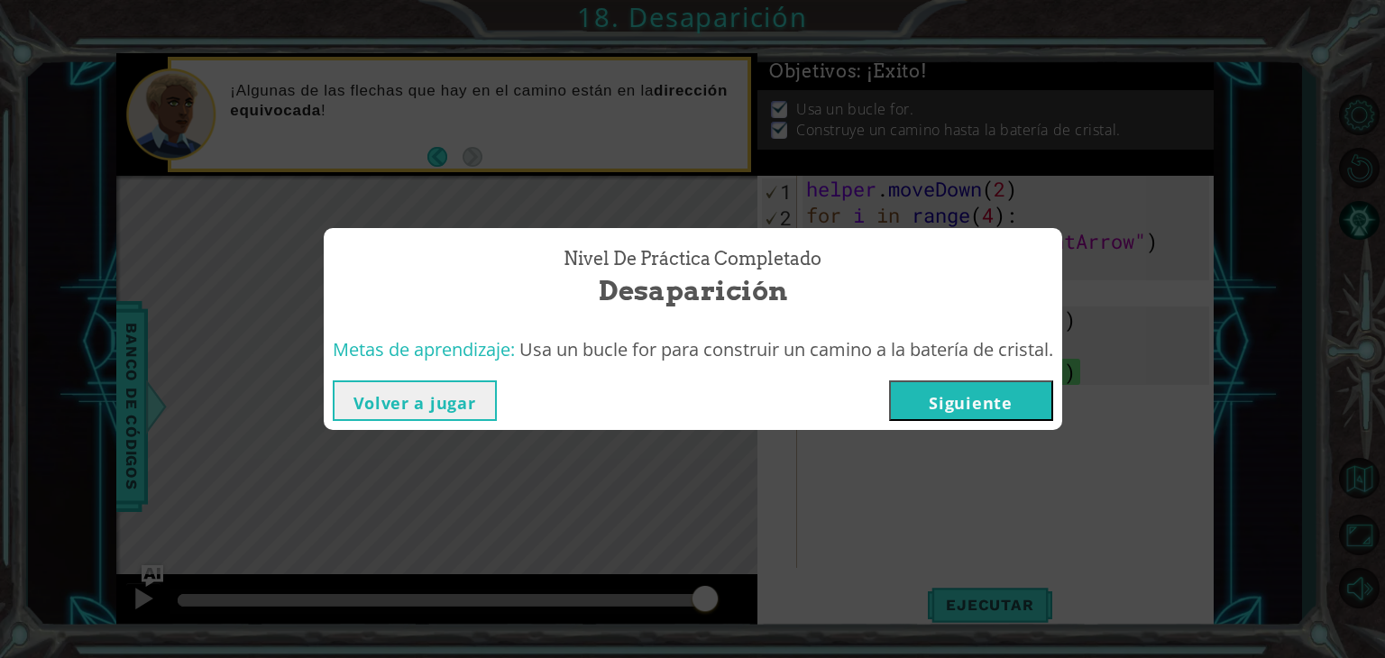
click at [958, 409] on button "Siguiente" at bounding box center [971, 401] width 164 height 41
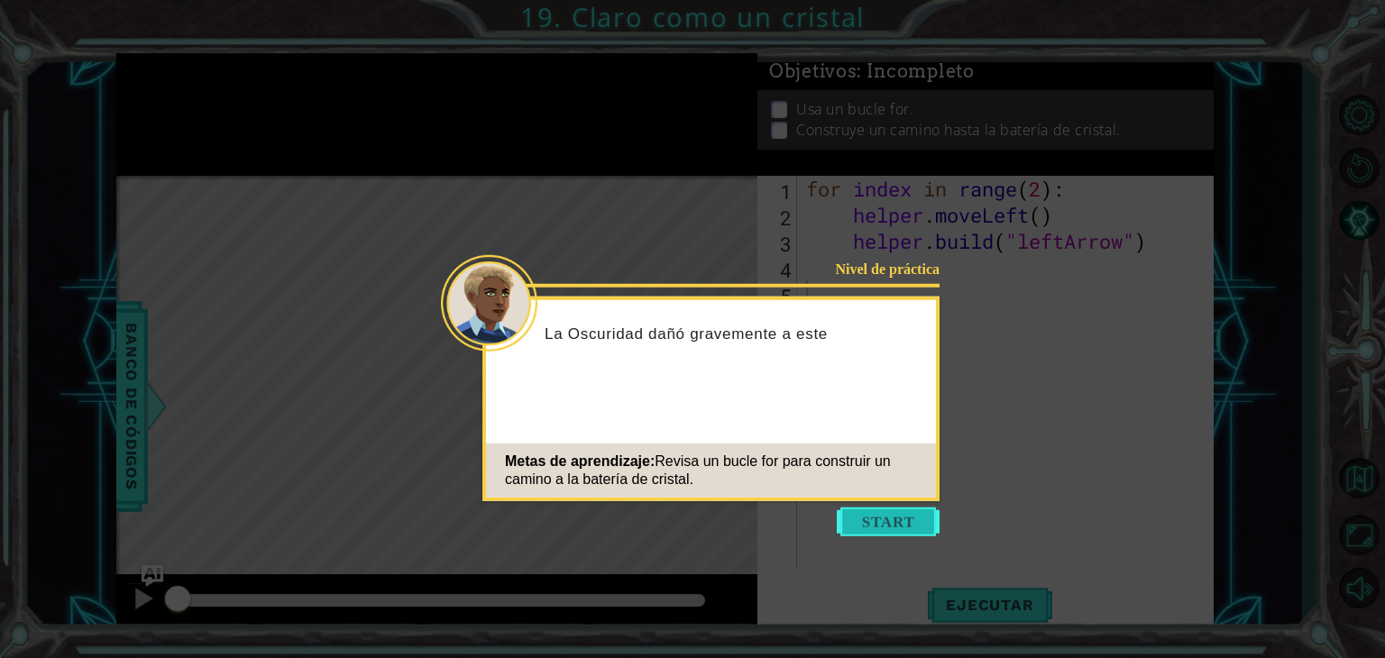
click at [888, 535] on button "Start" at bounding box center [888, 522] width 103 height 29
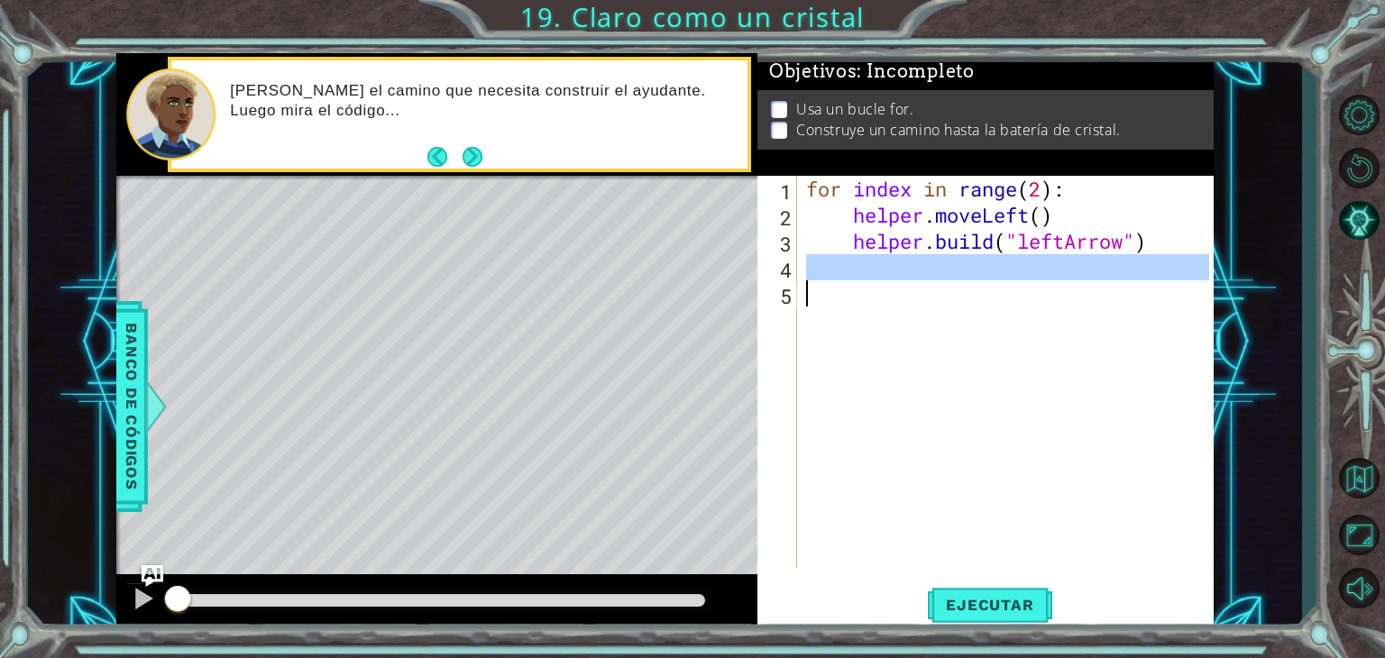
click at [696, 352] on div "1 ההההההההההההההההההההההההההההההההההההההההההההההההההההההההההההההההההההההההההההה…" at bounding box center [665, 342] width 1098 height 579
click at [967, 609] on span "Ejecutar" at bounding box center [990, 605] width 124 height 18
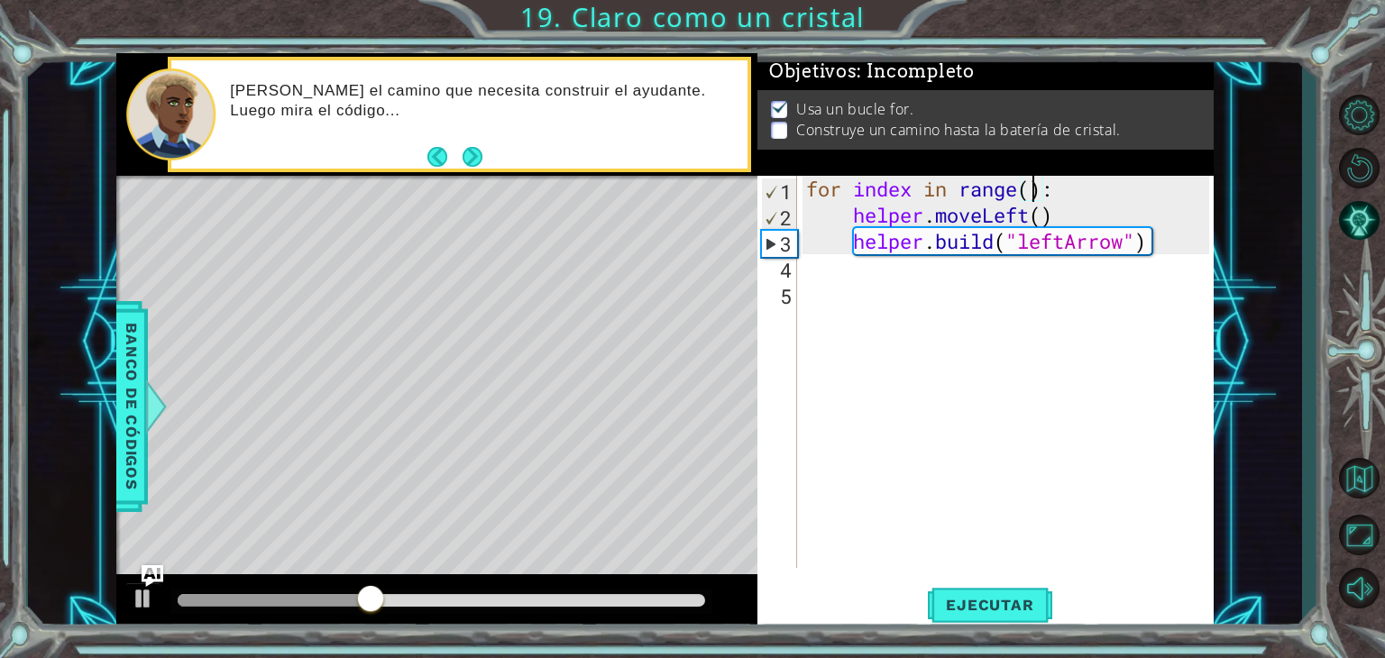
scroll to position [0, 10]
type textarea "for index in range(4):"
click at [1017, 603] on span "Ejecutar" at bounding box center [990, 605] width 124 height 18
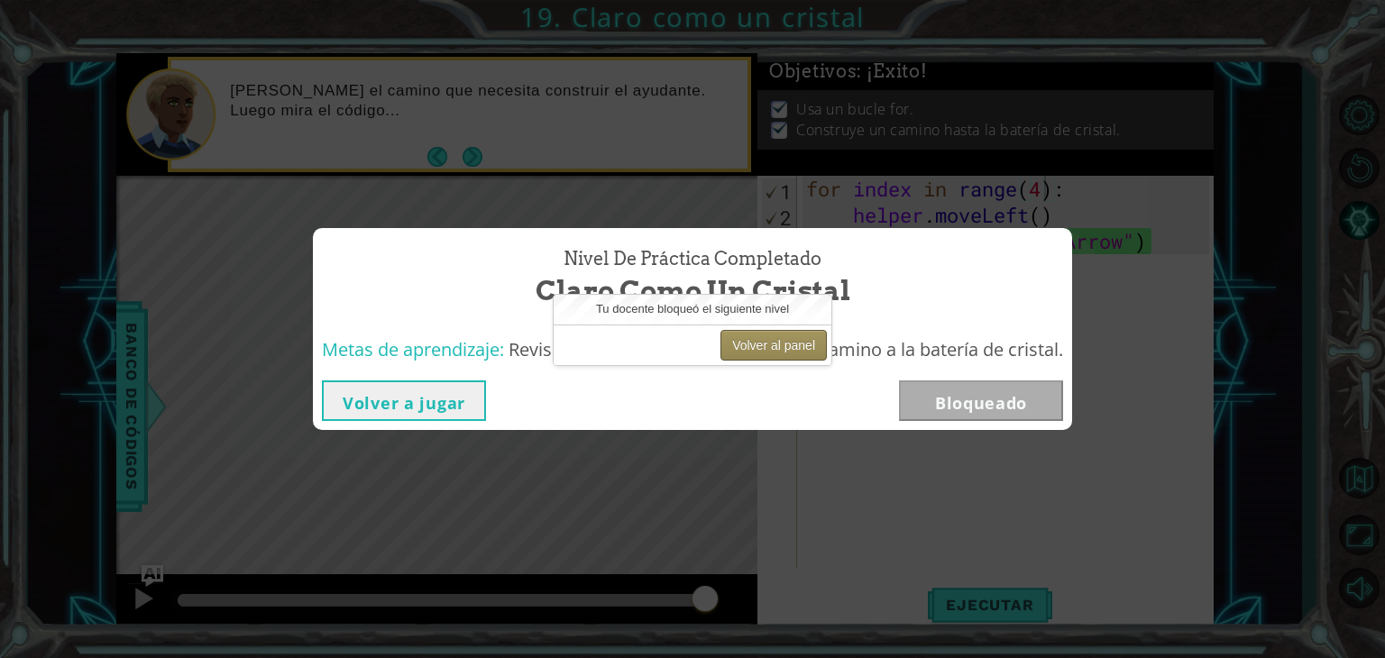
click at [773, 330] on button "Volver al panel" at bounding box center [774, 345] width 106 height 31
click at [768, 340] on button "Volver al panel" at bounding box center [774, 345] width 106 height 31
